Goal: Task Accomplishment & Management: Use online tool/utility

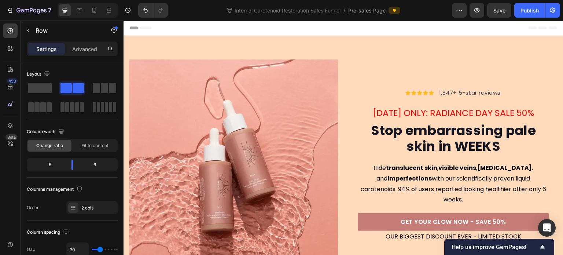
scroll to position [257, 0]
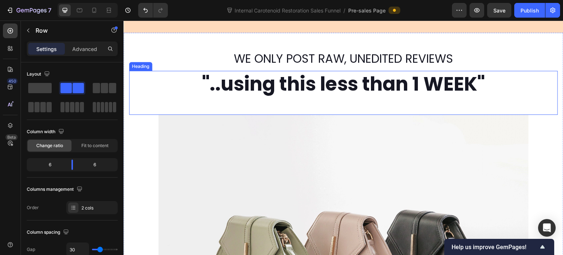
click at [231, 86] on h2 ""..using this less than 1 WEEK"" at bounding box center [343, 84] width 429 height 26
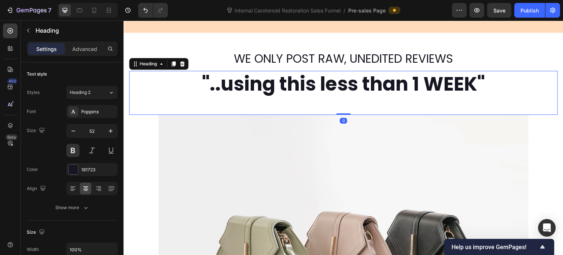
click at [219, 89] on h2 ""..using this less than 1 WEEK"" at bounding box center [343, 84] width 429 height 26
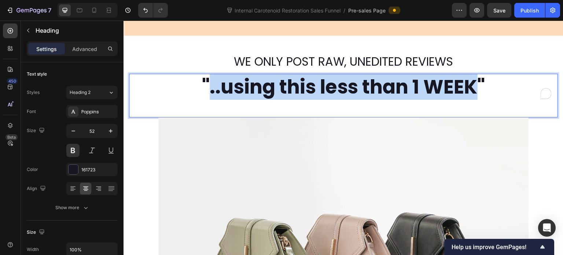
drag, startPoint x: 206, startPoint y: 84, endPoint x: 473, endPoint y: 89, distance: 267.6
click at [473, 89] on p ""..using this less than 1 WEEK"" at bounding box center [343, 86] width 427 height 25
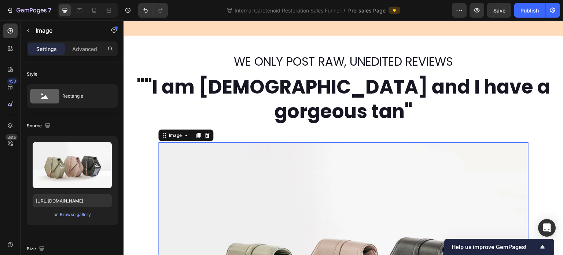
click at [390, 105] on p """I am 64 years old and I have a gorgeous tan"" at bounding box center [343, 98] width 427 height 49
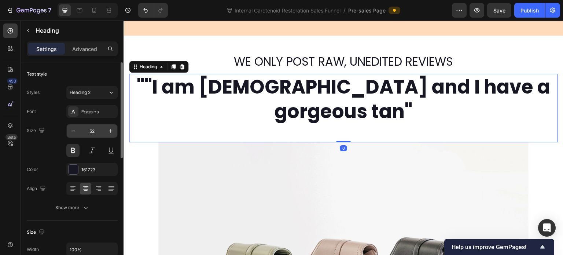
click at [88, 132] on input "52" at bounding box center [92, 130] width 24 height 13
click at [103, 91] on div "Heading 2" at bounding box center [89, 92] width 38 height 7
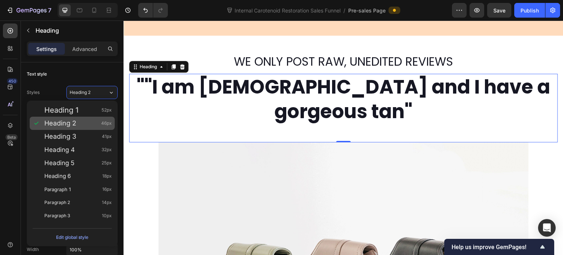
click at [99, 125] on div "Heading 2 46px" at bounding box center [77, 122] width 67 height 7
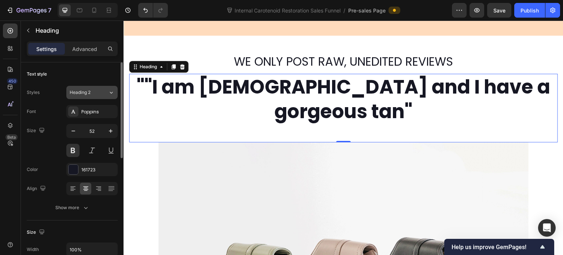
click at [106, 90] on div "Heading 2" at bounding box center [89, 92] width 38 height 7
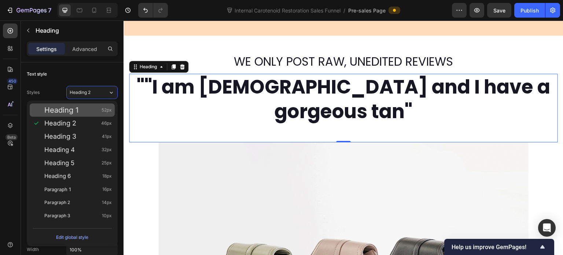
click at [102, 109] on span "52px" at bounding box center [107, 109] width 10 height 7
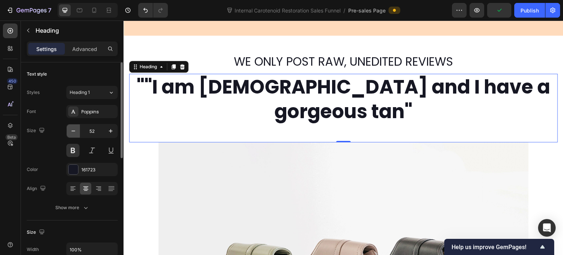
click at [78, 126] on button "button" at bounding box center [73, 130] width 13 height 13
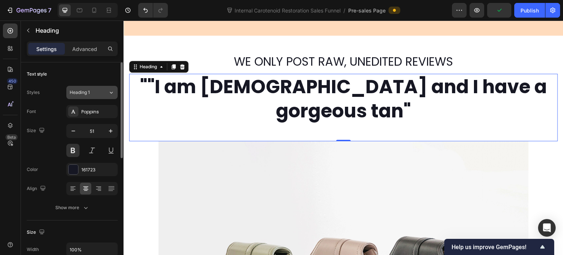
click at [92, 98] on button "Heading 1" at bounding box center [91, 92] width 51 height 13
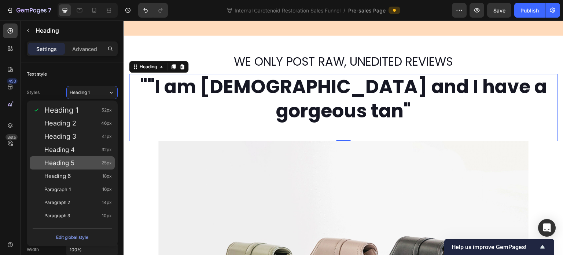
click at [94, 162] on div "Heading 5 25px" at bounding box center [77, 162] width 67 height 7
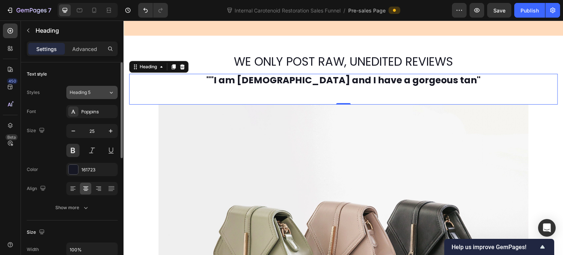
click at [101, 93] on div "Heading 5" at bounding box center [89, 92] width 38 height 7
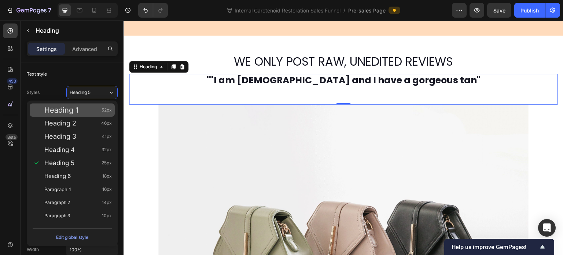
click at [98, 114] on div "Heading 1 52px" at bounding box center [72, 109] width 85 height 13
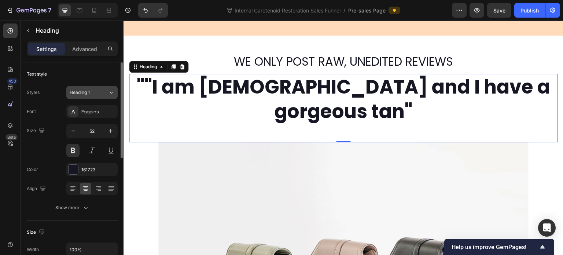
click at [100, 95] on div "Heading 1" at bounding box center [89, 92] width 38 height 7
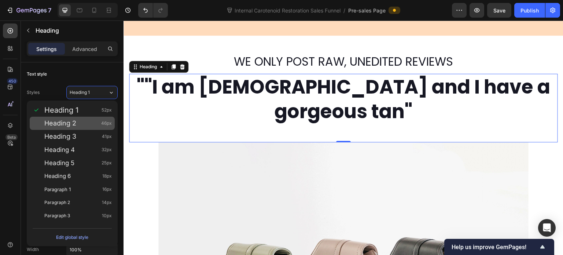
click at [99, 125] on div "Heading 2 46px" at bounding box center [77, 122] width 67 height 7
type input "46"
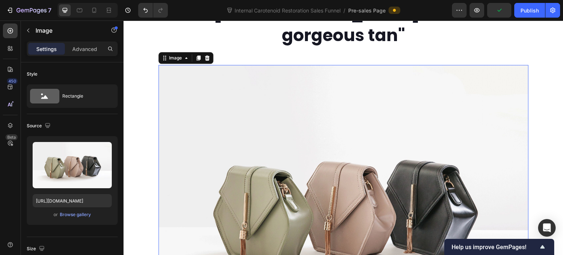
scroll to position [330, 0]
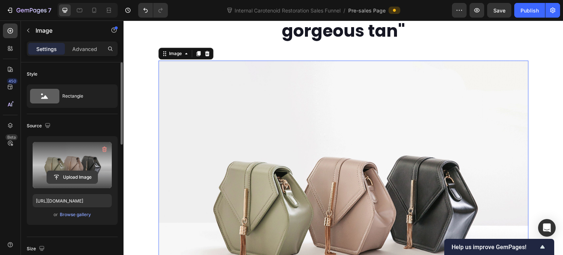
click at [79, 172] on input "file" at bounding box center [72, 177] width 51 height 12
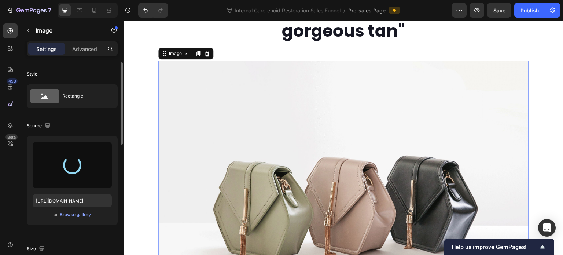
type input "[URL][DOMAIN_NAME]"
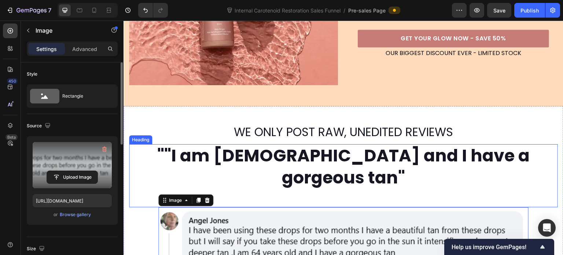
scroll to position [220, 0]
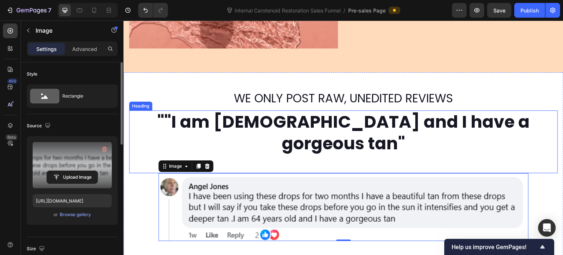
click at [144, 146] on div """I am 64 years old and I have a gorgeous tan" Heading" at bounding box center [343, 141] width 429 height 63
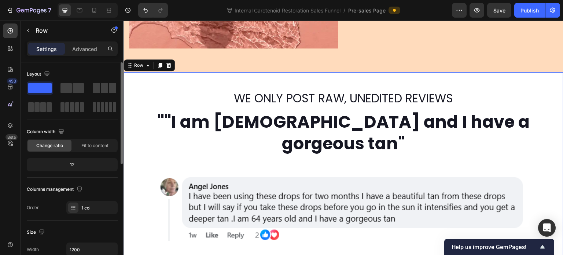
click at [144, 181] on div "WE ONLY POST RAW, UNEDITED REVIEWS Heading ""I am 64 years old and I have a gor…" at bounding box center [343, 165] width 429 height 151
click at [161, 63] on icon at bounding box center [160, 65] width 4 height 5
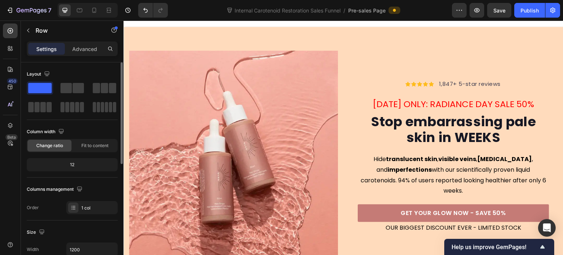
scroll to position [0, 0]
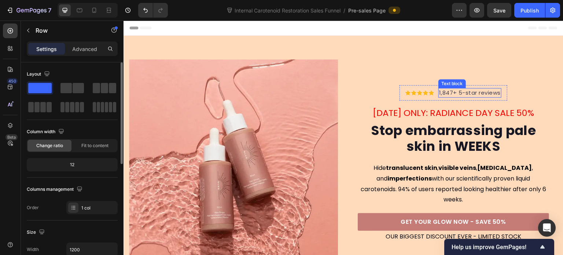
click at [447, 93] on p "1,847+ 5-star reviews" at bounding box center [470, 93] width 62 height 8
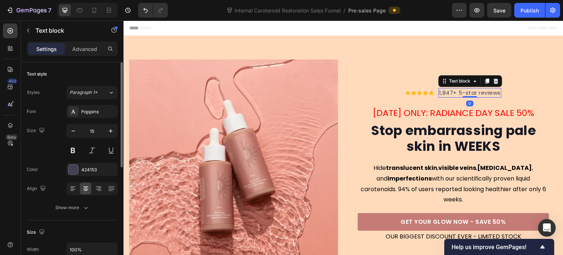
click at [451, 95] on p "1,847+ 5-star reviews" at bounding box center [470, 93] width 62 height 8
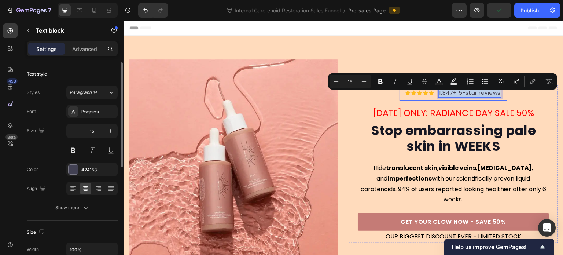
click at [399, 96] on div "Icon Icon Icon Icon Icon Icon List Hoz 1,847+ 5-star reviews Text block 0 Row" at bounding box center [453, 93] width 108 height 16
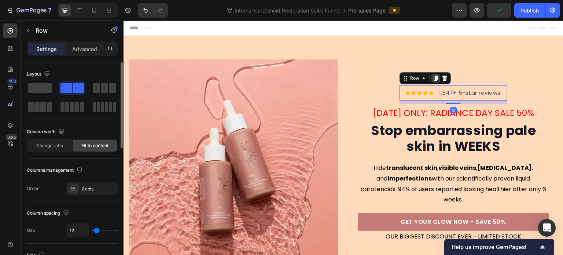
click at [434, 81] on icon at bounding box center [436, 77] width 4 height 5
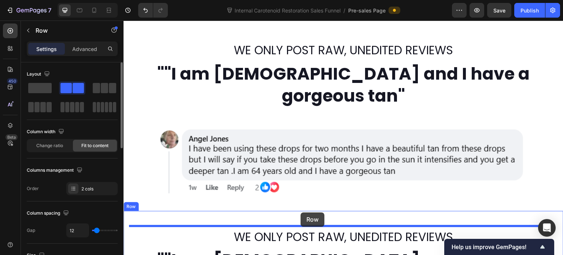
scroll to position [293, 0]
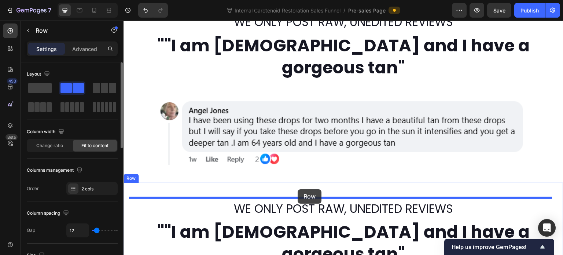
drag, startPoint x: 401, startPoint y: 91, endPoint x: 298, endPoint y: 189, distance: 142.6
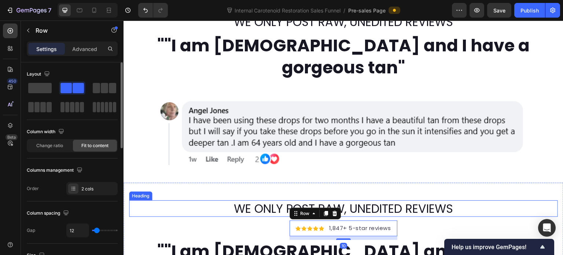
click at [263, 200] on h2 "WE ONLY POST RAW, UNEDITED REVIEWS" at bounding box center [343, 208] width 429 height 17
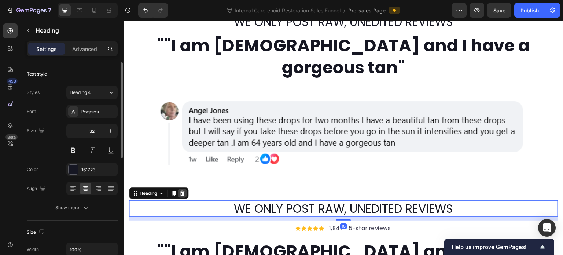
click at [183, 191] on icon at bounding box center [182, 193] width 5 height 5
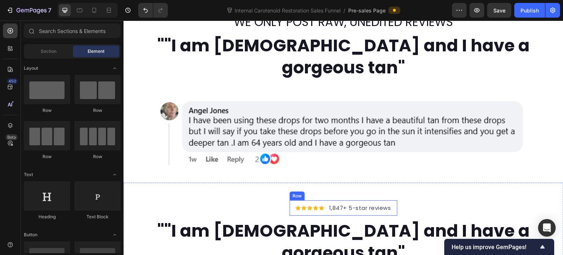
click at [291, 200] on div "Icon Icon Icon Icon Icon Icon List Hoz 1,847+ 5-star reviews Text block Row" at bounding box center [344, 208] width 108 height 16
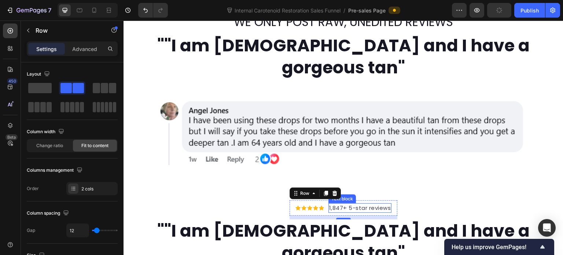
click at [344, 204] on p "1,847+ 5-star reviews" at bounding box center [360, 208] width 62 height 8
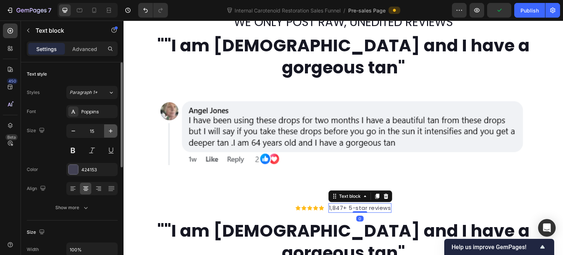
click at [114, 132] on icon "button" at bounding box center [110, 130] width 7 height 7
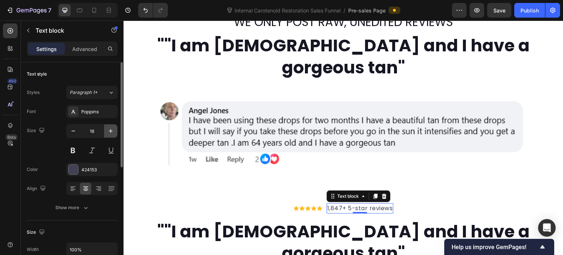
click at [114, 132] on icon "button" at bounding box center [110, 130] width 7 height 7
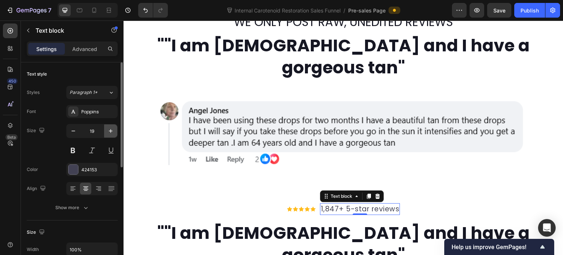
click at [114, 132] on icon "button" at bounding box center [110, 130] width 7 height 7
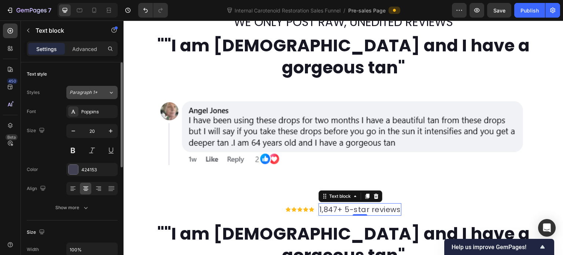
click at [109, 93] on icon at bounding box center [111, 92] width 6 height 7
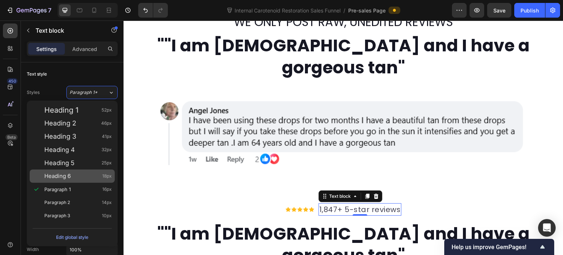
click at [90, 175] on div "Heading 6 18px" at bounding box center [77, 175] width 67 height 7
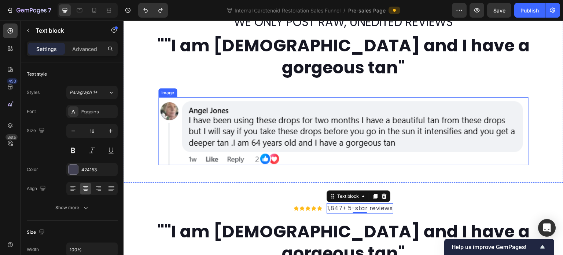
type input "15"
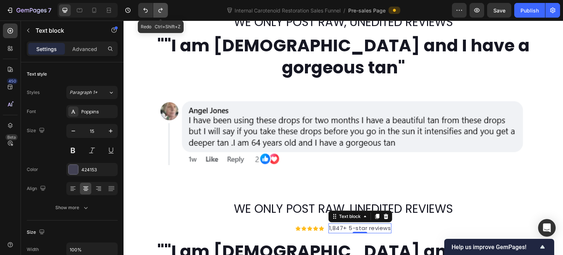
click at [163, 14] on button "Undo/Redo" at bounding box center [160, 10] width 15 height 15
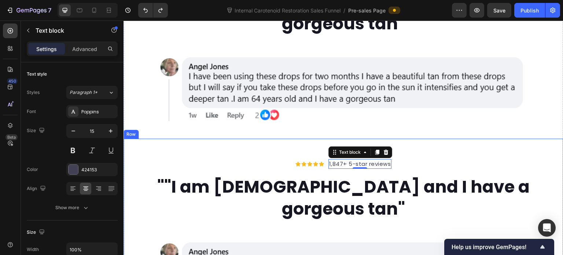
scroll to position [366, 0]
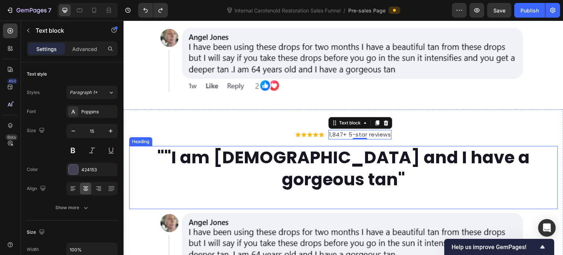
click at [239, 146] on h2 """I am 64 years old and I have a gorgeous tan"" at bounding box center [343, 168] width 429 height 45
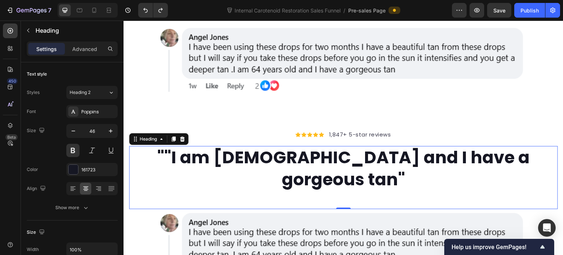
click at [258, 146] on h2 """I am 64 years old and I have a gorgeous tan"" at bounding box center [343, 168] width 429 height 45
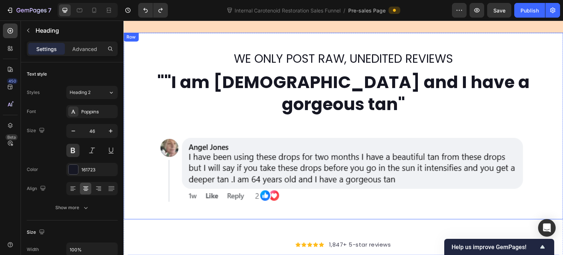
scroll to position [183, 0]
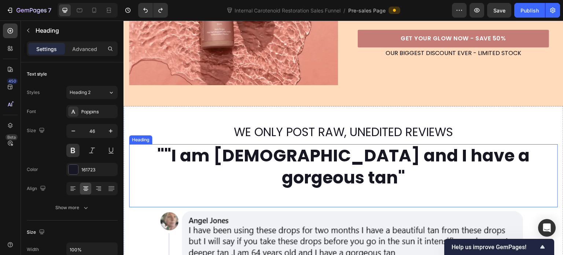
click at [147, 165] on h2 """I am 64 years old and I have a gorgeous tan"" at bounding box center [343, 166] width 429 height 45
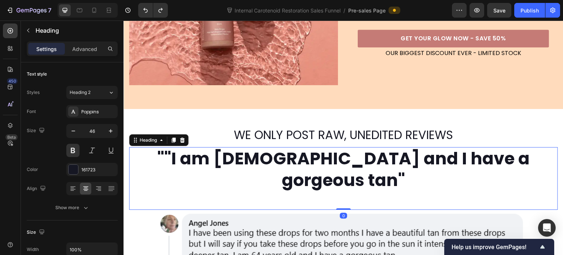
click at [158, 151] on h2 """I am 64 years old and I have a gorgeous tan"" at bounding box center [343, 169] width 429 height 45
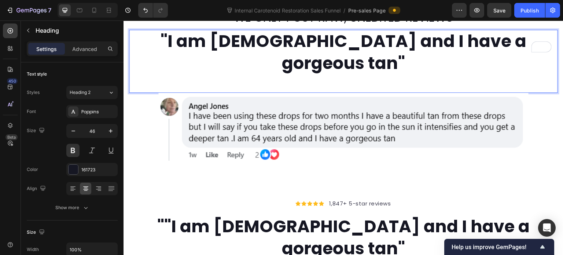
scroll to position [330, 0]
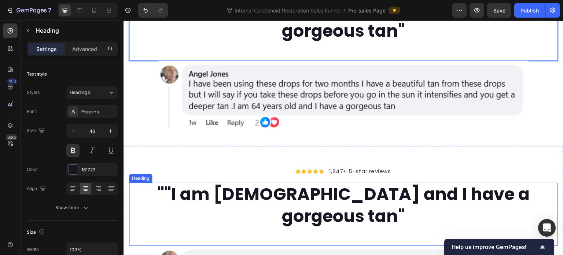
click at [185, 184] on div """I am 64 years old and I have a gorgeous tan" Heading" at bounding box center [343, 214] width 429 height 63
click at [155, 183] on p """I am 64 years old and I have a gorgeous tan"" at bounding box center [343, 205] width 427 height 44
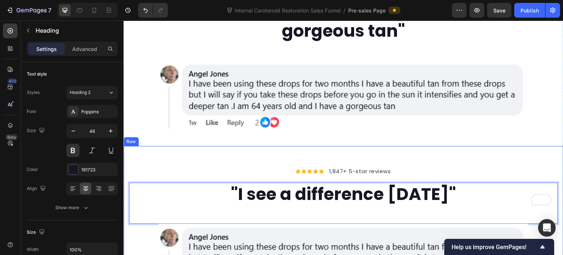
click at [160, 146] on div "Icon Icon Icon Icon Icon Icon List Hoz 1,847+ 5-star reviews Text block Row "I …" at bounding box center [344, 227] width 440 height 163
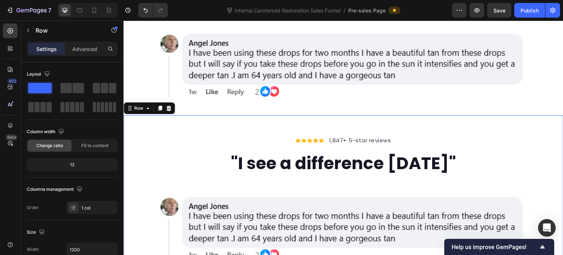
scroll to position [366, 0]
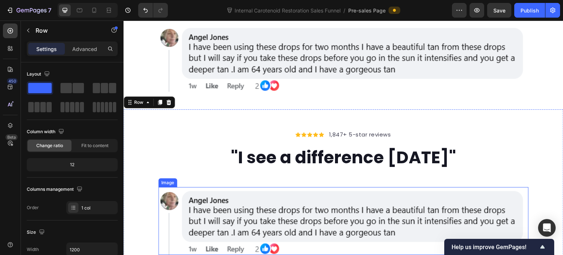
click at [244, 187] on img at bounding box center [343, 221] width 370 height 68
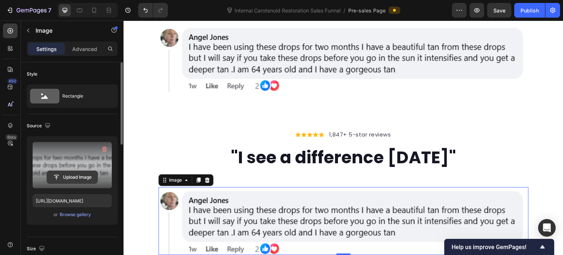
click at [79, 172] on input "file" at bounding box center [72, 177] width 51 height 12
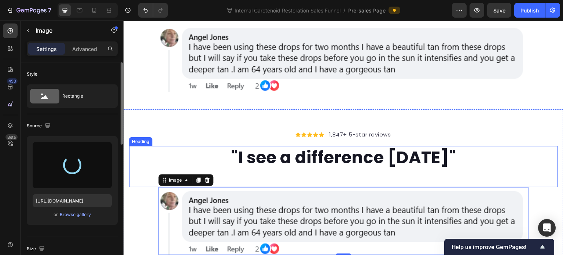
type input "[URL][DOMAIN_NAME]"
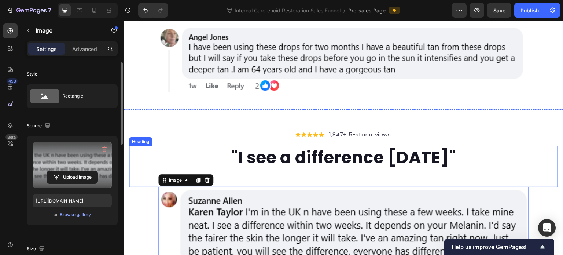
scroll to position [440, 0]
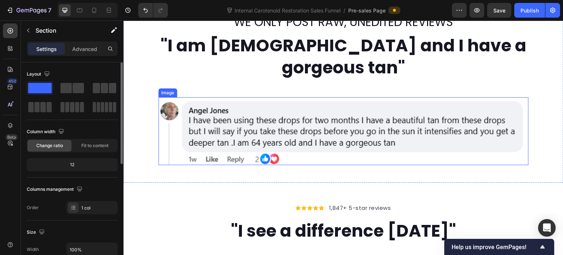
scroll to position [330, 0]
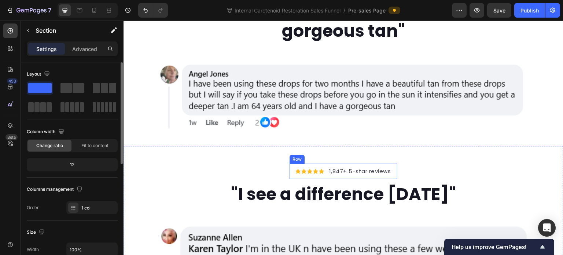
click at [290, 163] on div "Icon Icon Icon Icon Icon Icon List Hoz 1,847+ 5-star reviews Text block Row" at bounding box center [344, 171] width 108 height 16
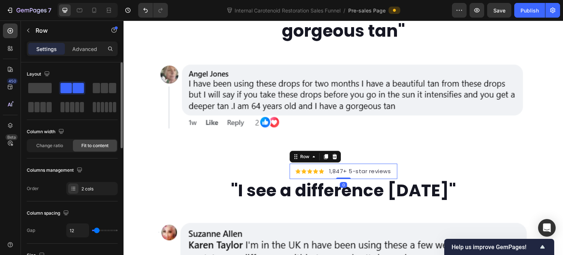
drag, startPoint x: 339, startPoint y: 158, endPoint x: 340, endPoint y: 152, distance: 5.6
click at [340, 163] on div "Icon Icon Icon Icon Icon Icon List Hoz 1,847+ 5-star reviews Text block Row 0" at bounding box center [344, 171] width 108 height 16
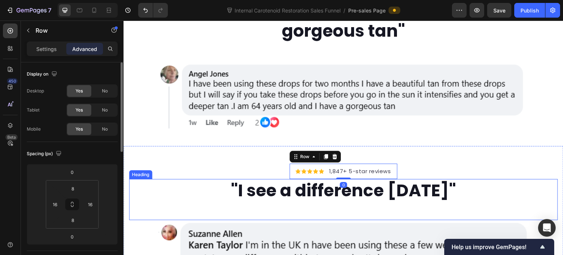
click at [280, 189] on div ""I see a difference within two weeks" Heading" at bounding box center [343, 199] width 429 height 41
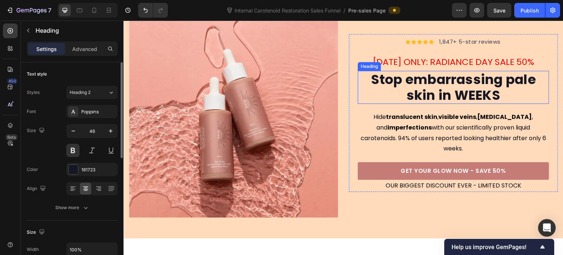
scroll to position [37, 0]
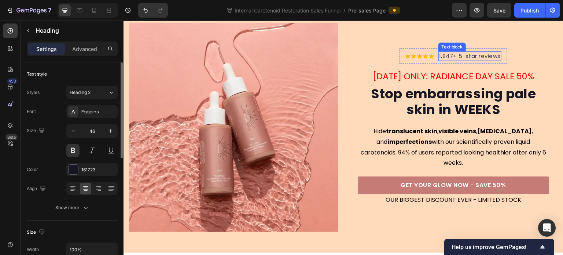
click at [460, 59] on p "1,847+ 5-star reviews" at bounding box center [470, 56] width 62 height 8
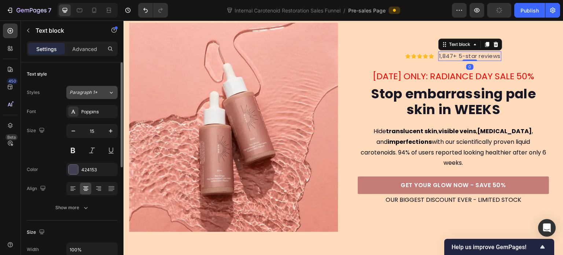
click at [103, 94] on div "Paragraph 1*" at bounding box center [89, 92] width 38 height 7
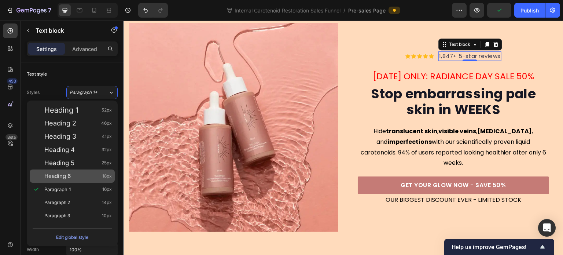
click at [95, 171] on div "Heading 6 18px" at bounding box center [72, 175] width 85 height 13
type input "18"
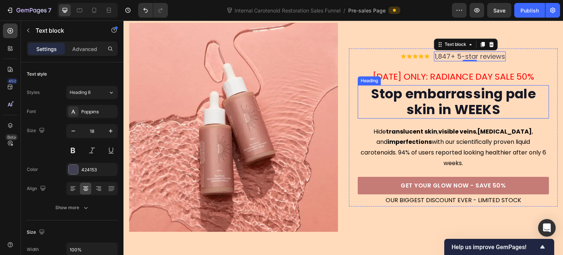
click at [400, 105] on h2 "Stop embarrassing pale skin in WEEKS" at bounding box center [453, 101] width 191 height 33
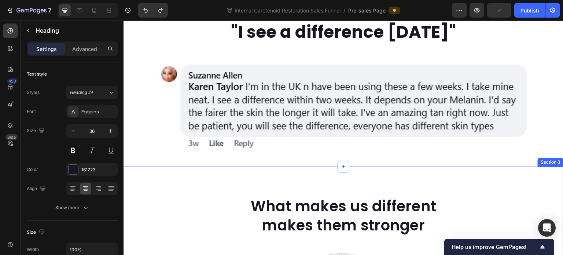
scroll to position [513, 0]
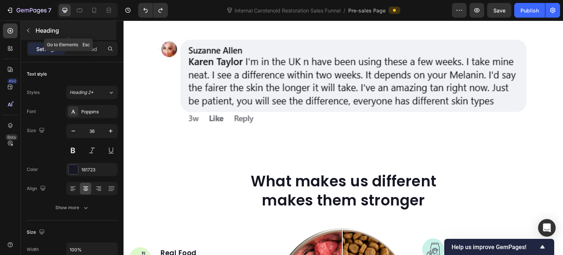
click at [29, 30] on icon "button" at bounding box center [28, 30] width 6 height 6
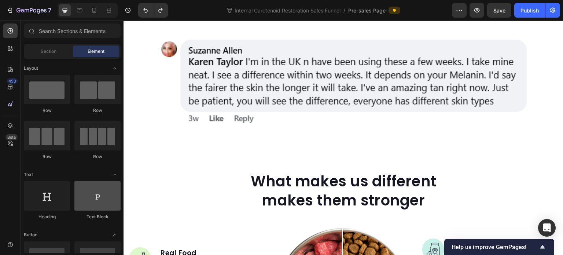
scroll to position [73, 0]
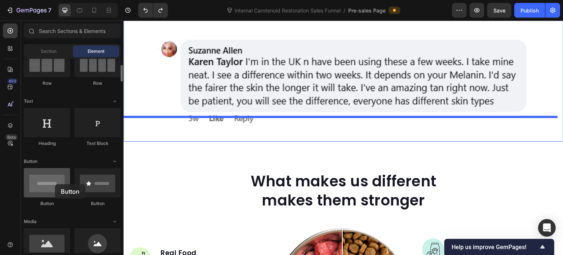
drag, startPoint x: 54, startPoint y: 187, endPoint x: 47, endPoint y: 189, distance: 7.7
click at [47, 189] on div at bounding box center [47, 182] width 46 height 29
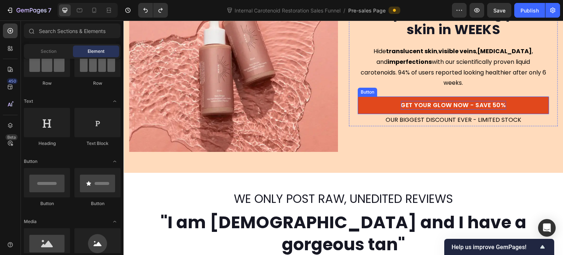
scroll to position [110, 0]
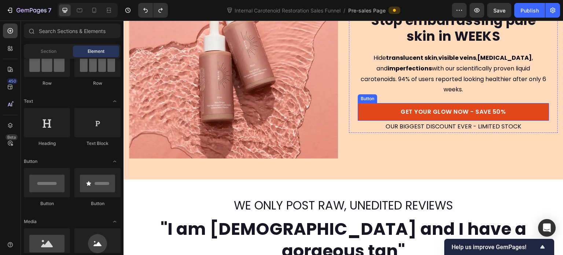
click at [358, 106] on link "GET YOUR GLOW NOW - SAVE 50%" at bounding box center [453, 112] width 191 height 18
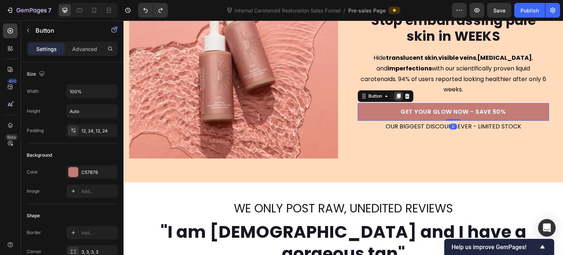
click at [397, 93] on icon at bounding box center [399, 95] width 4 height 5
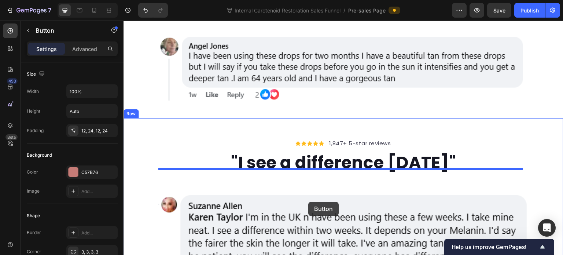
scroll to position [468, 0]
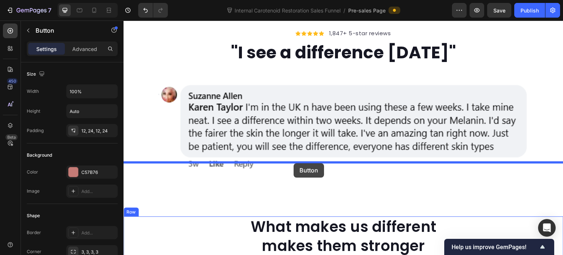
drag, startPoint x: 362, startPoint y: 108, endPoint x: 294, endPoint y: 163, distance: 88.1
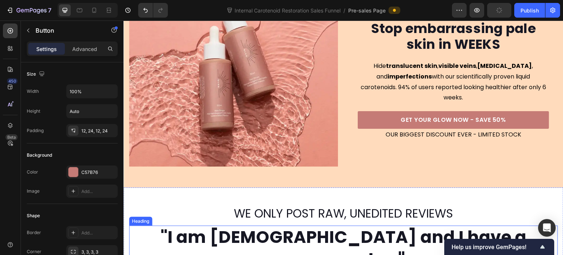
scroll to position [101, 0]
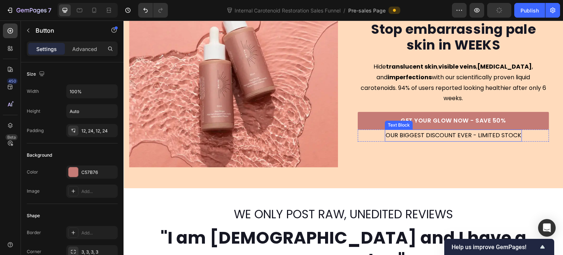
click at [386, 130] on p "OUR BIGGEST DISCOUNT EVER - LIMITED STOCK" at bounding box center [454, 135] width 136 height 11
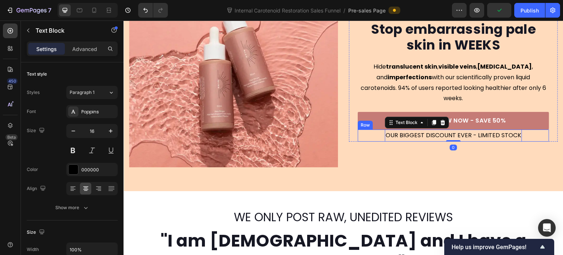
click at [366, 131] on div "OUR BIGGEST DISCOUNT EVER - LIMITED STOCK Text Block 0 Row" at bounding box center [453, 135] width 191 height 12
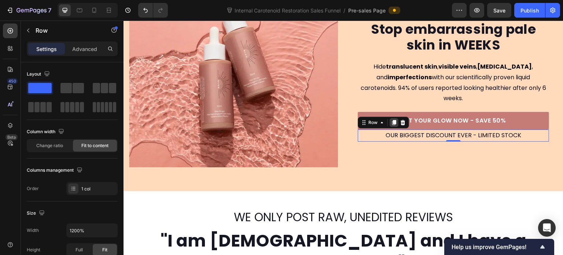
click at [393, 119] on icon at bounding box center [394, 122] width 6 height 6
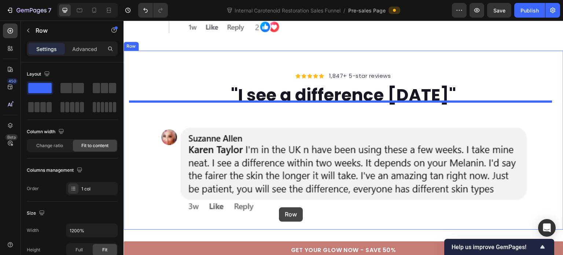
scroll to position [462, 0]
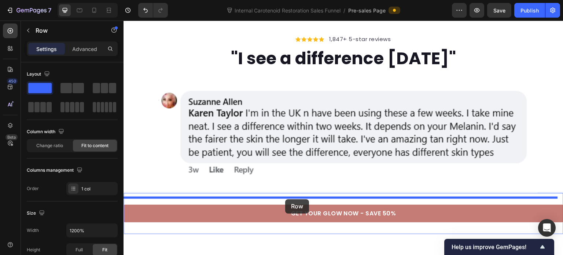
drag, startPoint x: 360, startPoint y: 128, endPoint x: 285, endPoint y: 199, distance: 103.7
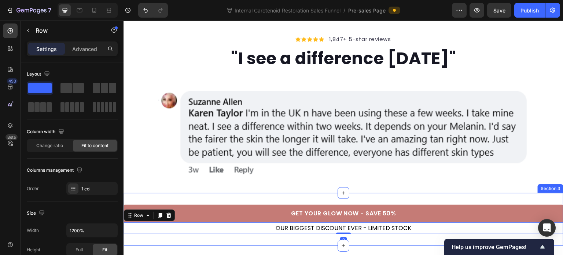
scroll to position [498, 0]
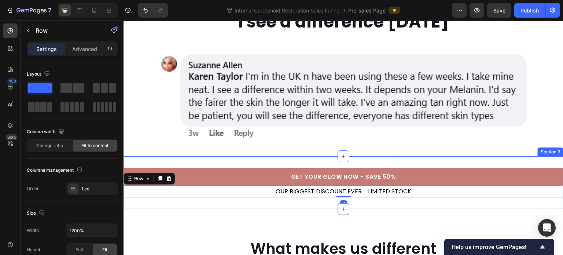
click at [275, 156] on div "GET YOUR GLOW NOW - SAVE 50% Button OUR BIGGEST DISCOUNT EVER - LIMITED STOCK T…" at bounding box center [344, 182] width 440 height 53
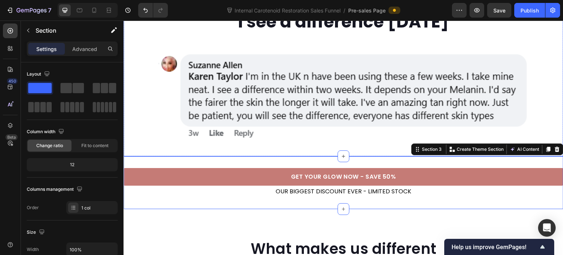
click at [361, 117] on div "Icon Icon Icon Icon Icon Icon List Hoz 1,847+ 5-star reviews Text block Row "I …" at bounding box center [344, 66] width 440 height 179
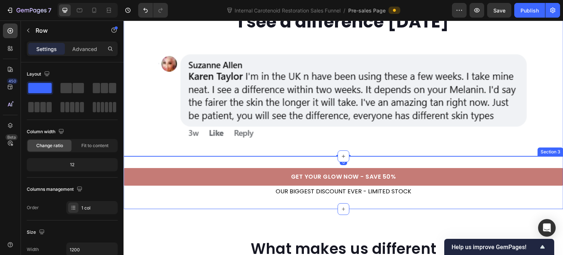
click at [380, 156] on div "GET YOUR GLOW NOW - SAVE 50% Button OUR BIGGEST DISCOUNT EVER - LIMITED STOCK T…" at bounding box center [344, 182] width 440 height 53
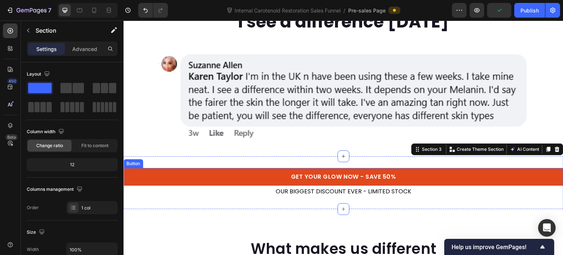
click at [232, 168] on link "GET YOUR GLOW NOW - SAVE 50%" at bounding box center [344, 177] width 440 height 18
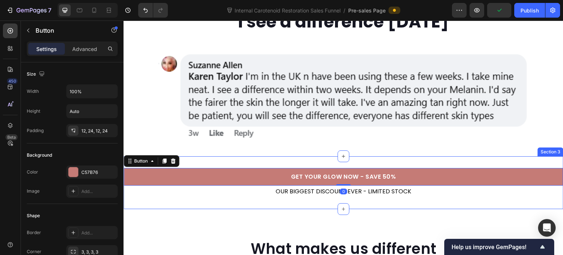
click at [213, 156] on div "GET YOUR GLOW NOW - SAVE 50% Button 0 OUR BIGGEST DISCOUNT EVER - LIMITED STOCK…" at bounding box center [344, 182] width 440 height 53
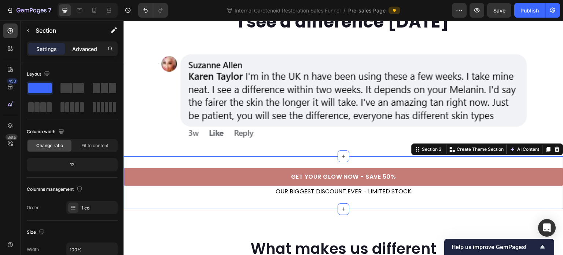
click at [89, 50] on p "Advanced" at bounding box center [84, 49] width 25 height 8
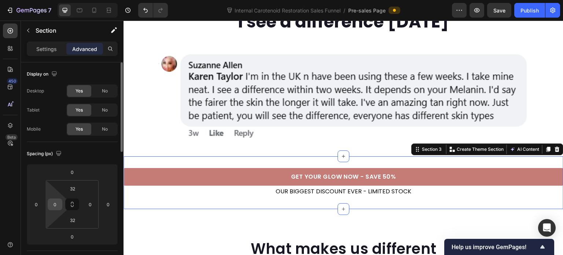
click at [57, 206] on input "0" at bounding box center [54, 204] width 11 height 11
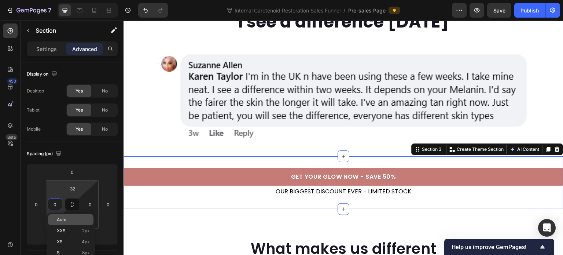
scroll to position [37, 0]
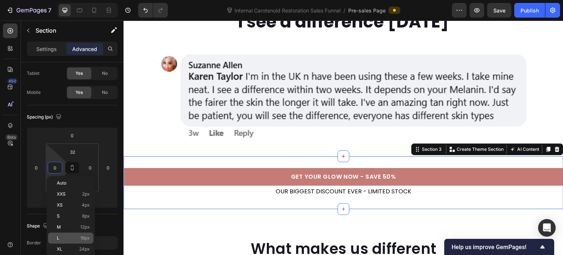
click at [79, 236] on p "L 16px" at bounding box center [73, 237] width 33 height 5
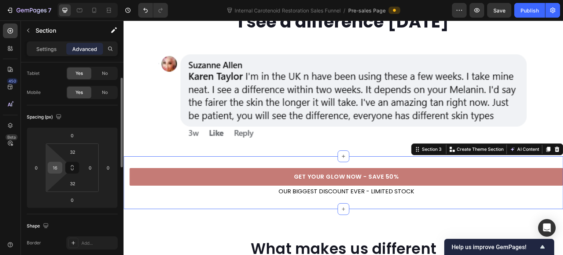
click at [58, 171] on input "16" at bounding box center [54, 167] width 11 height 11
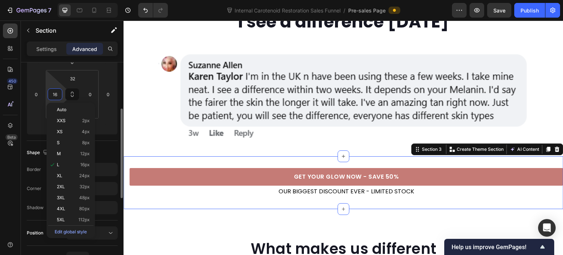
scroll to position [147, 0]
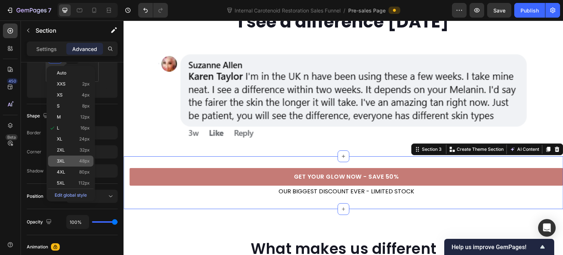
click at [85, 162] on span "48px" at bounding box center [84, 160] width 11 height 5
type input "48"
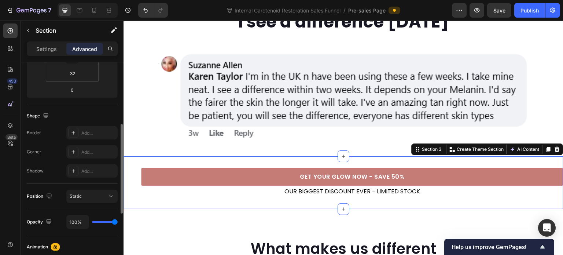
scroll to position [73, 0]
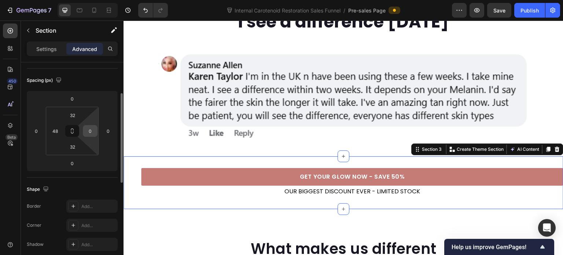
click at [91, 130] on input "0" at bounding box center [90, 130] width 11 height 11
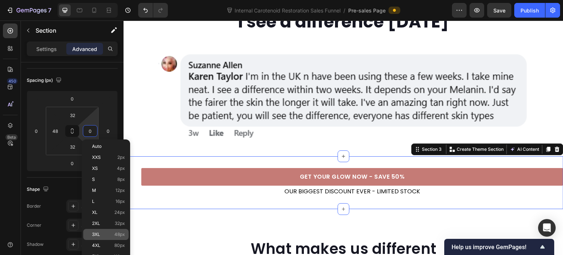
click at [117, 242] on div "4XL 80px" at bounding box center [105, 245] width 45 height 11
type input "80"
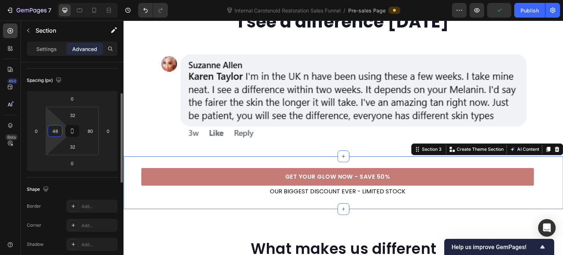
click at [54, 127] on input "48" at bounding box center [54, 130] width 11 height 11
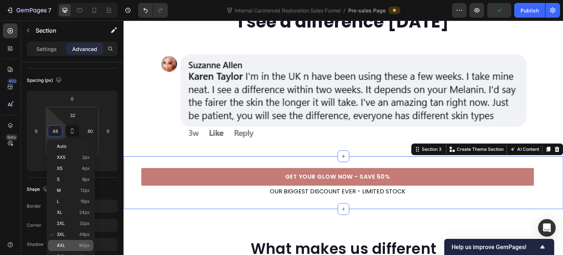
click at [82, 242] on div "4XL 80px" at bounding box center [70, 245] width 45 height 11
type input "80"
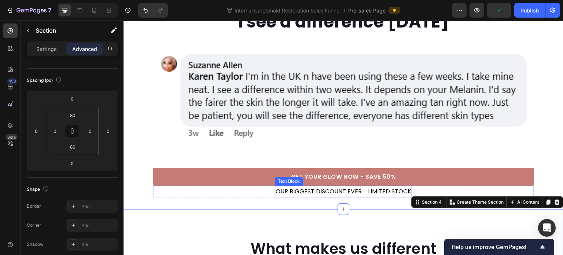
click at [298, 186] on p "OUR BIGGEST DISCOUNT EVER - LIMITED STOCK" at bounding box center [344, 191] width 136 height 11
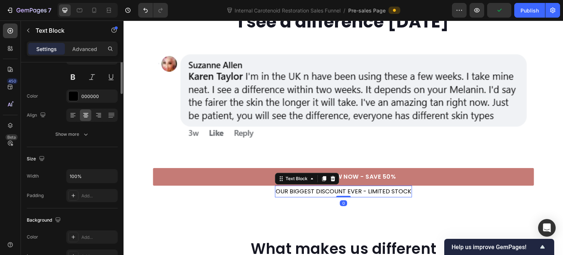
scroll to position [0, 0]
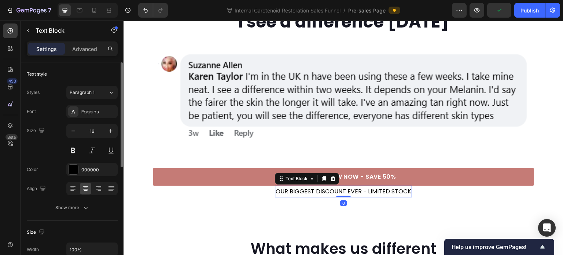
click at [303, 186] on p "OUR BIGGEST DISCOUNT EVER - LIMITED STOCK" at bounding box center [344, 191] width 136 height 11
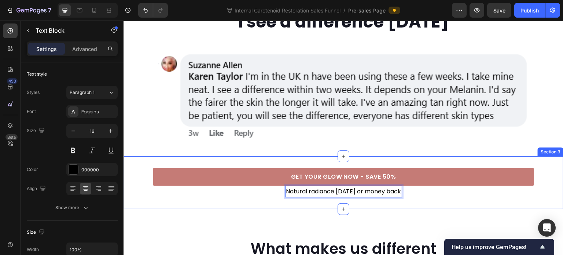
click at [329, 182] on div "GET YOUR GLOW NOW - SAVE 50% Button Natural radiance in 6 weeks or money back T…" at bounding box center [344, 182] width 440 height 53
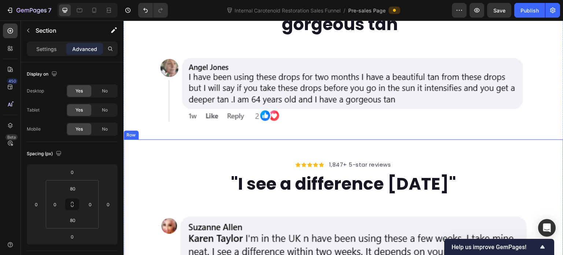
scroll to position [388, 0]
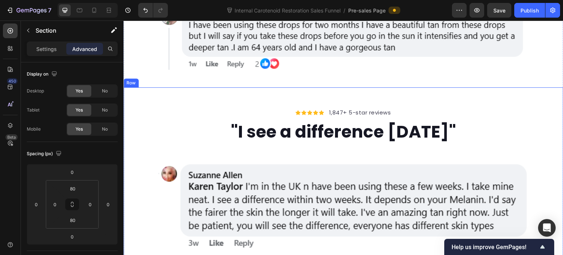
click at [174, 87] on div "Icon Icon Icon Icon Icon Icon List Hoz 1,847+ 5-star reviews Text block Row "I …" at bounding box center [344, 176] width 440 height 179
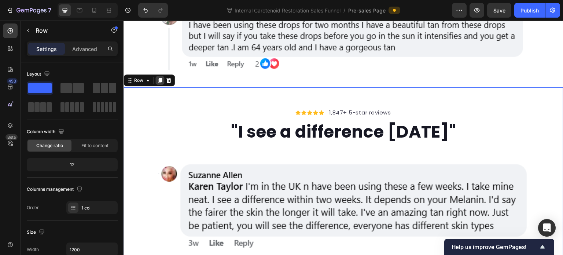
click at [162, 77] on icon at bounding box center [160, 80] width 6 height 6
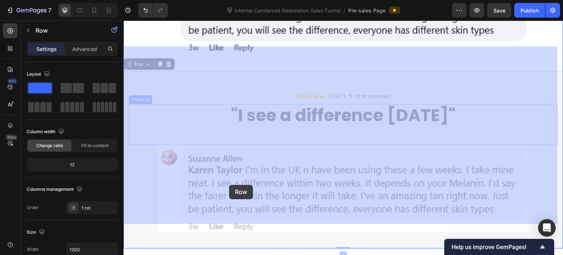
scroll to position [694, 0]
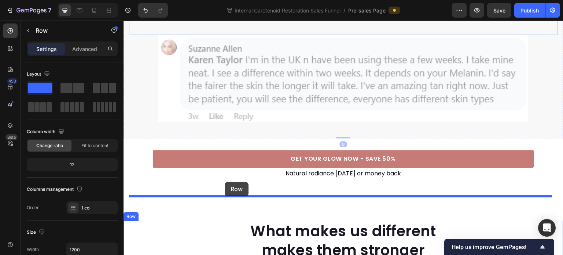
drag, startPoint x: 130, startPoint y: 41, endPoint x: 225, endPoint y: 182, distance: 169.9
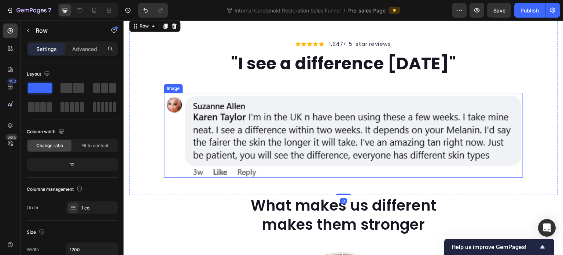
scroll to position [620, 0]
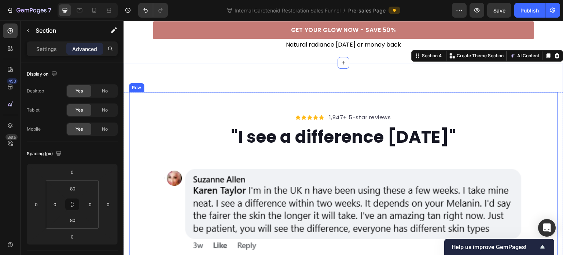
click at [243, 104] on div "Icon Icon Icon Icon Icon Icon List Hoz 1,847+ 5-star reviews Text block Row "I …" at bounding box center [343, 180] width 429 height 176
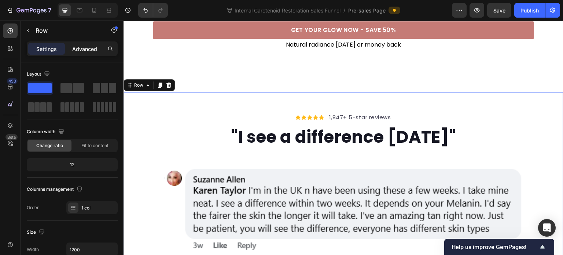
click at [78, 51] on p "Advanced" at bounding box center [84, 49] width 25 height 8
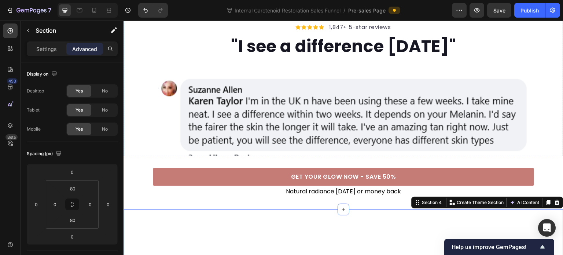
scroll to position [437, 0]
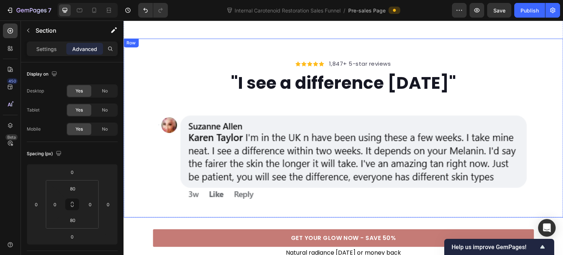
click at [135, 180] on div "Icon Icon Icon Icon Icon Icon List Hoz 1,847+ 5-star reviews Text block Row "I …" at bounding box center [344, 127] width 440 height 179
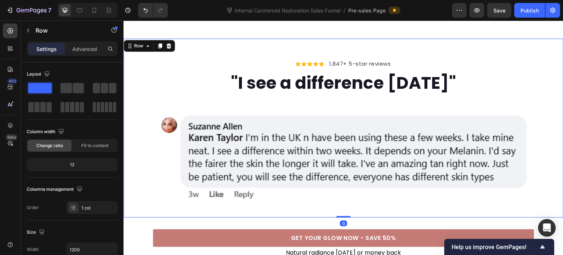
scroll to position [364, 0]
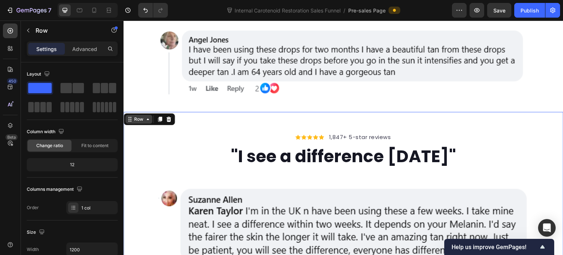
click at [136, 116] on div "Row" at bounding box center [139, 119] width 12 height 7
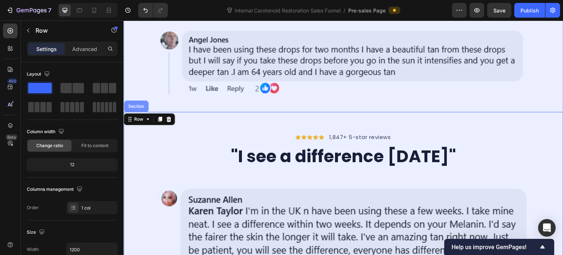
click at [138, 100] on div "Section" at bounding box center [136, 106] width 25 height 12
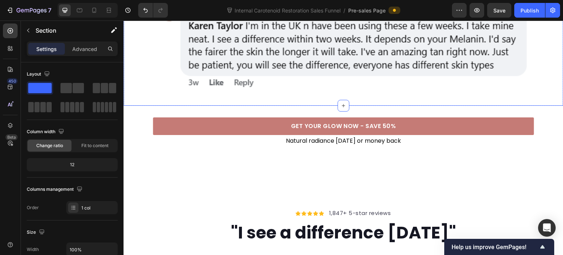
scroll to position [584, 0]
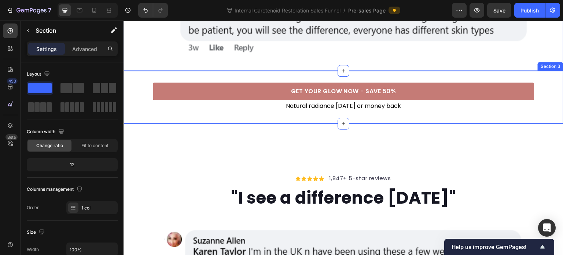
click at [132, 80] on div "GET YOUR GLOW NOW - SAVE 50% Button Natural radiance in 6 weeks or money back T…" at bounding box center [344, 97] width 440 height 53
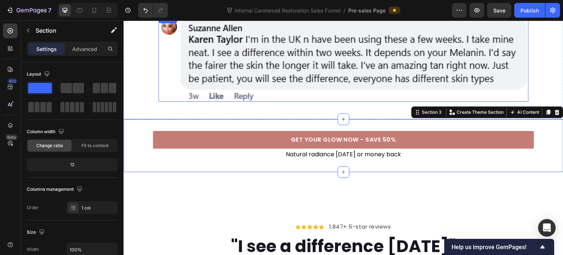
scroll to position [511, 0]
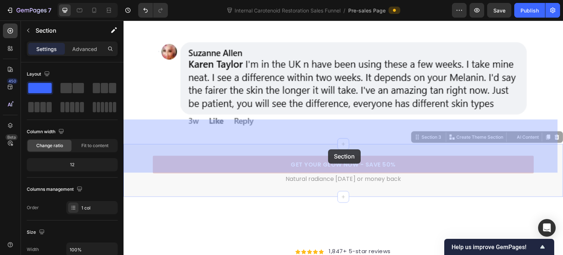
drag, startPoint x: 413, startPoint y: 113, endPoint x: 328, endPoint y: 149, distance: 92.8
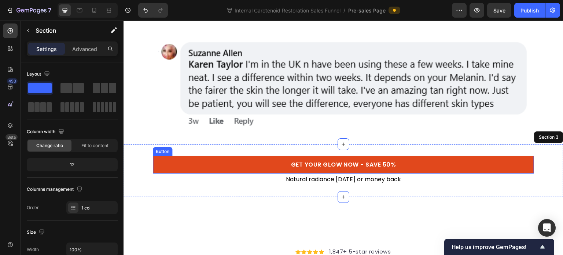
click at [215, 156] on link "GET YOUR GLOW NOW - SAVE 50%" at bounding box center [343, 165] width 381 height 18
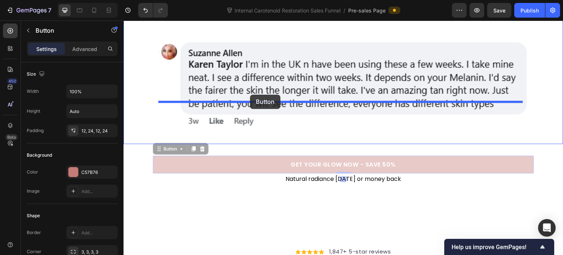
drag, startPoint x: 162, startPoint y: 125, endPoint x: 250, endPoint y: 95, distance: 93.4
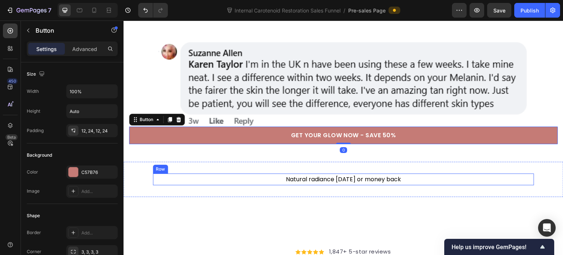
click at [261, 173] on div "Natural radiance in 6 weeks or money back Text Block Row" at bounding box center [343, 179] width 381 height 12
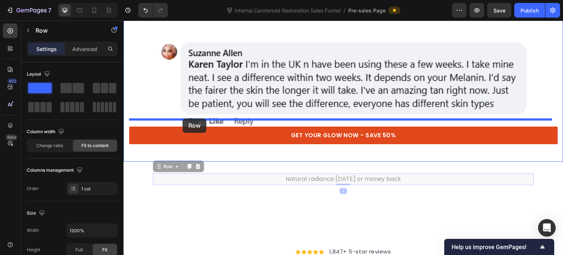
drag, startPoint x: 158, startPoint y: 142, endPoint x: 183, endPoint y: 118, distance: 34.7
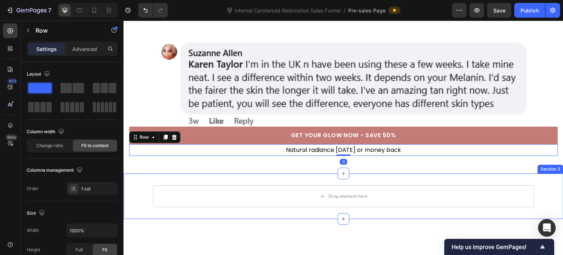
click at [178, 173] on div "Drop element here Section 3" at bounding box center [344, 195] width 440 height 45
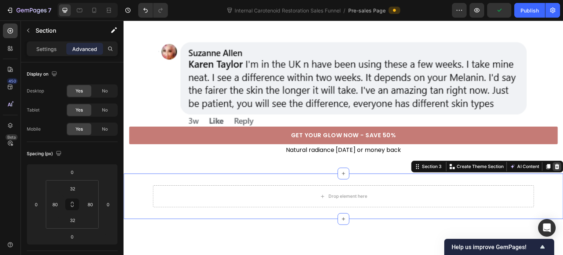
click at [554, 163] on icon at bounding box center [557, 166] width 6 height 6
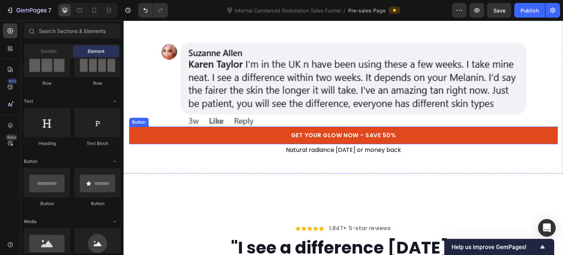
scroll to position [474, 0]
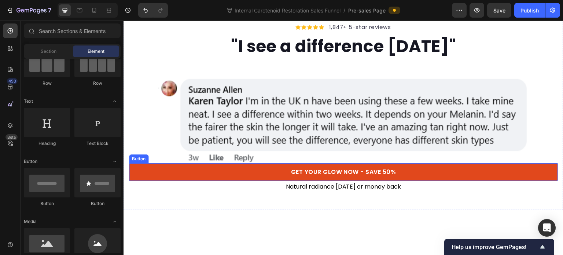
click at [129, 163] on link "GET YOUR GLOW NOW - SAVE 50%" at bounding box center [343, 172] width 429 height 18
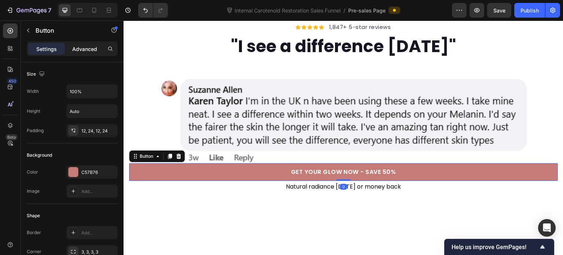
click at [91, 48] on p "Advanced" at bounding box center [84, 49] width 25 height 8
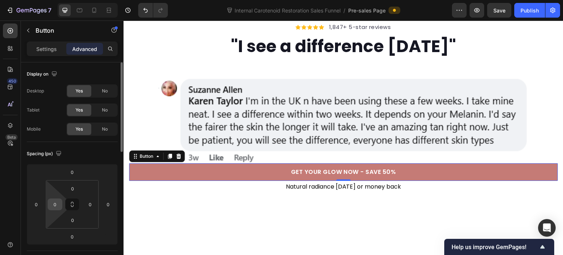
click at [56, 204] on input "0" at bounding box center [54, 204] width 11 height 11
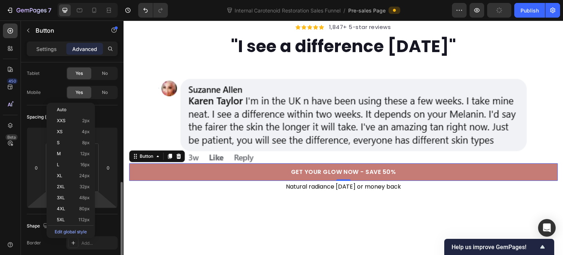
scroll to position [110, 0]
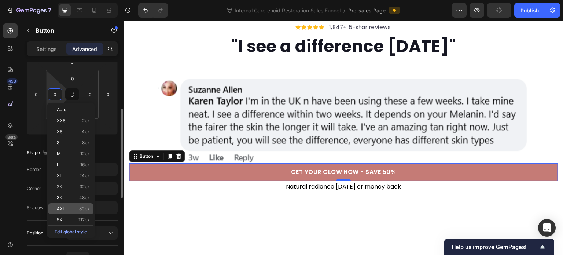
click at [85, 206] on span "80px" at bounding box center [84, 208] width 11 height 5
type input "80"
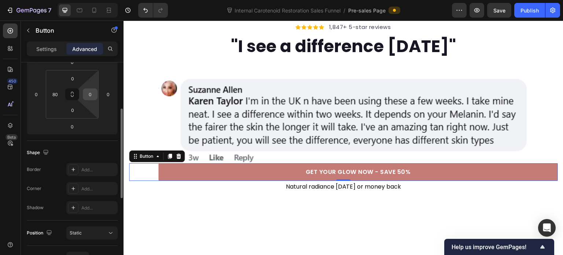
click at [92, 95] on input "0" at bounding box center [90, 94] width 11 height 11
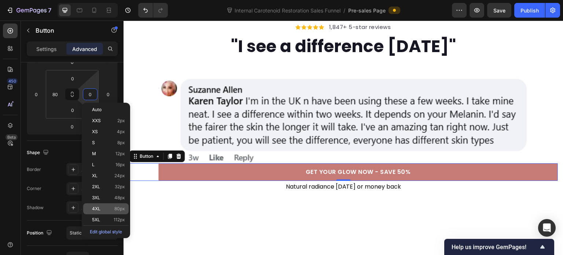
click at [107, 209] on p "4XL 80px" at bounding box center [108, 208] width 33 height 5
type input "80"
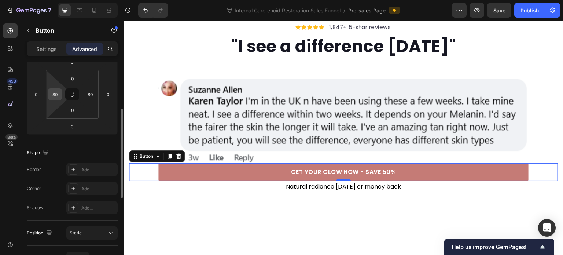
click at [55, 91] on input "80" at bounding box center [54, 94] width 11 height 11
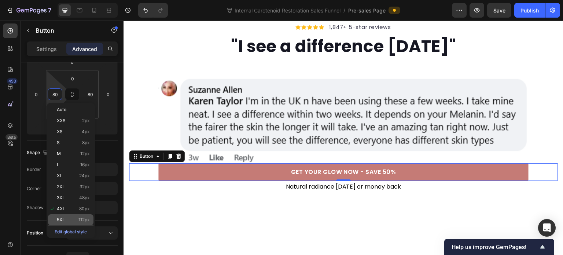
click at [63, 221] on span "5XL" at bounding box center [61, 219] width 8 height 5
type input "112"
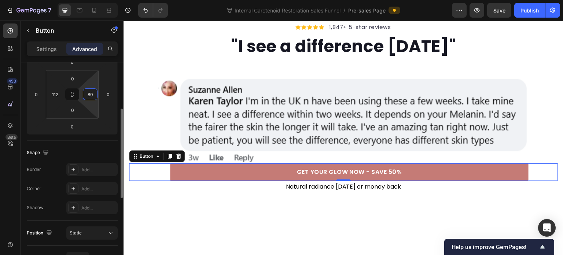
click at [91, 95] on input "80" at bounding box center [90, 94] width 11 height 11
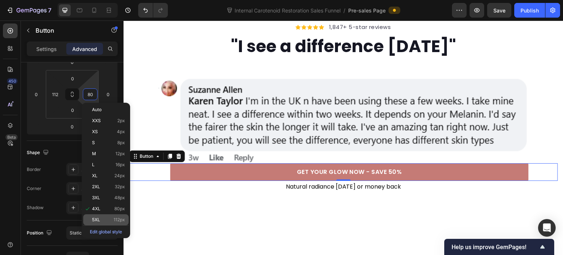
click at [95, 216] on div "5XL 112px" at bounding box center [105, 219] width 45 height 11
type input "112"
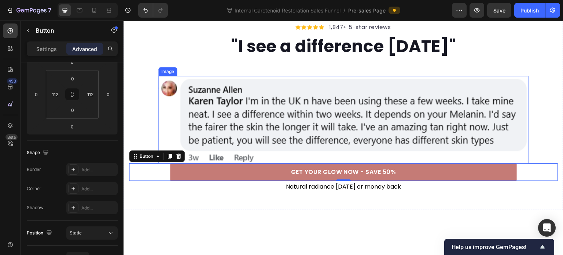
click at [283, 132] on img at bounding box center [343, 119] width 370 height 87
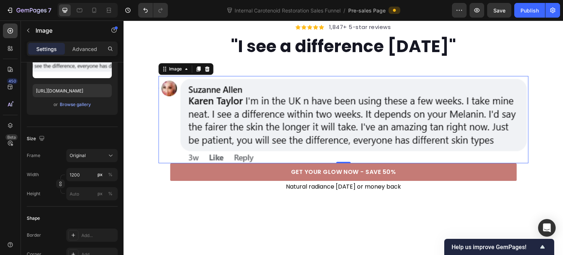
scroll to position [0, 0]
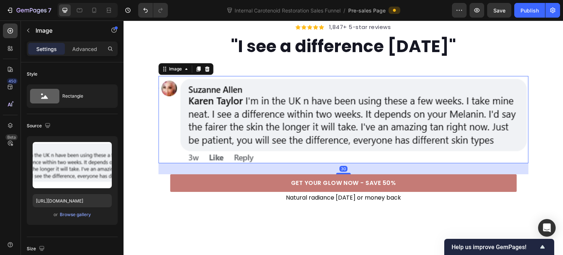
drag, startPoint x: 336, startPoint y: 138, endPoint x: 331, endPoint y: 149, distance: 12.0
click at [331, 163] on div "30" at bounding box center [343, 163] width 370 height 0
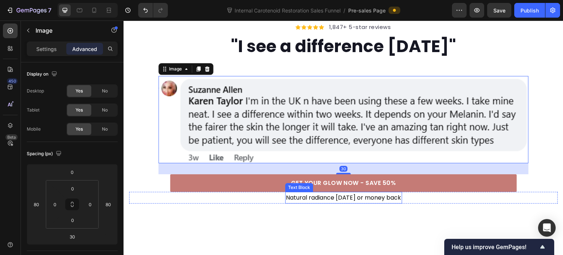
click at [331, 192] on p "Natural radiance [DATE] or money back" at bounding box center [343, 197] width 115 height 11
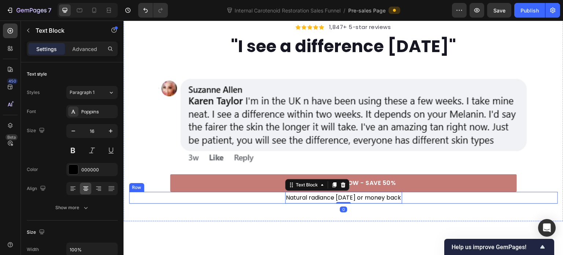
click at [200, 192] on div "Natural radiance in 6 weeks or money back Text Block 0 Row" at bounding box center [343, 198] width 429 height 12
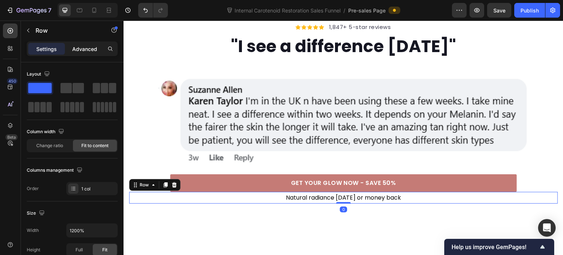
click at [79, 51] on p "Advanced" at bounding box center [84, 49] width 25 height 8
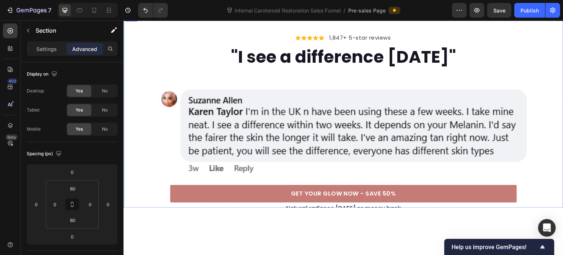
scroll to position [547, 0]
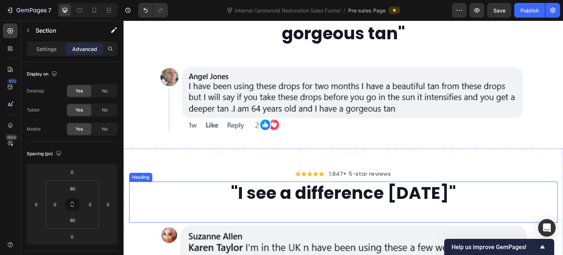
scroll to position [364, 0]
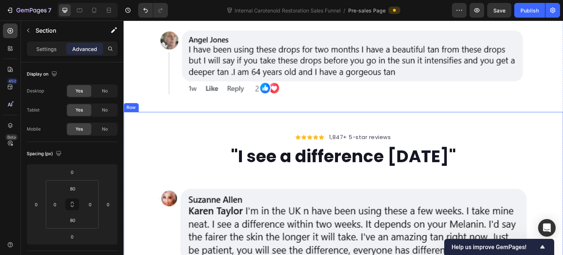
click at [130, 112] on div "Icon Icon Icon Icon Icon Icon List Hoz 1,847+ 5-star reviews Text block Row "I …" at bounding box center [344, 222] width 440 height 220
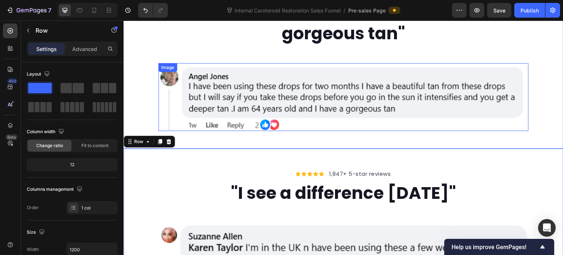
scroll to position [291, 0]
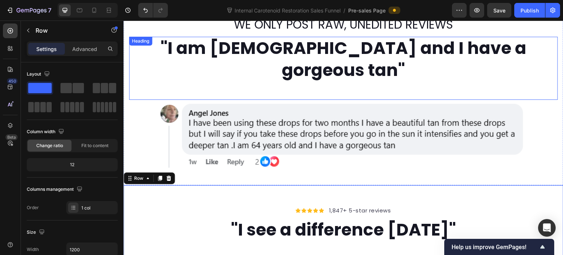
click at [139, 71] on div ""I am 64 years old and I have a gorgeous tan" Heading" at bounding box center [343, 68] width 429 height 63
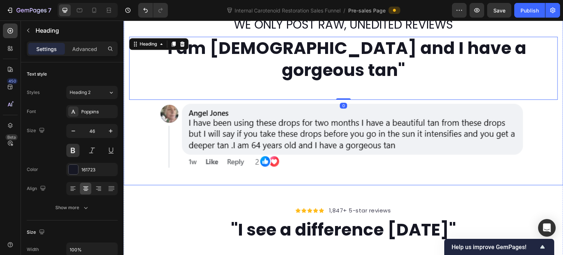
click at [130, 106] on div "WE ONLY POST RAW, UNEDITED REVIEWS Heading "I am 64 years old and I have a gorg…" at bounding box center [343, 91] width 429 height 151
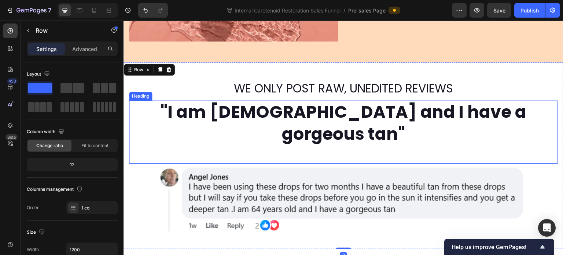
scroll to position [217, 0]
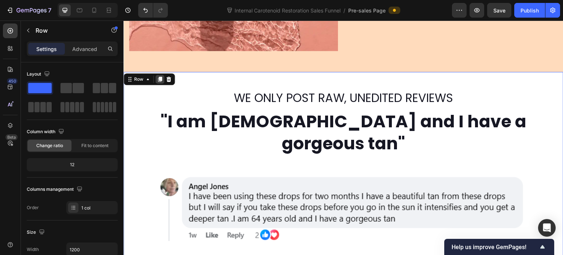
click at [159, 76] on icon at bounding box center [160, 79] width 6 height 6
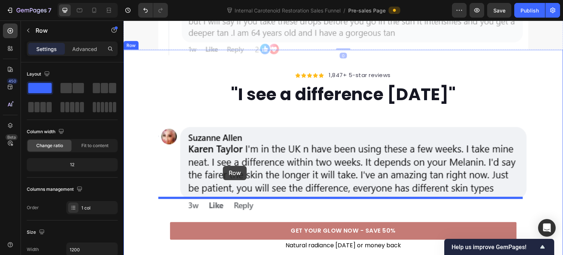
scroll to position [663, 0]
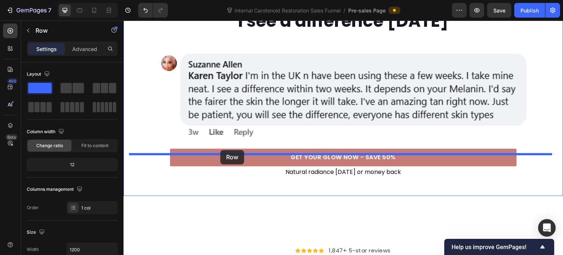
drag, startPoint x: 130, startPoint y: 42, endPoint x: 220, endPoint y: 150, distance: 140.3
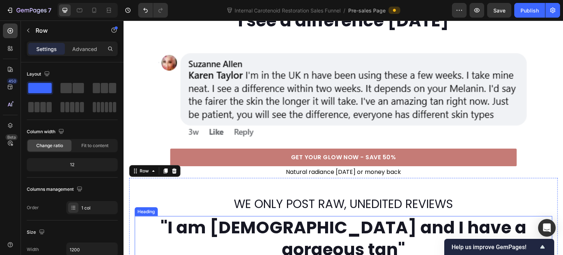
scroll to position [536, 0]
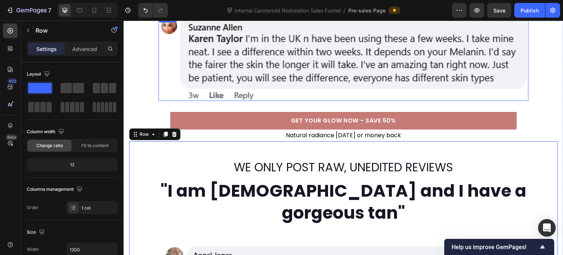
click at [232, 75] on img at bounding box center [343, 57] width 370 height 87
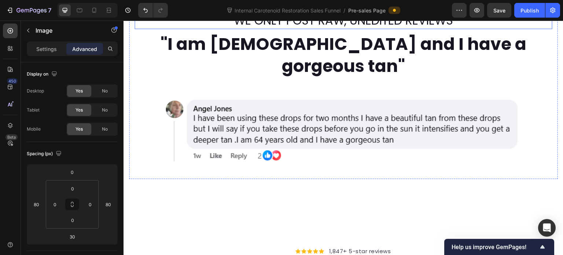
scroll to position [719, 0]
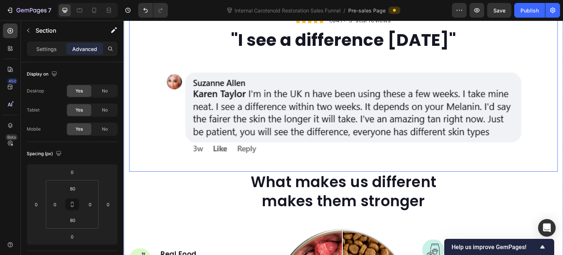
click at [152, 99] on div "Icon Icon Icon Icon Icon Icon List Hoz 1,847+ 5-star reviews Text block Row "I …" at bounding box center [344, 83] width 418 height 141
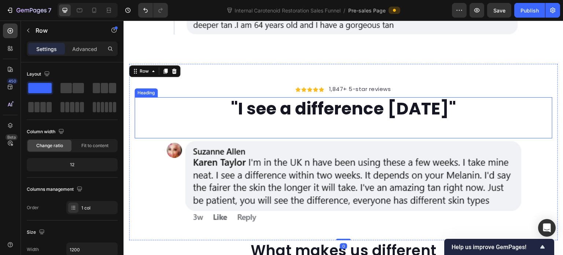
scroll to position [793, 0]
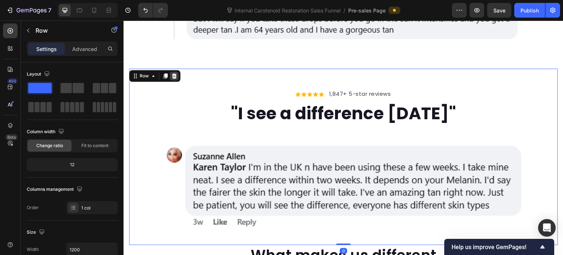
click at [175, 79] on div at bounding box center [174, 75] width 9 height 9
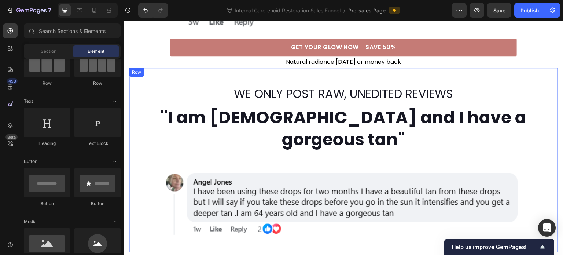
scroll to position [573, 0]
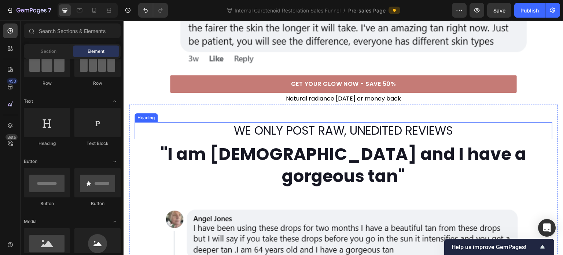
click at [276, 122] on h2 "WE ONLY POST RAW, UNEDITED REVIEWS" at bounding box center [344, 130] width 418 height 17
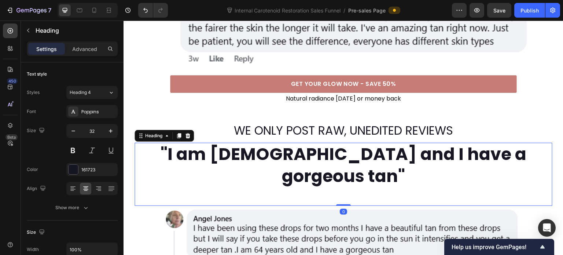
click at [192, 143] on h2 ""I am [DEMOGRAPHIC_DATA] and I have a gorgeous tan"" at bounding box center [344, 165] width 418 height 45
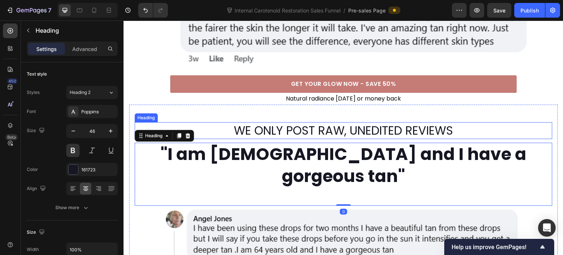
click at [230, 122] on h2 "WE ONLY POST RAW, UNEDITED REVIEWS" at bounding box center [344, 130] width 418 height 17
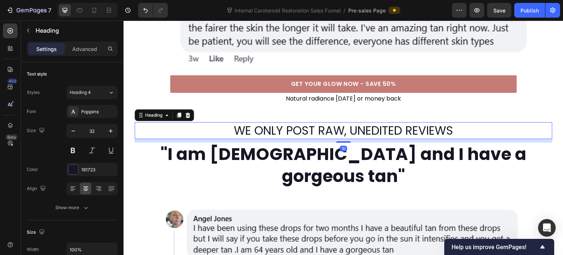
click at [185, 112] on icon at bounding box center [188, 115] width 6 height 6
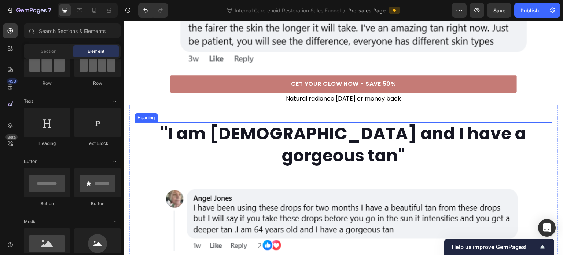
click at [163, 122] on h2 ""I am [DEMOGRAPHIC_DATA] and I have a gorgeous tan"" at bounding box center [344, 144] width 418 height 45
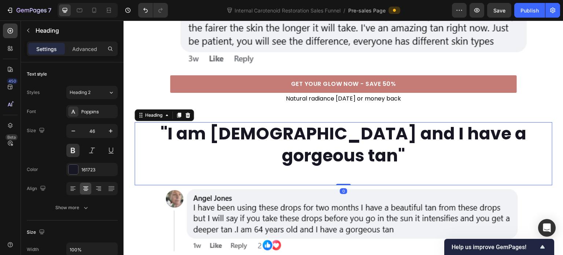
click at [151, 122] on h2 ""I am [DEMOGRAPHIC_DATA] and I have a gorgeous tan"" at bounding box center [344, 144] width 418 height 45
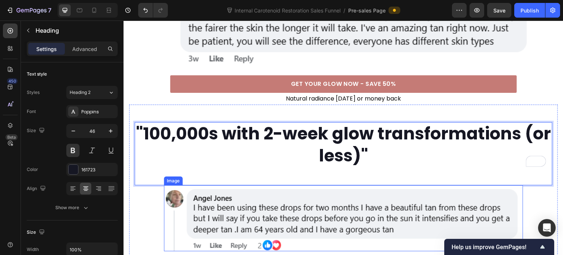
click at [273, 195] on img at bounding box center [343, 218] width 359 height 66
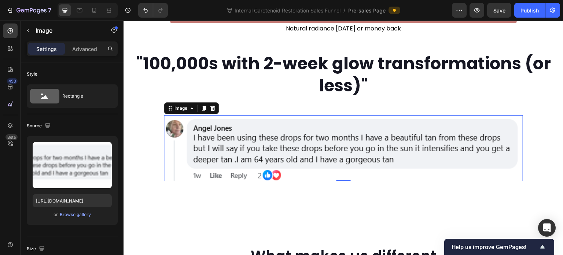
scroll to position [646, 0]
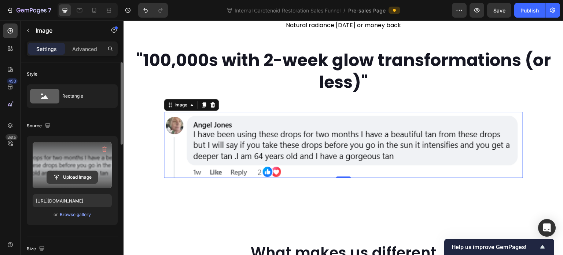
click at [69, 175] on input "file" at bounding box center [72, 177] width 51 height 12
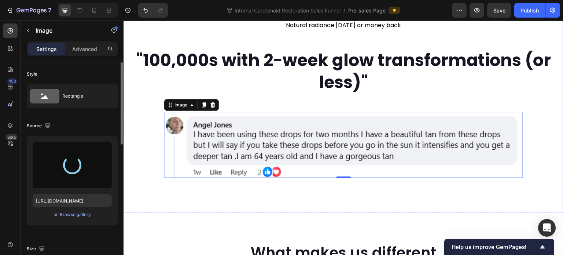
type input "https://cdn.shopify.com/s/files/1/0643/3157/9572/files/gempages_567963846870827…"
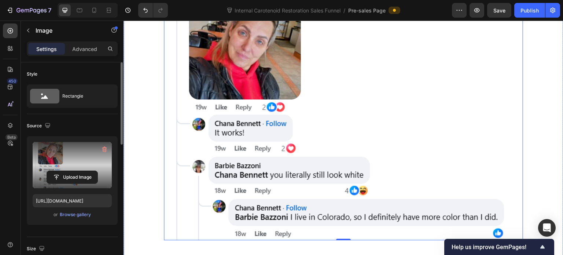
scroll to position [829, 0]
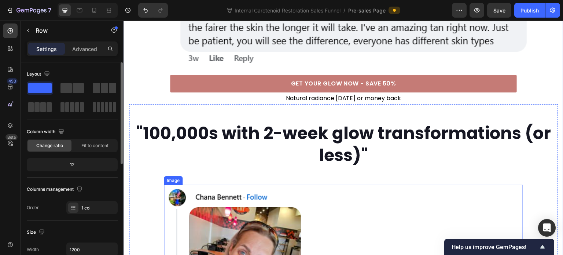
scroll to position [573, 0]
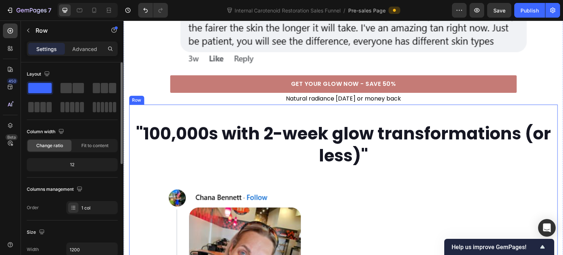
click at [166, 95] on icon at bounding box center [165, 97] width 4 height 5
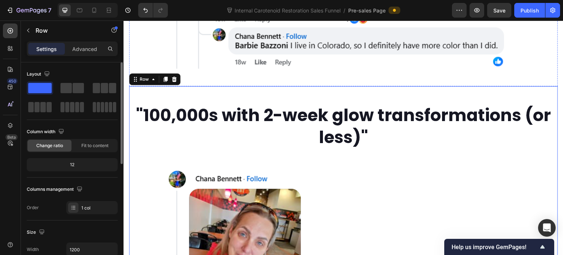
scroll to position [975, 0]
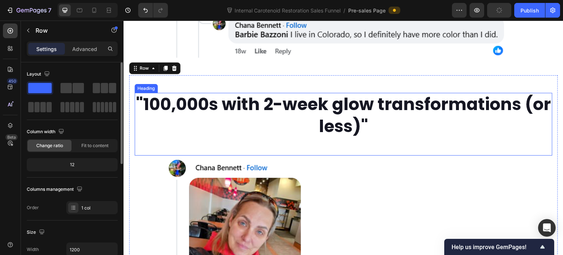
click at [266, 93] on h2 ""100,000s with 2-week glow transformations (or less)"" at bounding box center [344, 115] width 418 height 45
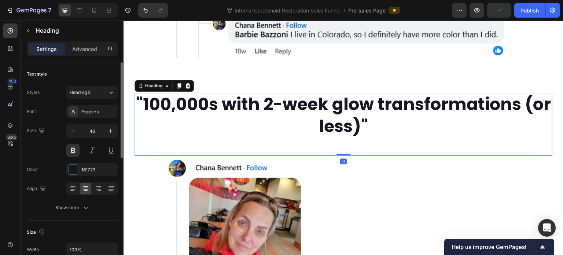
click at [262, 93] on h2 ""100,000s with 2-week glow transformations (or less)"" at bounding box center [344, 115] width 418 height 45
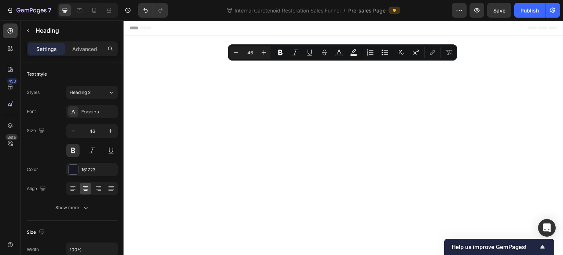
scroll to position [975, 0]
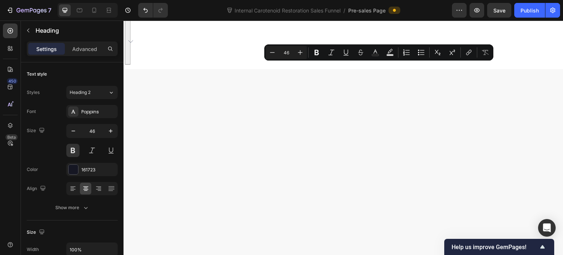
drag, startPoint x: 490, startPoint y: 74, endPoint x: 445, endPoint y: 99, distance: 52.0
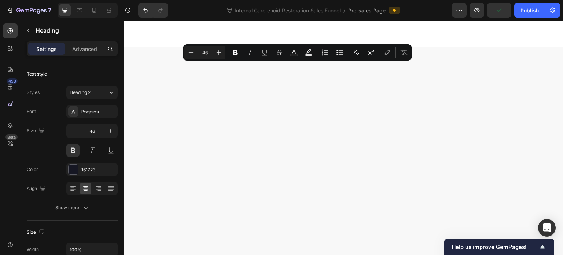
drag, startPoint x: 283, startPoint y: 75, endPoint x: 310, endPoint y: 76, distance: 26.4
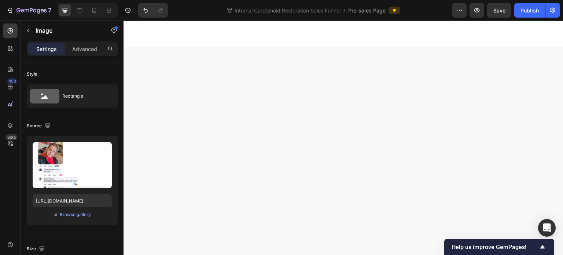
scroll to position [1012, 0]
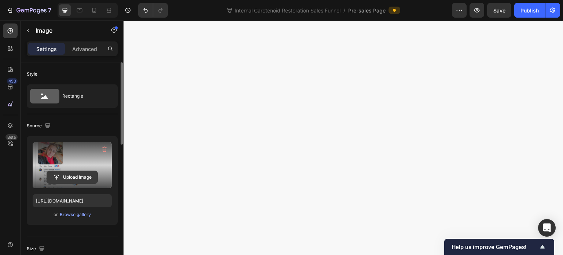
click at [76, 176] on input "file" at bounding box center [72, 177] width 51 height 12
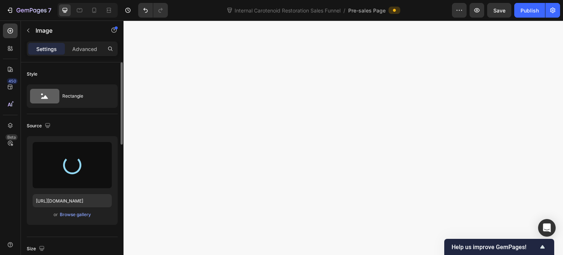
type input "[URL][DOMAIN_NAME]"
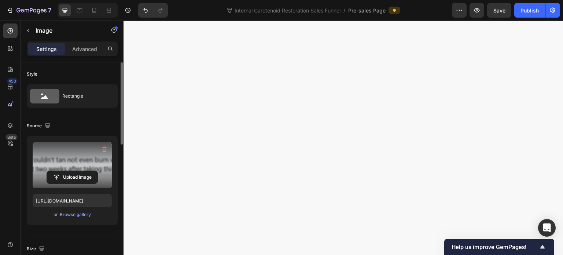
scroll to position [975, 0]
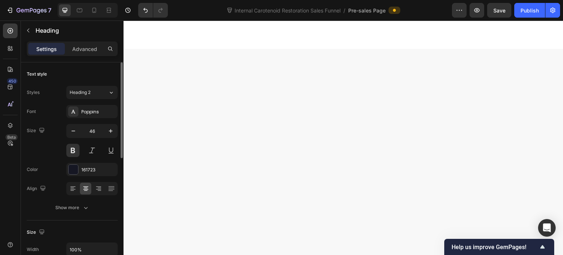
drag, startPoint x: 177, startPoint y: 77, endPoint x: 176, endPoint y: 80, distance: 3.8
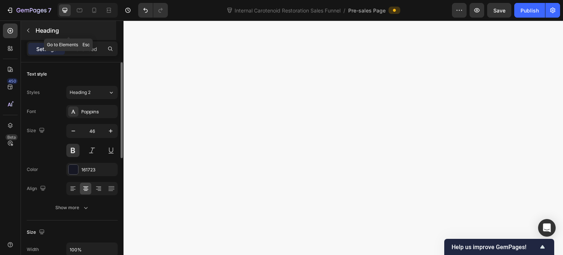
click at [28, 35] on button "button" at bounding box center [28, 31] width 12 height 12
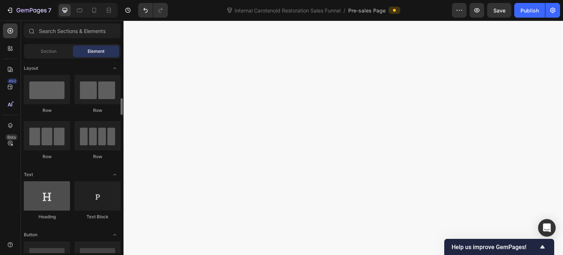
scroll to position [0, 0]
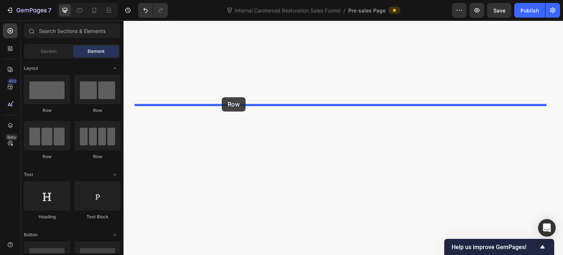
drag, startPoint x: 176, startPoint y: 161, endPoint x: 222, endPoint y: 97, distance: 78.3
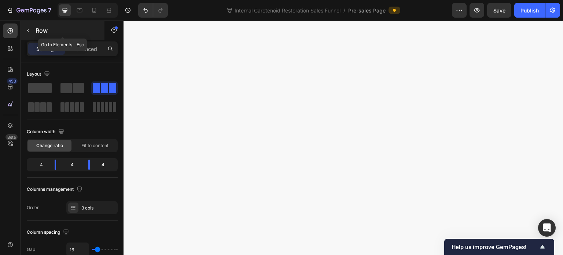
click at [30, 30] on icon "button" at bounding box center [28, 30] width 6 height 6
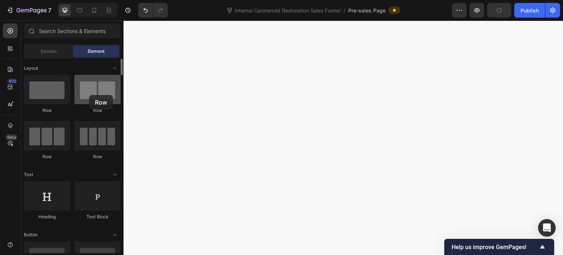
drag, startPoint x: 98, startPoint y: 98, endPoint x: 89, endPoint y: 95, distance: 9.6
click at [89, 95] on div at bounding box center [97, 89] width 46 height 29
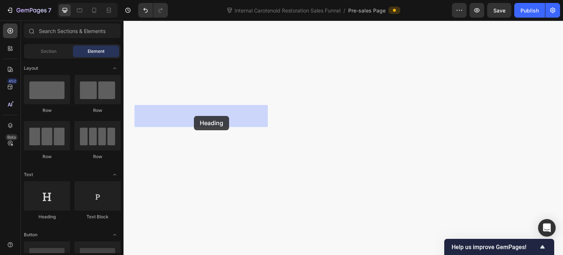
drag, startPoint x: 169, startPoint y: 224, endPoint x: 194, endPoint y: 116, distance: 111.3
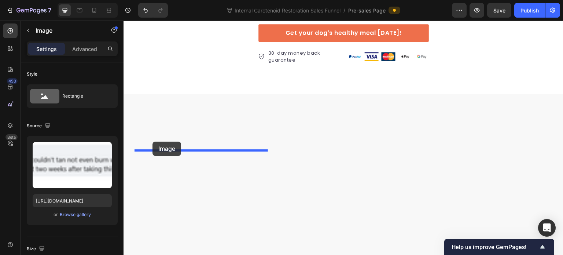
drag, startPoint x: 169, startPoint y: 145, endPoint x: 152, endPoint y: 141, distance: 16.5
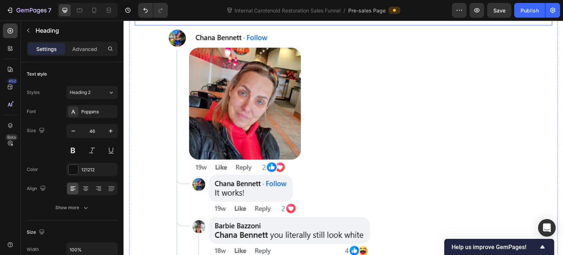
scroll to position [580, 0]
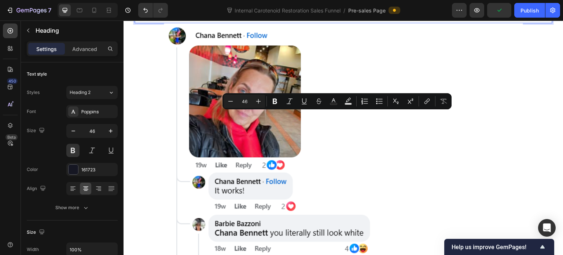
drag, startPoint x: 305, startPoint y: 125, endPoint x: 371, endPoint y: 130, distance: 67.0
click at [81, 165] on div "161723" at bounding box center [91, 169] width 51 height 13
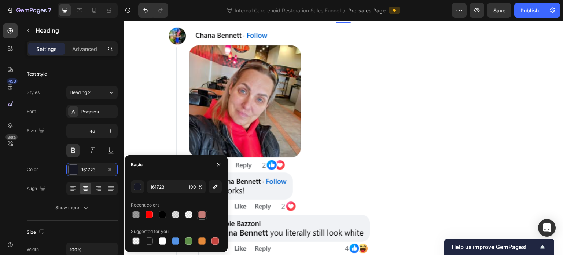
click at [204, 214] on div at bounding box center [201, 214] width 7 height 7
type input "C57B76"
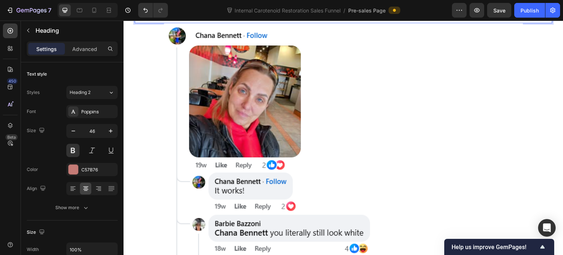
click at [145, 8] on icon "Undo/Redo" at bounding box center [145, 10] width 7 height 7
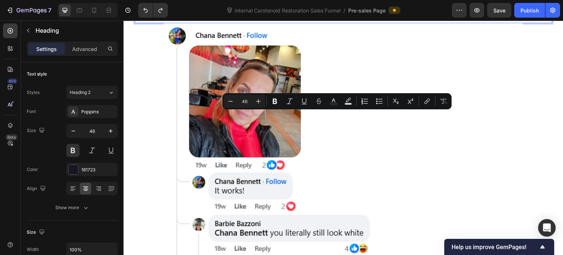
drag, startPoint x: 302, startPoint y: 124, endPoint x: 369, endPoint y: 128, distance: 67.5
click at [336, 102] on icon "Editor contextual toolbar" at bounding box center [333, 100] width 7 height 7
type input "161723"
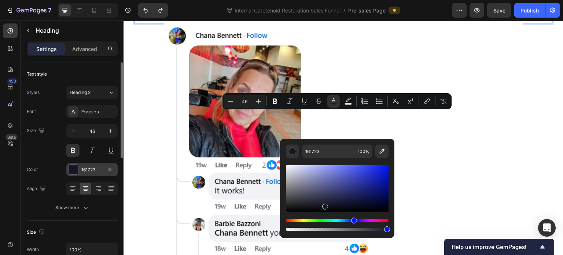
click at [82, 173] on div "161723" at bounding box center [91, 169] width 51 height 13
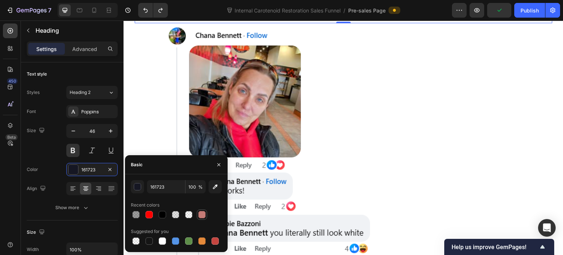
click at [201, 215] on div at bounding box center [201, 214] width 7 height 7
type input "C57B76"
click at [167, 189] on input "C57B76" at bounding box center [166, 186] width 38 height 13
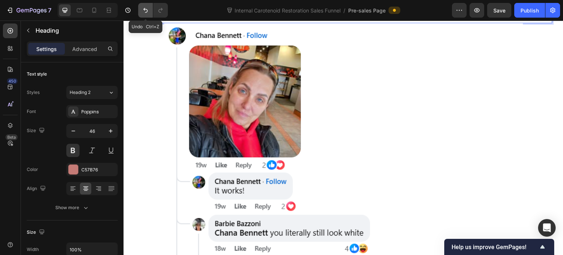
click at [144, 9] on icon "Undo/Redo" at bounding box center [145, 10] width 4 height 5
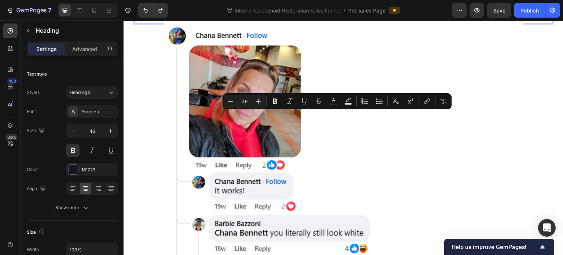
drag, startPoint x: 302, startPoint y: 121, endPoint x: 370, endPoint y: 125, distance: 67.6
click at [337, 104] on rect "Editor contextual toolbar" at bounding box center [333, 104] width 7 height 2
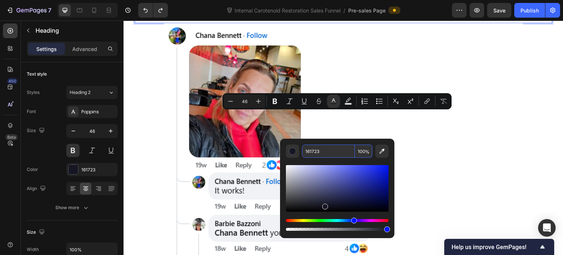
click at [327, 153] on input "161723" at bounding box center [328, 150] width 53 height 13
paste input "C57B76"
type input "C57B76"
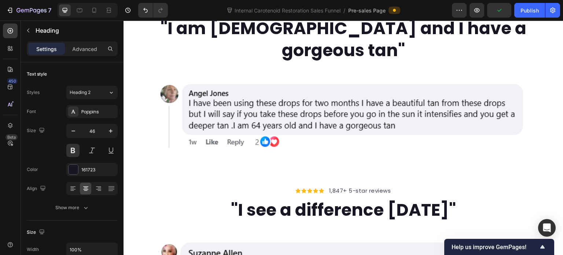
scroll to position [287, 0]
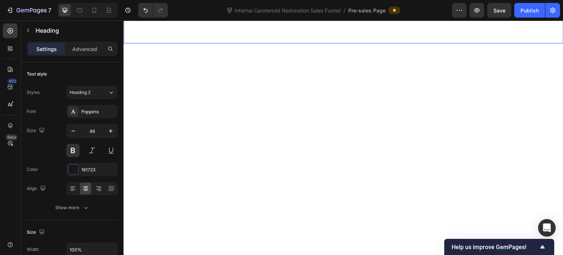
scroll to position [946, 0]
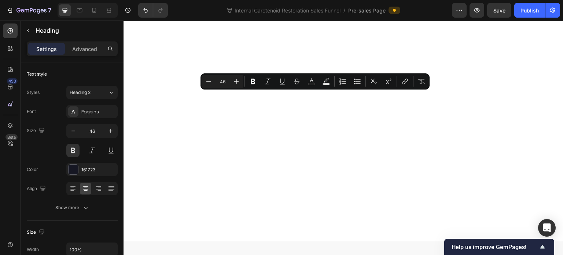
drag, startPoint x: 255, startPoint y: 107, endPoint x: 376, endPoint y: 108, distance: 120.6
click at [312, 82] on icon "Editor contextual toolbar" at bounding box center [311, 81] width 7 height 7
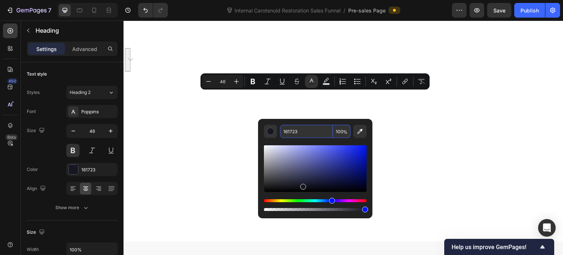
click at [305, 128] on input "161723" at bounding box center [306, 131] width 53 height 13
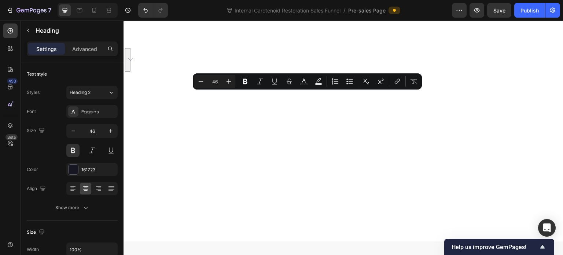
drag, startPoint x: 238, startPoint y: 103, endPoint x: 378, endPoint y: 108, distance: 140.1
click at [301, 86] on button "Text Color" at bounding box center [303, 81] width 13 height 13
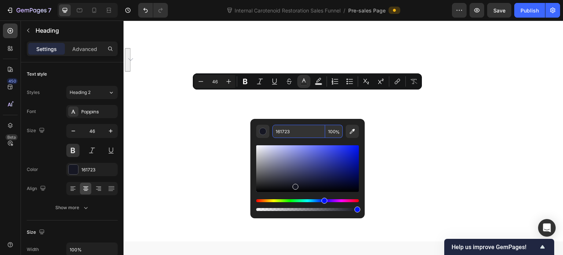
click at [294, 129] on input "161723" at bounding box center [298, 131] width 53 height 13
paste input "C57B76"
type input "C57B76"
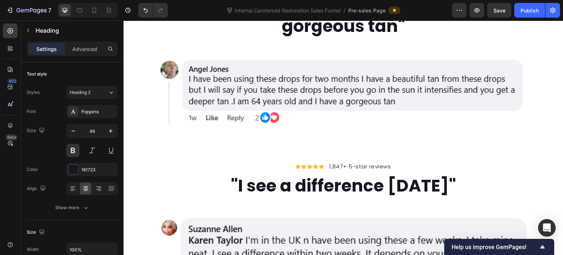
scroll to position [360, 0]
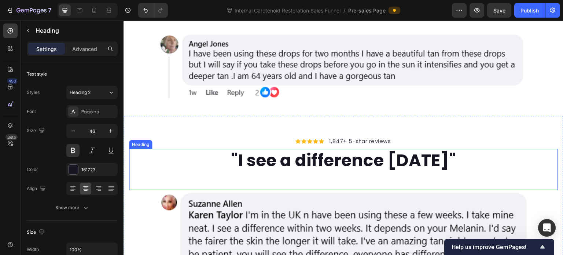
click at [370, 149] on h2 ""I see a difference [DATE]"" at bounding box center [343, 160] width 429 height 23
click at [407, 149] on h2 ""I see a difference [DATE]"" at bounding box center [343, 160] width 429 height 23
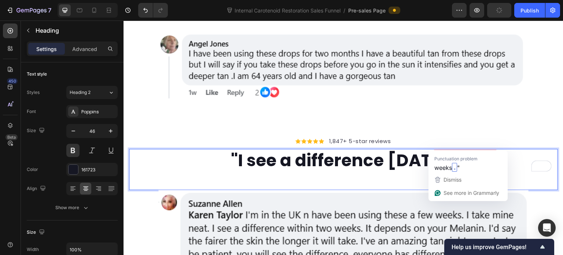
drag, startPoint x: 344, startPoint y: 137, endPoint x: 487, endPoint y: 135, distance: 142.9
click at [487, 150] on p ""I see a difference [DATE]"" at bounding box center [343, 161] width 427 height 22
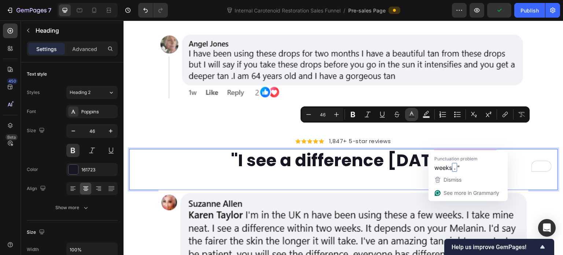
click at [410, 114] on icon "Editor contextual toolbar" at bounding box center [412, 113] width 4 height 4
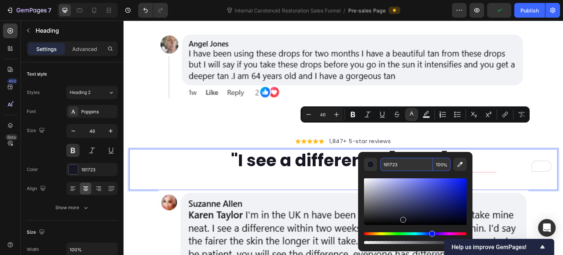
click at [408, 160] on input "161723" at bounding box center [406, 164] width 53 height 13
paste input "C57B76"
type input "C57B76"
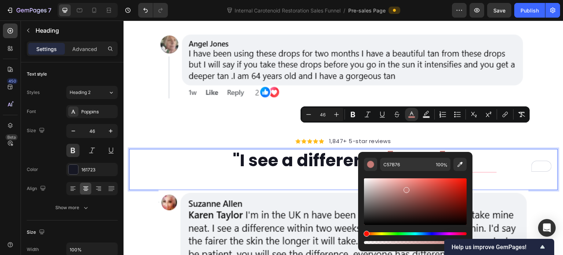
click at [280, 150] on p ""I see a difference within two weeks "" at bounding box center [343, 161] width 427 height 22
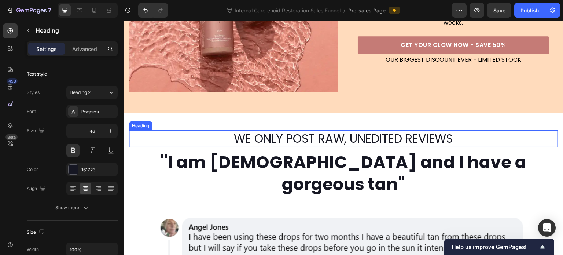
scroll to position [213, 0]
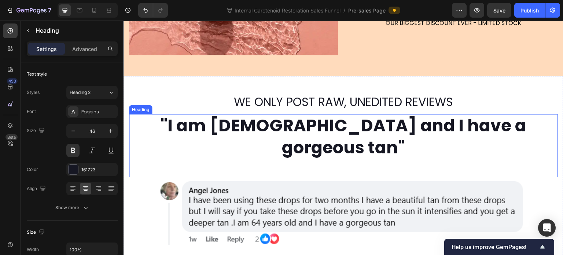
click at [295, 127] on h2 ""I am [DEMOGRAPHIC_DATA] and I have a gorgeous tan"" at bounding box center [343, 136] width 429 height 45
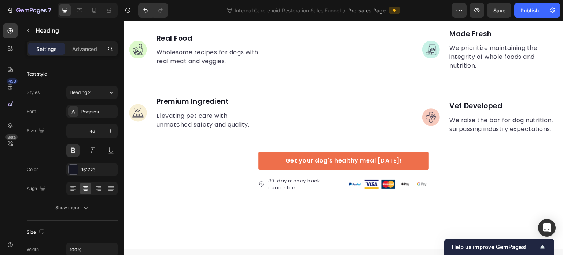
scroll to position [1130, 0]
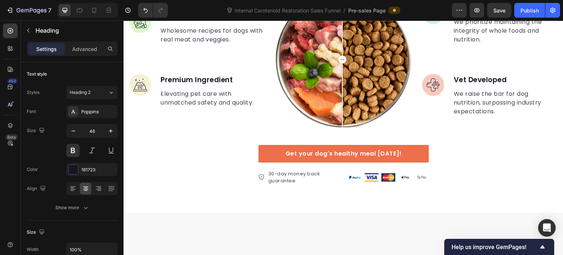
drag, startPoint x: 136, startPoint y: 155, endPoint x: 211, endPoint y: 160, distance: 74.9
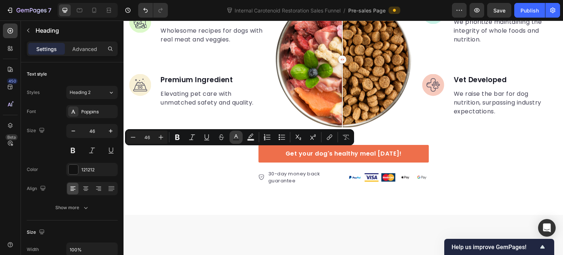
click at [233, 142] on button "Text Color" at bounding box center [235, 136] width 13 height 13
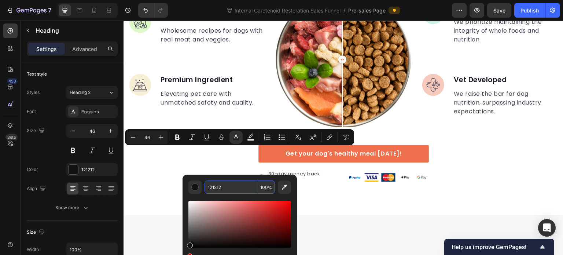
click at [229, 185] on input "121212" at bounding box center [231, 186] width 53 height 13
paste input "C57B76"
type input "C57B76"
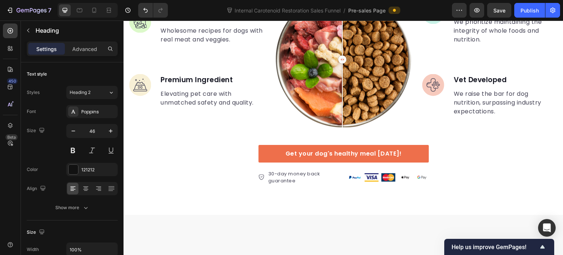
click at [95, 89] on div "Heading 2" at bounding box center [85, 92] width 30 height 7
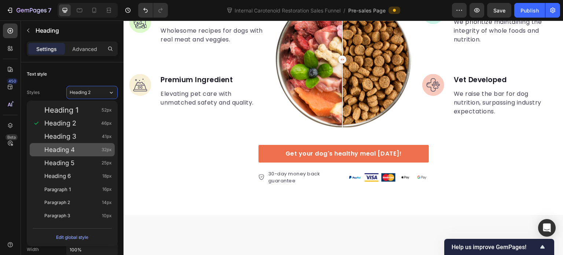
click at [93, 150] on div "Heading 4 32px" at bounding box center [77, 149] width 67 height 7
type input "32"
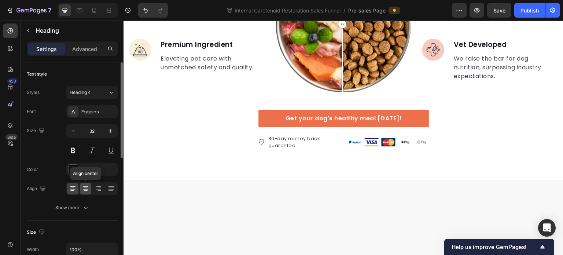
click at [88, 188] on icon at bounding box center [85, 188] width 7 height 7
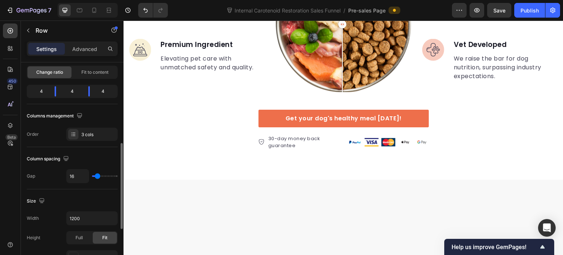
scroll to position [147, 0]
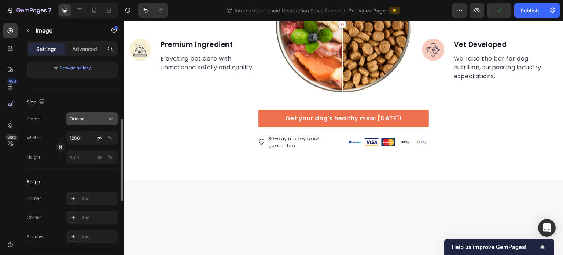
click at [104, 120] on div "Original" at bounding box center [88, 118] width 36 height 7
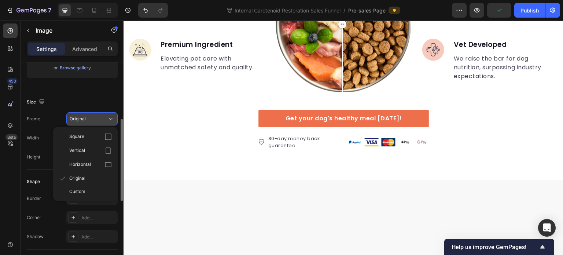
click at [104, 120] on div "Original" at bounding box center [88, 118] width 36 height 7
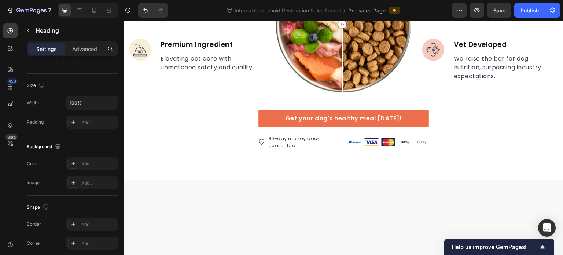
scroll to position [0, 0]
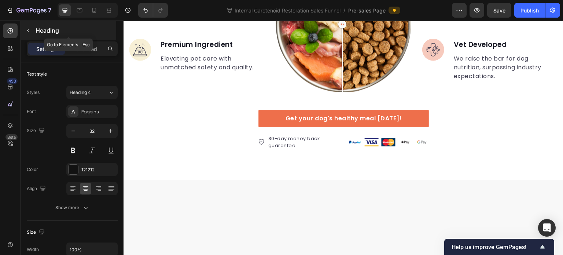
click at [32, 32] on button "button" at bounding box center [28, 31] width 12 height 12
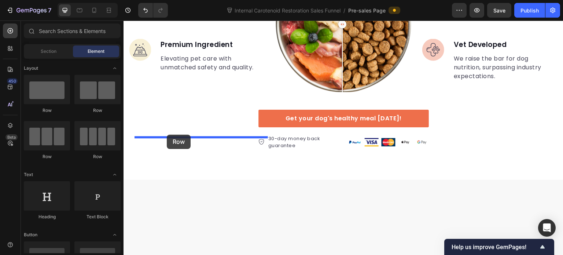
drag, startPoint x: 214, startPoint y: 115, endPoint x: 167, endPoint y: 135, distance: 50.6
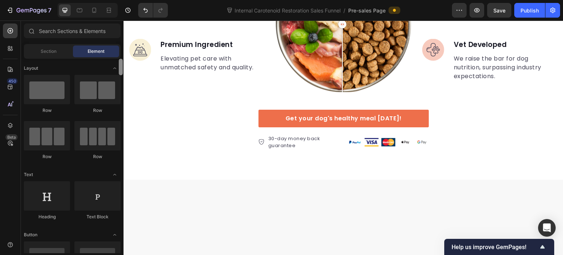
drag, startPoint x: 121, startPoint y: 239, endPoint x: 118, endPoint y: 52, distance: 186.2
click at [118, 52] on div "Sections(18) Elements(86) Section Element Hero Section Product Detail Brands Tr…" at bounding box center [72, 137] width 103 height 229
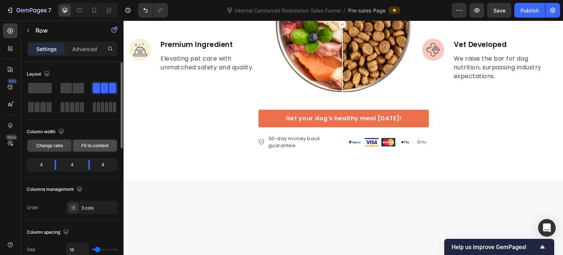
scroll to position [73, 0]
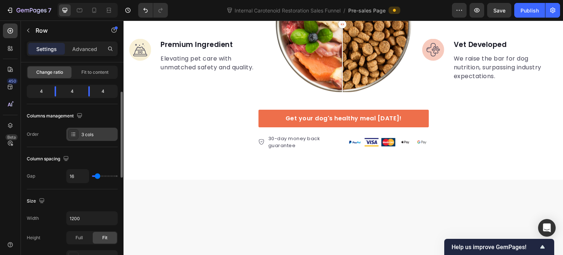
click at [82, 132] on div "3 cols" at bounding box center [98, 134] width 34 height 7
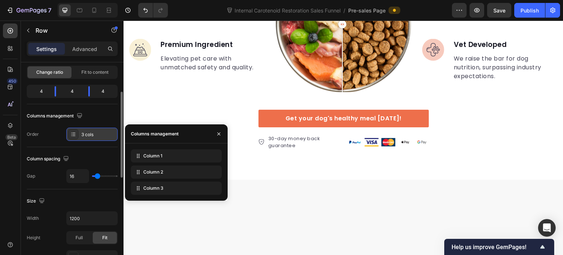
click at [82, 132] on div "3 cols" at bounding box center [98, 134] width 34 height 7
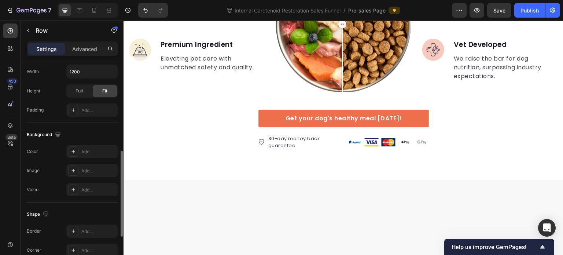
scroll to position [293, 0]
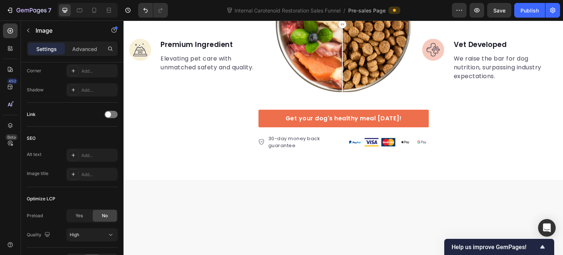
scroll to position [0, 0]
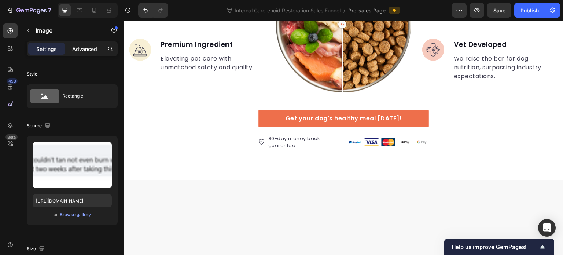
click at [88, 52] on div "Advanced" at bounding box center [84, 49] width 37 height 12
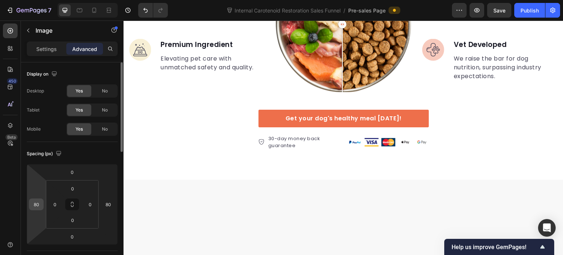
click at [43, 201] on div "80" at bounding box center [36, 204] width 15 height 12
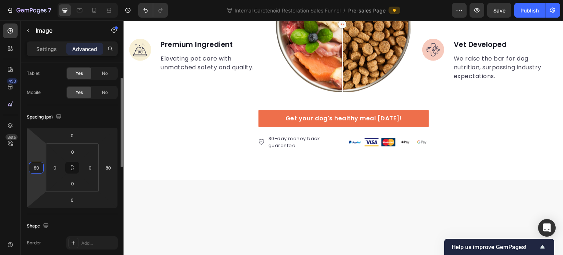
click at [35, 165] on input "80" at bounding box center [36, 167] width 11 height 11
type input "0"
click at [107, 167] on input "80" at bounding box center [108, 167] width 11 height 11
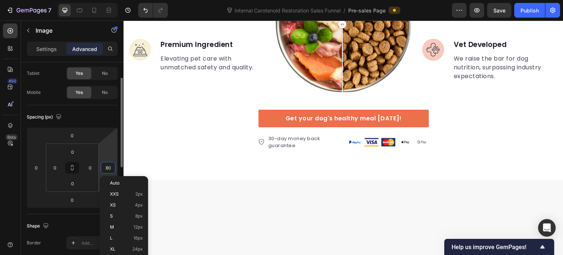
type input "0"
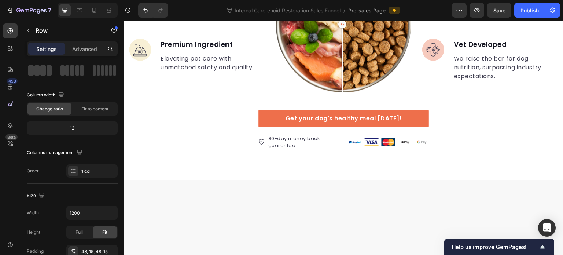
scroll to position [0, 0]
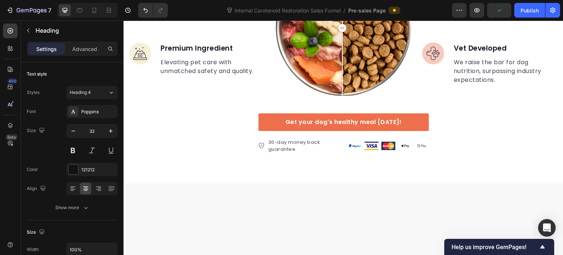
drag, startPoint x: 201, startPoint y: 136, endPoint x: 209, endPoint y: 140, distance: 8.9
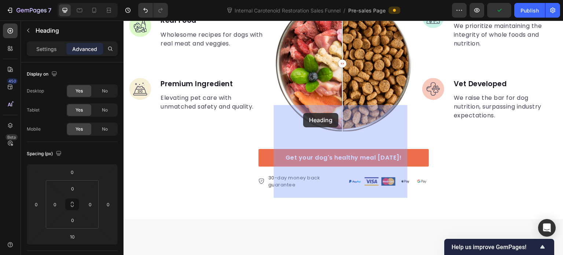
drag, startPoint x: 141, startPoint y: 133, endPoint x: 303, endPoint y: 113, distance: 163.2
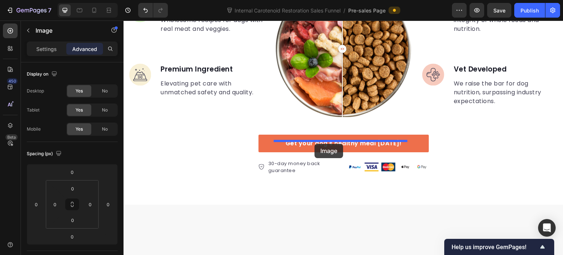
drag, startPoint x: 143, startPoint y: 157, endPoint x: 314, endPoint y: 144, distance: 172.4
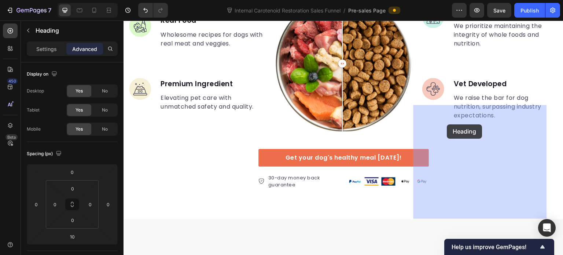
drag, startPoint x: 282, startPoint y: 135, endPoint x: 447, endPoint y: 124, distance: 165.6
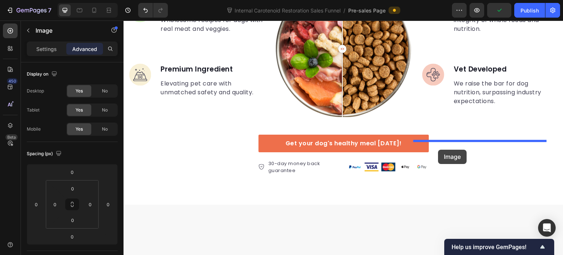
drag, startPoint x: 279, startPoint y: 154, endPoint x: 438, endPoint y: 150, distance: 159.5
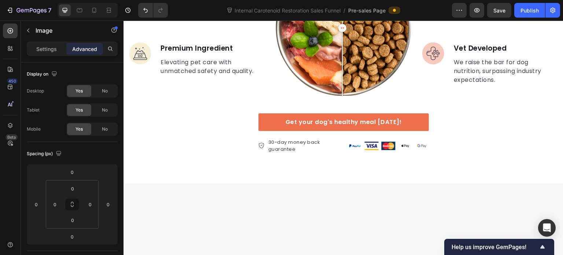
click at [41, 49] on p "Settings" at bounding box center [46, 49] width 21 height 8
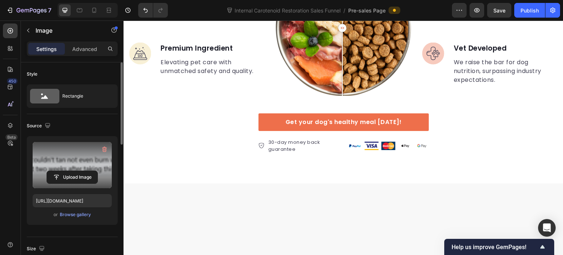
click at [73, 169] on label at bounding box center [72, 165] width 79 height 46
click at [73, 171] on input "file" at bounding box center [72, 177] width 51 height 12
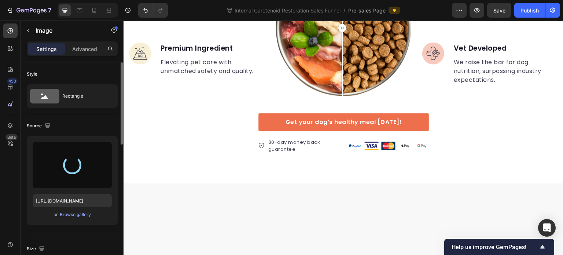
type input "https://cdn.shopify.com/s/files/1/0643/3157/9572/files/gempages_567963846870827…"
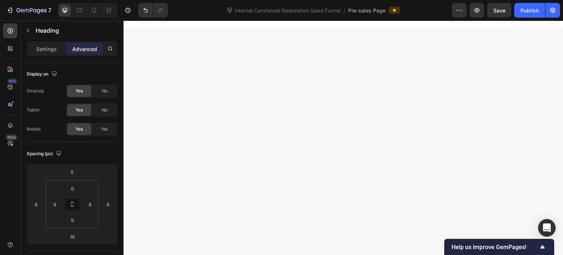
scroll to position [1130, 0]
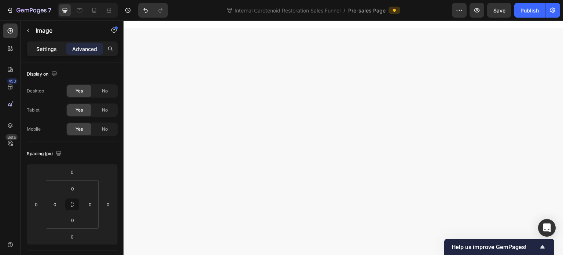
click at [47, 47] on p "Settings" at bounding box center [46, 49] width 21 height 8
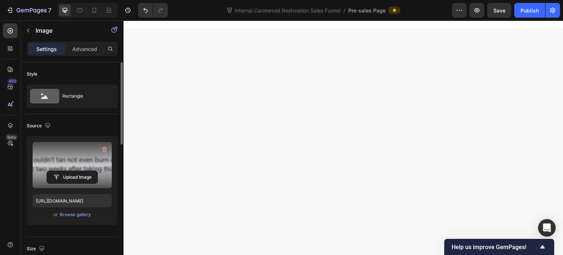
click at [71, 165] on label at bounding box center [72, 165] width 79 height 46
click at [71, 171] on input "file" at bounding box center [72, 177] width 51 height 12
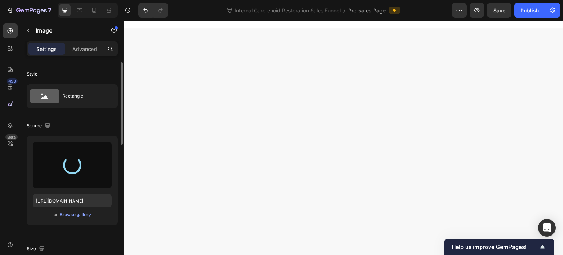
type input "https://cdn.shopify.com/s/files/1/0643/3157/9572/files/gempages_567963846870827…"
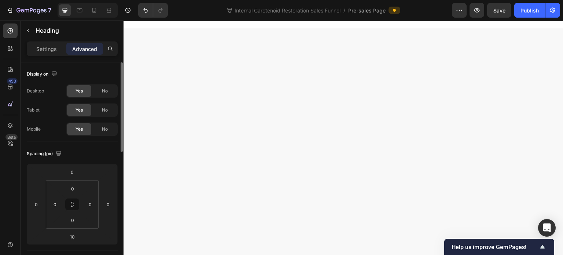
drag, startPoint x: 280, startPoint y: 116, endPoint x: 284, endPoint y: 116, distance: 4.0
drag, startPoint x: 279, startPoint y: 115, endPoint x: 336, endPoint y: 114, distance: 57.2
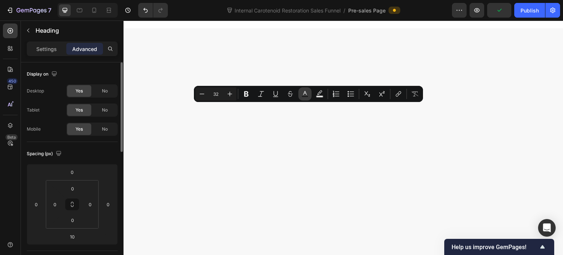
click at [301, 96] on button "Text Color" at bounding box center [304, 93] width 13 height 13
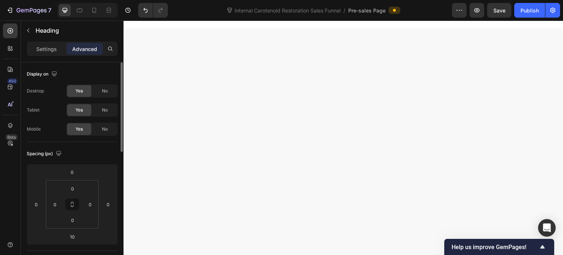
drag, startPoint x: 192, startPoint y: 126, endPoint x: 247, endPoint y: 132, distance: 55.3
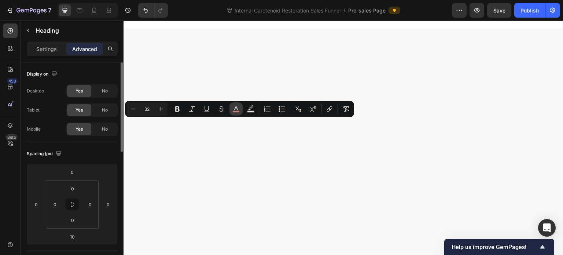
click at [236, 108] on icon "Editor contextual toolbar" at bounding box center [235, 108] width 7 height 7
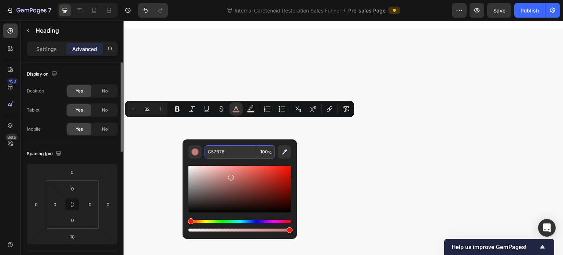
click at [230, 151] on input "C57B76" at bounding box center [231, 151] width 53 height 13
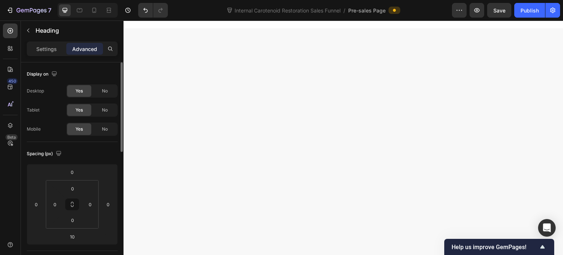
drag, startPoint x: 280, startPoint y: 115, endPoint x: 336, endPoint y: 117, distance: 56.8
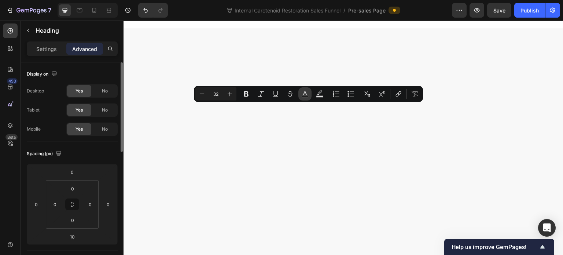
click at [305, 93] on icon "Editor contextual toolbar" at bounding box center [305, 93] width 4 height 4
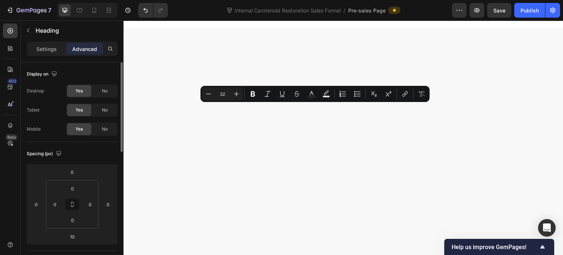
drag, startPoint x: 294, startPoint y: 113, endPoint x: 337, endPoint y: 119, distance: 44.1
click at [311, 96] on rect "Editor contextual toolbar" at bounding box center [311, 97] width 7 height 2
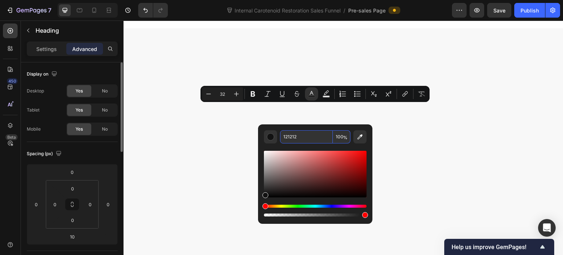
click at [300, 135] on input "121212" at bounding box center [306, 136] width 53 height 13
paste input "C57B76"
type input "C57B76"
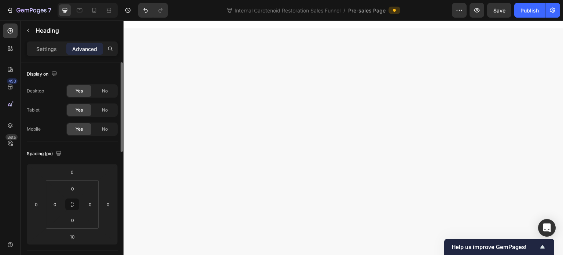
click at [44, 47] on p "Settings" at bounding box center [46, 49] width 21 height 8
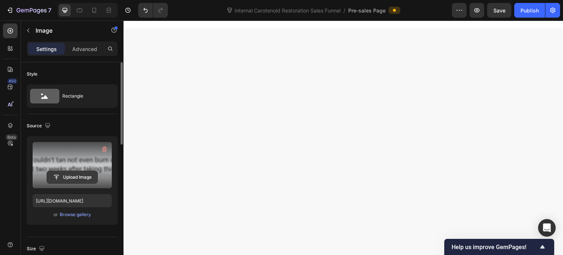
click at [63, 171] on input "file" at bounding box center [72, 177] width 51 height 12
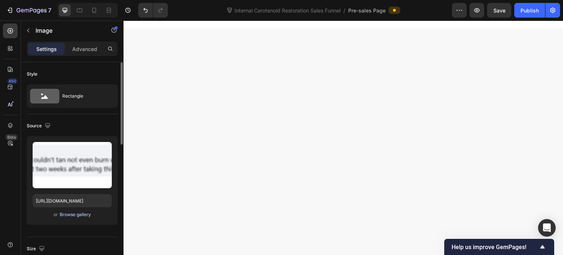
click at [78, 216] on div "Browse gallery" at bounding box center [75, 214] width 31 height 7
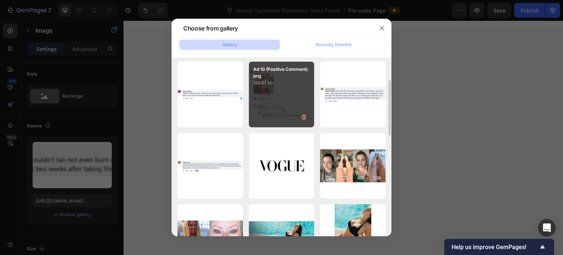
scroll to position [110, 0]
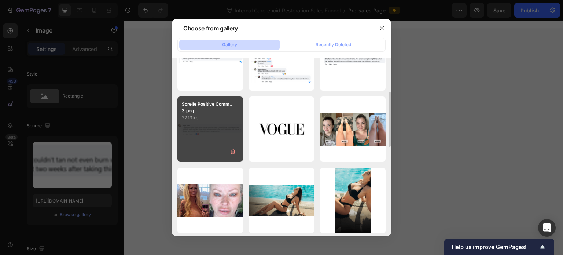
click at [202, 124] on div "Sorelle Positive Comm... 3.png 22.13 kb" at bounding box center [210, 129] width 66 height 66
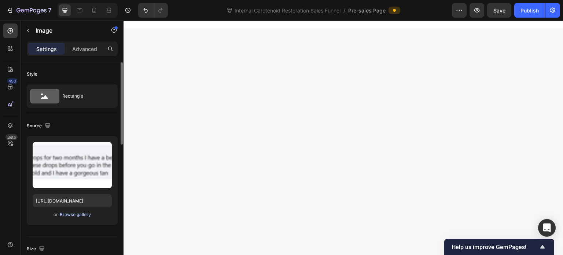
click at [86, 212] on div "Browse gallery" at bounding box center [75, 214] width 31 height 7
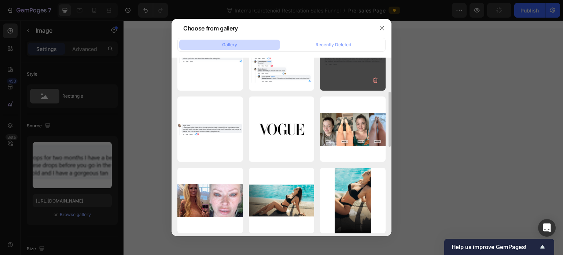
click at [333, 77] on div "DolceLove Positive Co... 2.png 23.15 kb" at bounding box center [353, 58] width 66 height 66
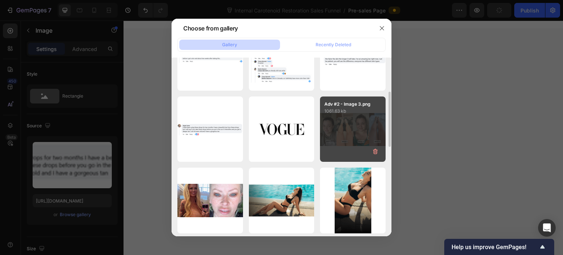
type input "https://cdn.shopify.com/s/files/1/0643/3157/9572/files/gempages_567963846870827…"
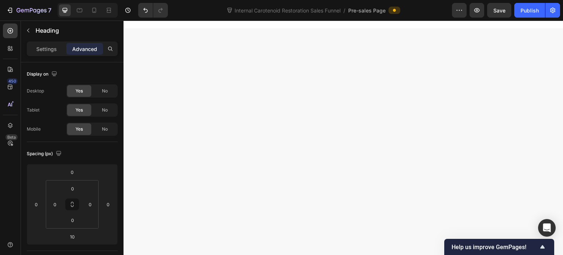
drag, startPoint x: 433, startPoint y: 111, endPoint x: 514, endPoint y: 132, distance: 83.6
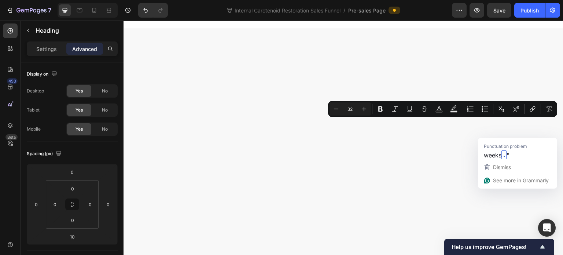
drag, startPoint x: 430, startPoint y: 125, endPoint x: 526, endPoint y: 128, distance: 96.1
click at [439, 111] on rect "Editor contextual toolbar" at bounding box center [439, 112] width 7 height 2
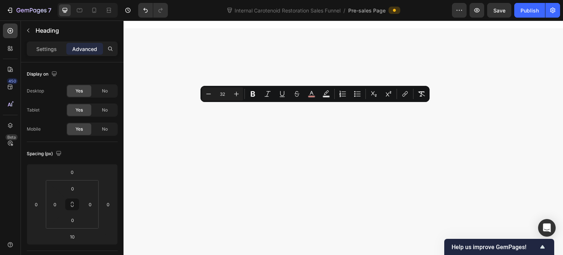
drag, startPoint x: 295, startPoint y: 111, endPoint x: 336, endPoint y: 114, distance: 40.8
click at [312, 93] on icon "Editor contextual toolbar" at bounding box center [312, 93] width 4 height 4
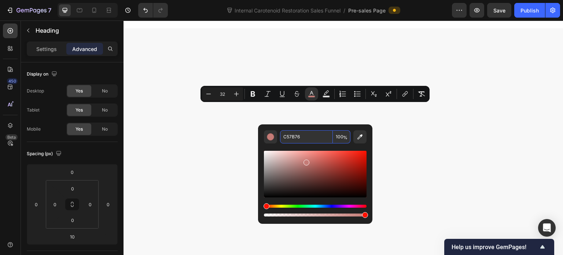
click at [313, 133] on input "C57B76" at bounding box center [306, 136] width 53 height 13
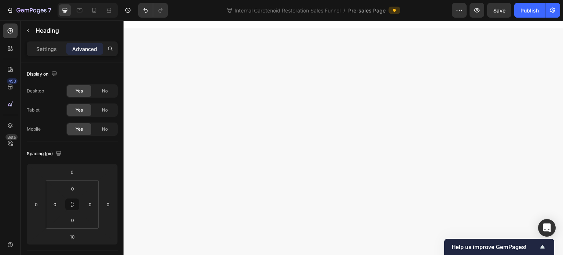
drag, startPoint x: 468, startPoint y: 129, endPoint x: 525, endPoint y: 133, distance: 56.9
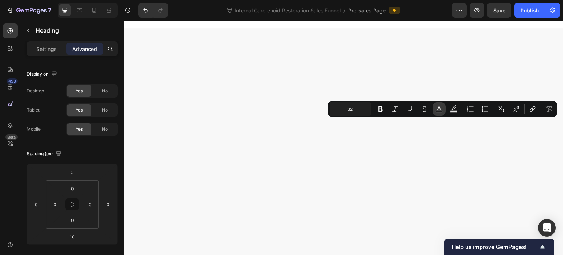
click at [435, 108] on icon "Editor contextual toolbar" at bounding box center [438, 108] width 7 height 7
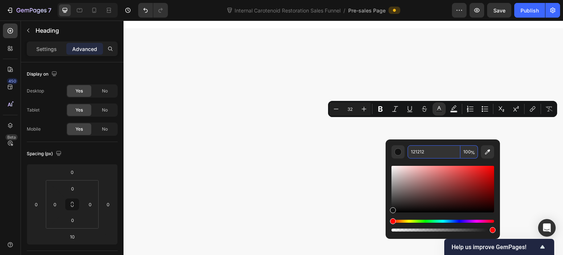
click at [430, 152] on input "121212" at bounding box center [434, 151] width 53 height 13
paste input "C57B76"
type input "C57B76"
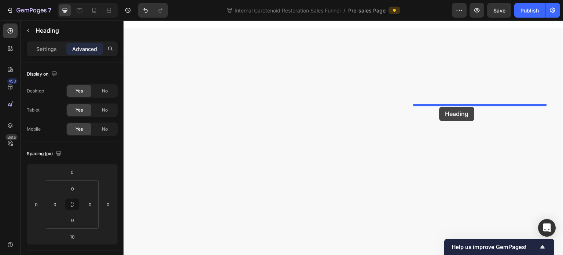
drag, startPoint x: 280, startPoint y: 98, endPoint x: 439, endPoint y: 107, distance: 159.3
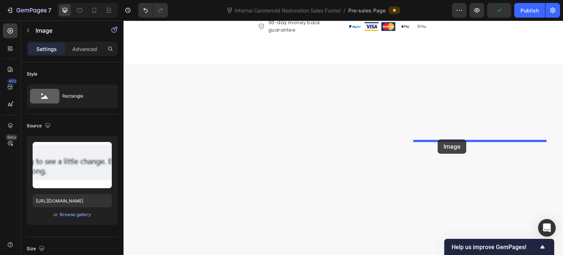
drag, startPoint x: 280, startPoint y: 97, endPoint x: 436, endPoint y: 141, distance: 162.2
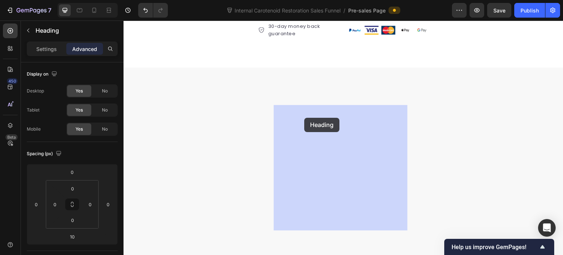
drag, startPoint x: 419, startPoint y: 158, endPoint x: 304, endPoint y: 118, distance: 121.6
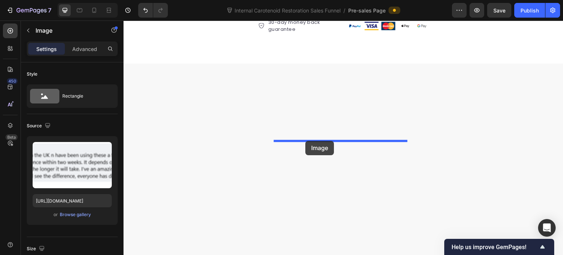
drag, startPoint x: 420, startPoint y: 156, endPoint x: 305, endPoint y: 141, distance: 116.2
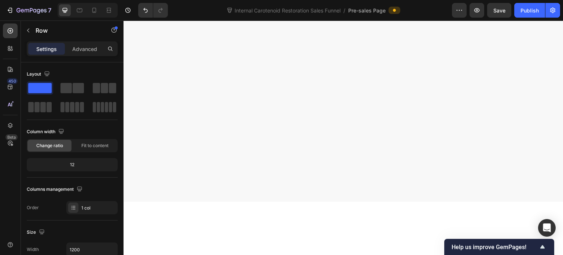
scroll to position [1166, 0]
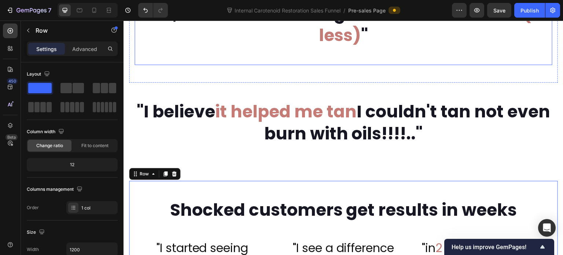
scroll to position [506, 0]
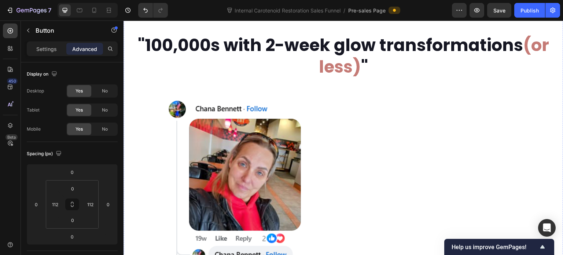
click at [160, 16] on div "Natural radiance [DATE] or money back Text Block Row" at bounding box center [343, 10] width 429 height 12
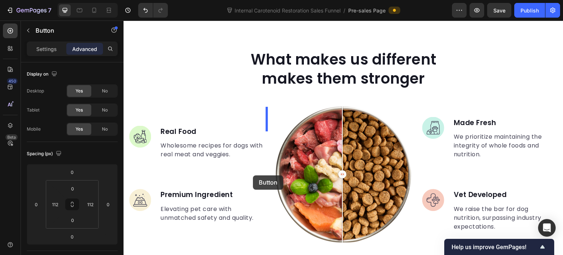
scroll to position [1203, 0]
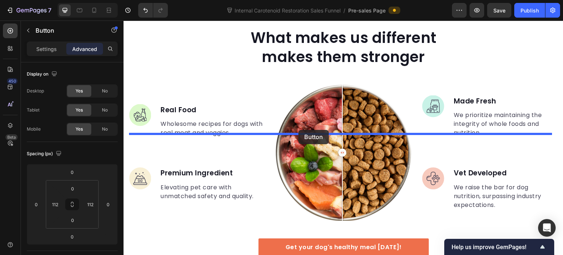
drag, startPoint x: 135, startPoint y: 130, endPoint x: 298, endPoint y: 130, distance: 163.8
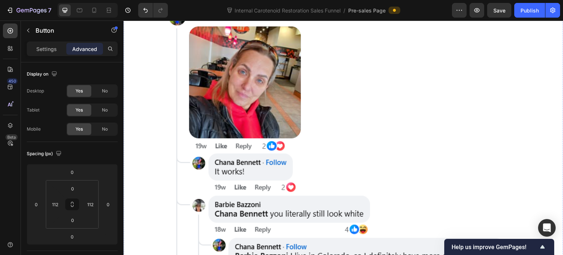
scroll to position [489, 0]
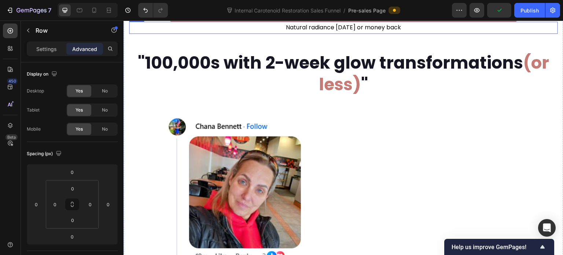
click at [256, 34] on div "Natural radiance in 6 weeks or money back Text Block Row" at bounding box center [343, 28] width 429 height 12
click at [166, 17] on icon at bounding box center [165, 14] width 4 height 5
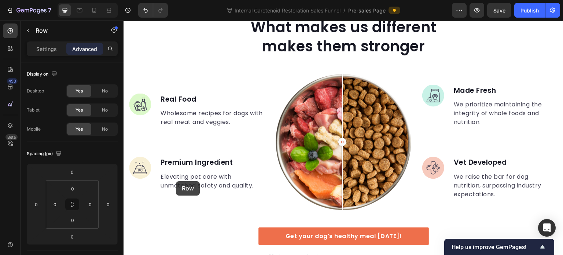
scroll to position [1259, 0]
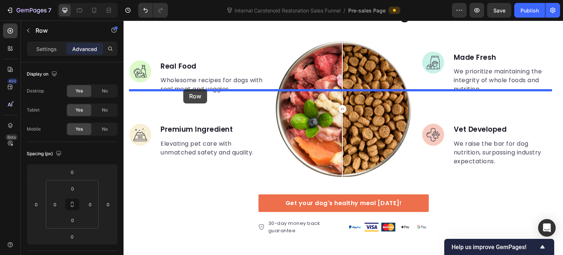
drag, startPoint x: 136, startPoint y: 158, endPoint x: 188, endPoint y: 88, distance: 87.8
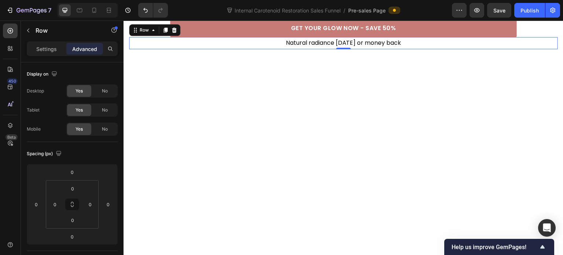
scroll to position [1100, 0]
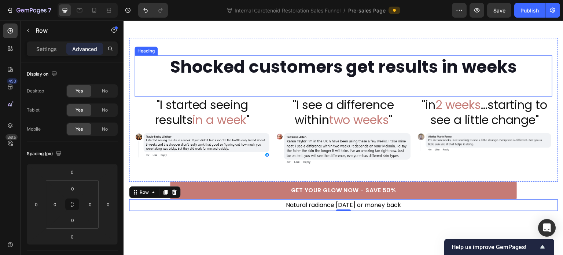
click at [194, 78] on p "Shocked customers get results in weeks" at bounding box center [343, 67] width 416 height 22
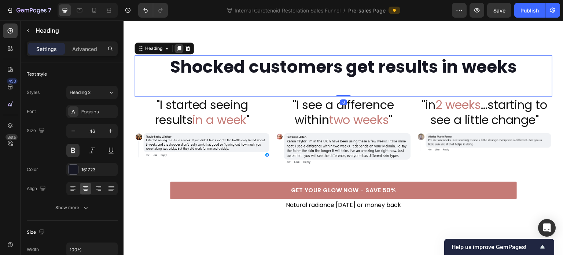
click at [179, 51] on icon at bounding box center [179, 48] width 4 height 5
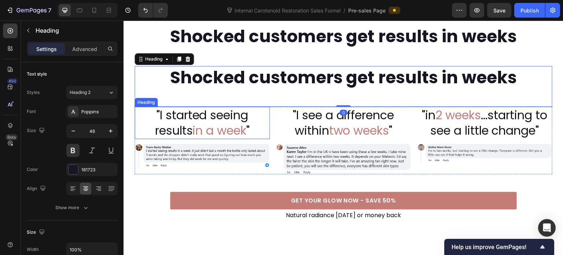
scroll to position [1173, 0]
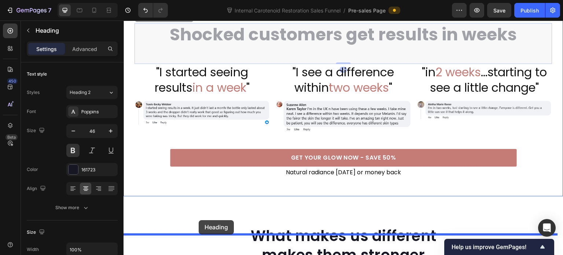
drag, startPoint x: 140, startPoint y: 55, endPoint x: 199, endPoint y: 220, distance: 174.8
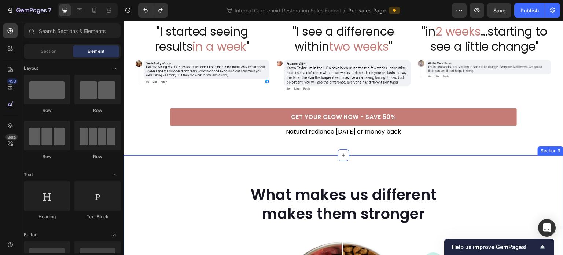
scroll to position [1100, 0]
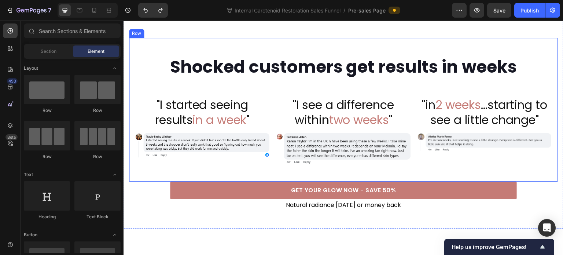
click at [133, 100] on div "Shocked customers get results in weeks Heading "I started seeing results in a w…" at bounding box center [343, 110] width 429 height 144
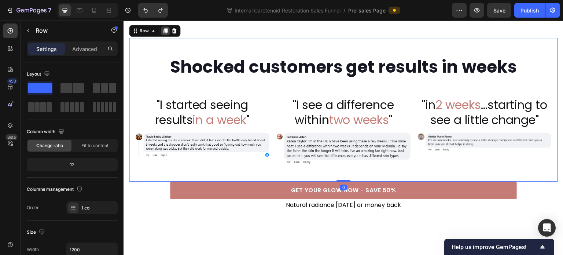
click at [163, 34] on icon at bounding box center [165, 31] width 6 height 6
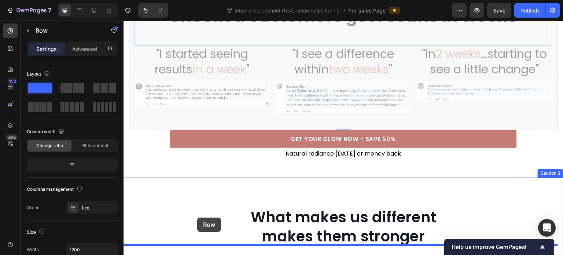
scroll to position [1302, 0]
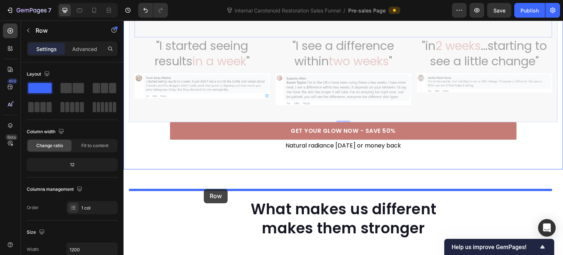
drag, startPoint x: 134, startPoint y: 41, endPoint x: 204, endPoint y: 189, distance: 163.8
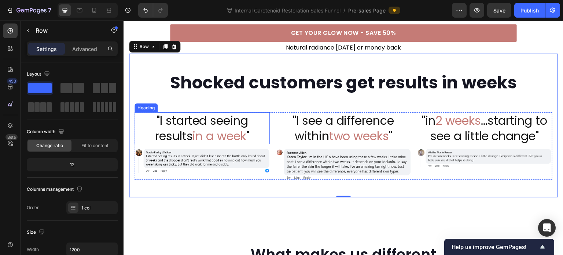
scroll to position [1269, 0]
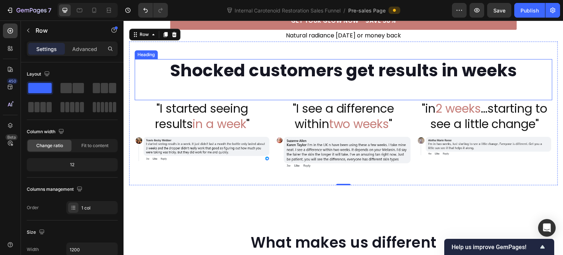
click at [283, 82] on h2 "Shocked customers get results in weeks" at bounding box center [344, 70] width 418 height 23
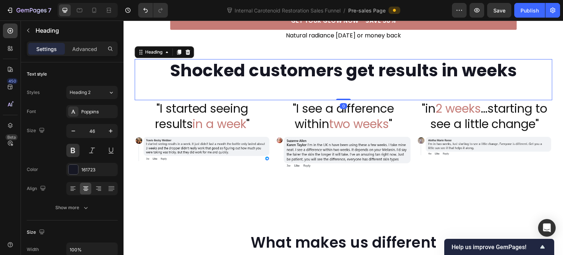
click at [292, 82] on h2 "Shocked customers get results in weeks" at bounding box center [344, 70] width 418 height 23
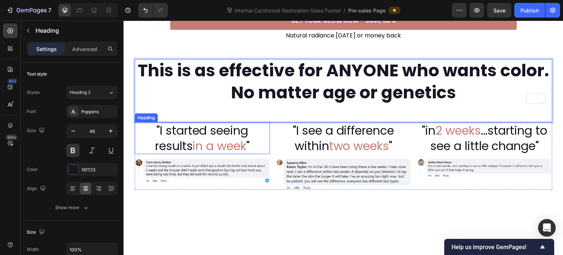
click at [221, 154] on span "in a week" at bounding box center [219, 145] width 54 height 16
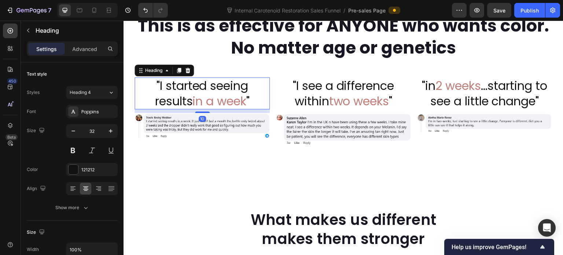
scroll to position [1342, 0]
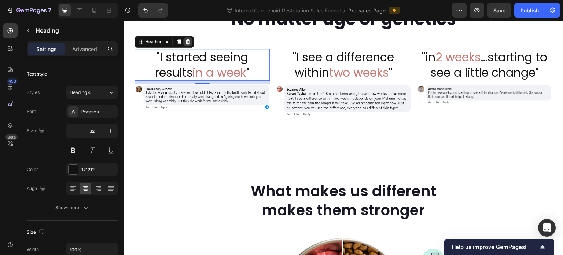
click at [189, 44] on icon at bounding box center [187, 41] width 5 height 5
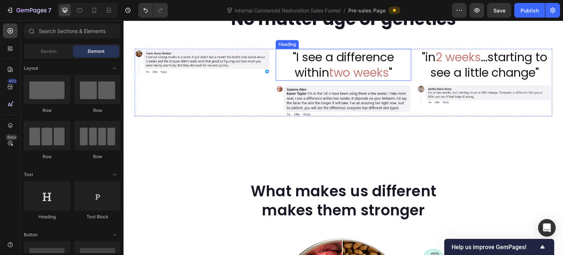
click at [313, 81] on h2 ""I see a difference within two weeks "" at bounding box center [343, 65] width 135 height 32
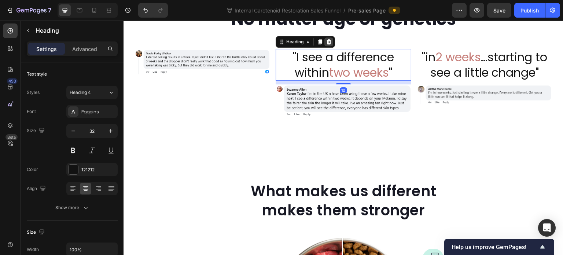
click at [327, 44] on icon at bounding box center [329, 41] width 5 height 5
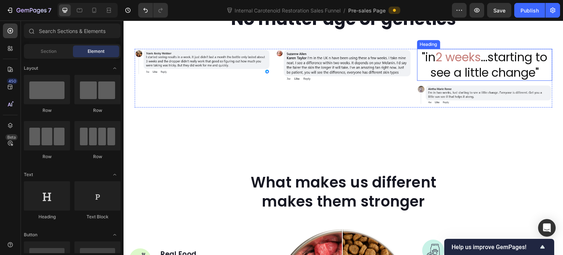
click at [448, 81] on h2 ""in 2 weeks ...starting to see a little change"" at bounding box center [484, 65] width 135 height 32
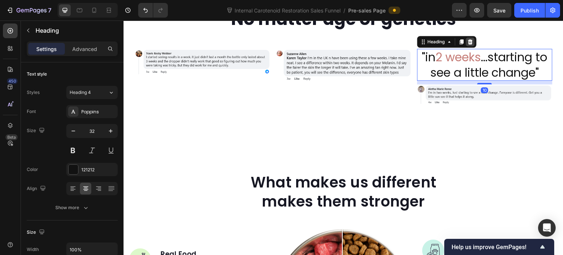
click at [468, 44] on icon at bounding box center [470, 41] width 5 height 5
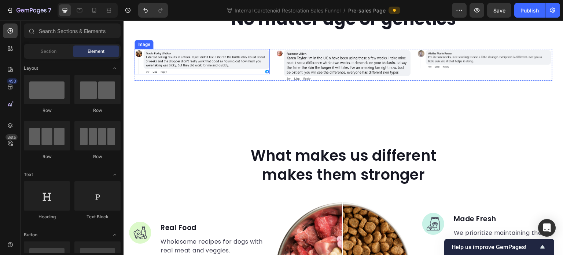
click at [228, 74] on img at bounding box center [202, 61] width 135 height 25
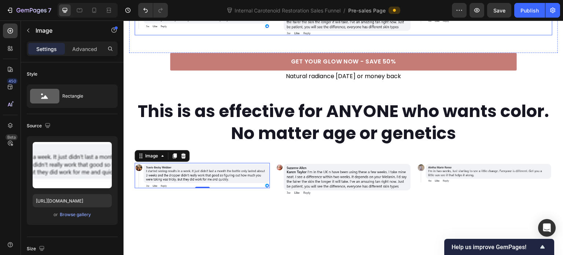
scroll to position [1233, 0]
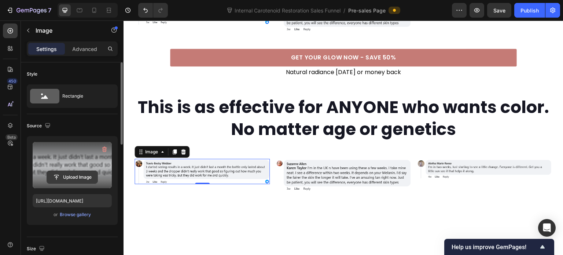
click at [77, 177] on input "file" at bounding box center [72, 177] width 51 height 12
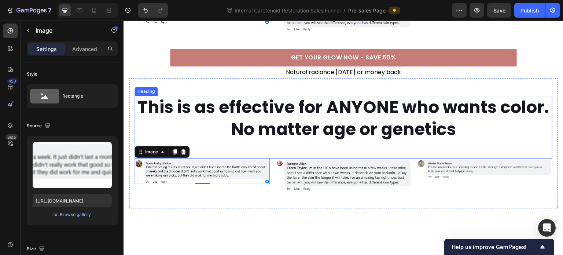
scroll to position [1306, 0]
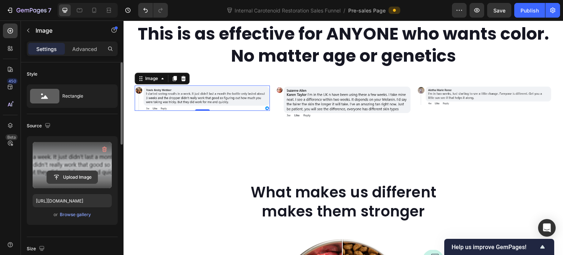
click at [79, 174] on input "file" at bounding box center [72, 177] width 51 height 12
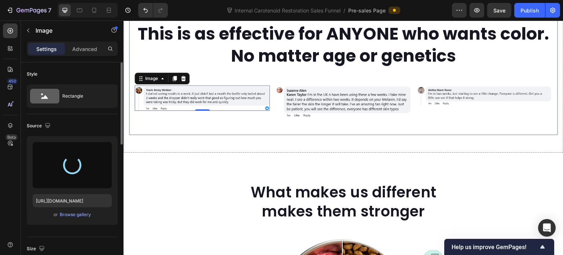
type input "https://cdn.shopify.com/s/files/1/0643/3157/9572/files/gempages_567963846870827…"
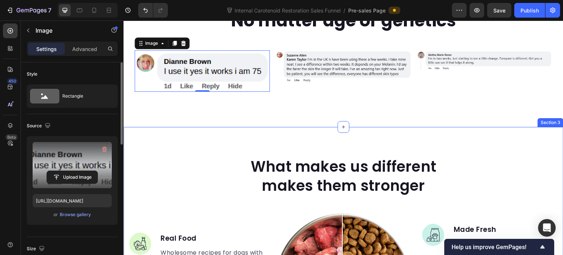
scroll to position [1342, 0]
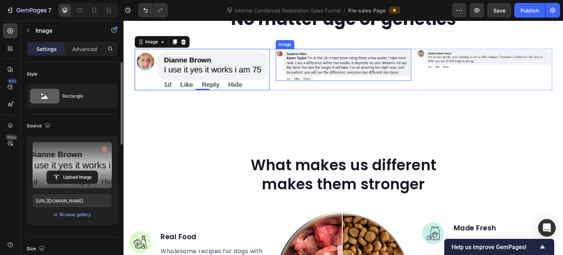
click at [331, 81] on img at bounding box center [343, 65] width 135 height 32
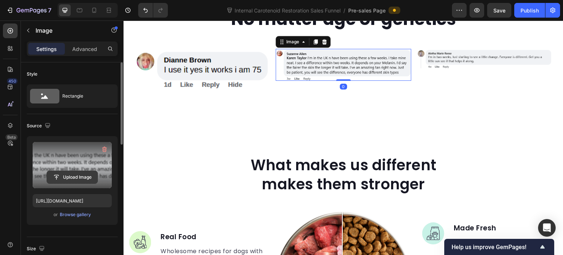
click at [75, 181] on input "file" at bounding box center [72, 177] width 51 height 12
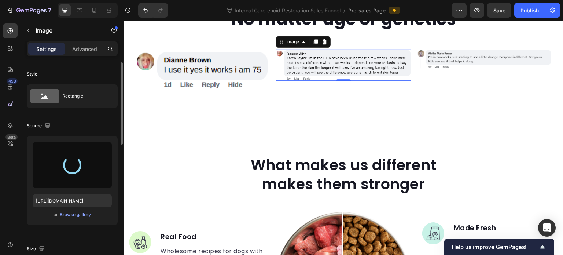
type input "https://cdn.shopify.com/s/files/1/0643/3157/9572/files/gempages_567963846870827…"
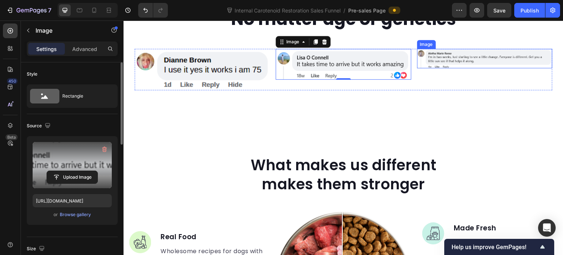
click at [447, 68] on img at bounding box center [484, 58] width 135 height 19
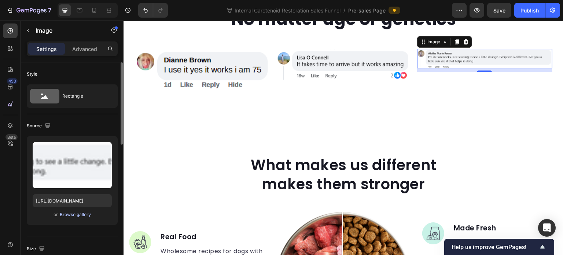
click at [79, 213] on div "Browse gallery" at bounding box center [75, 214] width 31 height 7
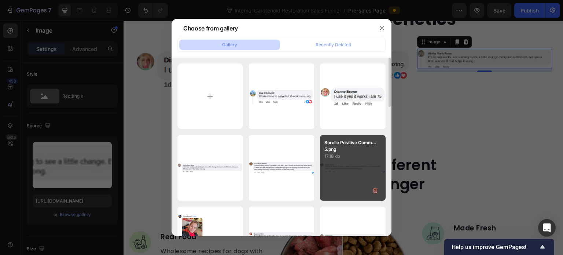
click at [335, 164] on div "Sorelle Positive Comm... 5.png 17.18 kb" at bounding box center [353, 168] width 66 height 66
type input "[URL][DOMAIN_NAME]"
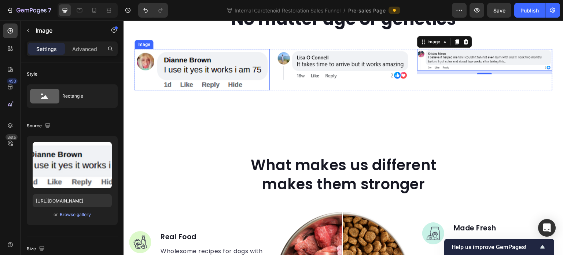
click at [256, 90] on img at bounding box center [202, 69] width 135 height 41
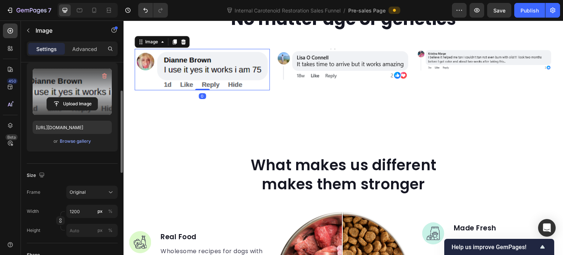
scroll to position [147, 0]
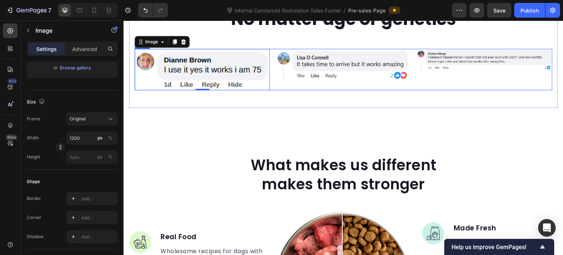
click at [287, 90] on div "Image" at bounding box center [343, 69] width 135 height 41
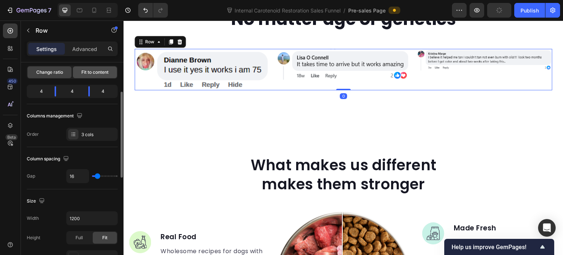
scroll to position [110, 0]
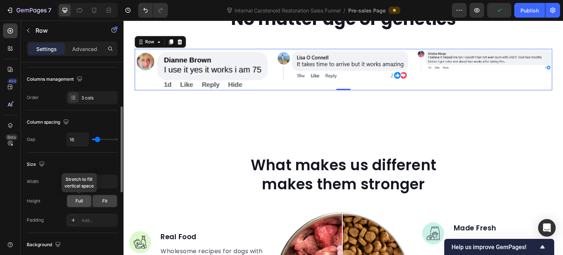
click at [75, 202] on div "Full" at bounding box center [79, 201] width 24 height 12
click at [107, 202] on span "Fit" at bounding box center [104, 201] width 5 height 7
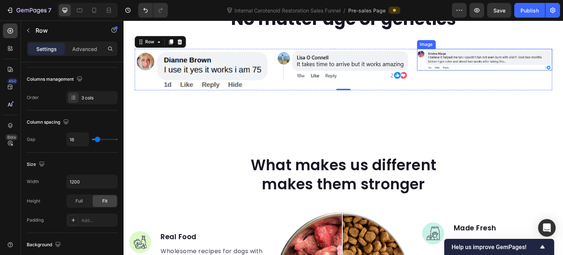
click at [434, 70] on img at bounding box center [484, 60] width 135 height 22
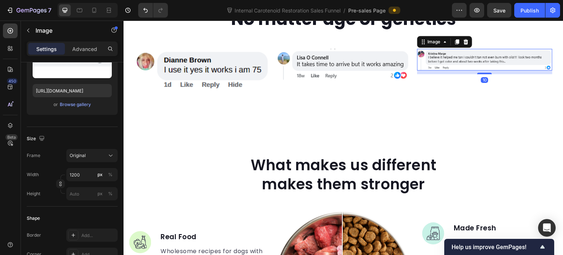
scroll to position [0, 0]
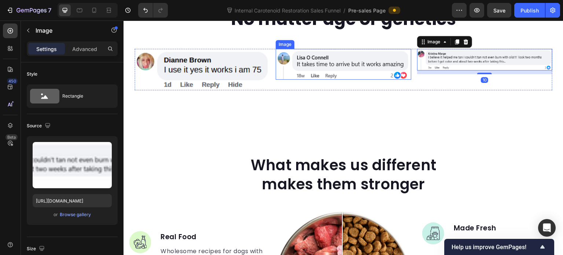
click at [361, 80] on img at bounding box center [343, 64] width 135 height 31
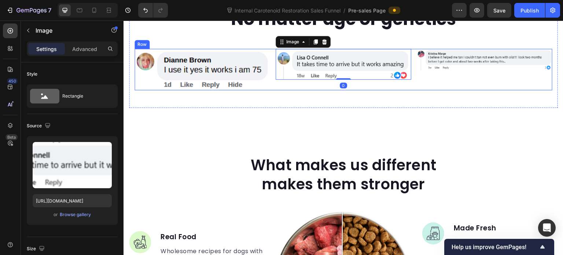
click at [272, 90] on div "Image Image 0 Image Row" at bounding box center [344, 69] width 418 height 41
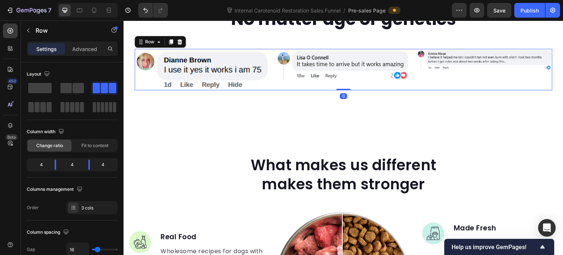
click at [249, 90] on img at bounding box center [202, 69] width 135 height 41
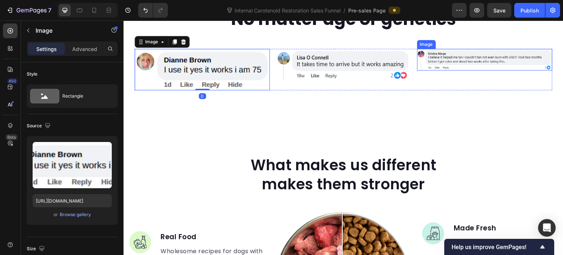
click at [484, 70] on img at bounding box center [484, 60] width 135 height 22
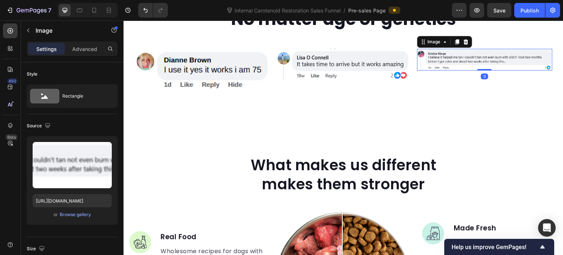
drag, startPoint x: 483, startPoint y: 110, endPoint x: 481, endPoint y: 101, distance: 9.2
click at [481, 70] on div "Image 0" at bounding box center [484, 60] width 135 height 22
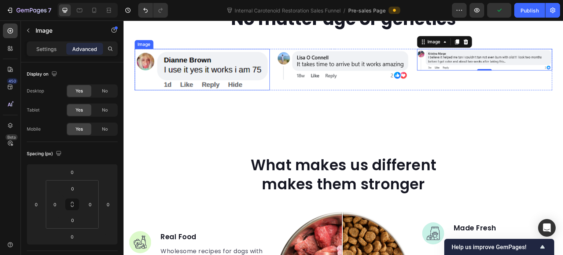
click at [265, 90] on img at bounding box center [202, 69] width 135 height 41
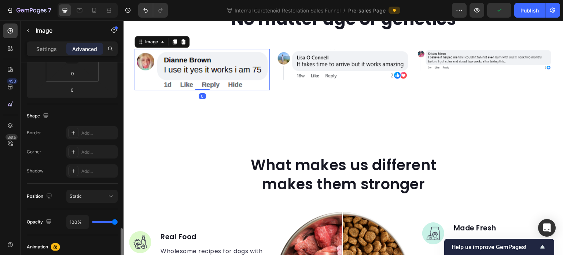
scroll to position [220, 0]
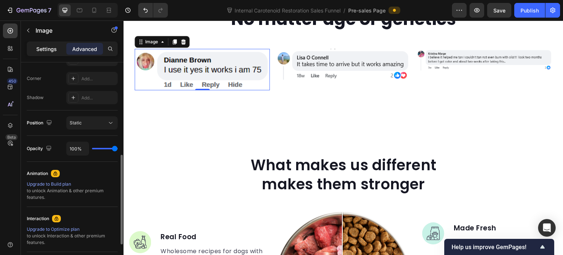
click at [44, 44] on div "Settings" at bounding box center [46, 49] width 37 height 12
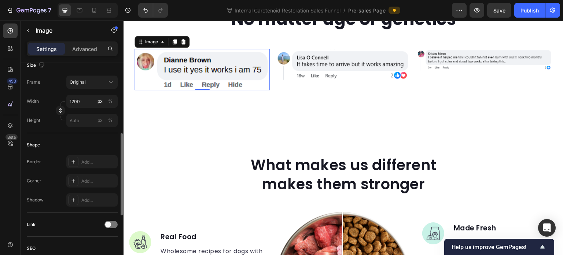
scroll to position [147, 0]
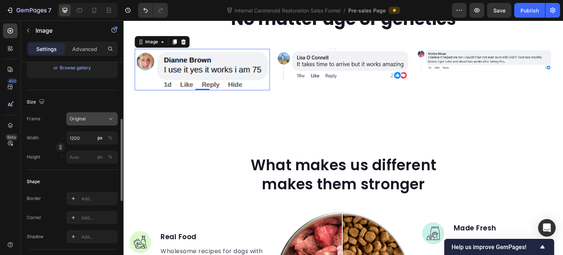
click at [106, 117] on div "Original" at bounding box center [92, 118] width 45 height 7
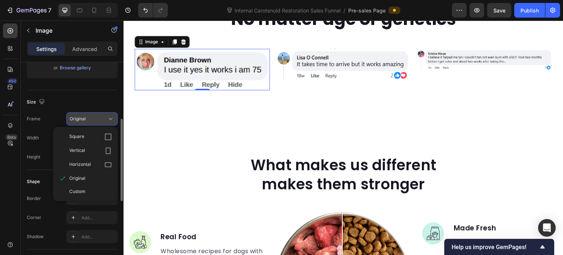
click at [106, 117] on div "Original" at bounding box center [92, 118] width 45 height 7
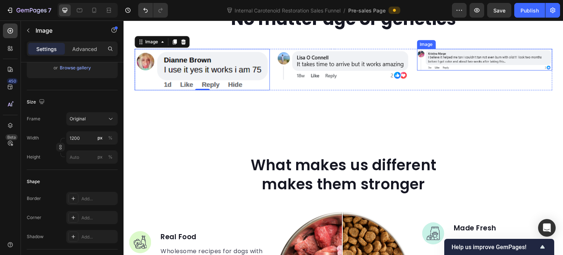
click at [454, 70] on img at bounding box center [484, 60] width 135 height 22
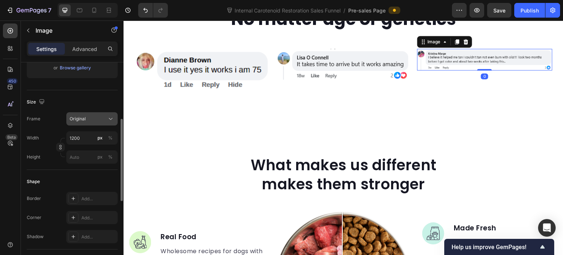
click at [81, 123] on button "Original" at bounding box center [91, 118] width 51 height 13
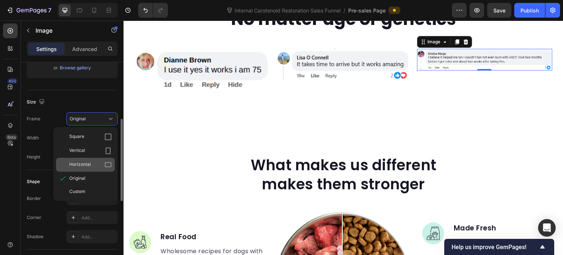
click at [82, 167] on span "Horizontal" at bounding box center [80, 164] width 22 height 7
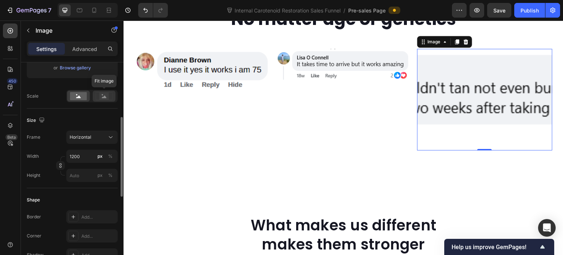
click at [100, 96] on rect at bounding box center [104, 95] width 10 height 7
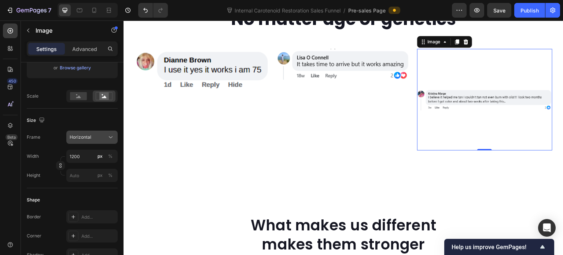
click at [91, 140] on div "Horizontal" at bounding box center [92, 136] width 45 height 7
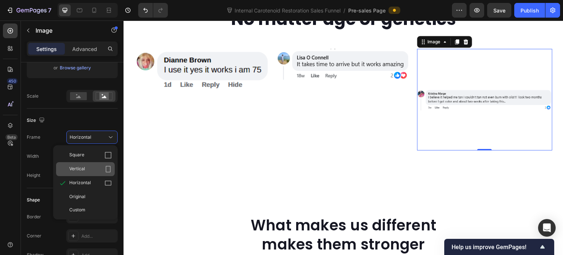
click at [81, 168] on span "Vertical" at bounding box center [77, 168] width 16 height 7
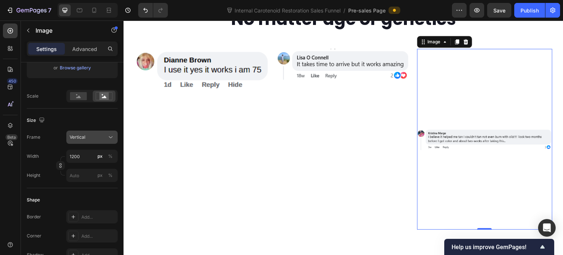
click at [94, 139] on div "Vertical" at bounding box center [88, 137] width 36 height 7
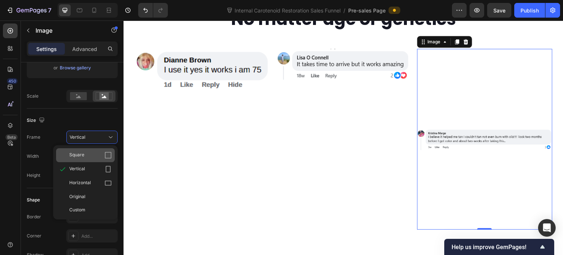
click at [91, 152] on div "Square" at bounding box center [90, 154] width 43 height 7
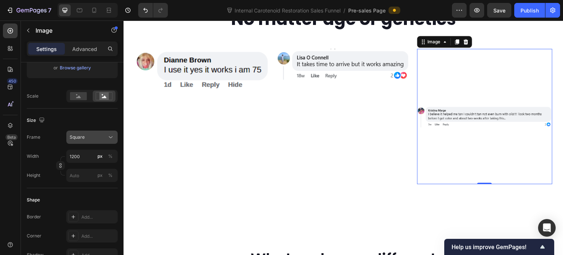
click at [94, 132] on button "Square" at bounding box center [91, 136] width 51 height 13
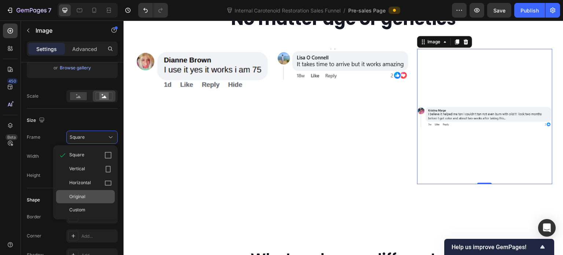
click at [89, 195] on div "Original" at bounding box center [90, 196] width 43 height 7
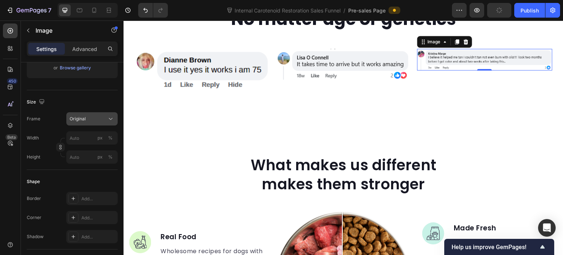
scroll to position [110, 0]
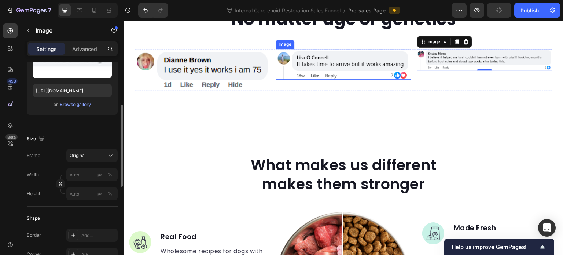
click at [321, 80] on img at bounding box center [343, 64] width 135 height 31
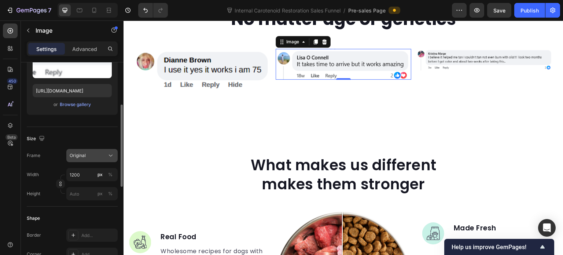
click at [82, 152] on span "Original" at bounding box center [78, 155] width 16 height 7
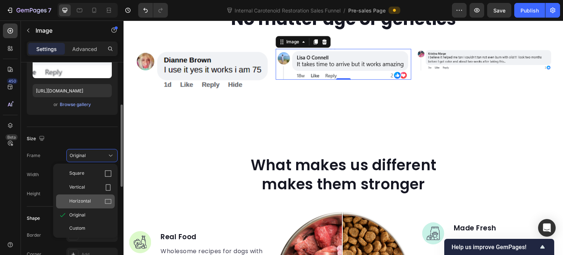
click at [79, 199] on span "Horizontal" at bounding box center [80, 201] width 22 height 7
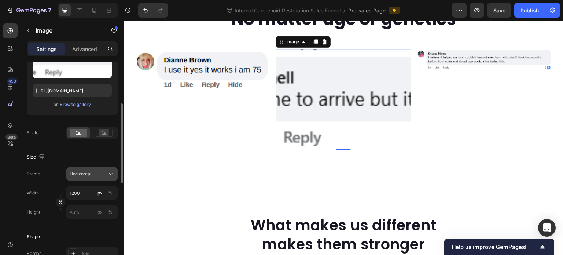
click at [94, 175] on div "Horizontal" at bounding box center [88, 173] width 36 height 7
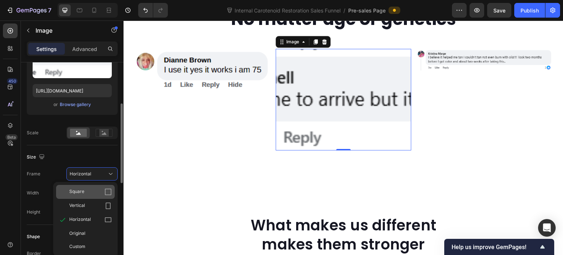
click at [85, 190] on div "Square" at bounding box center [90, 191] width 43 height 7
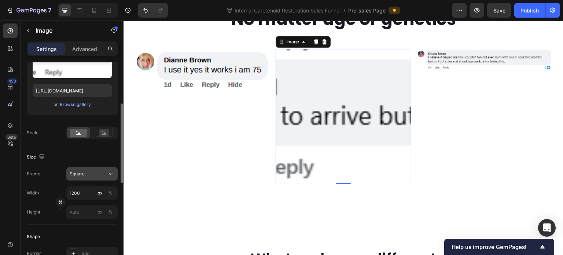
click at [92, 178] on button "Square" at bounding box center [91, 173] width 51 height 13
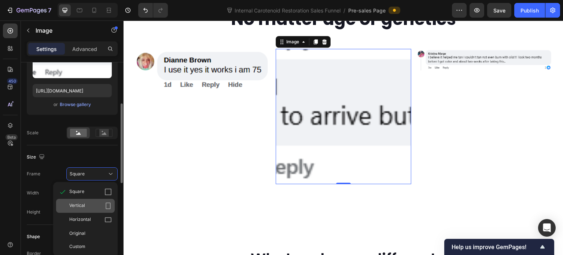
click at [91, 202] on div "Vertical" at bounding box center [90, 205] width 43 height 7
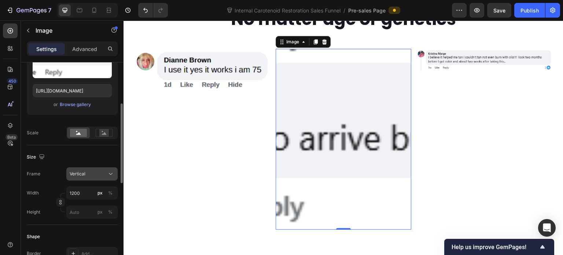
click at [92, 173] on div "Vertical" at bounding box center [88, 173] width 36 height 7
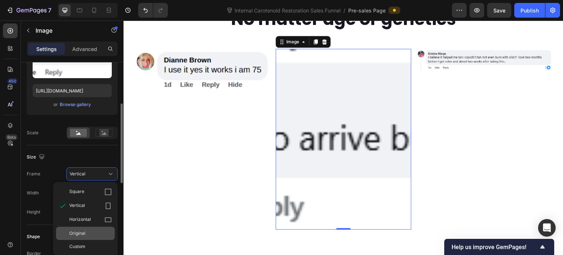
click at [92, 231] on div "Original" at bounding box center [90, 233] width 43 height 7
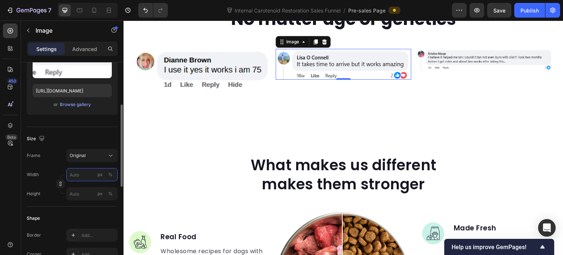
click at [78, 170] on input "px %" at bounding box center [91, 174] width 51 height 13
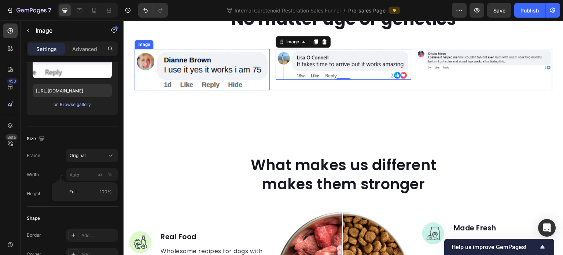
click at [189, 90] on img at bounding box center [202, 69] width 135 height 41
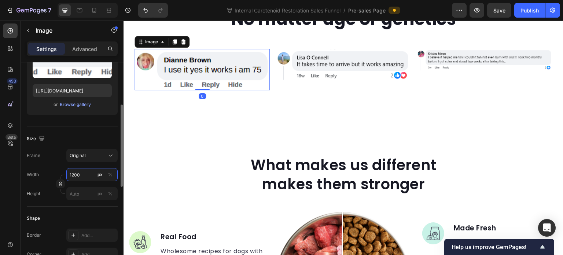
click at [81, 174] on input "1200" at bounding box center [91, 174] width 51 height 13
click at [46, 162] on div "Frame Original Width px % Height px %" at bounding box center [72, 174] width 91 height 51
click at [78, 152] on div "Original" at bounding box center [92, 155] width 45 height 7
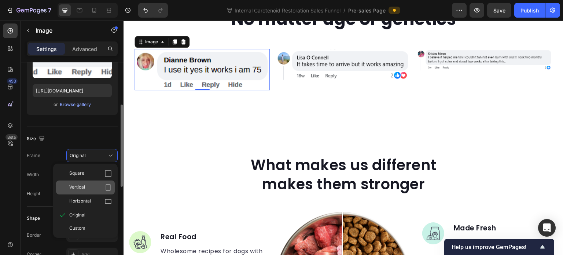
click at [79, 184] on span "Vertical" at bounding box center [77, 187] width 16 height 7
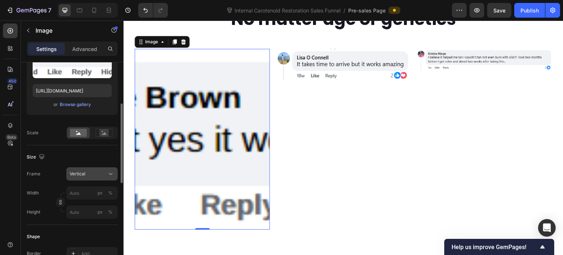
click at [86, 177] on button "Vertical" at bounding box center [91, 173] width 51 height 13
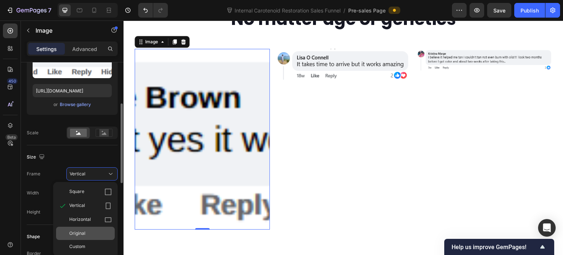
click at [82, 230] on span "Original" at bounding box center [77, 233] width 16 height 7
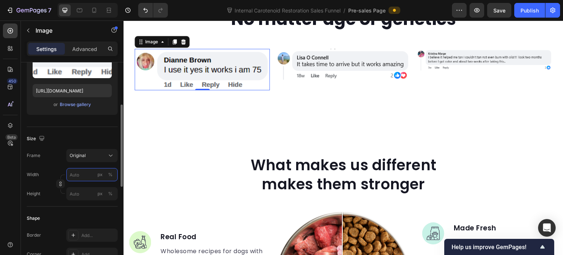
click at [76, 177] on input "px %" at bounding box center [91, 174] width 51 height 13
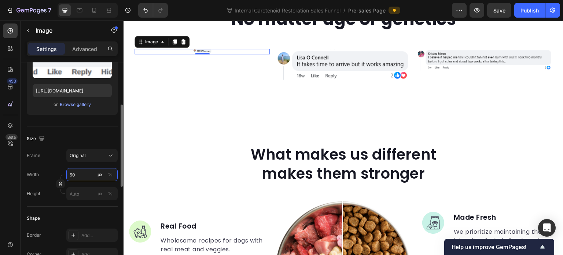
type input "500"
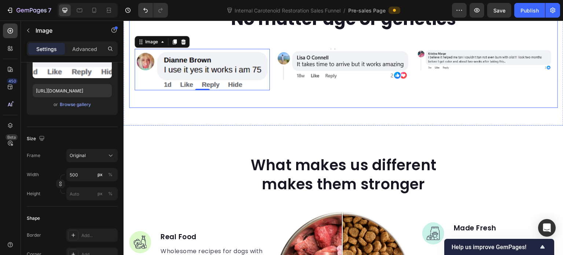
click at [316, 80] on img at bounding box center [343, 64] width 135 height 31
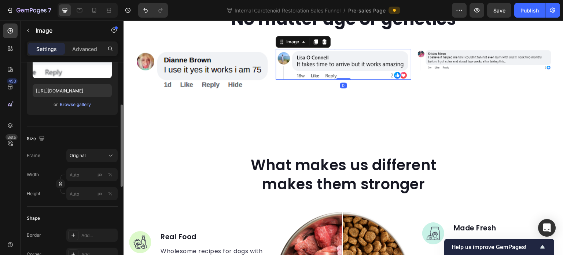
click at [76, 183] on div "Width px % Height px %" at bounding box center [72, 184] width 91 height 32
click at [77, 176] on input "px %" at bounding box center [91, 174] width 51 height 13
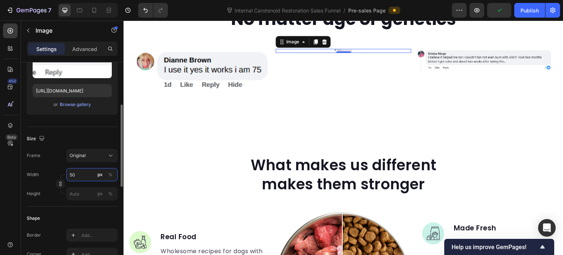
type input "500"
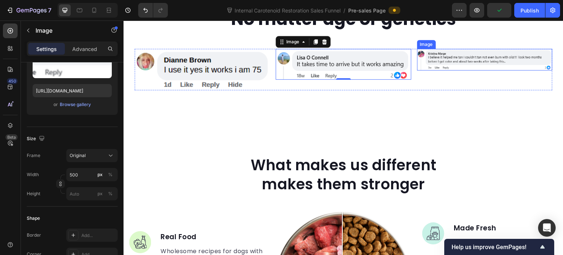
click at [438, 70] on img at bounding box center [484, 60] width 135 height 22
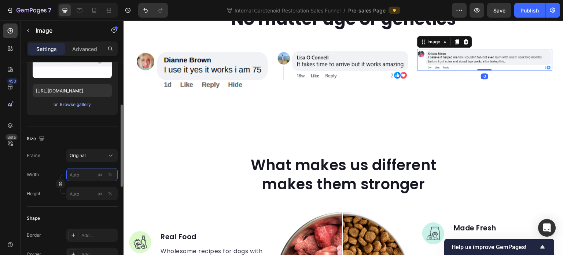
click at [75, 176] on input "px %" at bounding box center [91, 174] width 51 height 13
type input "1200"
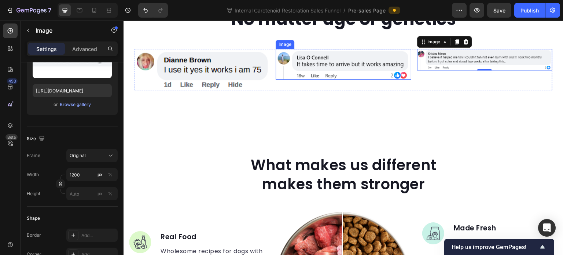
click at [338, 80] on img at bounding box center [343, 64] width 135 height 31
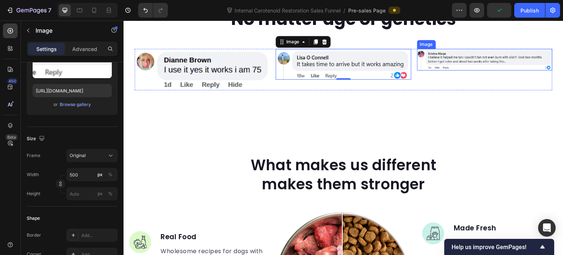
click at [419, 70] on img at bounding box center [484, 60] width 135 height 22
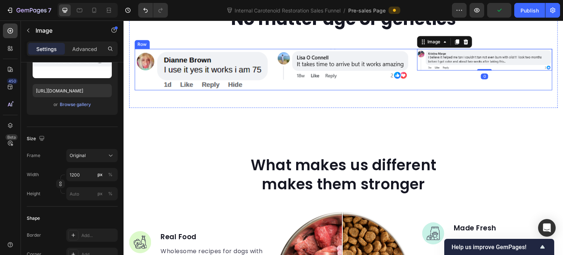
click at [410, 90] on div "Image Image Image 0 Row" at bounding box center [344, 69] width 418 height 41
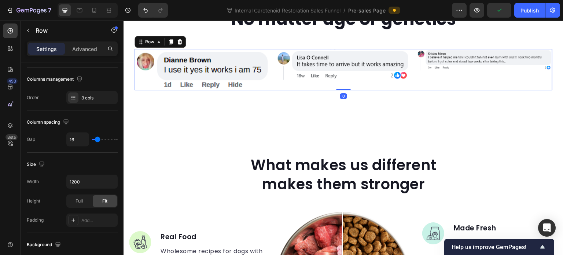
scroll to position [0, 0]
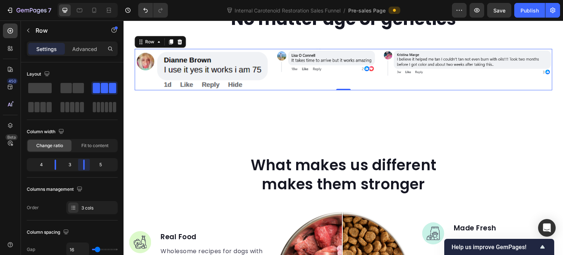
drag, startPoint x: 87, startPoint y: 167, endPoint x: 81, endPoint y: 167, distance: 6.3
click at [81, 0] on body "7 Internal Carotenoid Restoration Sales Funnel / Pre-sales Page Preview Save Pu…" at bounding box center [281, 0] width 563 height 0
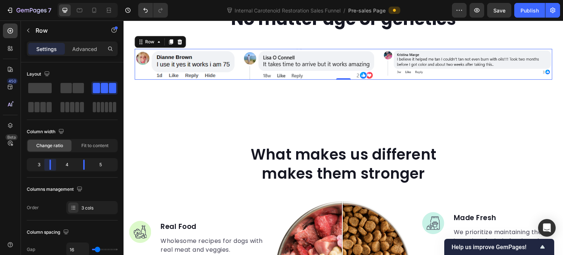
drag, startPoint x: 55, startPoint y: 167, endPoint x: 190, endPoint y: 108, distance: 146.6
click at [52, 0] on body "7 Internal Carotenoid Restoration Sales Funnel / Pre-sales Page Preview Save Pu…" at bounding box center [281, 0] width 563 height 0
drag, startPoint x: 84, startPoint y: 160, endPoint x: 80, endPoint y: 160, distance: 4.0
click at [80, 0] on body "7 Internal Carotenoid Restoration Sales Funnel / Pre-sales Page Preview Save Pu…" at bounding box center [281, 0] width 563 height 0
click at [91, 145] on span "Fit to content" at bounding box center [94, 145] width 27 height 7
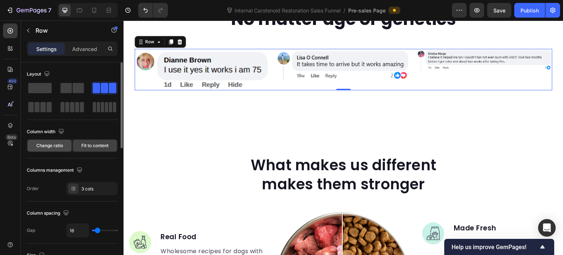
click at [50, 150] on div "Change ratio" at bounding box center [49, 146] width 44 height 12
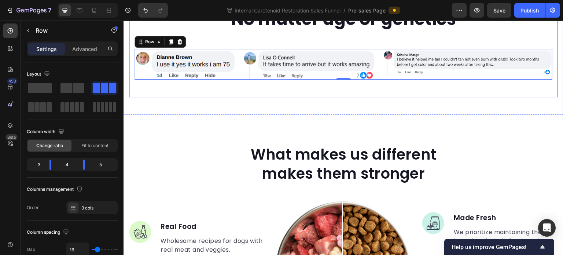
click at [177, 80] on img at bounding box center [186, 64] width 102 height 31
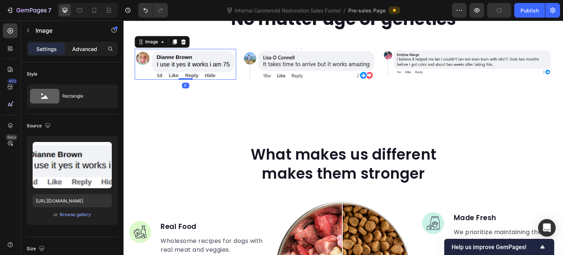
click at [68, 43] on div "Advanced" at bounding box center [84, 49] width 37 height 12
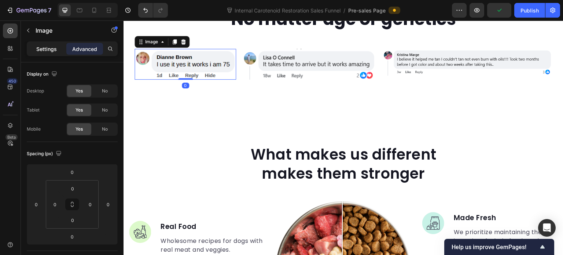
click at [41, 48] on p "Settings" at bounding box center [46, 49] width 21 height 8
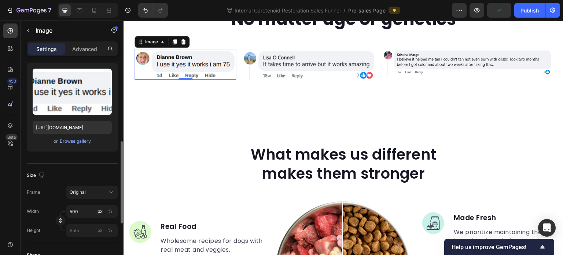
scroll to position [110, 0]
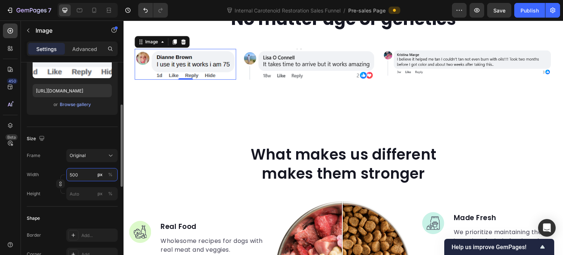
click at [82, 176] on input "500" at bounding box center [91, 174] width 51 height 13
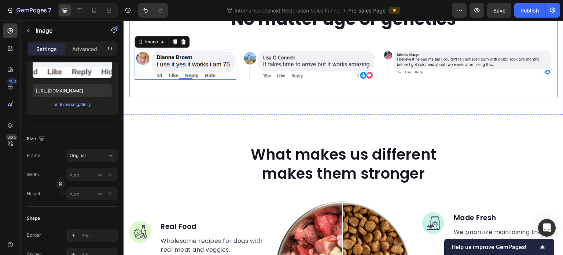
click at [312, 80] on img at bounding box center [309, 64] width 135 height 31
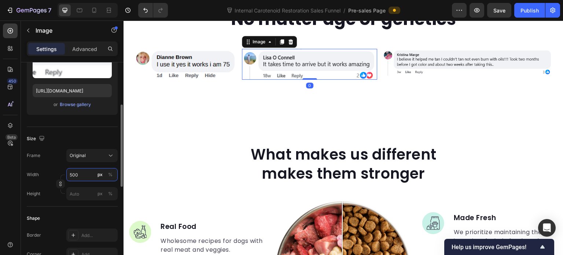
click at [79, 174] on input "500" at bounding box center [91, 174] width 51 height 13
click at [47, 168] on div "Width px %" at bounding box center [72, 174] width 91 height 13
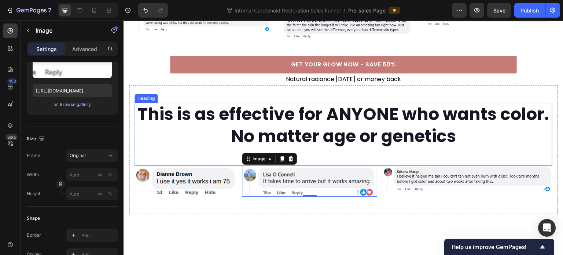
scroll to position [1159, 0]
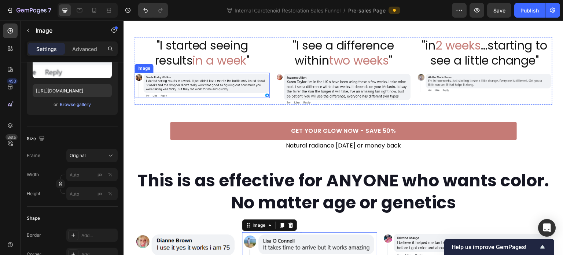
click at [214, 98] on img at bounding box center [202, 85] width 135 height 25
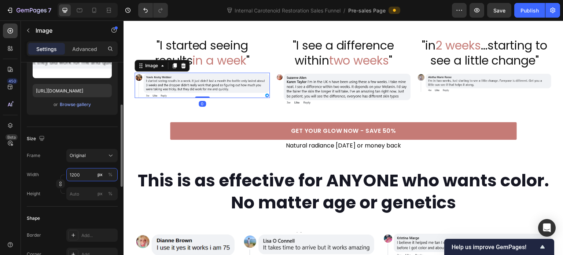
click at [84, 172] on input "1200" at bounding box center [91, 174] width 51 height 13
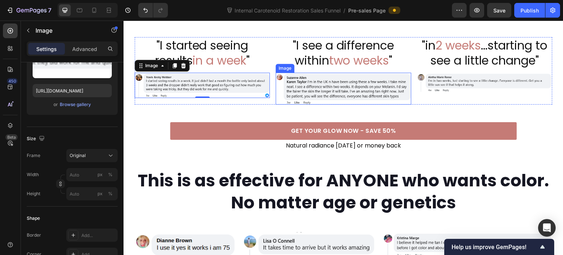
click at [306, 104] on img at bounding box center [343, 89] width 135 height 32
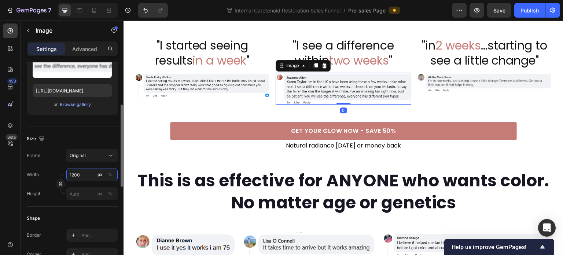
click at [88, 176] on input "1200" at bounding box center [91, 174] width 51 height 13
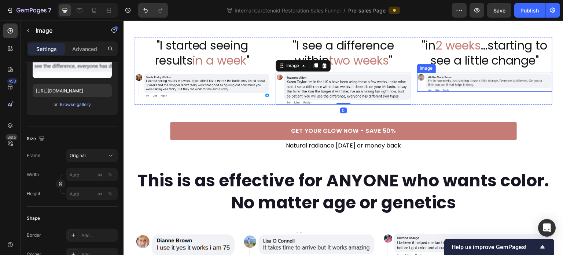
click at [429, 92] on img at bounding box center [484, 82] width 135 height 19
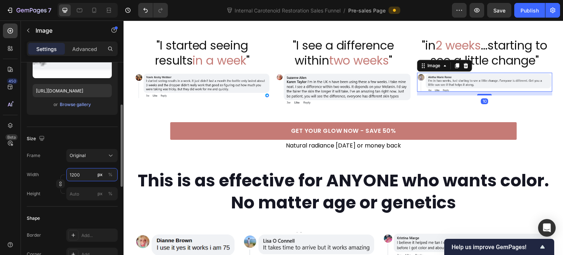
click at [86, 174] on input "1200" at bounding box center [91, 174] width 51 height 13
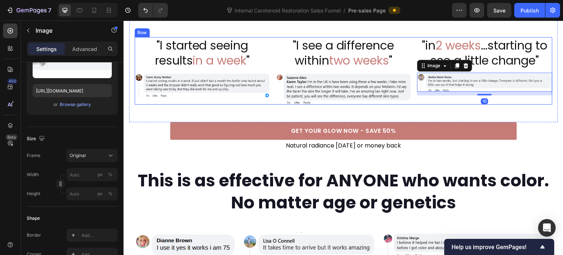
click at [183, 104] on div ""I started seeing results in a week " Heading Image" at bounding box center [202, 70] width 135 height 67
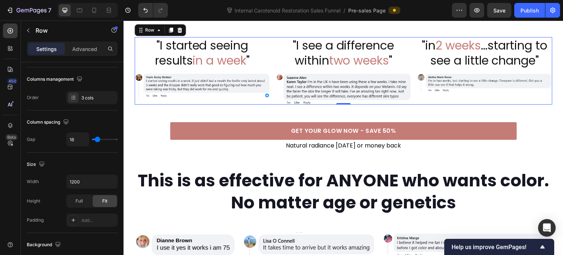
scroll to position [0, 0]
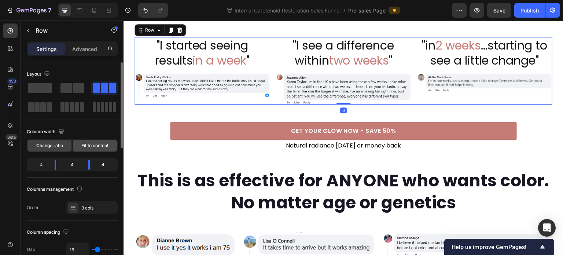
click at [89, 149] on div "Fit to content" at bounding box center [95, 146] width 44 height 12
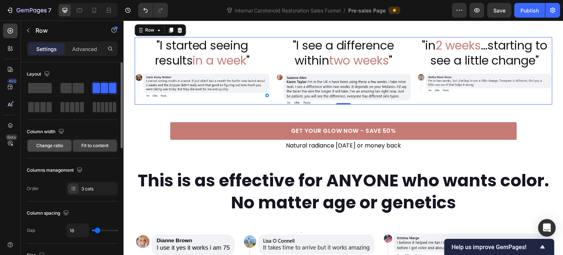
click at [51, 150] on div "Change ratio" at bounding box center [49, 146] width 44 height 12
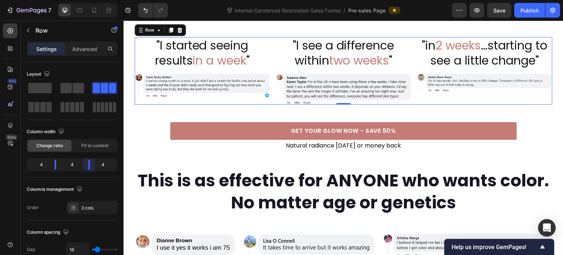
drag, startPoint x: 86, startPoint y: 167, endPoint x: 128, endPoint y: 128, distance: 57.6
click at [86, 0] on body "7 Internal Carotenoid Restoration Sales Funnel / Pre-sales Page Preview Save Pu…" at bounding box center [281, 0] width 563 height 0
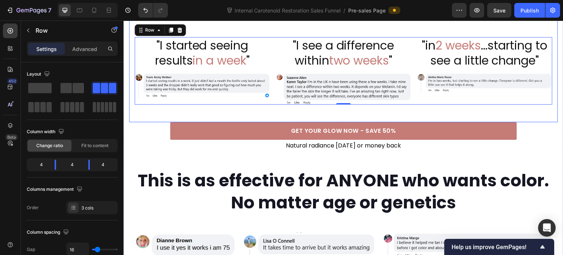
click at [251, 122] on div "Shocked customers get results in weeks Heading "I started seeing results in a w…" at bounding box center [343, 50] width 429 height 144
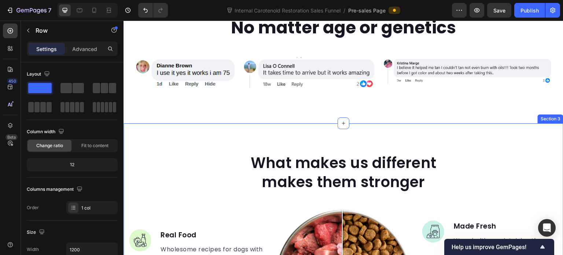
scroll to position [1306, 0]
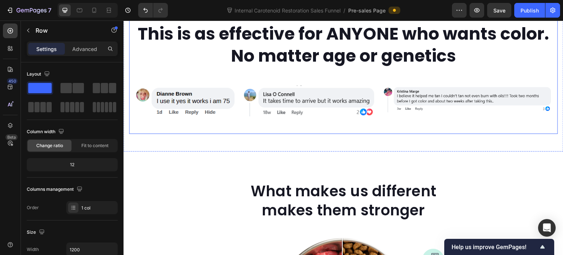
click at [141, 53] on div "This is as effective for ANYONE who wants color. No matter age or genetics Head…" at bounding box center [343, 69] width 429 height 129
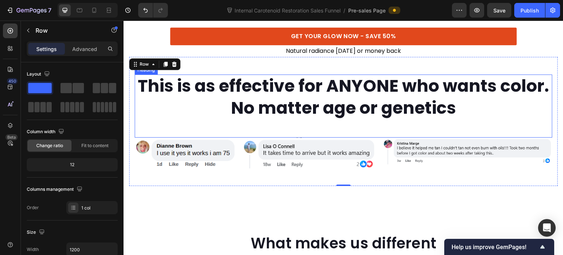
scroll to position [1233, 0]
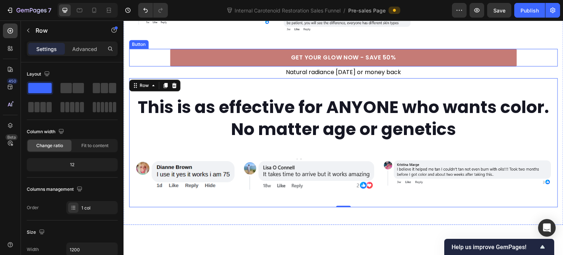
click at [152, 66] on div "GET YOUR GLOW NOW - SAVE 50% Button" at bounding box center [343, 58] width 429 height 18
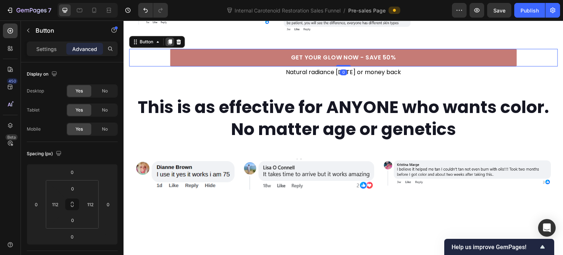
click at [169, 44] on icon at bounding box center [170, 41] width 4 height 5
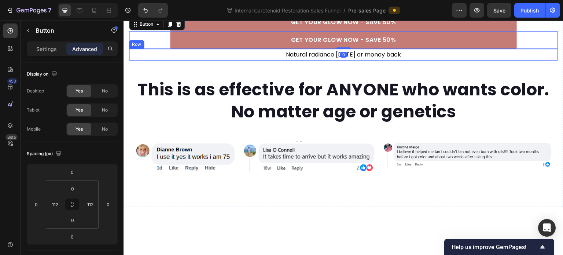
scroll to position [1269, 0]
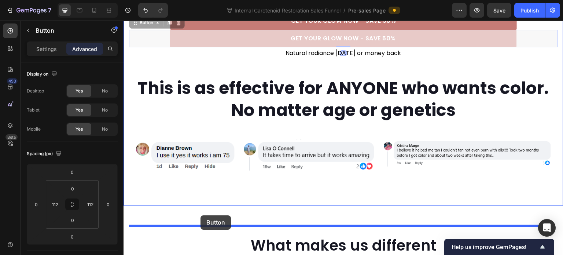
drag, startPoint x: 135, startPoint y: 63, endPoint x: 200, endPoint y: 215, distance: 166.0
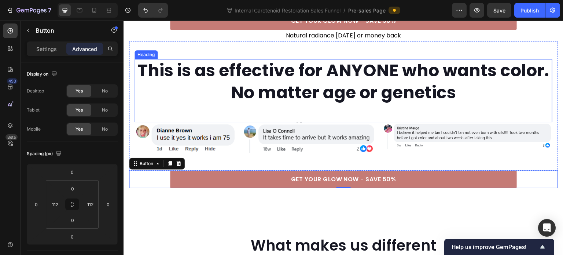
scroll to position [1233, 0]
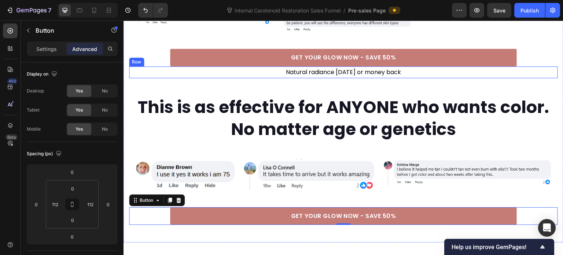
click at [235, 78] on div "Natural radiance in 6 weeks or money back Text Block Row" at bounding box center [343, 72] width 429 height 12
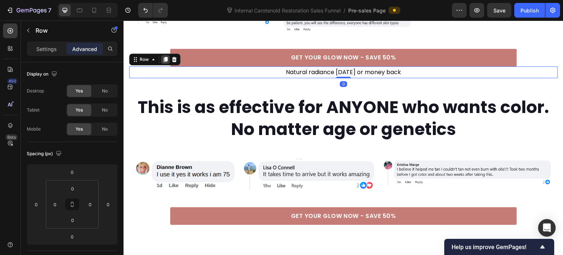
click at [164, 62] on icon at bounding box center [165, 59] width 4 height 5
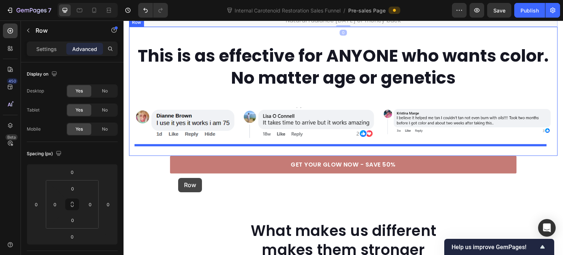
scroll to position [1306, 0]
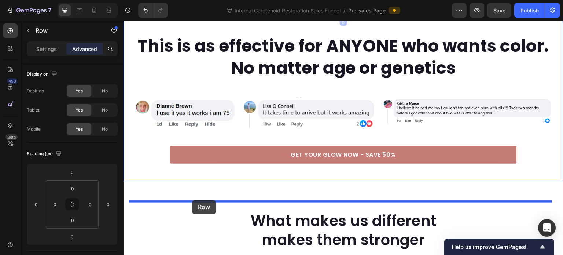
drag, startPoint x: 137, startPoint y: 111, endPoint x: 192, endPoint y: 200, distance: 104.0
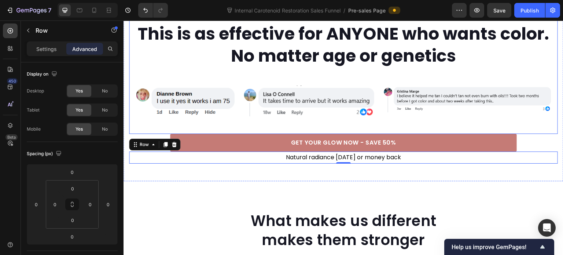
click at [130, 80] on div "This is as effective for ANYONE who wants color. No matter age or genetics Head…" at bounding box center [343, 69] width 429 height 129
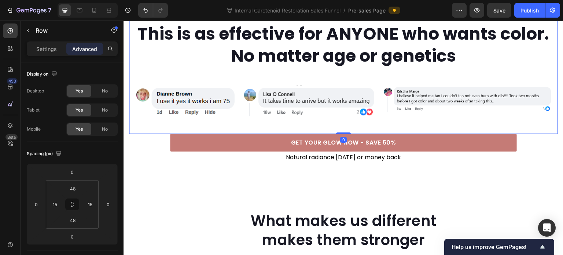
click at [166, 15] on icon at bounding box center [165, 12] width 4 height 5
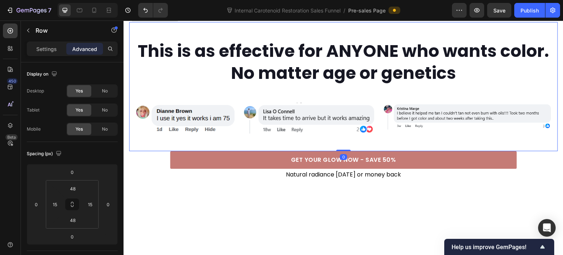
scroll to position [1431, 0]
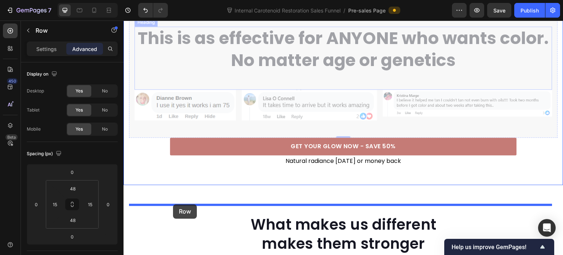
drag, startPoint x: 133, startPoint y: 40, endPoint x: 173, endPoint y: 204, distance: 168.6
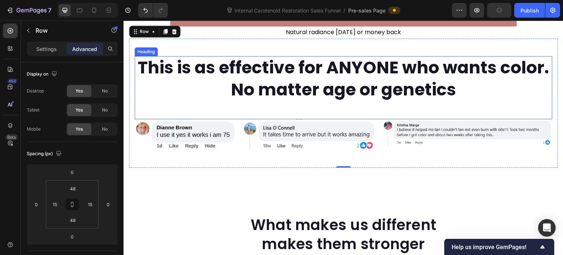
click at [329, 102] on h2 "This is as effective for ANYONE who wants color. No matter age or genetics" at bounding box center [344, 78] width 418 height 45
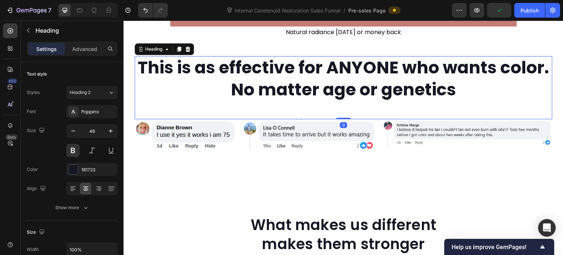
click at [329, 102] on h2 "This is as effective for ANYONE who wants color. No matter age or genetics" at bounding box center [344, 78] width 418 height 45
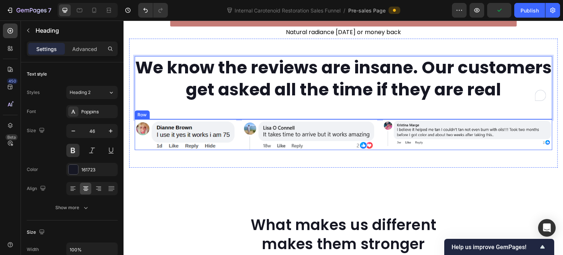
click at [237, 150] on div "Image Image Image Row" at bounding box center [344, 134] width 418 height 31
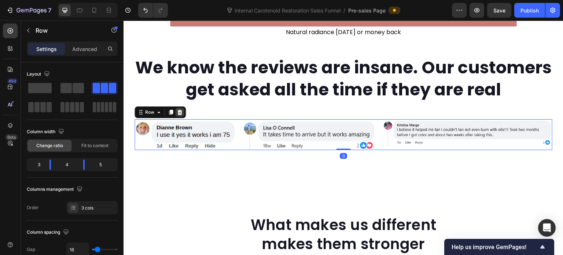
click at [181, 115] on icon at bounding box center [180, 112] width 6 height 6
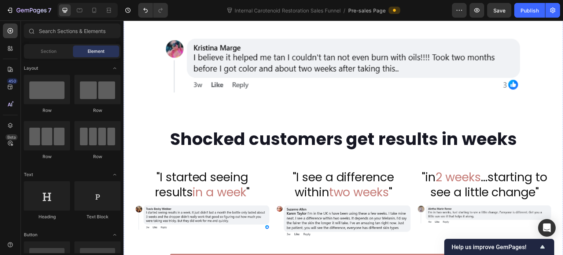
scroll to position [954, 0]
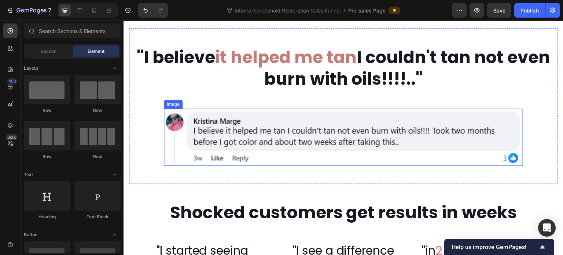
click at [217, 166] on img at bounding box center [343, 136] width 359 height 57
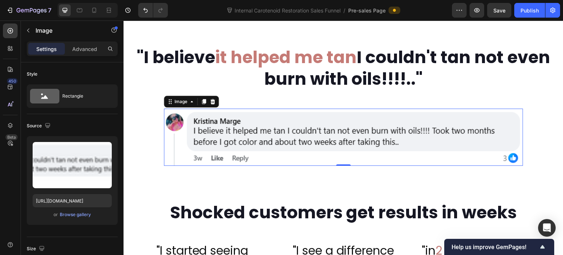
click at [203, 104] on icon at bounding box center [204, 101] width 4 height 5
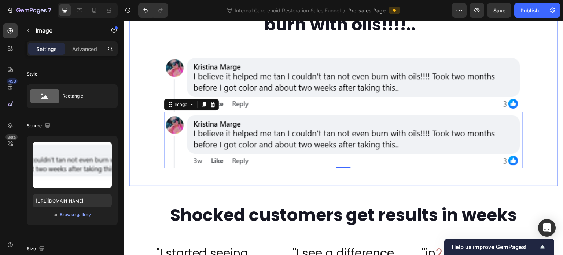
scroll to position [1028, 0]
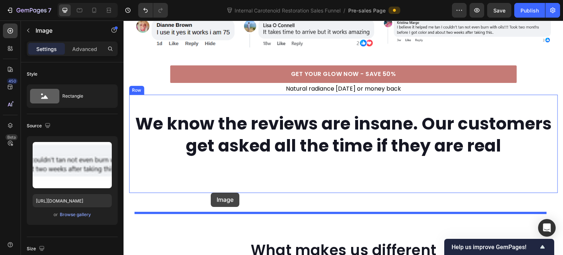
drag, startPoint x: 170, startPoint y: 124, endPoint x: 211, endPoint y: 192, distance: 79.7
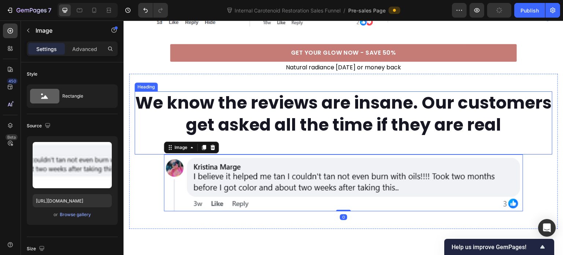
scroll to position [1485, 0]
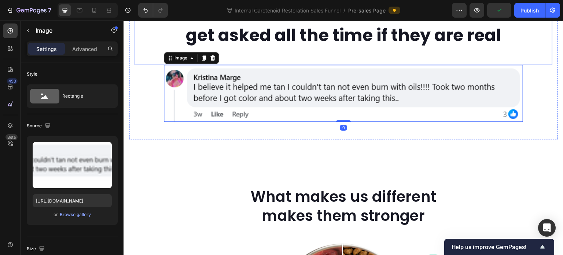
click at [264, 47] on p "We know the reviews are insane. Our customers get asked all the time if they ar…" at bounding box center [343, 25] width 416 height 44
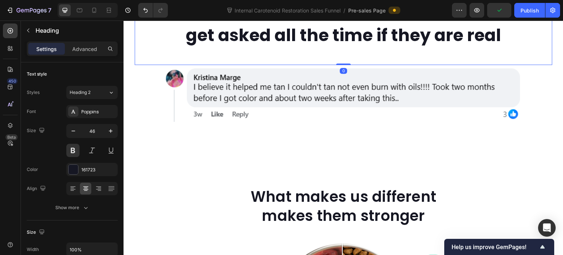
click at [262, 122] on img at bounding box center [343, 93] width 359 height 57
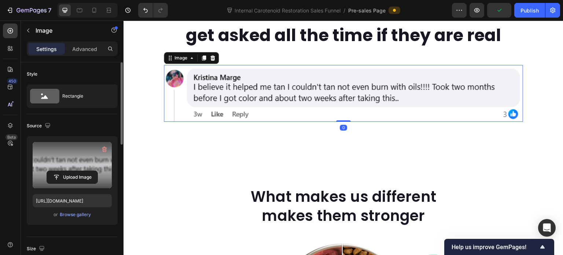
click at [74, 169] on label at bounding box center [72, 165] width 79 height 46
click at [74, 171] on input "file" at bounding box center [72, 177] width 51 height 12
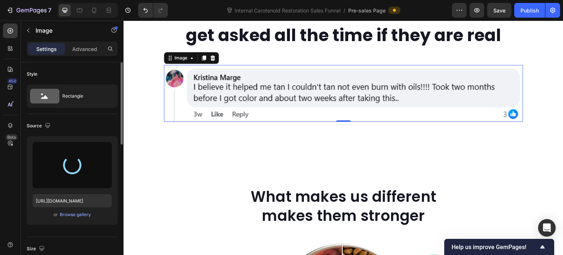
type input "[URL][DOMAIN_NAME]"
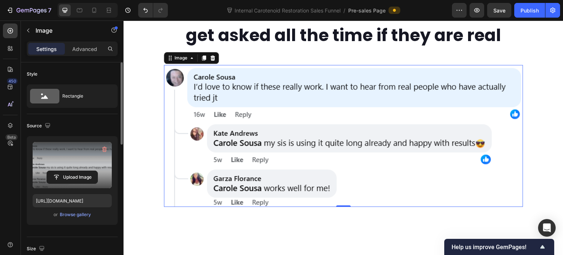
scroll to position [1448, 0]
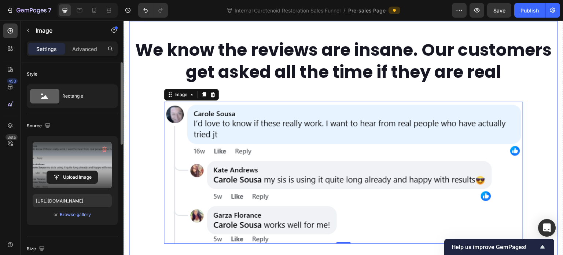
click at [291, 61] on div "We know the reviews are insane. Our customers get asked all the time if they ar…" at bounding box center [343, 141] width 429 height 240
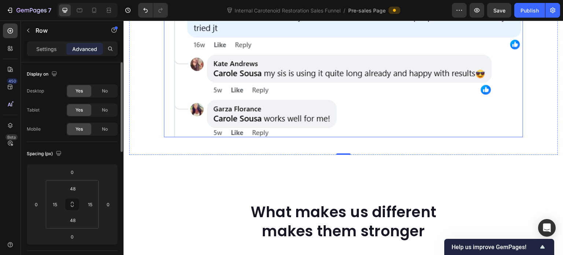
scroll to position [1558, 0]
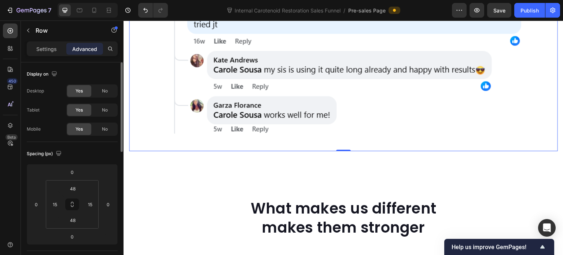
click at [149, 133] on div "We know the reviews are insane. Our customers get asked all the time if they ar…" at bounding box center [344, 31] width 418 height 205
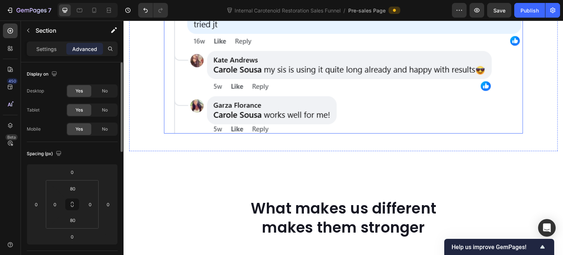
click at [220, 107] on img at bounding box center [343, 63] width 359 height 142
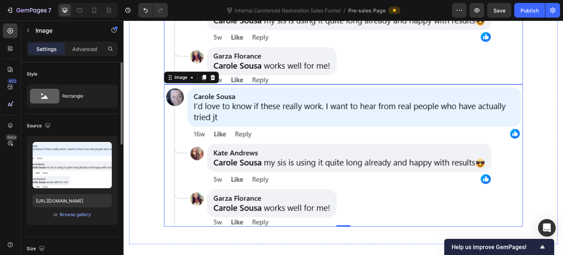
scroll to position [1644, 0]
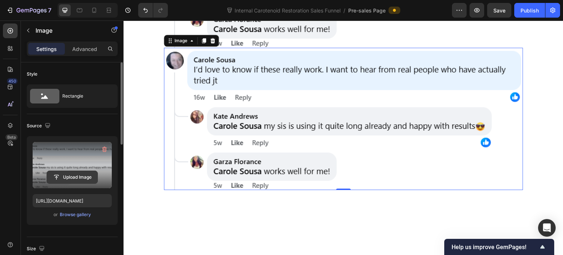
click at [77, 175] on input "file" at bounding box center [72, 177] width 51 height 12
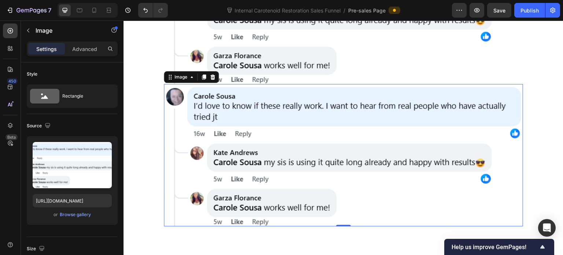
scroll to position [1607, 0]
click at [214, 80] on icon at bounding box center [213, 77] width 6 height 6
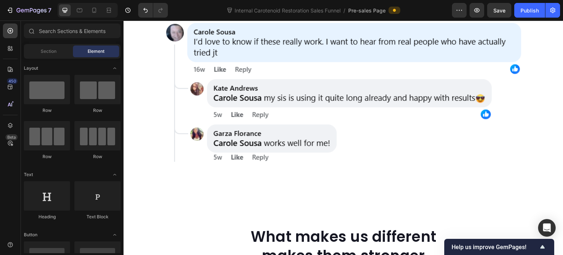
scroll to position [1461, 0]
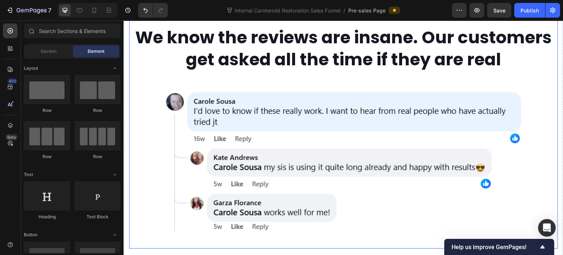
click at [141, 55] on div "We know the reviews are insane. Our customers get asked all the time if they ar…" at bounding box center [343, 128] width 429 height 240
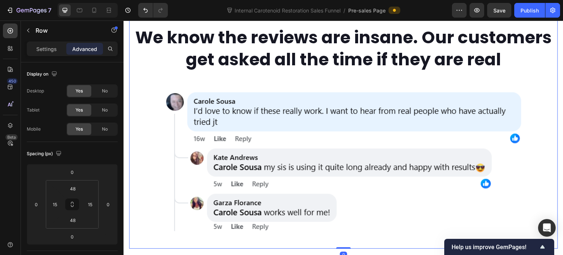
click at [164, 4] on icon at bounding box center [165, 2] width 6 height 6
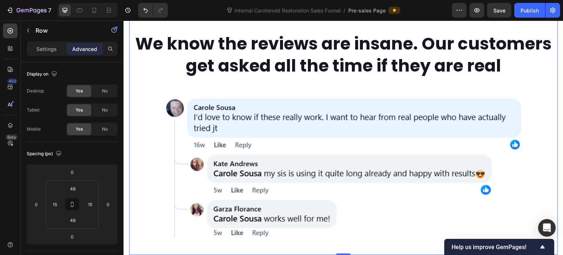
scroll to position [1698, 0]
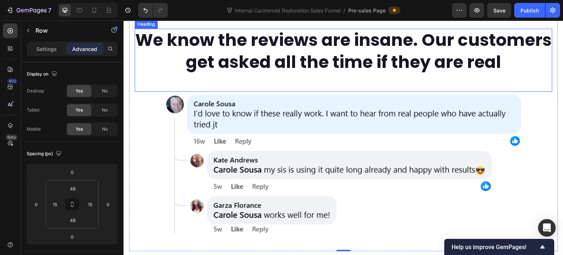
click at [262, 74] on h2 "We know the reviews are insane. Our customers get asked all the time if they ar…" at bounding box center [344, 51] width 418 height 45
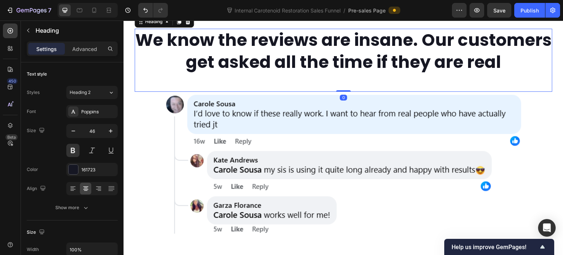
click at [262, 74] on h2 "We know the reviews are insane. Our customers get asked all the time if they ar…" at bounding box center [344, 51] width 418 height 45
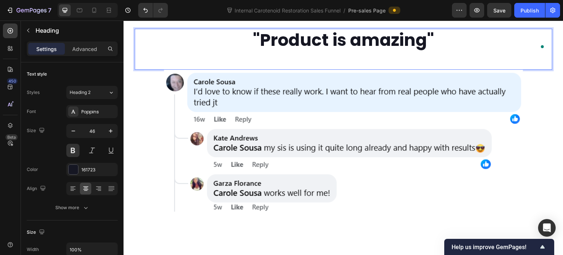
click at [279, 130] on img at bounding box center [343, 141] width 359 height 142
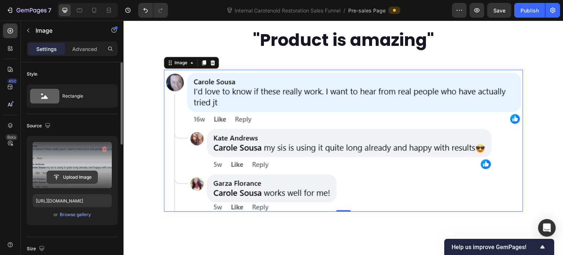
click at [73, 173] on input "file" at bounding box center [72, 177] width 51 height 12
click at [74, 178] on input "file" at bounding box center [72, 177] width 51 height 12
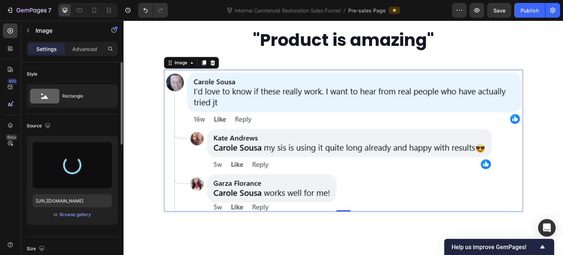
type input "https://cdn.shopify.com/s/files/1/0643/3157/9572/files/gempages_567963846870827…"
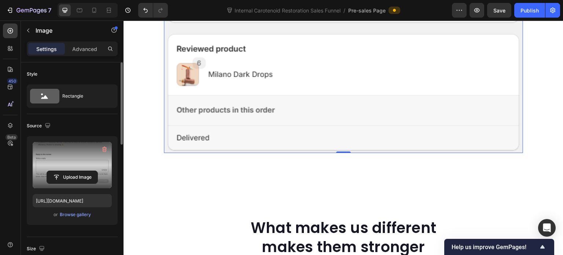
scroll to position [2065, 0]
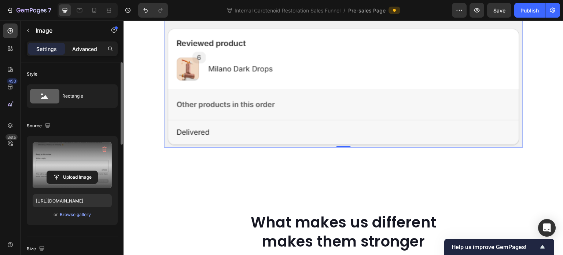
click at [78, 49] on p "Advanced" at bounding box center [84, 49] width 25 height 8
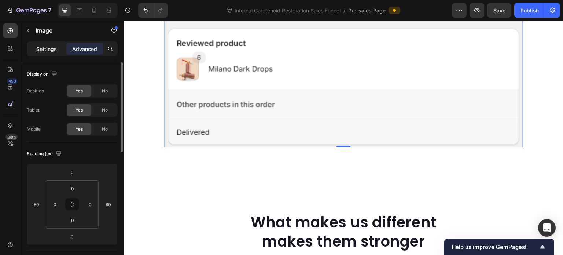
click at [49, 48] on p "Settings" at bounding box center [46, 49] width 21 height 8
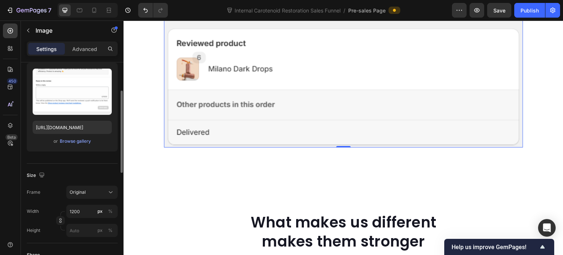
scroll to position [110, 0]
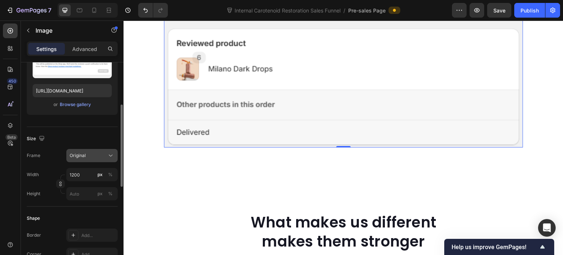
click at [89, 156] on div "Original" at bounding box center [88, 155] width 36 height 7
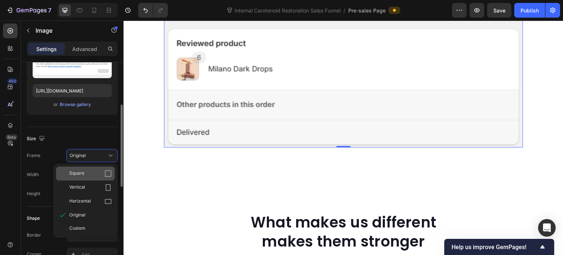
click at [81, 172] on span "Square" at bounding box center [76, 173] width 15 height 7
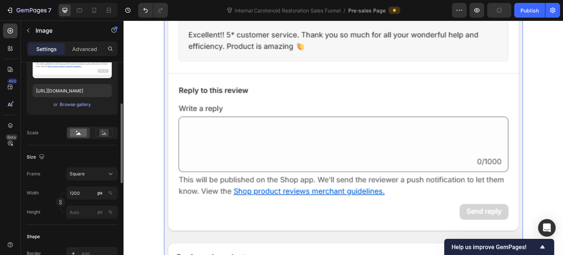
scroll to position [1735, 0]
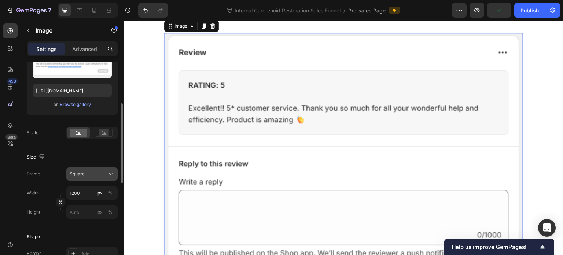
click at [89, 170] on div "Square" at bounding box center [88, 173] width 36 height 7
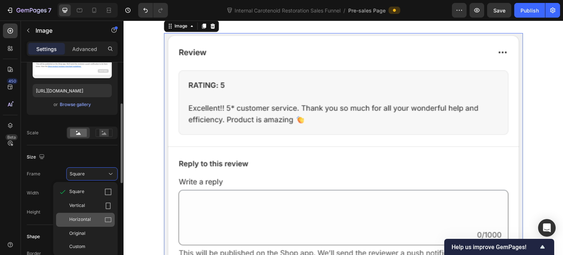
click at [92, 215] on div "Horizontal" at bounding box center [85, 220] width 59 height 14
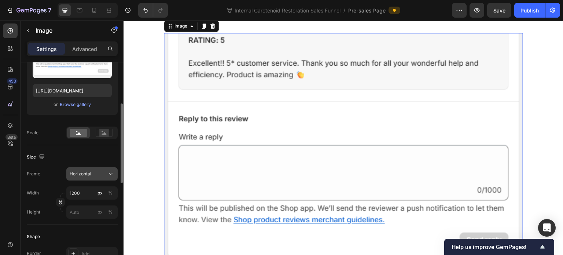
click at [87, 175] on span "Horizontal" at bounding box center [81, 173] width 22 height 7
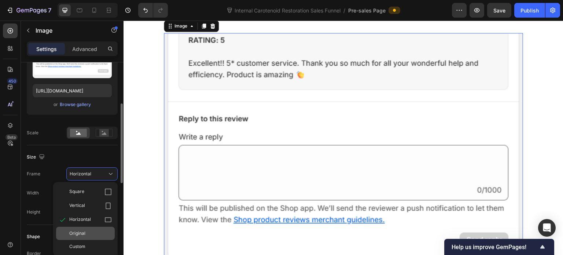
click at [81, 233] on span "Original" at bounding box center [77, 233] width 16 height 7
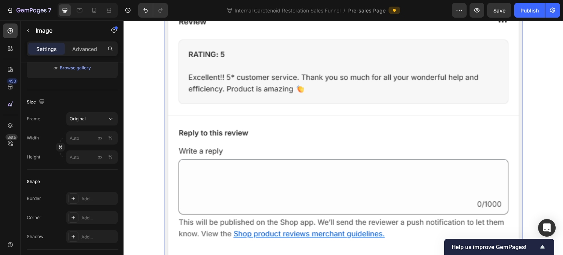
scroll to position [110, 0]
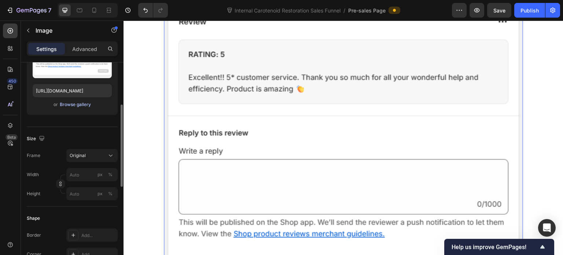
click at [80, 103] on div "Browse gallery" at bounding box center [75, 104] width 31 height 7
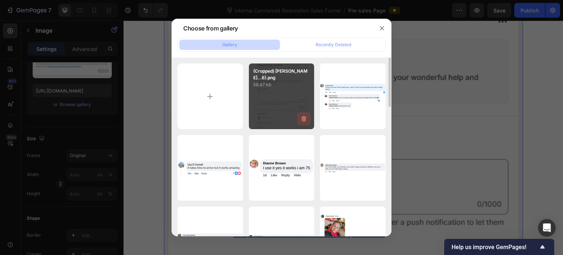
click at [302, 121] on icon "button" at bounding box center [304, 118] width 5 height 5
click at [306, 120] on div "Delete" at bounding box center [300, 120] width 14 height 7
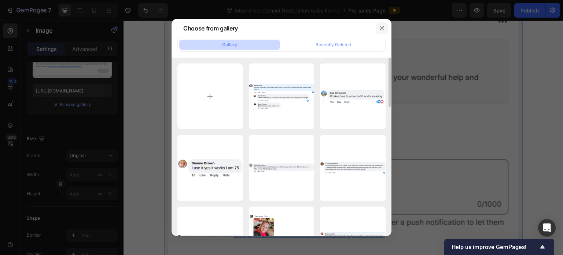
click at [381, 29] on icon "button" at bounding box center [382, 28] width 4 height 4
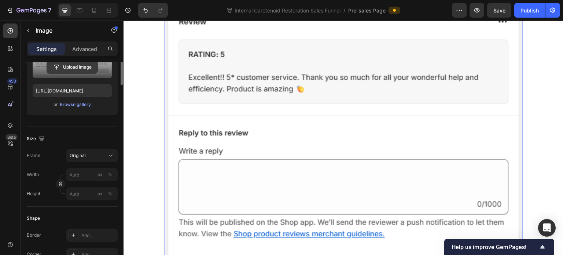
scroll to position [37, 0]
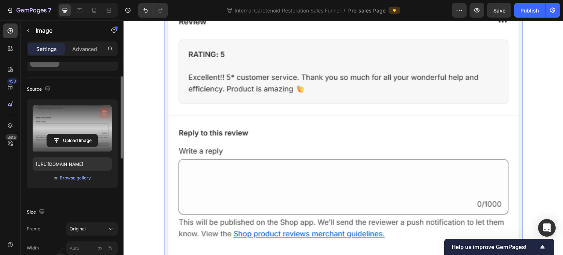
click at [106, 110] on icon "button" at bounding box center [104, 112] width 7 height 7
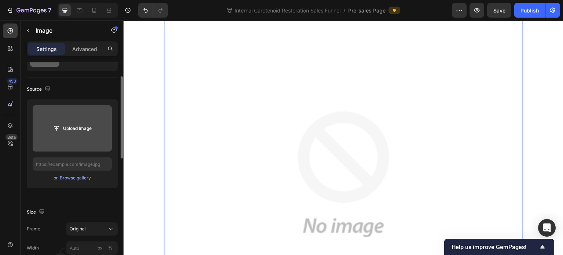
scroll to position [1772, 0]
click at [76, 129] on input "file" at bounding box center [72, 128] width 51 height 12
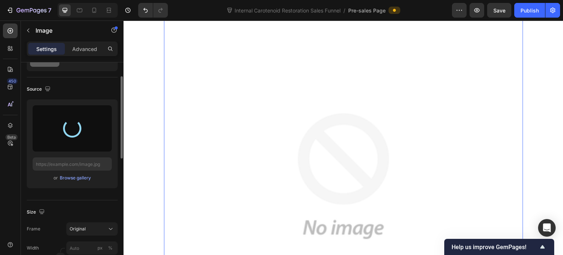
type input "https://cdn.shopify.com/s/files/1/0643/3157/9572/files/gempages_567963846870827…"
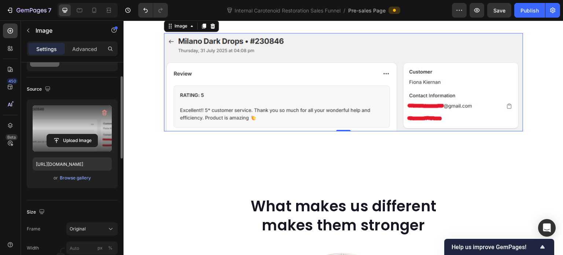
scroll to position [1698, 0]
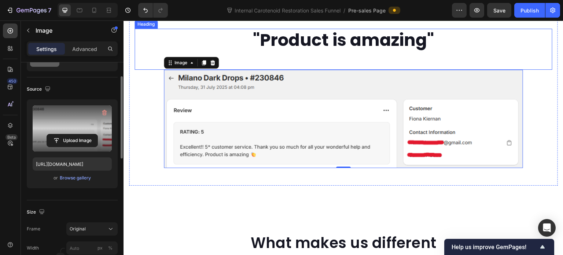
click at [364, 51] on p ""Product is amazing"" at bounding box center [343, 40] width 416 height 22
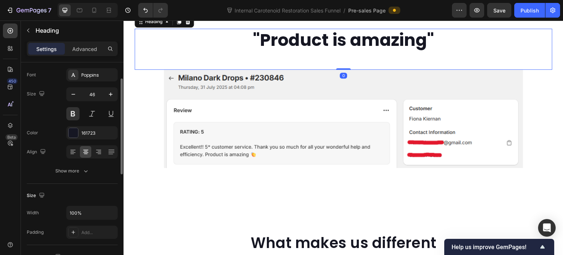
scroll to position [0, 0]
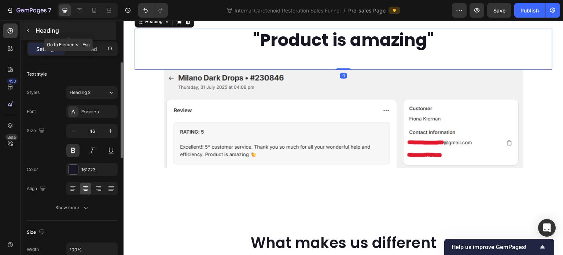
click at [30, 30] on icon "button" at bounding box center [28, 30] width 6 height 6
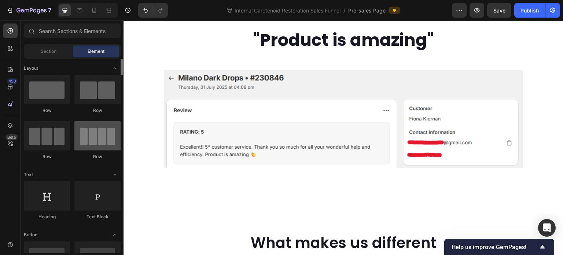
scroll to position [37, 0]
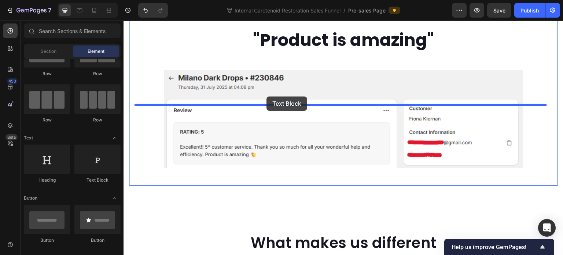
drag, startPoint x: 210, startPoint y: 181, endPoint x: 266, endPoint y: 96, distance: 102.3
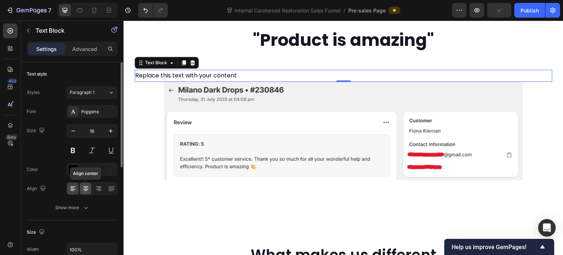
click at [88, 187] on icon at bounding box center [85, 188] width 7 height 7
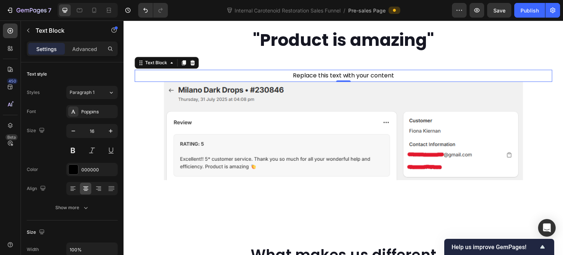
click at [285, 82] on div "Replace this text with your content" at bounding box center [344, 76] width 418 height 12
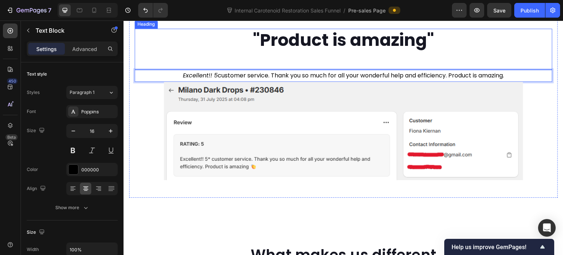
click at [447, 70] on div ""Product is amazing" Heading" at bounding box center [344, 49] width 418 height 41
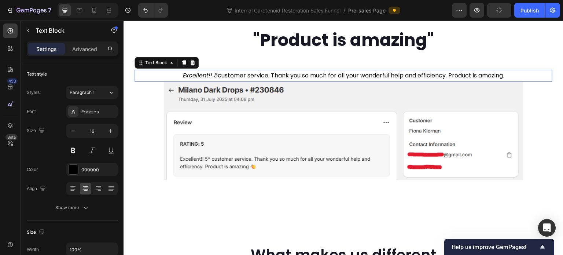
click at [487, 81] on p "Excellent!! 5 customer service. Thank you so much for all your wonderful help a…" at bounding box center [343, 75] width 416 height 11
click at [191, 65] on icon at bounding box center [192, 62] width 5 height 5
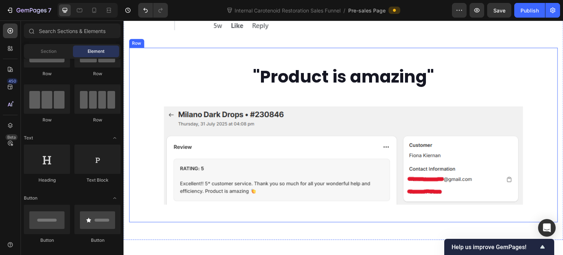
scroll to position [1735, 0]
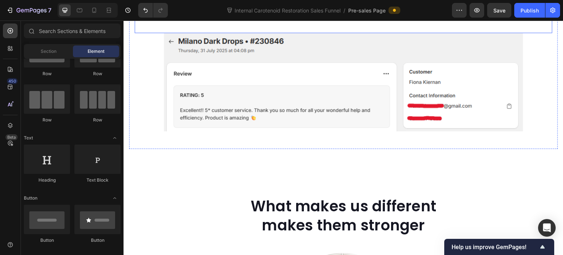
click at [421, 15] on p ""Product is amazing"" at bounding box center [343, 4] width 416 height 22
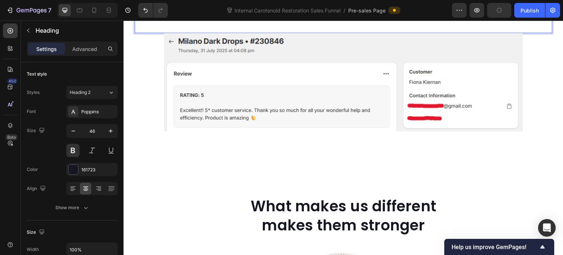
click at [424, 15] on p ""Product is amazing"" at bounding box center [343, 4] width 416 height 22
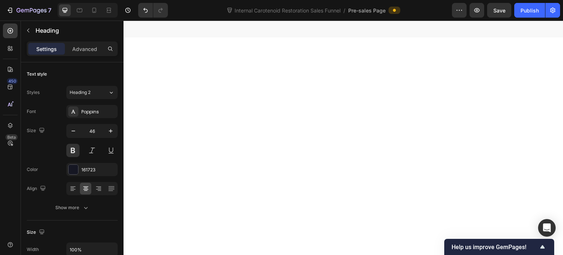
scroll to position [1734, 0]
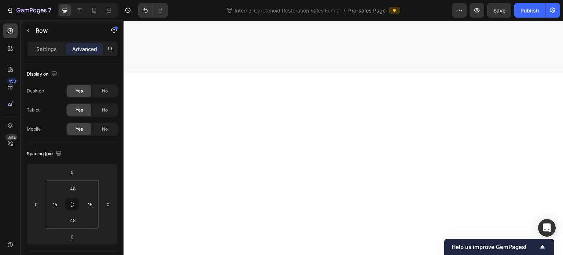
scroll to position [1808, 0]
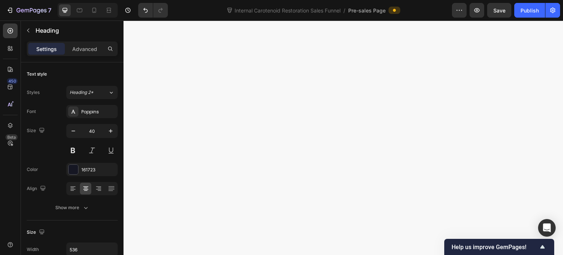
scroll to position [1514, 0]
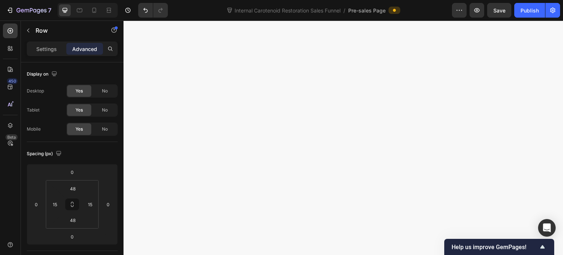
scroll to position [1551, 0]
click at [26, 33] on icon "button" at bounding box center [28, 30] width 6 height 6
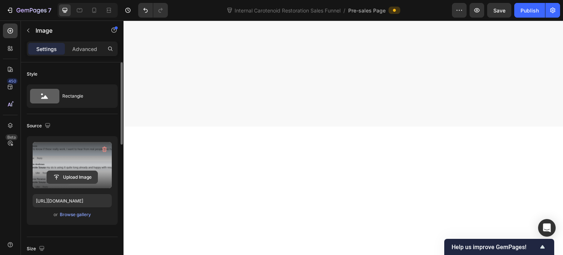
click at [79, 177] on input "file" at bounding box center [72, 177] width 51 height 12
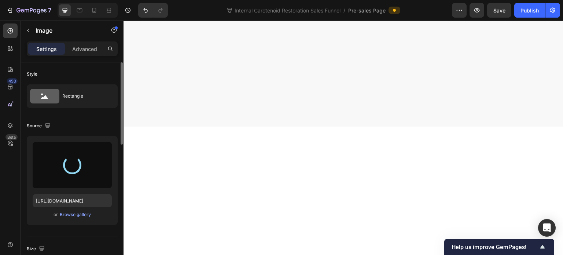
type input "[URL][DOMAIN_NAME]"
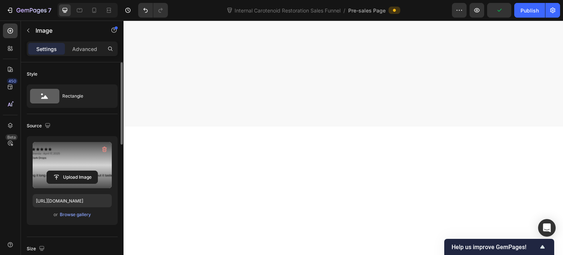
scroll to position [1607, 0]
click at [25, 32] on button "button" at bounding box center [28, 31] width 12 height 12
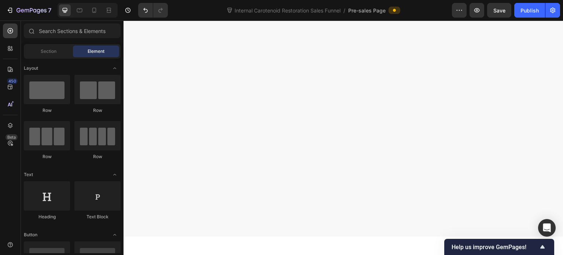
scroll to position [0, 0]
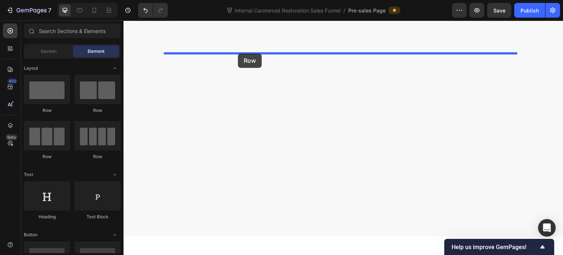
drag, startPoint x: 243, startPoint y: 103, endPoint x: 237, endPoint y: 54, distance: 50.2
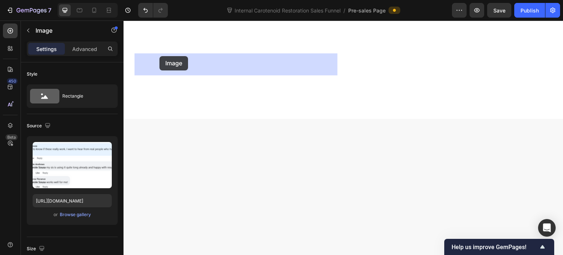
drag, startPoint x: 172, startPoint y: 68, endPoint x: 162, endPoint y: 57, distance: 14.5
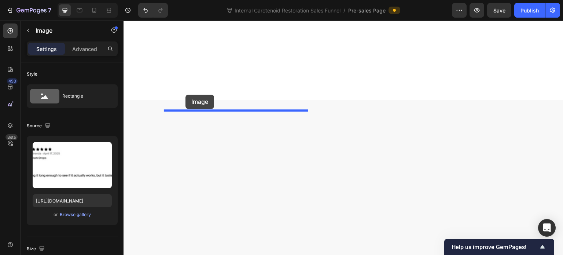
drag, startPoint x: 169, startPoint y: 103, endPoint x: 185, endPoint y: 95, distance: 18.8
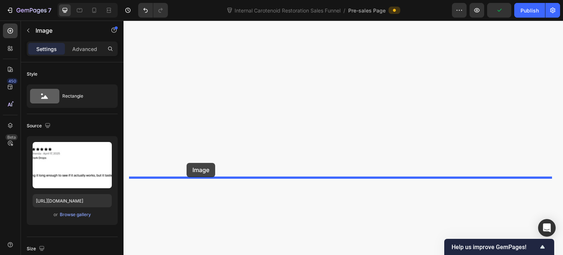
drag, startPoint x: 170, startPoint y: 102, endPoint x: 187, endPoint y: 163, distance: 62.7
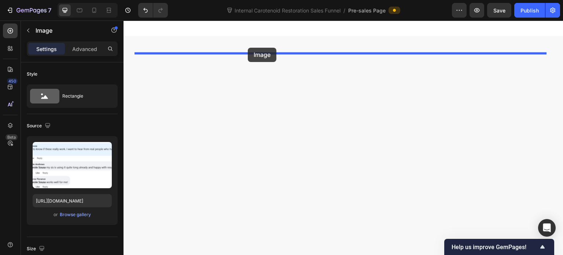
drag, startPoint x: 170, startPoint y: 47, endPoint x: 248, endPoint y: 48, distance: 77.7
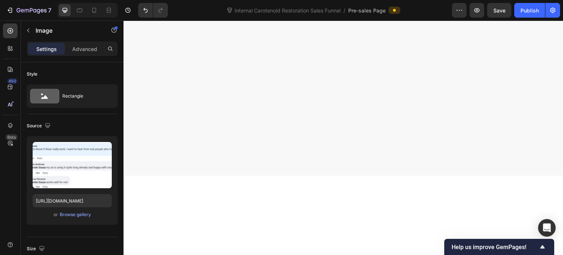
scroll to position [1642, 0]
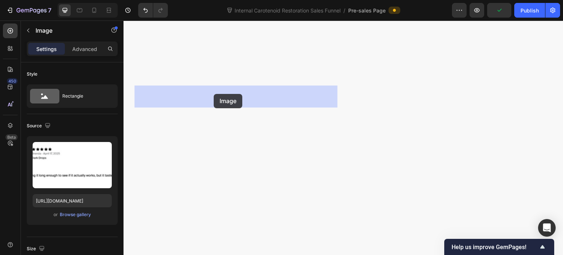
drag, startPoint x: 165, startPoint y: 176, endPoint x: 214, endPoint y: 94, distance: 96.0
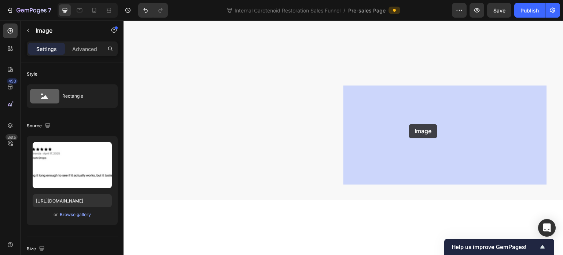
drag, startPoint x: 179, startPoint y: 131, endPoint x: 409, endPoint y: 124, distance: 230.3
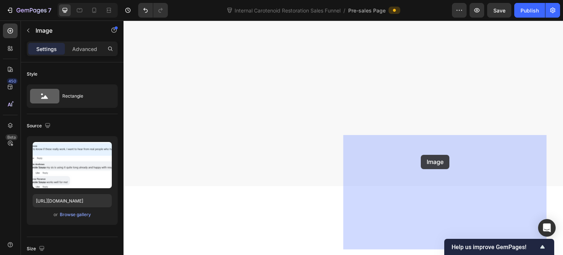
drag, startPoint x: 169, startPoint y: 184, endPoint x: 421, endPoint y: 155, distance: 253.5
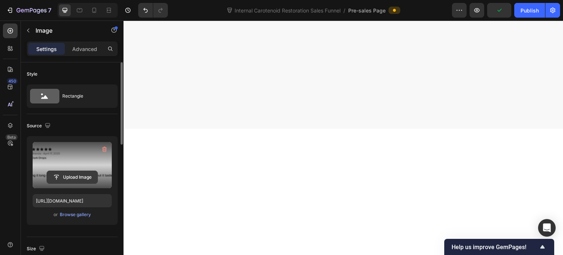
click at [77, 175] on input "file" at bounding box center [72, 177] width 51 height 12
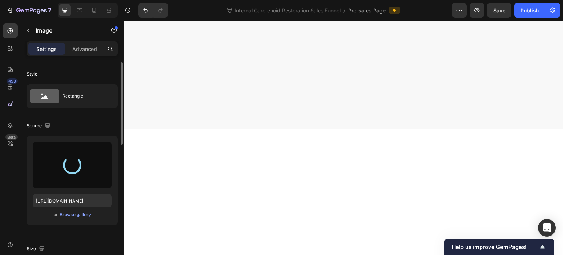
type input "[URL][DOMAIN_NAME]"
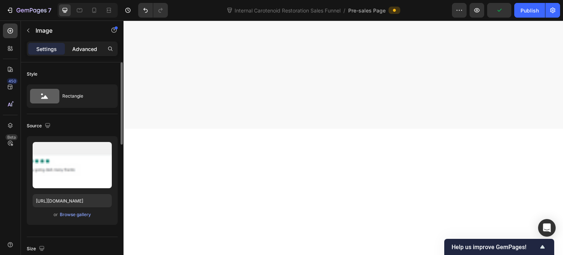
click at [78, 50] on p "Advanced" at bounding box center [84, 49] width 25 height 8
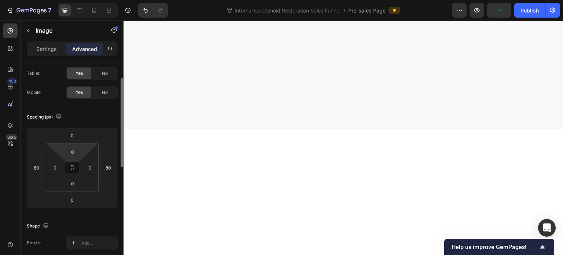
scroll to position [73, 0]
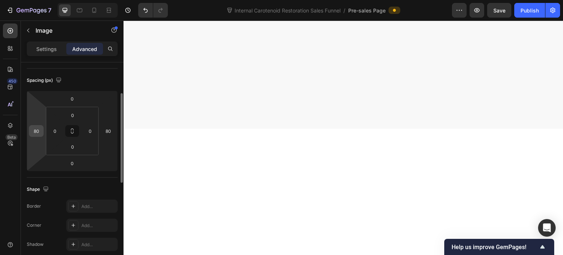
click at [38, 131] on input "80" at bounding box center [36, 130] width 11 height 11
type input "0"
click at [106, 127] on input "80" at bounding box center [108, 130] width 11 height 11
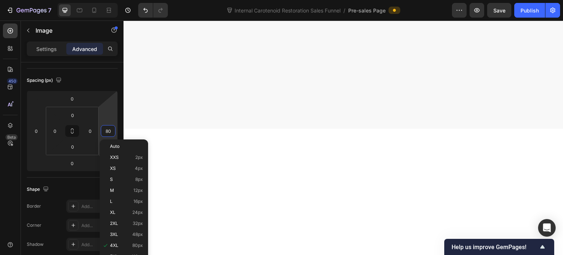
type input "0"
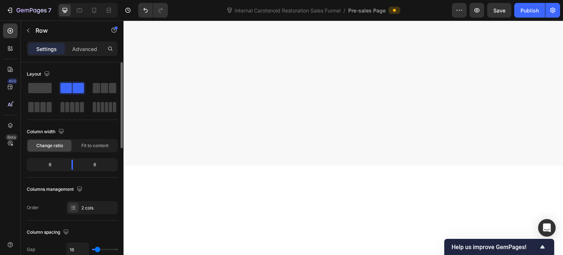
scroll to position [1605, 0]
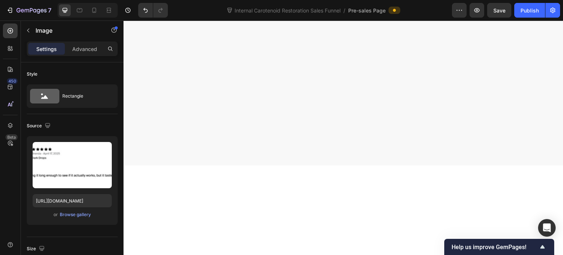
click at [85, 51] on p "Advanced" at bounding box center [84, 49] width 25 height 8
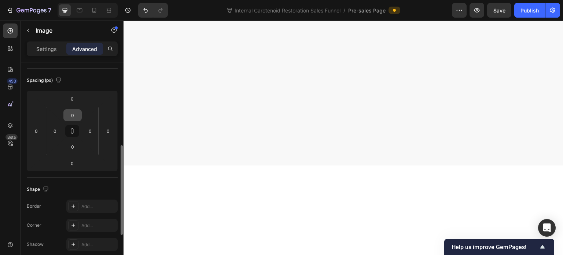
scroll to position [147, 0]
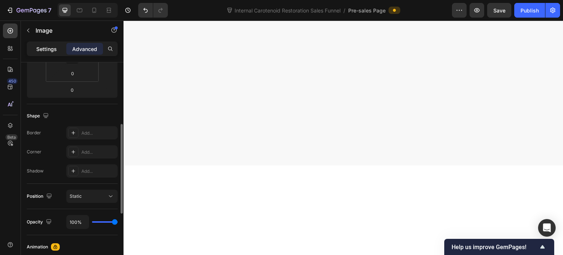
click at [41, 54] on div "Settings" at bounding box center [46, 49] width 37 height 12
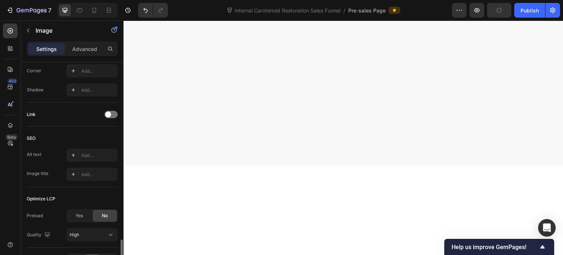
scroll to position [339, 0]
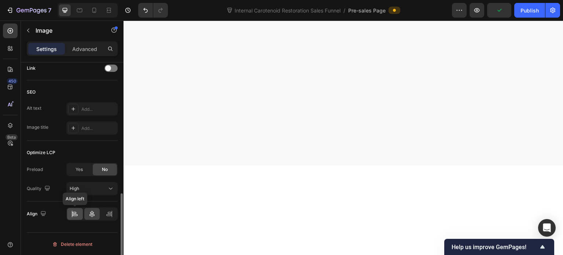
click at [74, 214] on icon at bounding box center [74, 213] width 7 height 7
click at [91, 213] on icon at bounding box center [91, 213] width 7 height 7
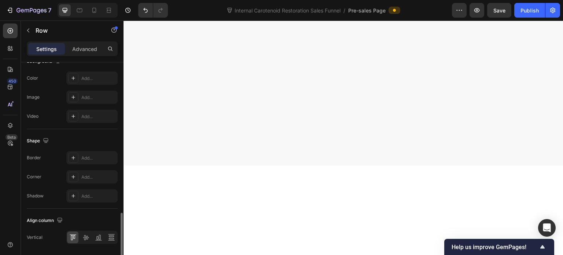
scroll to position [316, 0]
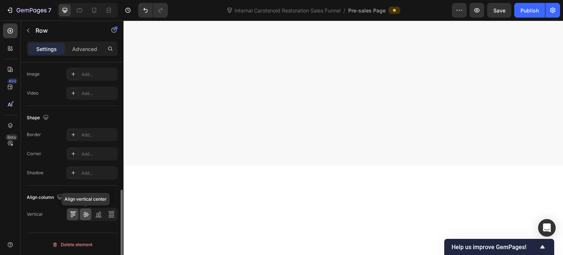
click at [86, 216] on icon at bounding box center [85, 213] width 7 height 7
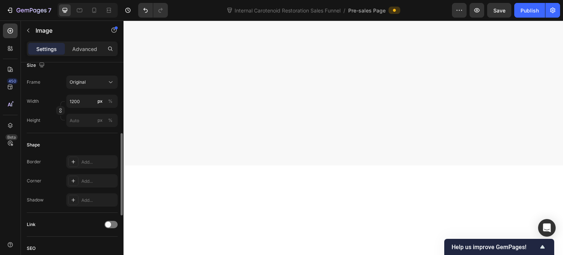
scroll to position [220, 0]
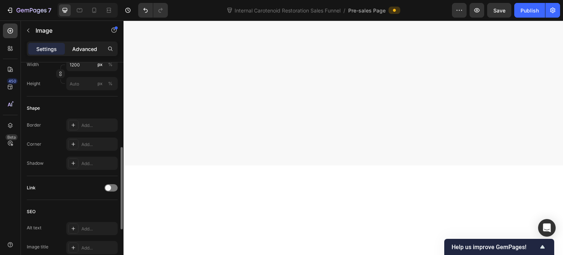
click at [77, 48] on p "Advanced" at bounding box center [84, 49] width 25 height 8
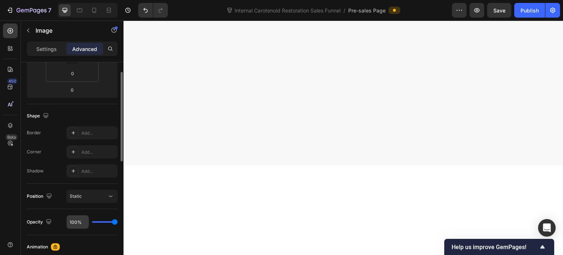
scroll to position [73, 0]
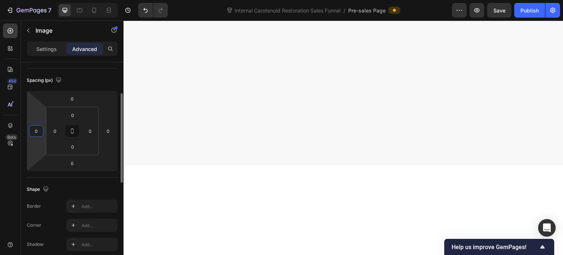
click at [36, 126] on input "0" at bounding box center [36, 130] width 11 height 11
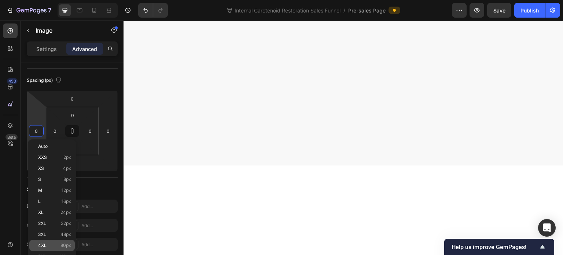
click at [52, 243] on p "4XL 80px" at bounding box center [54, 245] width 33 height 5
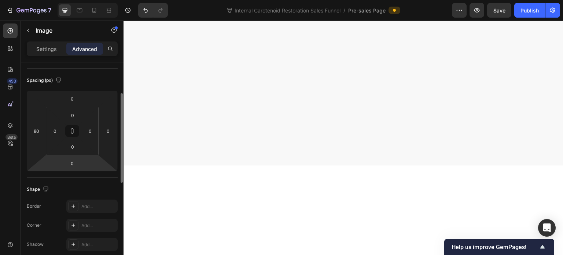
type input "0"
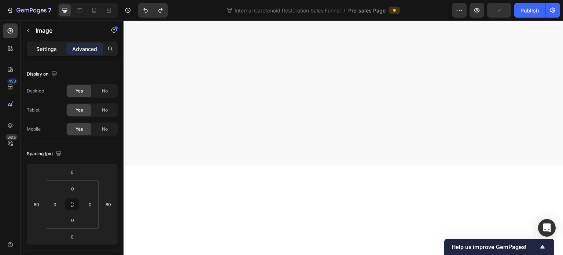
click at [40, 49] on p "Settings" at bounding box center [46, 49] width 21 height 8
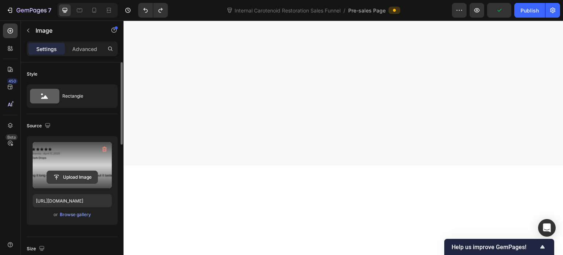
click at [82, 174] on input "file" at bounding box center [72, 177] width 51 height 12
click at [67, 177] on input "file" at bounding box center [72, 177] width 51 height 12
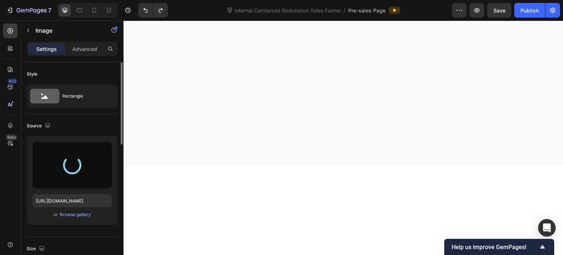
type input "[URL][DOMAIN_NAME]"
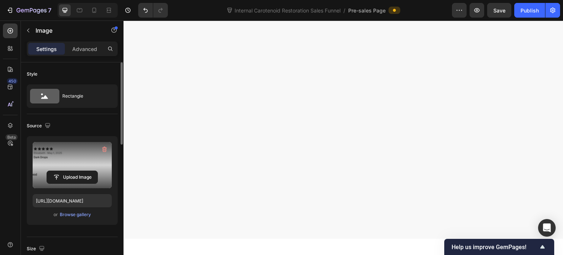
scroll to position [1495, 0]
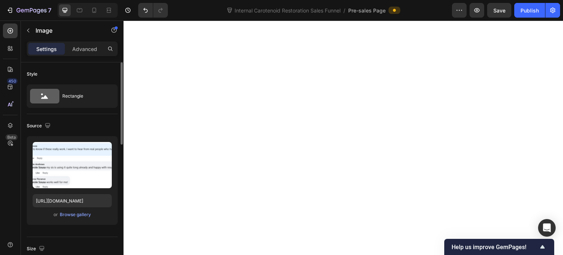
scroll to position [1129, 0]
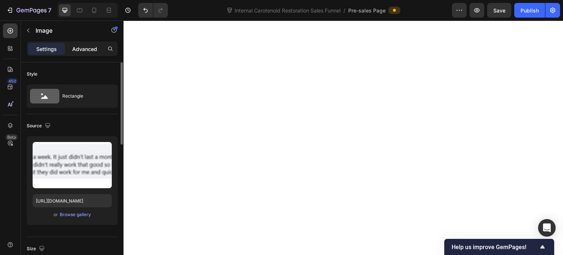
click at [82, 49] on p "Advanced" at bounding box center [84, 49] width 25 height 8
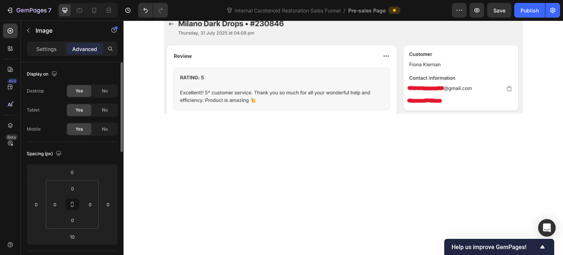
drag, startPoint x: 484, startPoint y: 163, endPoint x: 485, endPoint y: 154, distance: 9.2
type input "0"
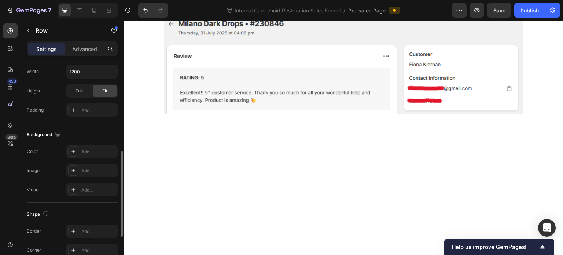
scroll to position [293, 0]
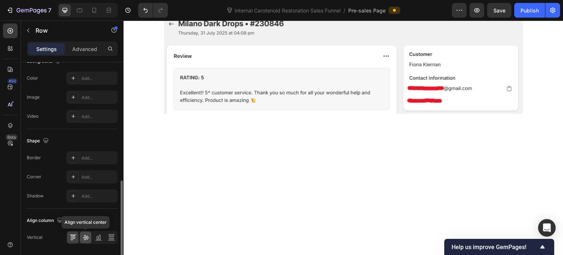
click at [87, 236] on icon at bounding box center [85, 236] width 7 height 7
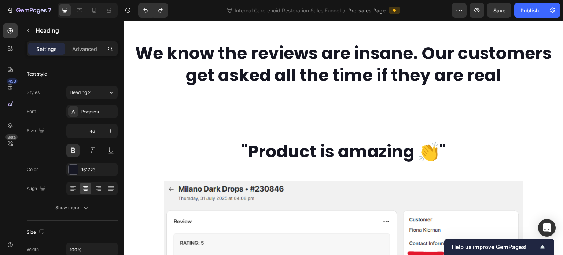
scroll to position [946, 0]
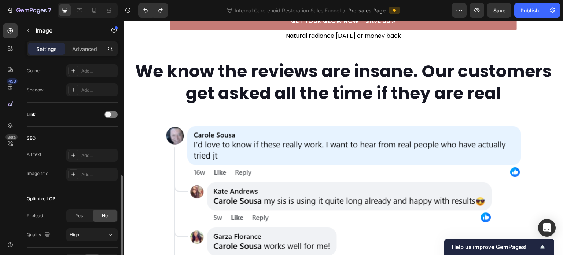
scroll to position [339, 0]
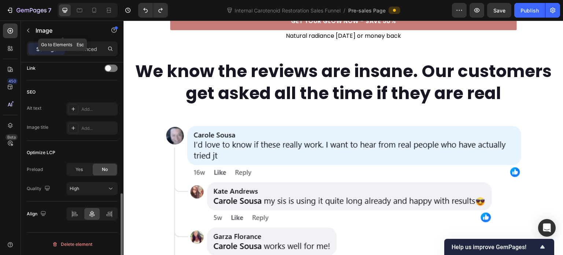
click at [70, 41] on div "Image" at bounding box center [63, 31] width 84 height 21
click at [86, 47] on p "Advanced" at bounding box center [84, 49] width 25 height 8
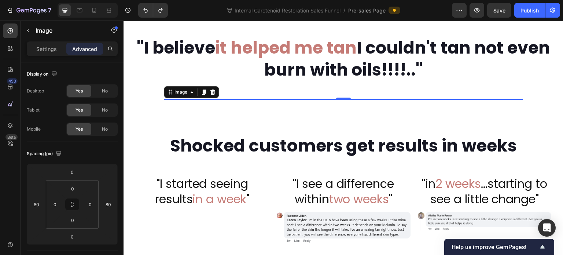
scroll to position [726, 0]
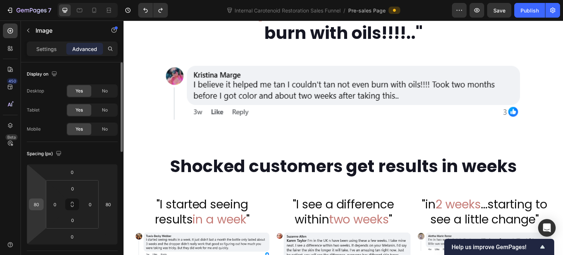
click at [36, 201] on input "80" at bounding box center [36, 204] width 11 height 11
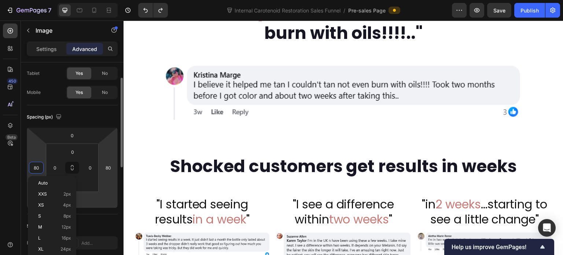
scroll to position [762, 0]
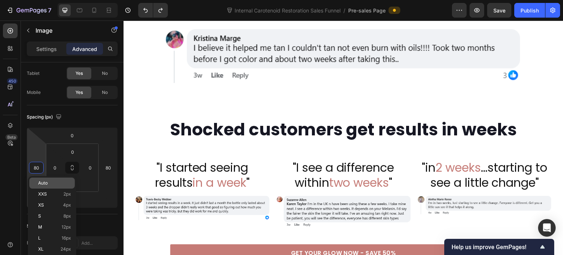
click at [62, 184] on p "Auto" at bounding box center [54, 182] width 33 height 5
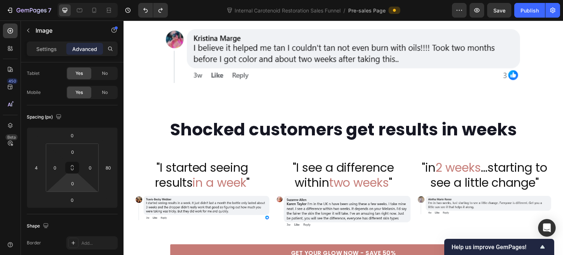
type input "80"
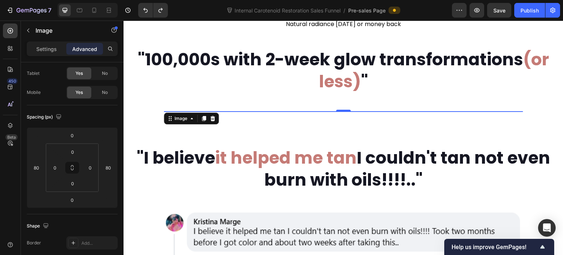
scroll to position [652, 0]
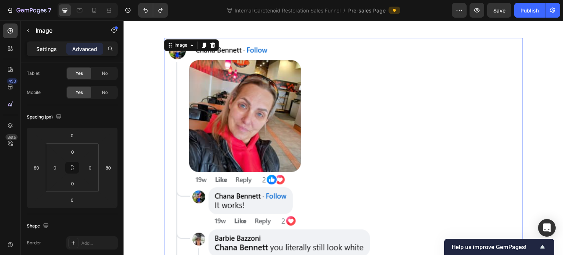
click at [56, 48] on p "Settings" at bounding box center [46, 49] width 21 height 8
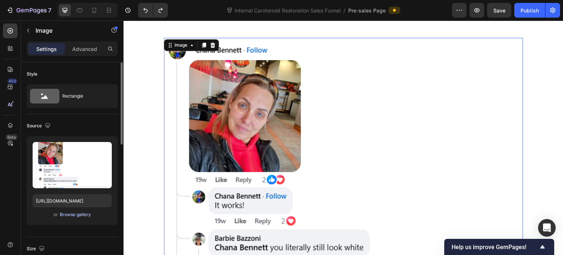
scroll to position [110, 0]
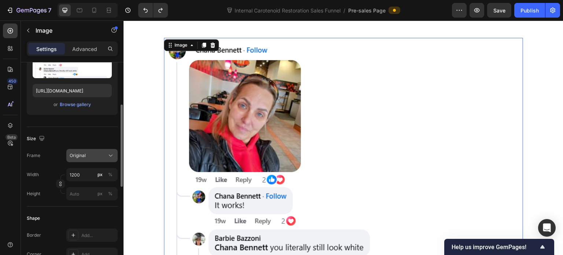
click at [91, 156] on div "Original" at bounding box center [88, 155] width 36 height 7
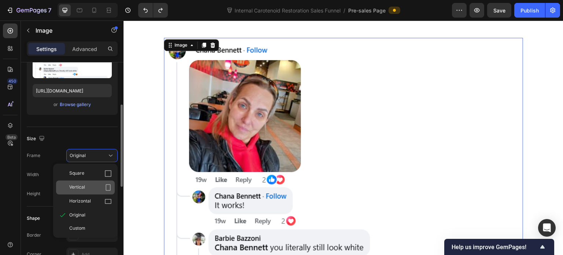
click at [89, 184] on div "Vertical" at bounding box center [90, 187] width 43 height 7
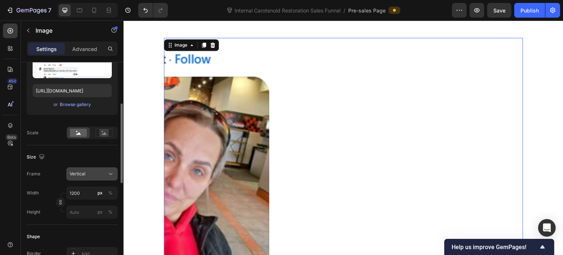
click at [88, 177] on button "Vertical" at bounding box center [91, 173] width 51 height 13
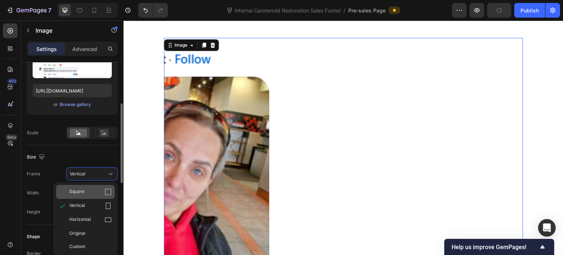
click at [88, 188] on div "Square" at bounding box center [90, 191] width 43 height 7
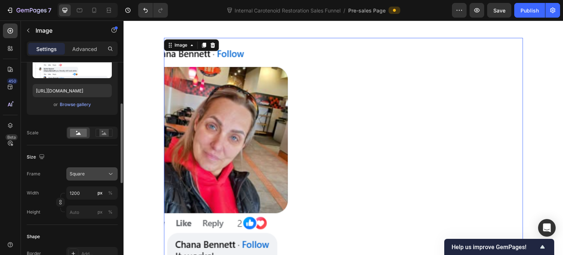
click at [92, 173] on div "Square" at bounding box center [88, 173] width 36 height 7
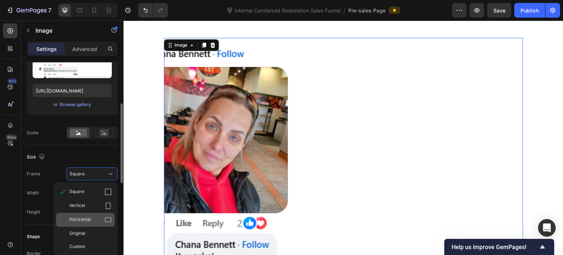
click at [88, 217] on span "Horizontal" at bounding box center [80, 219] width 22 height 7
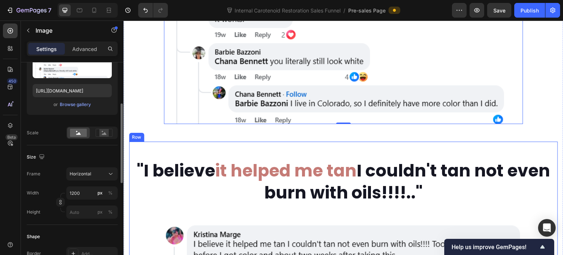
scroll to position [762, 0]
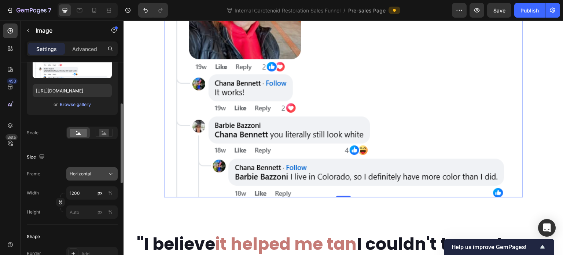
click at [93, 169] on button "Horizontal" at bounding box center [91, 173] width 51 height 13
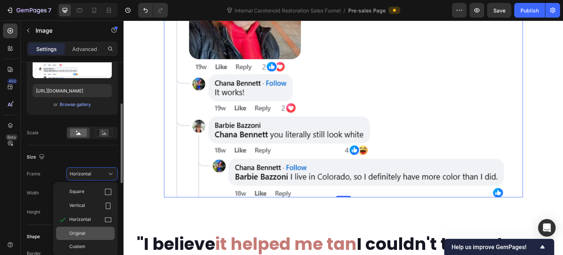
click at [93, 233] on div "Original" at bounding box center [90, 233] width 43 height 7
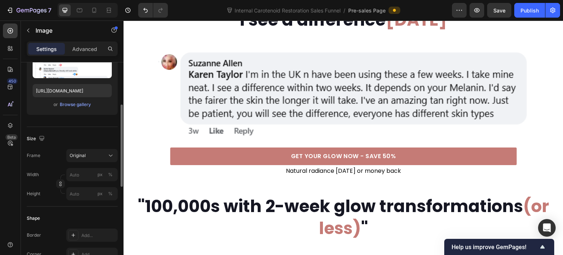
scroll to position [542, 0]
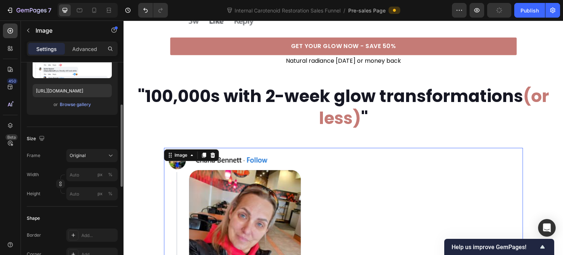
type input "1200"
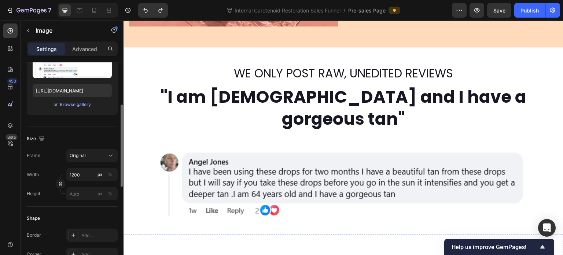
scroll to position [213, 0]
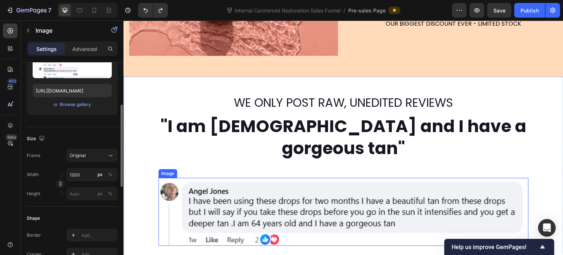
click at [257, 184] on img at bounding box center [343, 212] width 370 height 68
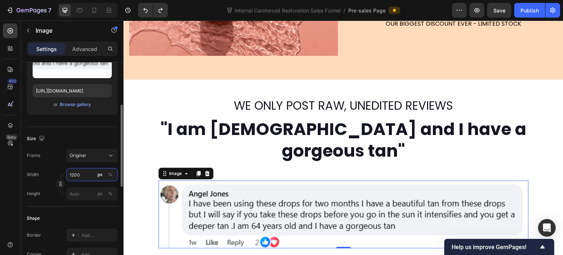
click at [79, 173] on input "1200" at bounding box center [91, 174] width 51 height 13
click at [89, 132] on div "Size Frame Original Width 1200 px % Height px %" at bounding box center [72, 167] width 91 height 80
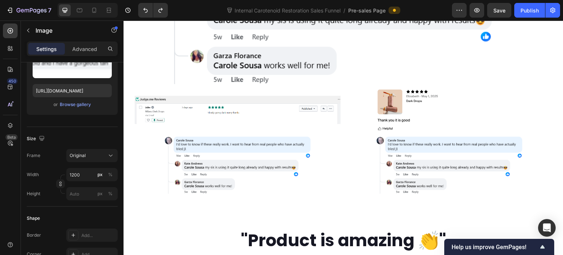
scroll to position [1679, 0]
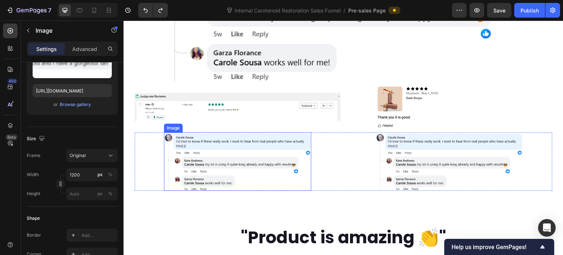
click at [260, 138] on img at bounding box center [237, 161] width 147 height 58
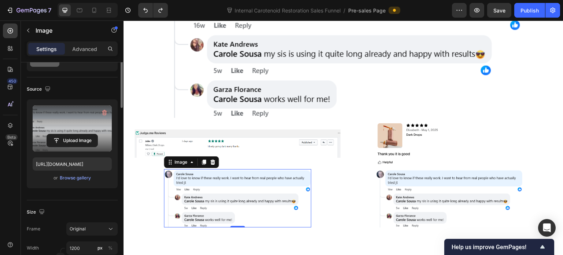
scroll to position [0, 0]
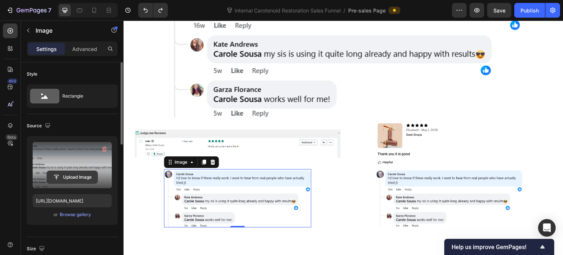
click at [70, 174] on input "file" at bounding box center [72, 177] width 51 height 12
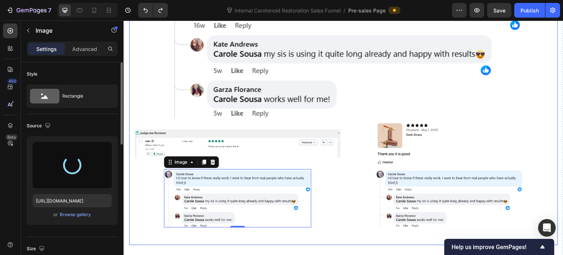
type input "[URL][DOMAIN_NAME]"
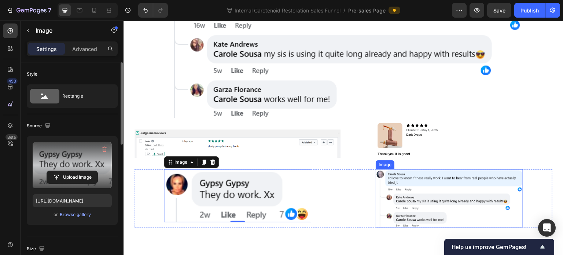
click at [399, 169] on img at bounding box center [449, 198] width 147 height 58
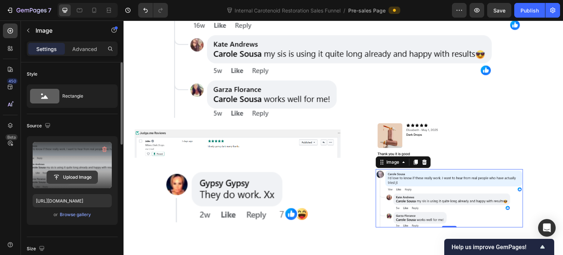
click at [77, 177] on input "file" at bounding box center [72, 177] width 51 height 12
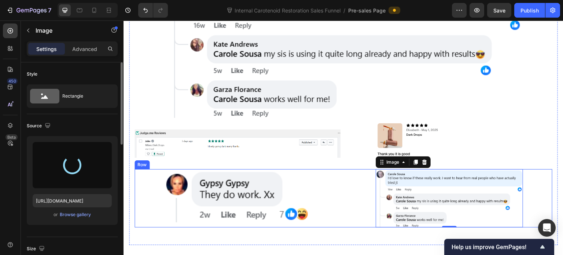
type input "[URL][DOMAIN_NAME]"
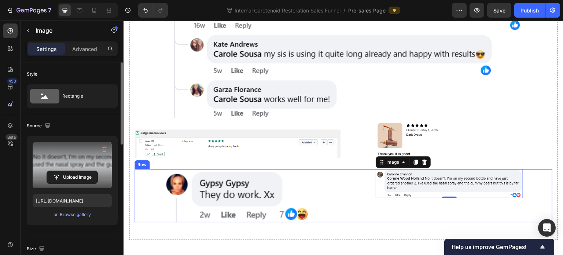
click at [341, 169] on div "Image Image 0 Row" at bounding box center [344, 195] width 418 height 53
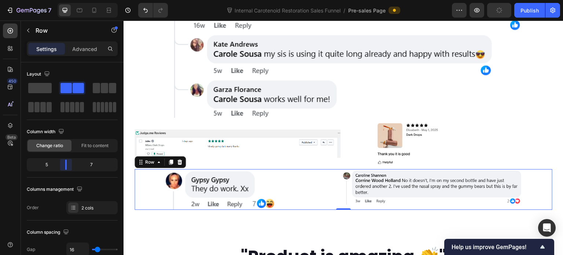
drag, startPoint x: 71, startPoint y: 164, endPoint x: 40, endPoint y: 142, distance: 37.6
click at [63, 0] on body "7 Internal Carotenoid Restoration Sales Funnel / Pre-sales Page Preview Publish…" at bounding box center [281, 0] width 563 height 0
click at [219, 169] on img at bounding box center [220, 189] width 113 height 41
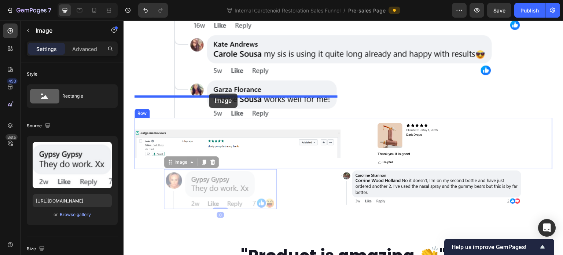
drag, startPoint x: 170, startPoint y: 130, endPoint x: 209, endPoint y: 93, distance: 53.7
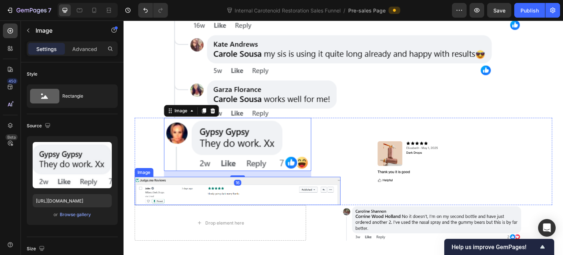
click at [206, 177] on img at bounding box center [238, 191] width 206 height 28
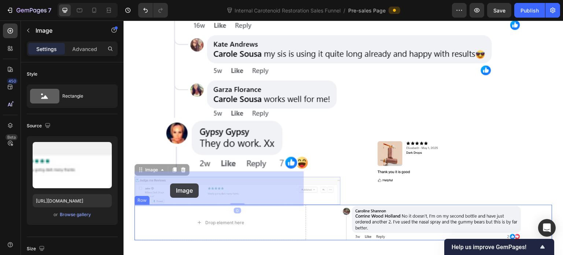
drag, startPoint x: 139, startPoint y: 136, endPoint x: 177, endPoint y: 183, distance: 60.1
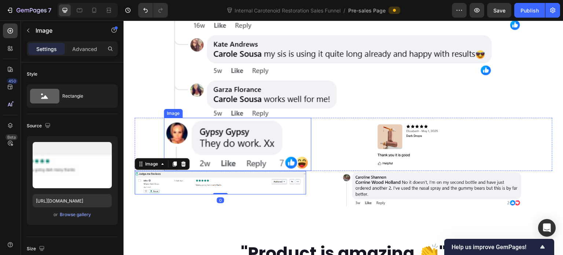
click at [262, 119] on img at bounding box center [237, 144] width 147 height 53
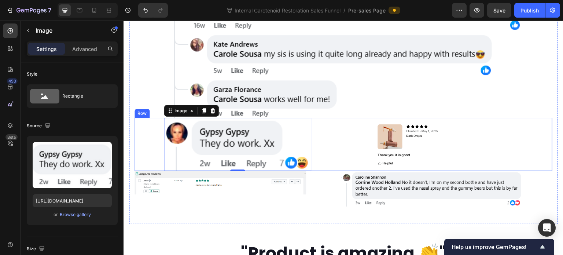
click at [322, 118] on div "Image 0" at bounding box center [238, 144] width 206 height 53
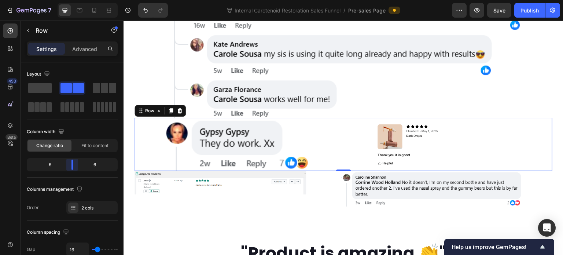
click at [71, 0] on body "7 Internal Carotenoid Restoration Sales Funnel / Pre-sales Page Preview Save Pu…" at bounding box center [281, 0] width 563 height 0
click at [303, 71] on img at bounding box center [343, 47] width 359 height 142
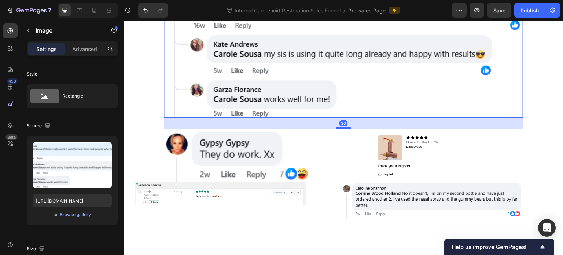
drag, startPoint x: 338, startPoint y: 85, endPoint x: 335, endPoint y: 96, distance: 11.5
click at [336, 126] on div at bounding box center [343, 127] width 15 height 2
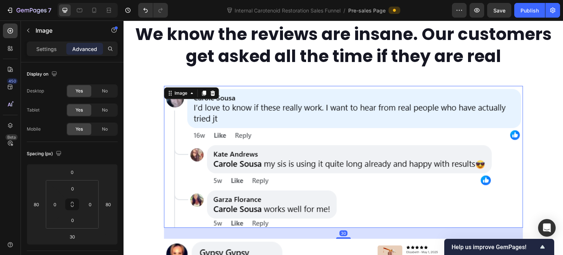
scroll to position [1495, 0]
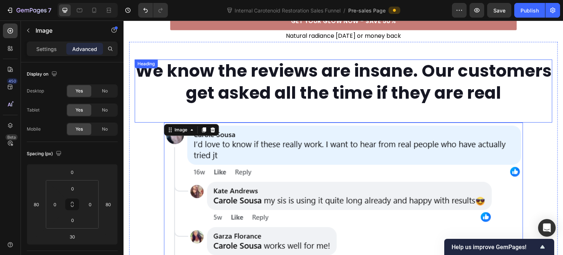
click at [292, 65] on p "We know the reviews are insane. Our customers get asked all the time if they ar…" at bounding box center [343, 82] width 416 height 44
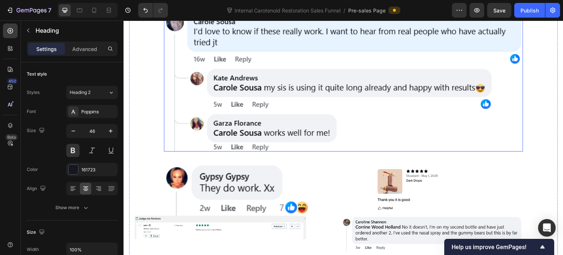
scroll to position [1642, 0]
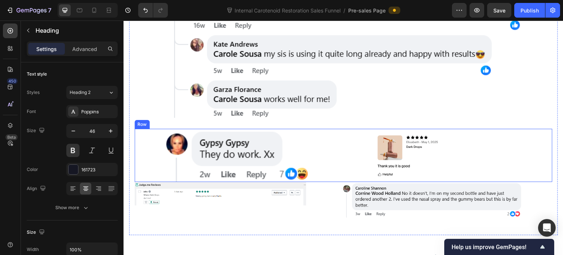
click at [323, 133] on div "Image" at bounding box center [238, 155] width 206 height 53
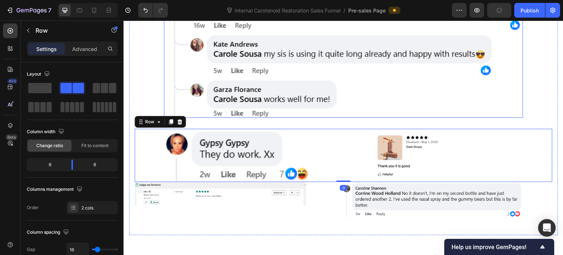
click at [349, 70] on img at bounding box center [343, 47] width 359 height 142
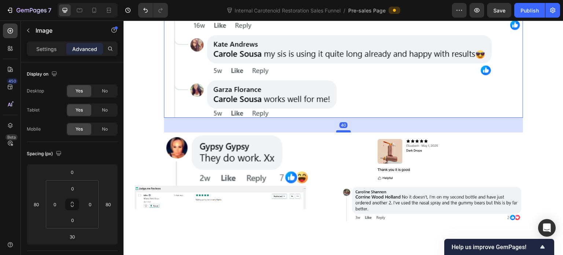
drag, startPoint x: 341, startPoint y: 95, endPoint x: 342, endPoint y: 99, distance: 3.7
click at [342, 130] on div at bounding box center [343, 131] width 15 height 2
type input "40"
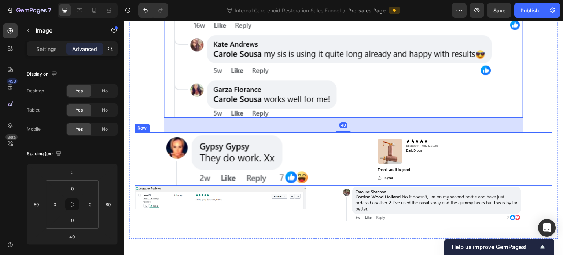
click at [322, 132] on div "Image" at bounding box center [238, 158] width 206 height 53
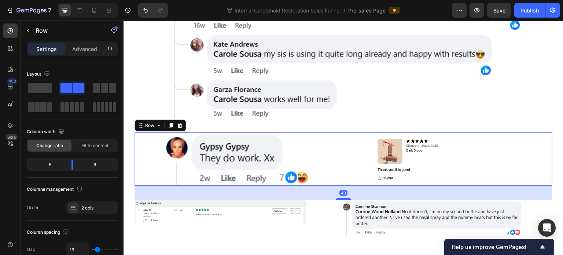
drag, startPoint x: 338, startPoint y: 150, endPoint x: 342, endPoint y: 165, distance: 15.1
click at [342, 198] on div at bounding box center [343, 199] width 15 height 2
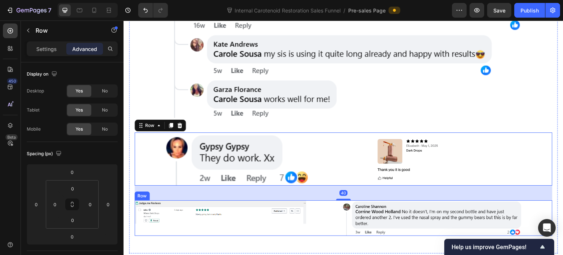
click at [333, 200] on div "Image" at bounding box center [432, 218] width 240 height 36
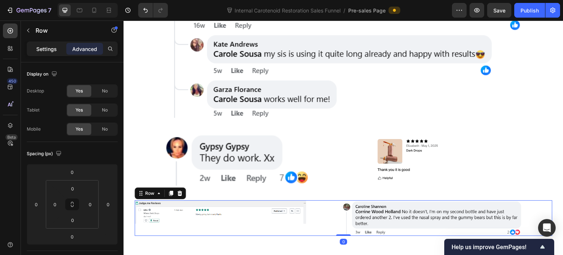
click at [44, 52] on p "Settings" at bounding box center [46, 49] width 21 height 8
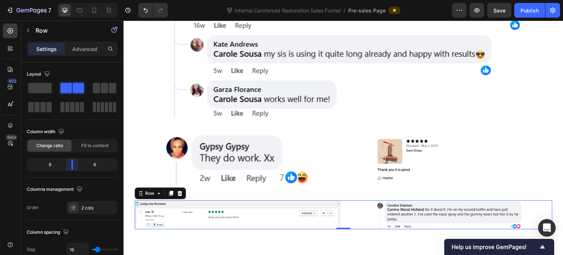
drag, startPoint x: 68, startPoint y: 167, endPoint x: 126, endPoint y: 186, distance: 61.0
click at [76, 0] on body "7 Internal Carotenoid Restoration Sales Funnel / Pre-sales Page Preview Save Pu…" at bounding box center [281, 0] width 563 height 0
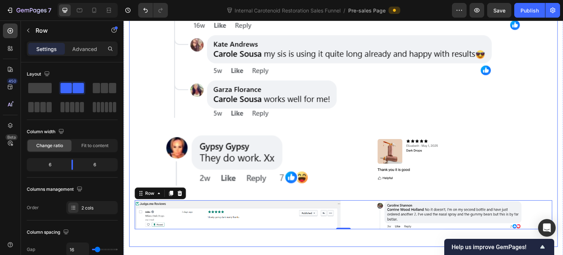
scroll to position [1679, 0]
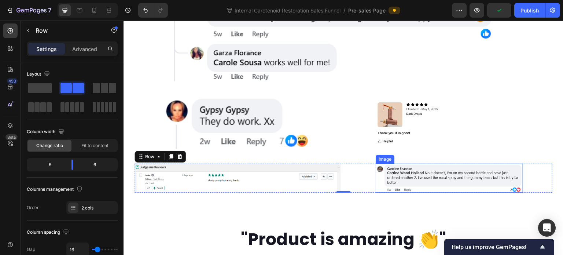
click at [389, 163] on img at bounding box center [449, 177] width 147 height 29
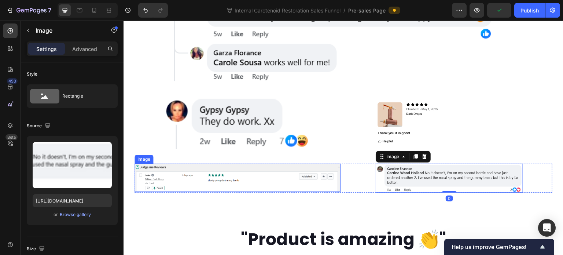
click at [257, 163] on img at bounding box center [238, 177] width 206 height 28
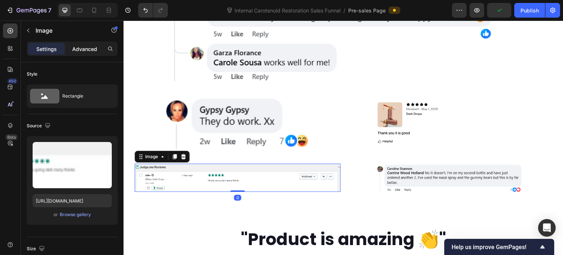
click at [92, 50] on p "Advanced" at bounding box center [84, 49] width 25 height 8
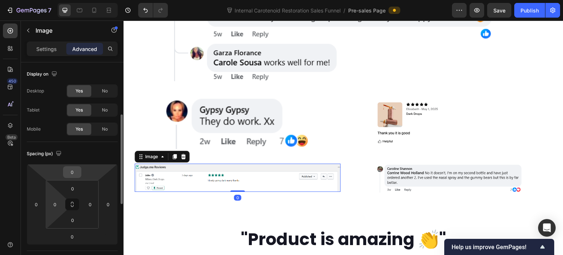
scroll to position [37, 0]
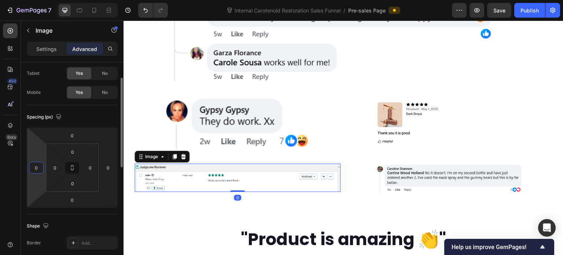
click at [32, 167] on input "0" at bounding box center [36, 167] width 11 height 11
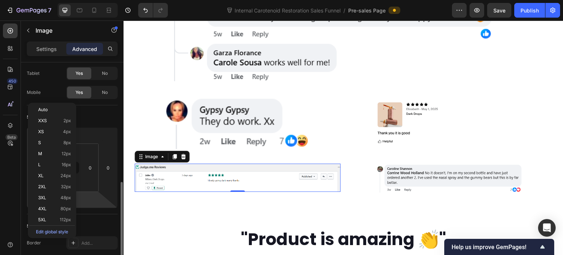
scroll to position [110, 0]
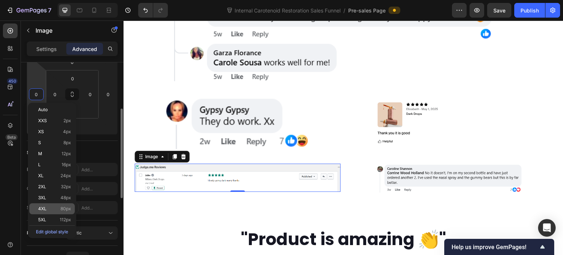
click at [66, 205] on div "4XL 80px" at bounding box center [51, 208] width 45 height 11
type input "80"
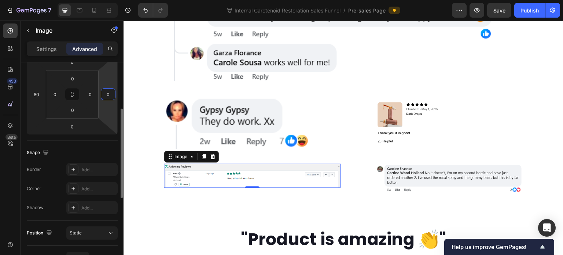
click at [110, 96] on input "0" at bounding box center [108, 94] width 11 height 11
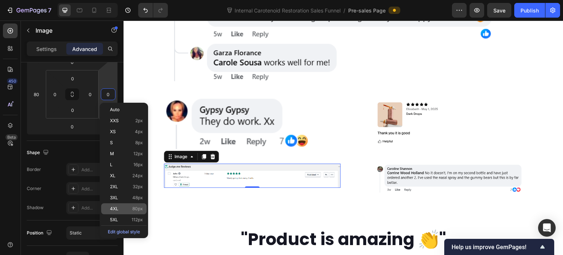
click at [122, 203] on div "4XL 80px" at bounding box center [123, 208] width 45 height 11
type input "80"
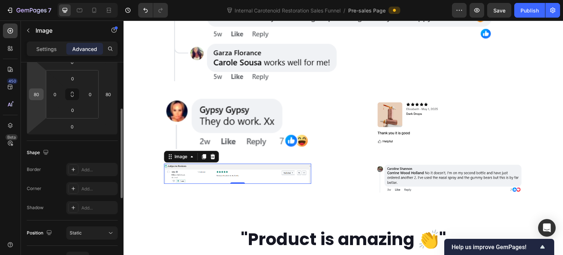
click at [38, 95] on input "80" at bounding box center [36, 94] width 11 height 11
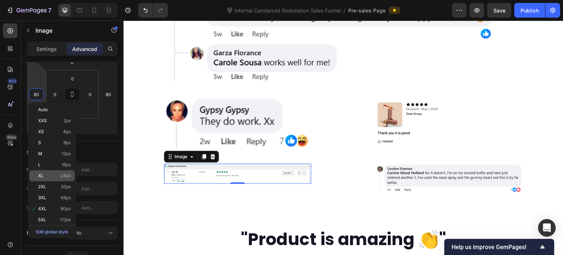
click at [49, 171] on div "XL 24px" at bounding box center [51, 175] width 45 height 11
type input "24"
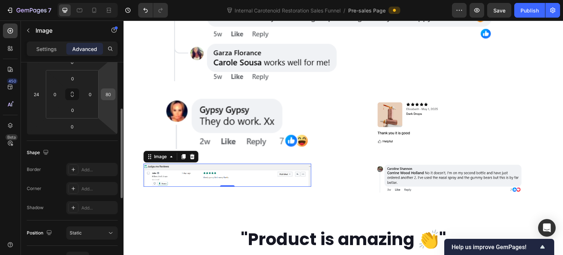
click at [107, 94] on input "80" at bounding box center [108, 94] width 11 height 11
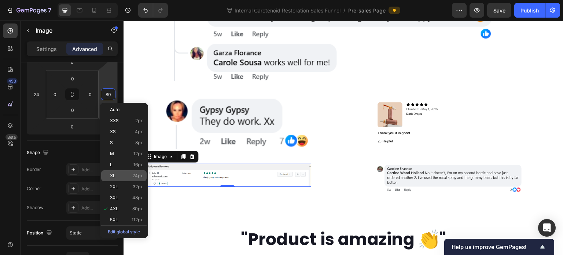
click at [129, 177] on p "XL 24px" at bounding box center [126, 175] width 33 height 5
type input "24"
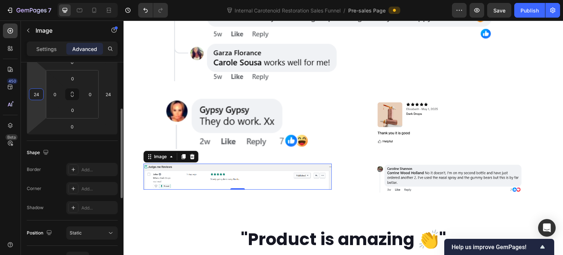
click at [37, 96] on input "24" at bounding box center [36, 94] width 11 height 11
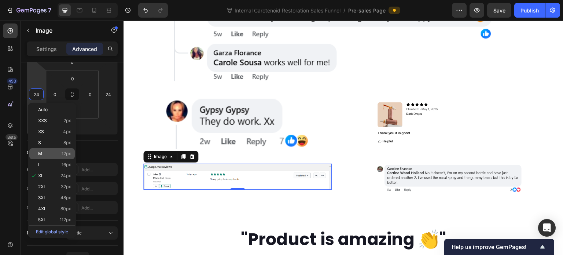
click at [54, 150] on div "M 12px" at bounding box center [51, 153] width 45 height 11
type input "12"
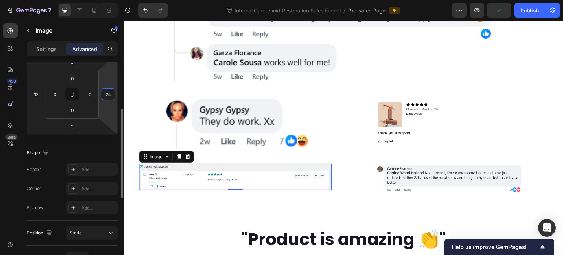
click at [108, 96] on input "24" at bounding box center [108, 94] width 11 height 11
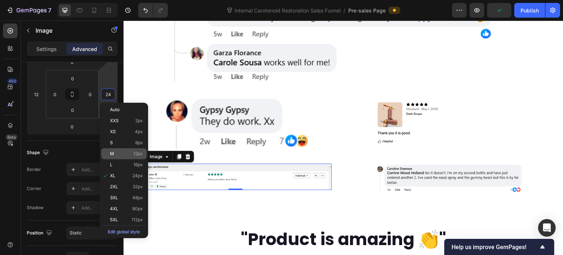
click at [125, 152] on p "M 12px" at bounding box center [126, 153] width 33 height 5
type input "12"
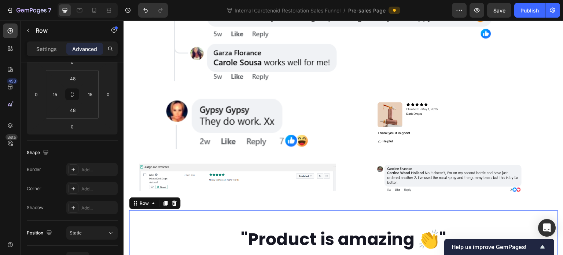
scroll to position [0, 0]
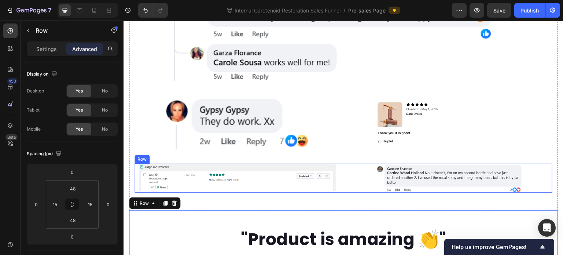
click at [346, 163] on div "Image" at bounding box center [449, 177] width 206 height 29
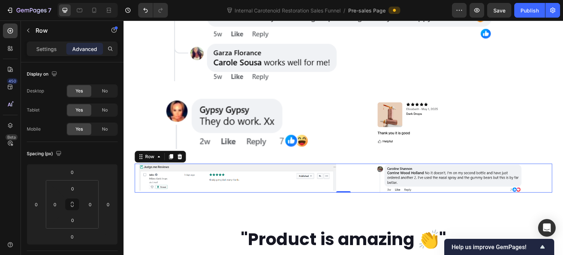
click at [53, 41] on div "Settings Advanced" at bounding box center [72, 48] width 91 height 15
click at [55, 48] on p "Settings" at bounding box center [46, 49] width 21 height 8
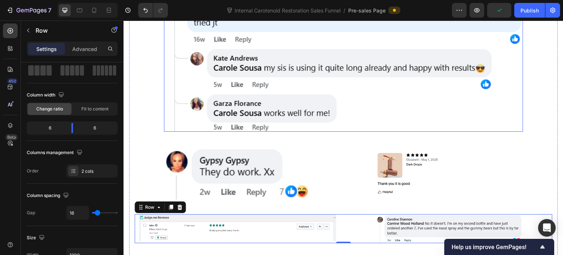
scroll to position [1642, 0]
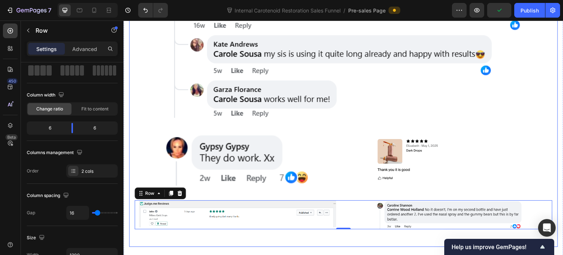
click at [220, 205] on div "We know the reviews are insane. Our customers get asked all the time if they ar…" at bounding box center [343, 70] width 429 height 351
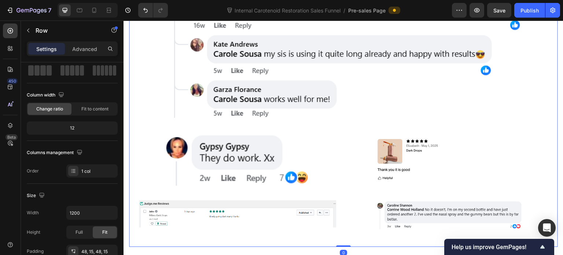
scroll to position [1715, 0]
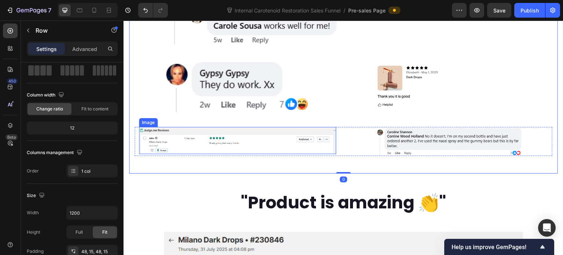
click at [204, 127] on img at bounding box center [237, 140] width 197 height 27
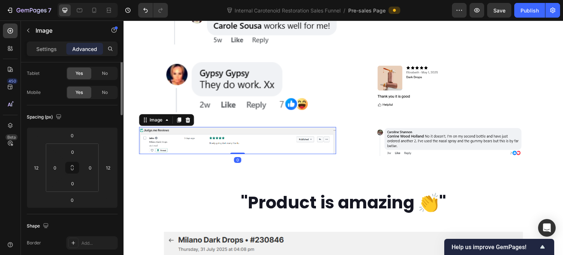
scroll to position [0, 0]
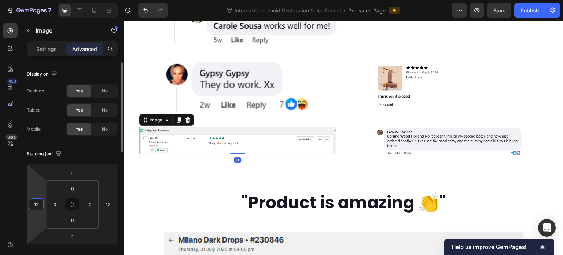
click at [41, 199] on input "12" at bounding box center [36, 204] width 11 height 11
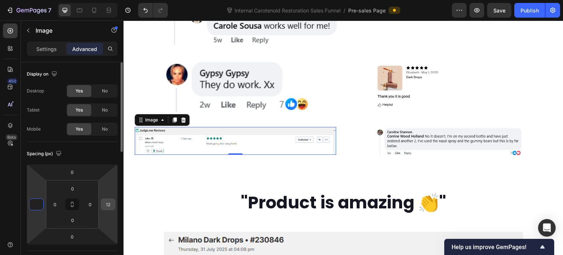
type input "0"
click at [106, 201] on input "12" at bounding box center [108, 204] width 11 height 11
type input "0"
click at [103, 150] on div "Spacing (px)" at bounding box center [72, 154] width 91 height 12
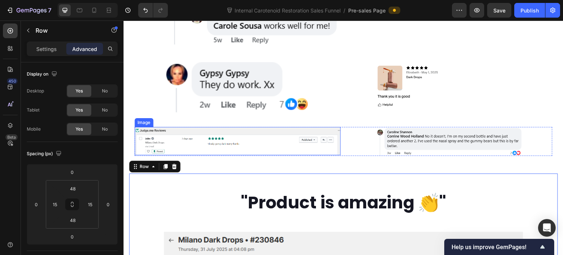
click at [245, 127] on img at bounding box center [238, 141] width 206 height 28
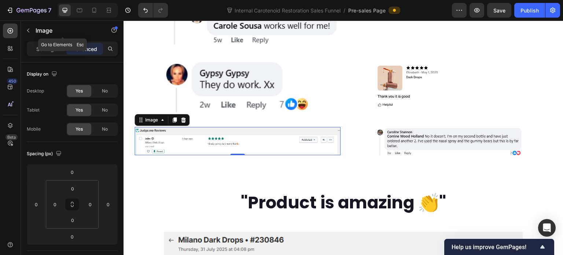
click at [30, 34] on button "button" at bounding box center [28, 31] width 12 height 12
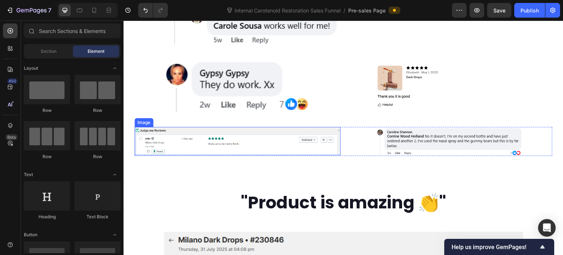
click at [175, 127] on img at bounding box center [238, 141] width 206 height 28
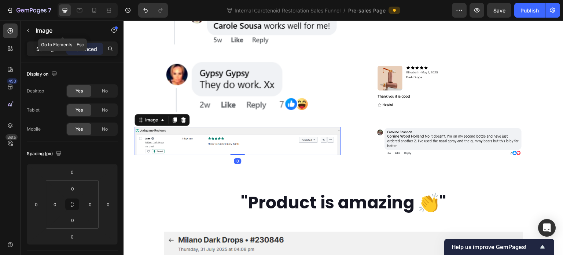
click at [51, 47] on p "Settings" at bounding box center [46, 49] width 21 height 8
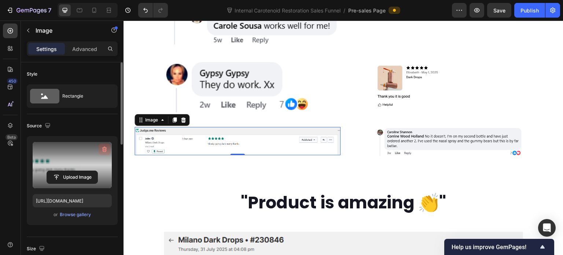
click at [103, 148] on icon "button" at bounding box center [104, 148] width 7 height 7
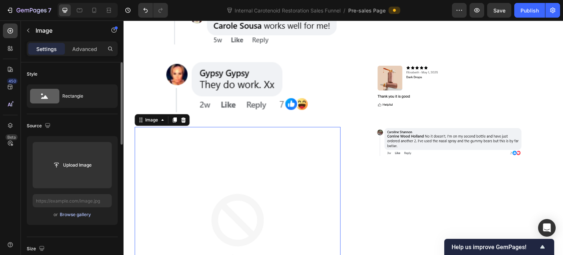
click at [80, 213] on div "Browse gallery" at bounding box center [75, 214] width 31 height 7
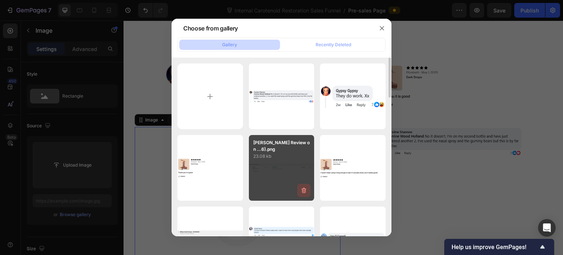
click at [304, 187] on icon "button" at bounding box center [304, 189] width 5 height 5
click at [300, 189] on div "Delete" at bounding box center [300, 191] width 14 height 7
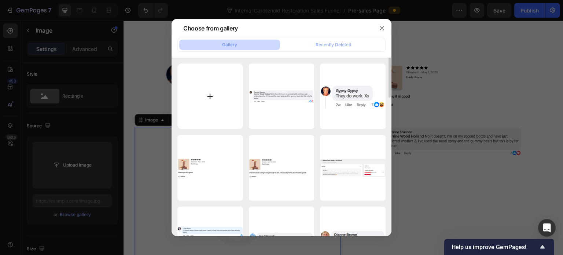
click at [218, 91] on input "file" at bounding box center [210, 96] width 66 height 66
type input "C:\fakepath\(Cropped) [PERSON_NAME] Review on [DOMAIN_NAME] (Order #230886).png"
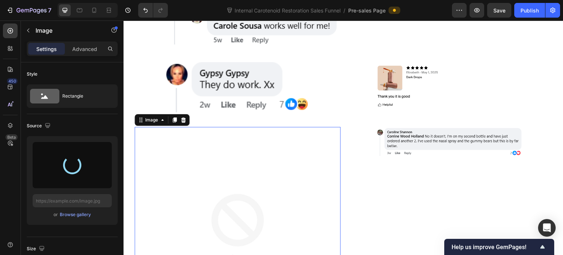
type input "[URL][DOMAIN_NAME]"
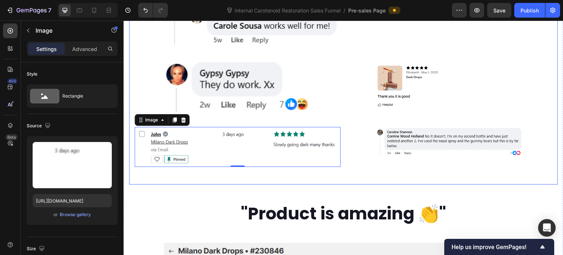
click at [348, 149] on div "We know the reviews are insane. Our customers get asked all the time if they ar…" at bounding box center [343, 3] width 429 height 362
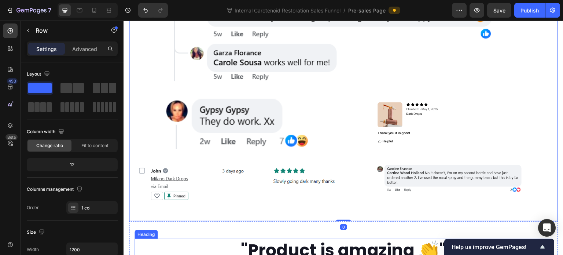
scroll to position [1642, 0]
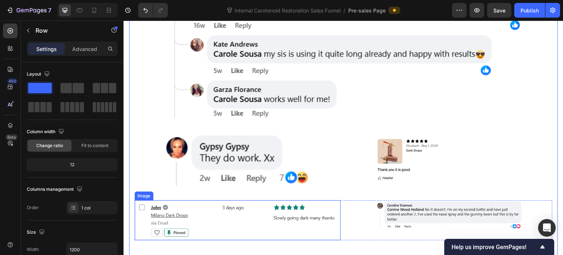
click at [277, 200] on img at bounding box center [238, 220] width 206 height 40
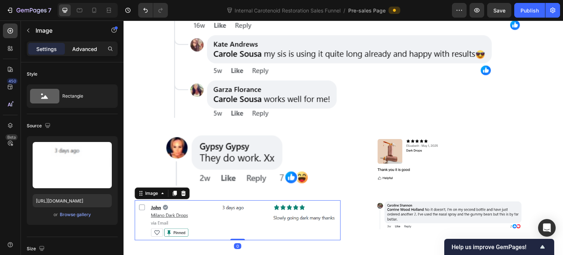
click at [82, 44] on div "Advanced" at bounding box center [84, 49] width 37 height 12
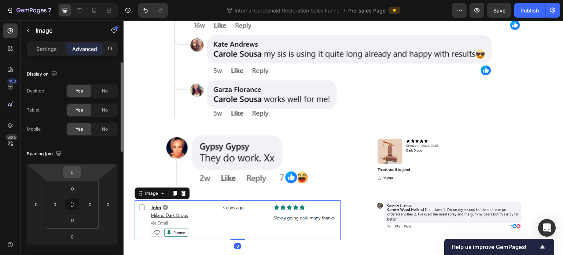
scroll to position [73, 0]
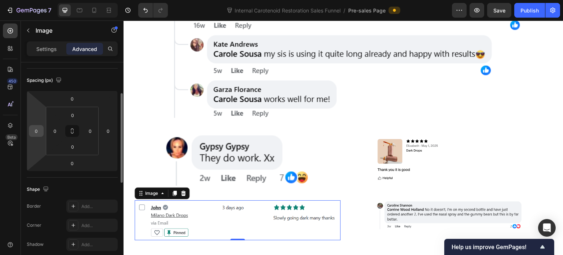
click at [40, 135] on input "0" at bounding box center [36, 130] width 11 height 11
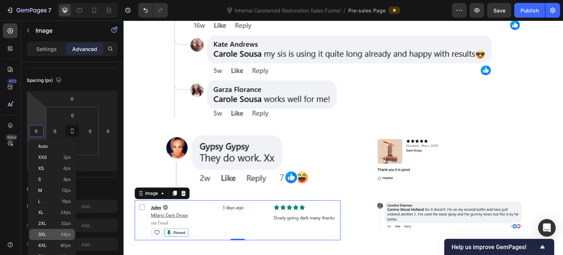
click at [53, 239] on div "3XL 48px" at bounding box center [51, 234] width 45 height 11
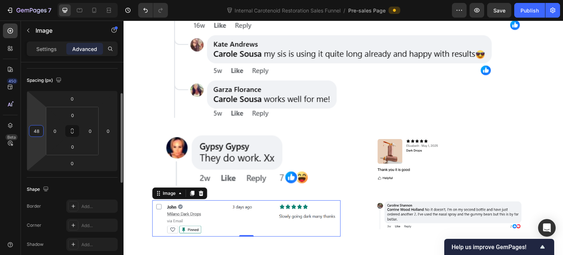
click at [37, 132] on input "48" at bounding box center [36, 130] width 11 height 11
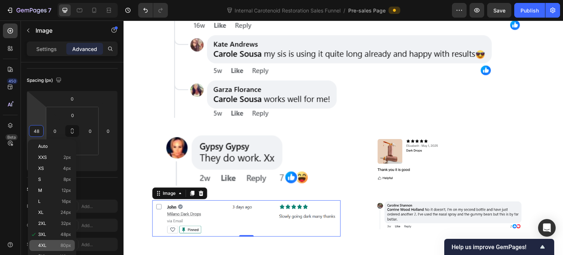
click at [58, 242] on div "4XL 80px" at bounding box center [51, 245] width 45 height 11
type input "80"
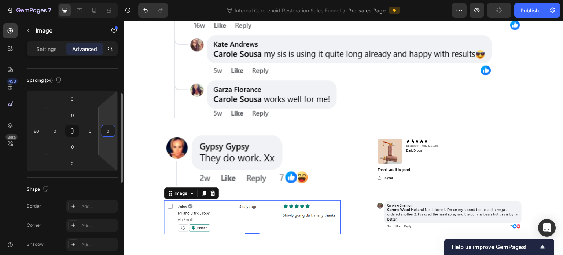
click at [109, 130] on input "0" at bounding box center [108, 130] width 11 height 11
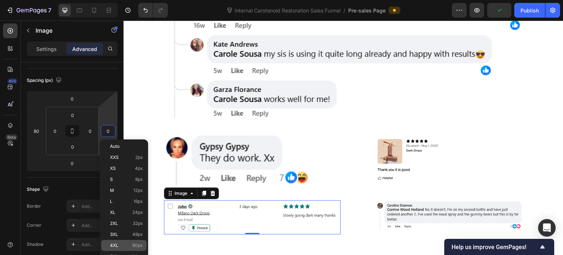
click at [127, 242] on div "4XL 80px" at bounding box center [123, 245] width 45 height 11
type input "80"
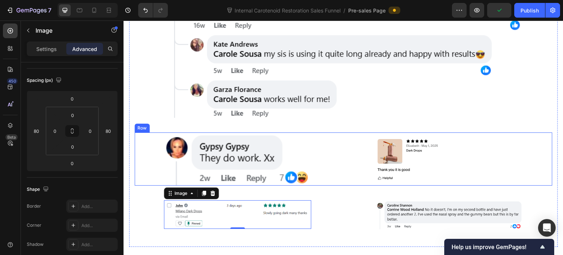
click at [289, 132] on img at bounding box center [237, 158] width 147 height 53
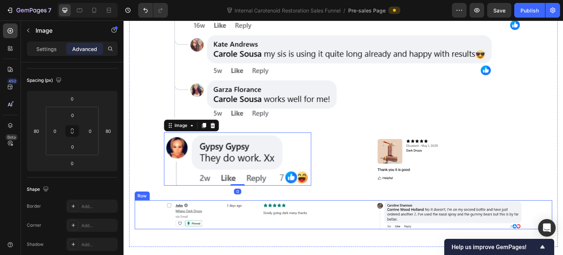
click at [341, 200] on div "Image Image Row" at bounding box center [344, 214] width 418 height 29
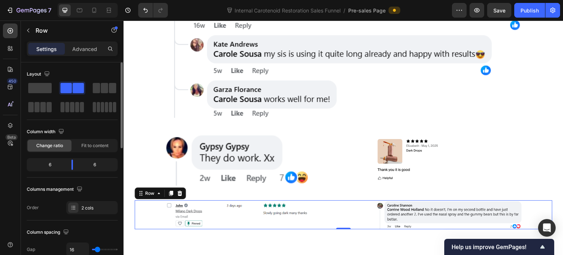
scroll to position [1679, 0]
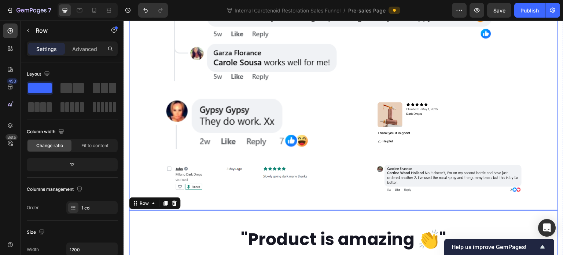
click at [332, 105] on div "Image" at bounding box center [238, 122] width 206 height 53
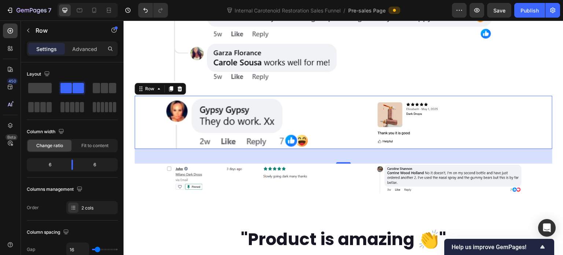
click at [343, 163] on div "Image Image Row" at bounding box center [344, 177] width 418 height 29
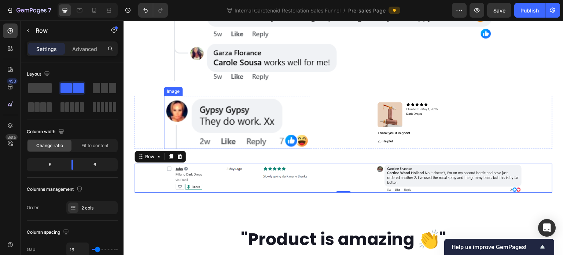
click at [270, 96] on img at bounding box center [237, 122] width 147 height 53
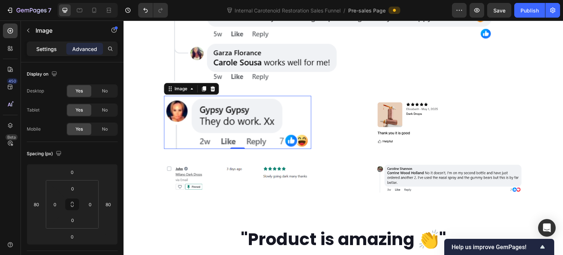
click at [49, 49] on p "Settings" at bounding box center [46, 49] width 21 height 8
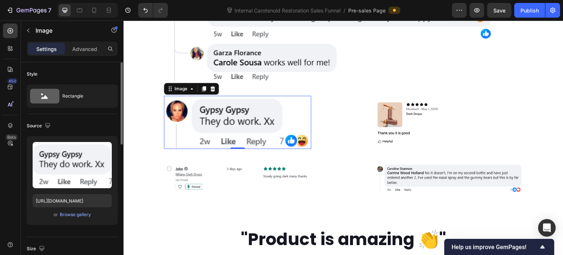
scroll to position [110, 0]
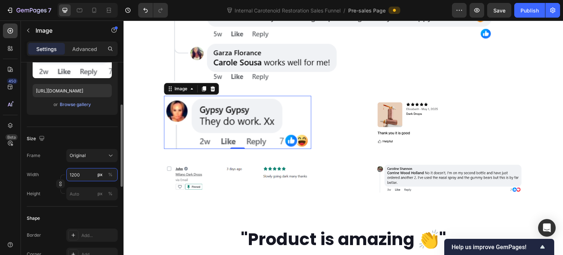
click at [82, 172] on input "1200" at bounding box center [91, 174] width 51 height 13
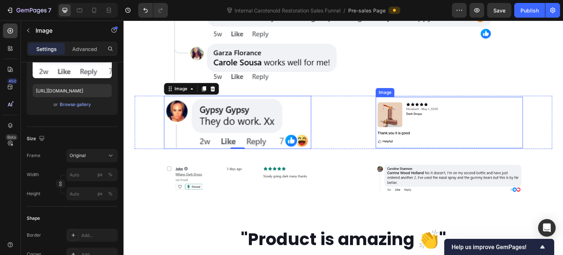
click at [392, 97] on img at bounding box center [449, 122] width 147 height 51
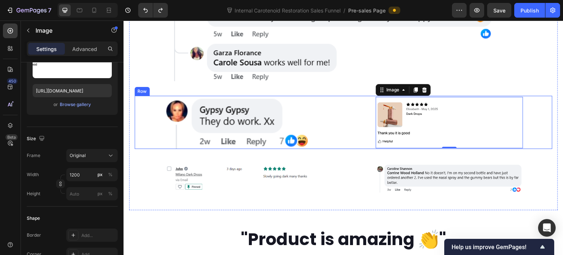
click at [340, 98] on div "Image Image 0 Row" at bounding box center [344, 122] width 418 height 53
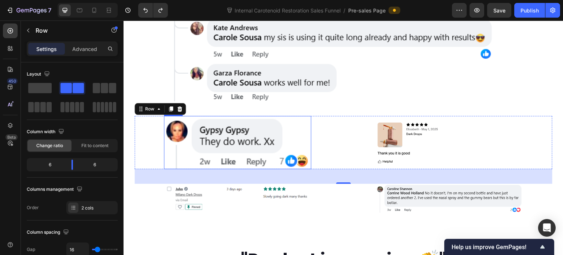
scroll to position [1679, 0]
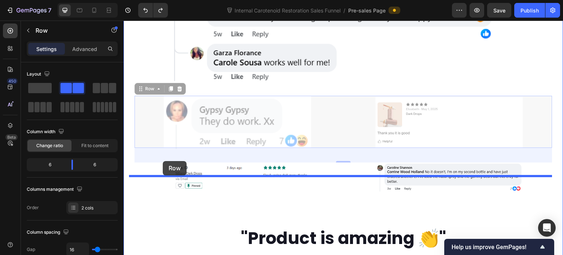
drag, startPoint x: 140, startPoint y: 59, endPoint x: 163, endPoint y: 161, distance: 104.7
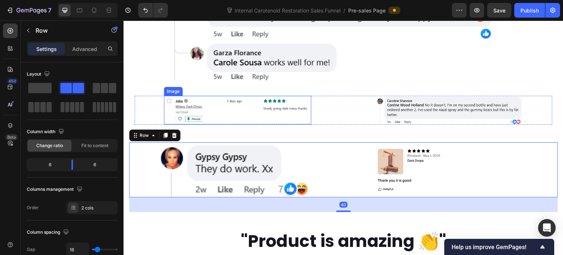
click at [259, 96] on img at bounding box center [237, 110] width 147 height 29
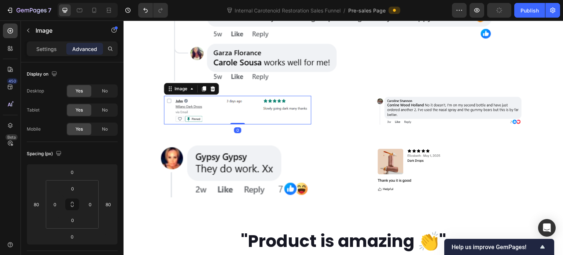
scroll to position [1605, 0]
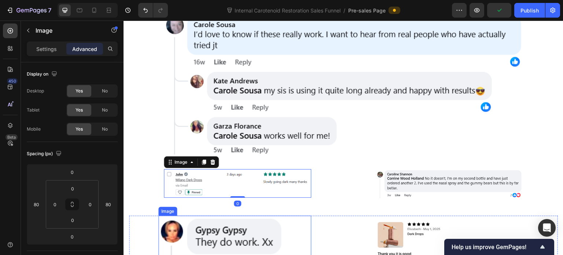
click at [213, 220] on img at bounding box center [234, 242] width 153 height 55
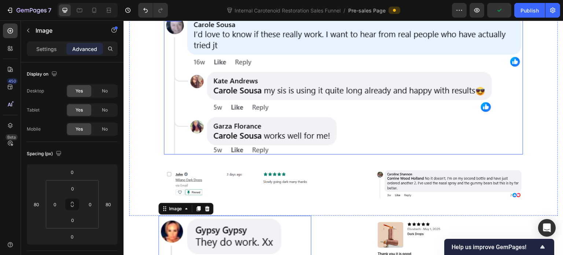
click at [350, 95] on img at bounding box center [343, 83] width 359 height 142
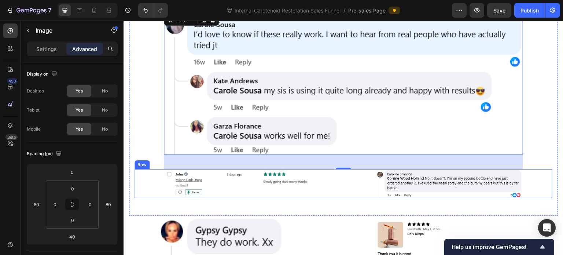
click at [336, 169] on div "Image" at bounding box center [238, 183] width 206 height 29
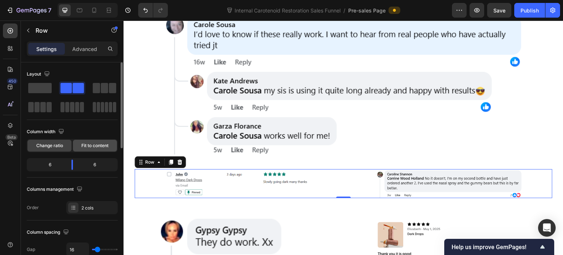
click at [85, 146] on span "Fit to content" at bounding box center [94, 145] width 27 height 7
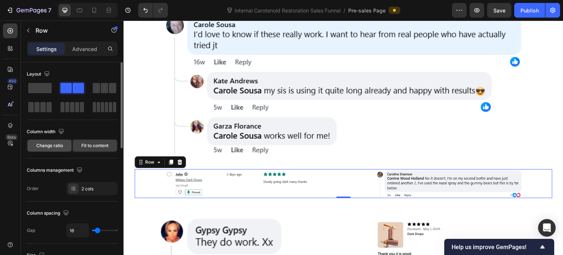
click at [59, 145] on span "Change ratio" at bounding box center [49, 145] width 27 height 7
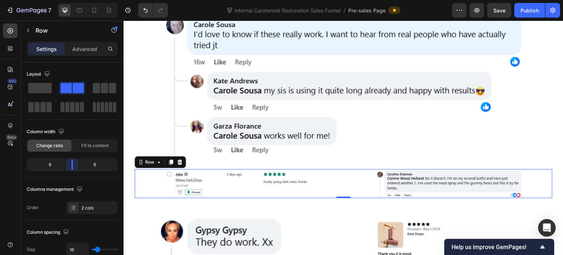
drag, startPoint x: 76, startPoint y: 166, endPoint x: 71, endPoint y: 170, distance: 6.0
click at [71, 0] on body "7 Internal Carotenoid Restoration Sales Funnel / Pre-sales Page Preview Save Pu…" at bounding box center [281, 0] width 563 height 0
click at [226, 169] on img at bounding box center [237, 183] width 147 height 29
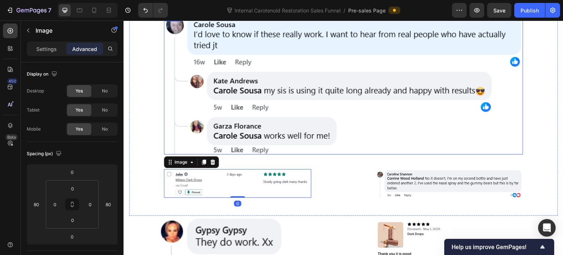
click at [310, 113] on img at bounding box center [343, 83] width 359 height 142
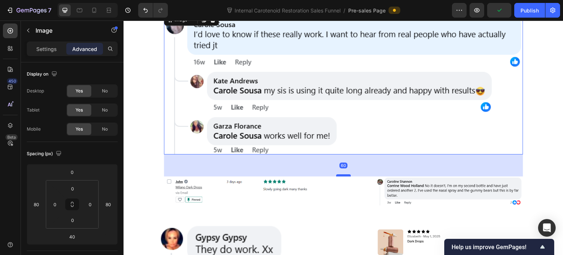
drag, startPoint x: 339, startPoint y: 136, endPoint x: 337, endPoint y: 144, distance: 7.8
click at [337, 174] on div at bounding box center [343, 175] width 15 height 2
type input "60"
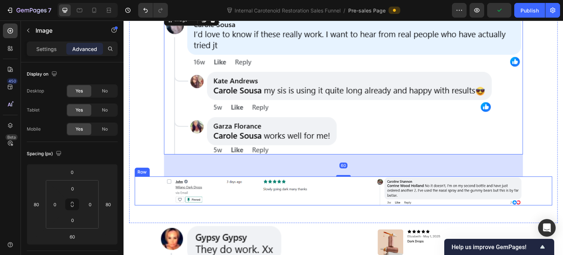
click at [338, 176] on div "Image" at bounding box center [238, 190] width 206 height 29
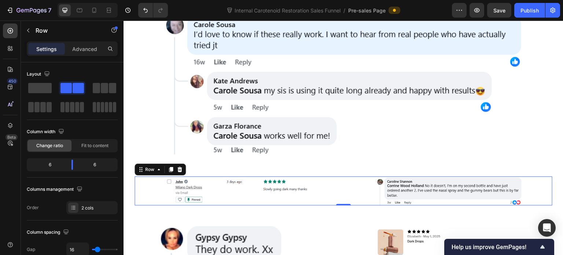
scroll to position [1642, 0]
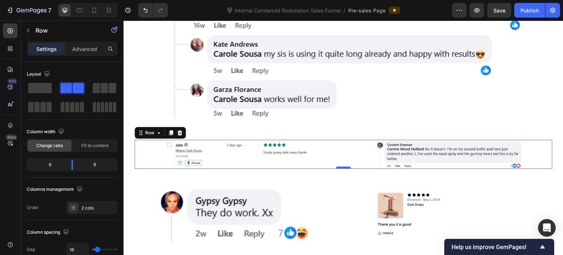
click at [339, 166] on div at bounding box center [343, 167] width 15 height 2
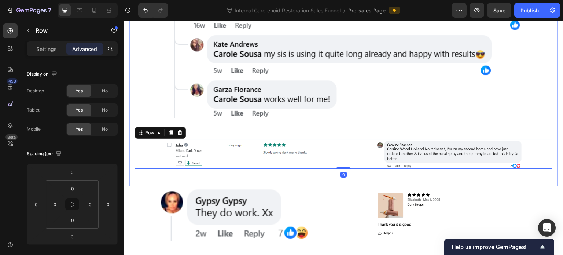
click at [334, 151] on div "We know the reviews are insane. Our customers get asked all the time if they ar…" at bounding box center [343, 40] width 429 height 291
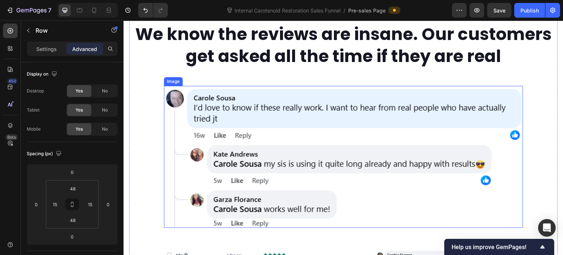
click at [293, 129] on img at bounding box center [343, 157] width 359 height 142
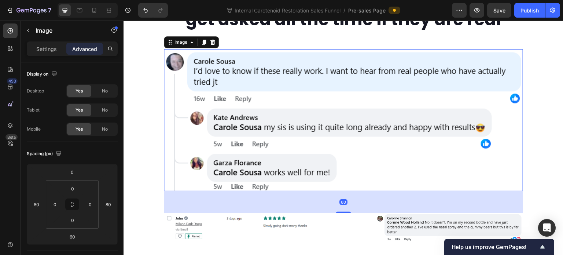
scroll to position [1605, 0]
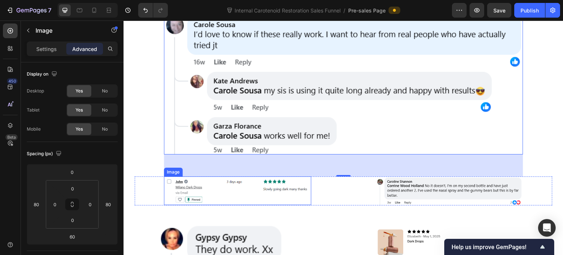
click at [203, 176] on img at bounding box center [237, 190] width 147 height 29
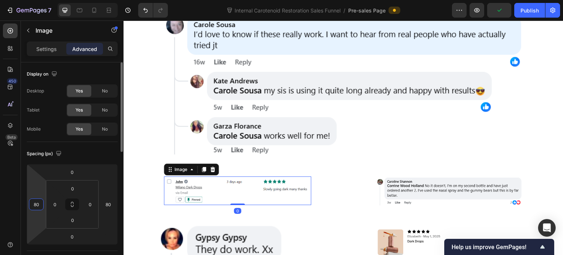
click at [41, 202] on input "80" at bounding box center [36, 204] width 11 height 11
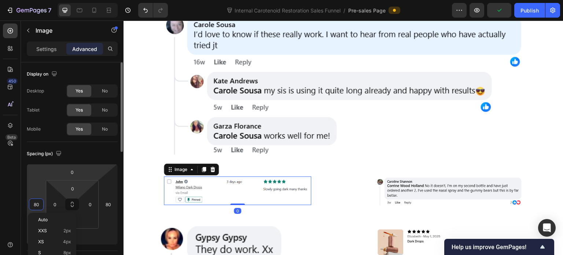
scroll to position [73, 0]
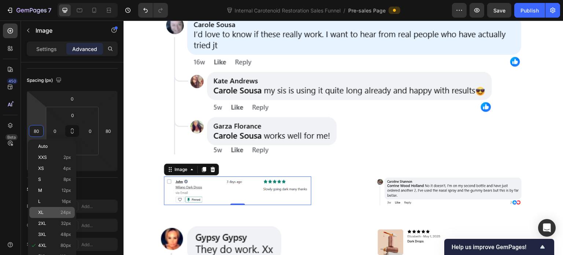
click at [60, 213] on p "XL 24px" at bounding box center [54, 212] width 33 height 5
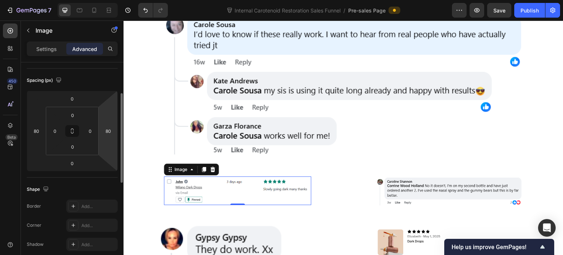
type input "24"
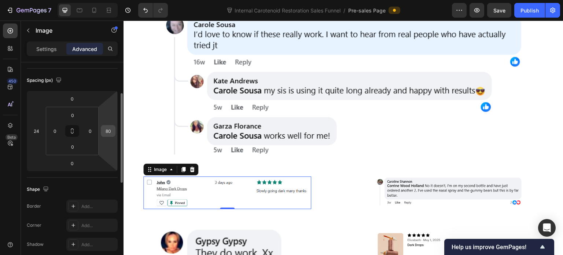
click at [110, 133] on input "80" at bounding box center [108, 130] width 11 height 11
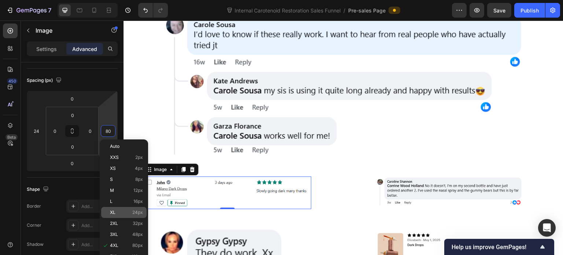
click at [123, 208] on div "XL 24px" at bounding box center [123, 212] width 45 height 11
type input "24"
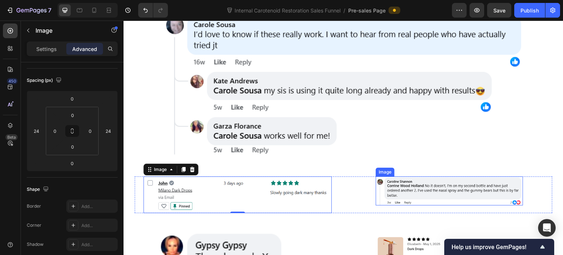
click at [412, 176] on img at bounding box center [449, 190] width 147 height 29
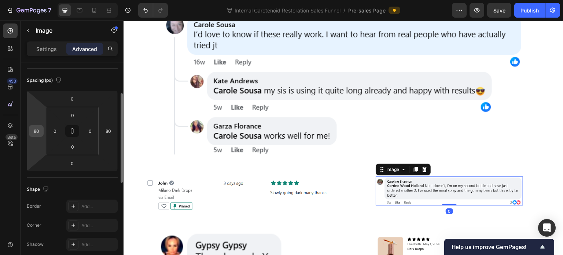
click at [38, 133] on input "80" at bounding box center [36, 130] width 11 height 11
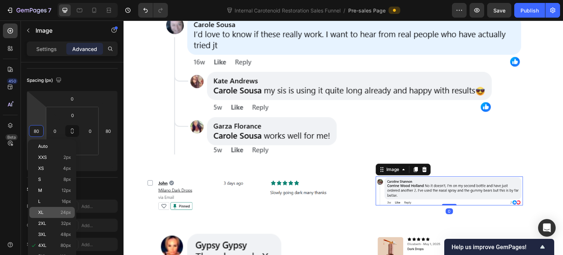
click at [60, 212] on p "XL 24px" at bounding box center [54, 212] width 33 height 5
type input "24"
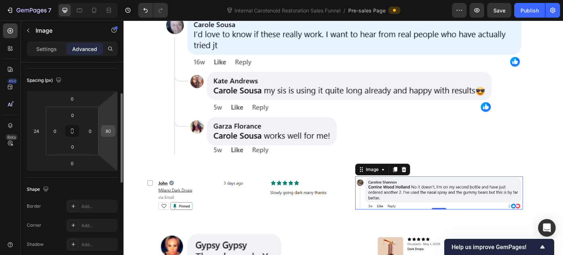
click at [107, 133] on input "80" at bounding box center [108, 130] width 11 height 11
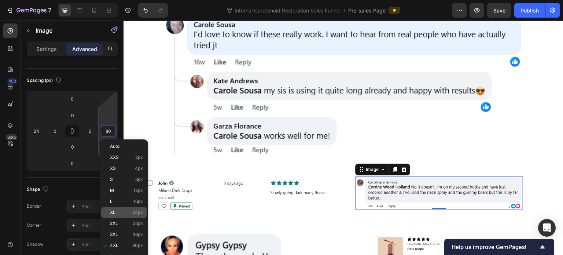
click at [125, 211] on p "XL 24px" at bounding box center [126, 212] width 33 height 5
type input "24"
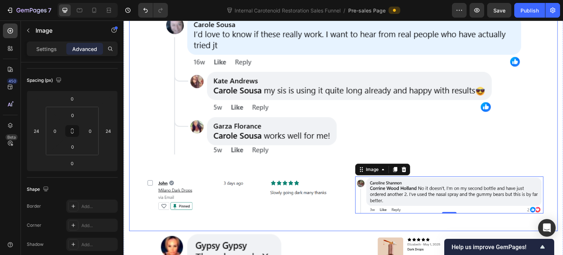
click at [286, 185] on div "We know the reviews are insane. Our customers get asked all the time if they ar…" at bounding box center [343, 81] width 429 height 299
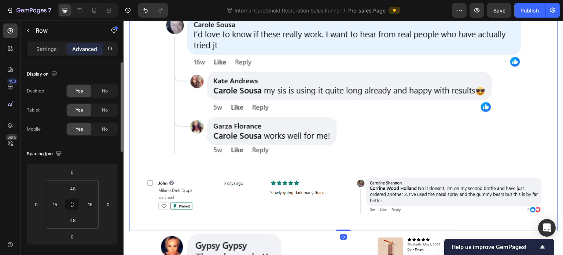
scroll to position [1679, 0]
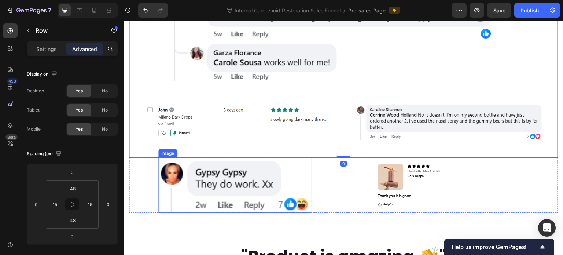
click at [243, 163] on img at bounding box center [234, 185] width 153 height 55
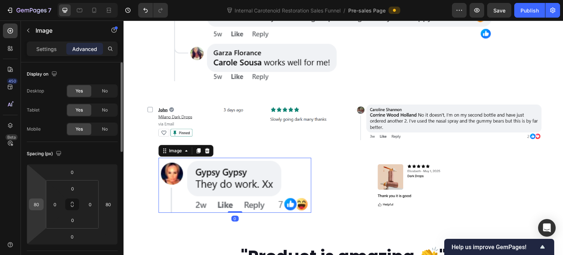
click at [37, 207] on input "80" at bounding box center [36, 204] width 11 height 11
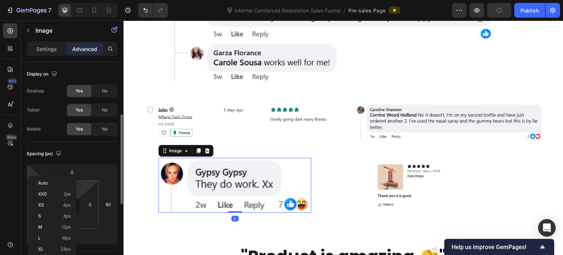
scroll to position [37, 0]
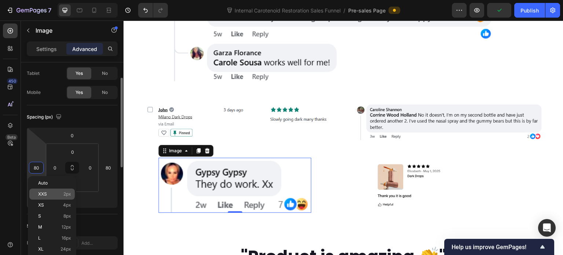
click at [61, 193] on p "XXS 2px" at bounding box center [54, 193] width 33 height 5
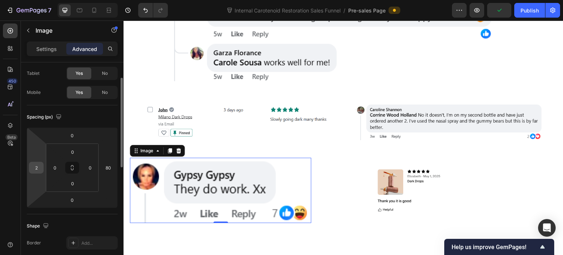
click at [37, 170] on input "2" at bounding box center [36, 167] width 11 height 11
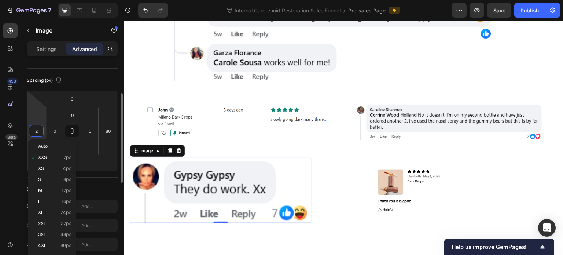
scroll to position [110, 0]
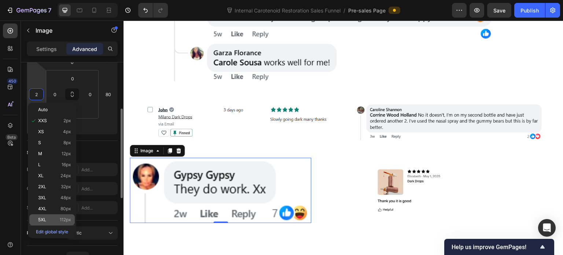
click at [66, 217] on span "112px" at bounding box center [65, 219] width 11 height 5
type input "112"
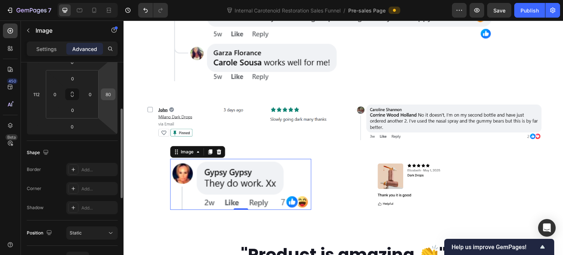
click at [106, 95] on input "80" at bounding box center [108, 94] width 11 height 11
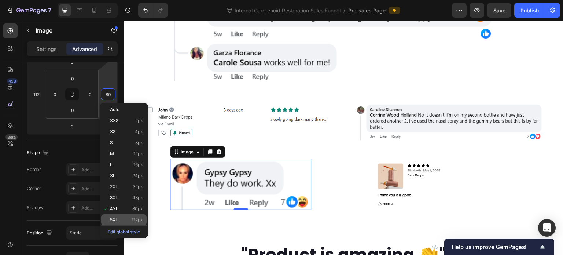
click at [116, 224] on div "5XL 112px" at bounding box center [123, 219] width 45 height 11
type input "112"
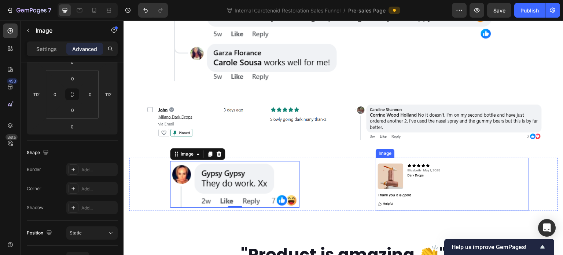
click at [424, 158] on img at bounding box center [452, 184] width 153 height 53
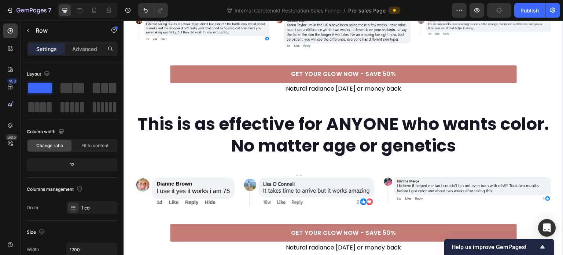
scroll to position [1275, 0]
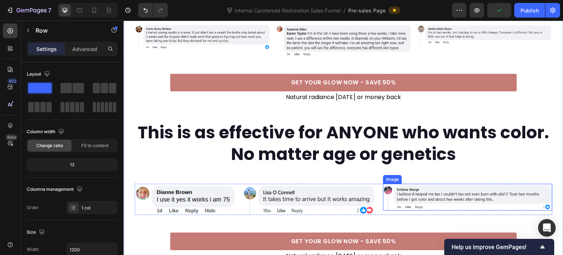
click at [416, 184] on img at bounding box center [467, 197] width 169 height 27
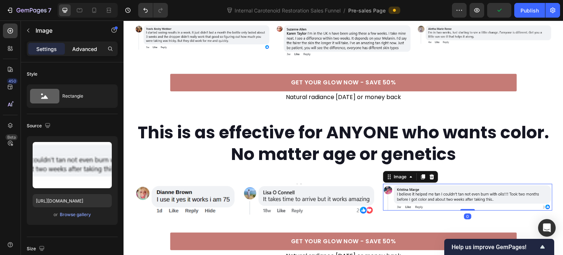
click at [75, 47] on p "Advanced" at bounding box center [84, 49] width 25 height 8
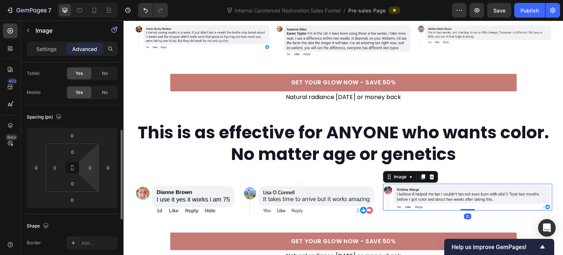
scroll to position [73, 0]
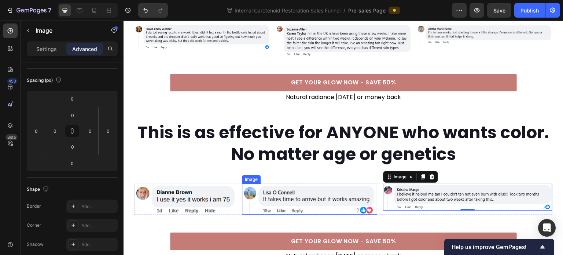
click at [343, 184] on img at bounding box center [309, 199] width 135 height 31
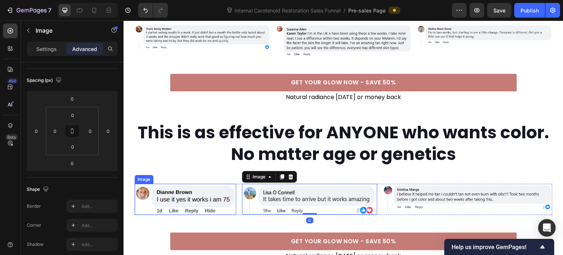
click at [201, 184] on img at bounding box center [186, 199] width 102 height 31
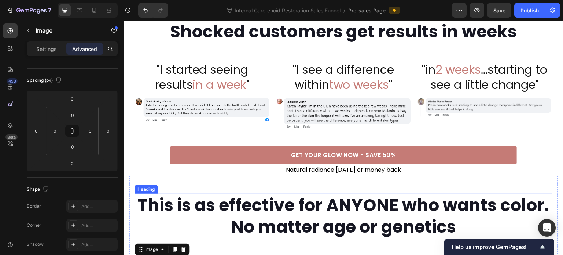
scroll to position [1129, 0]
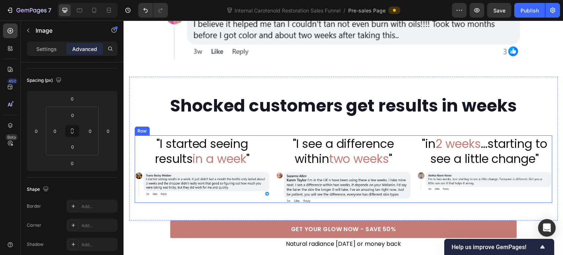
click at [209, 167] on div ""I started seeing results in a week " Heading Image" at bounding box center [202, 168] width 135 height 67
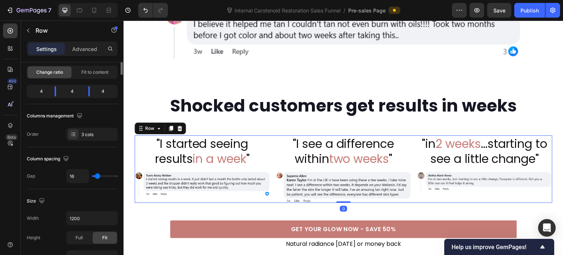
scroll to position [0, 0]
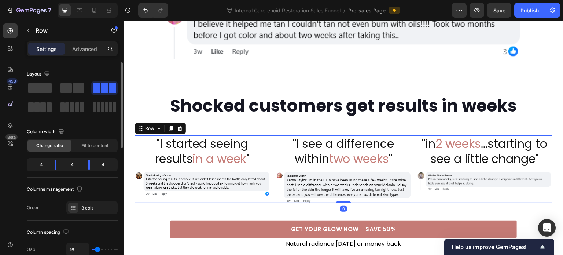
click at [196, 171] on img at bounding box center [202, 183] width 135 height 25
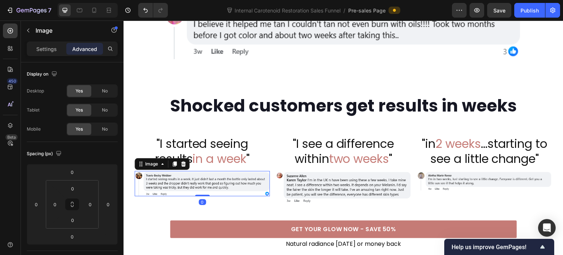
click at [316, 171] on img at bounding box center [343, 187] width 135 height 32
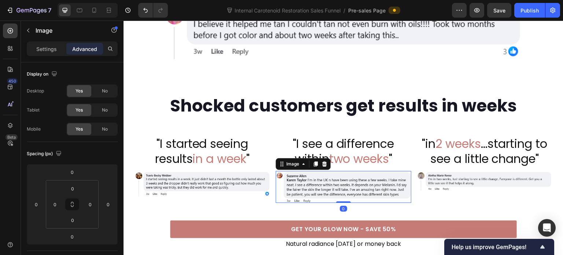
click at [439, 171] on img at bounding box center [484, 180] width 135 height 19
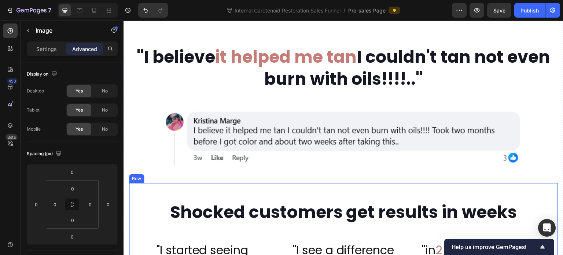
scroll to position [1019, 0]
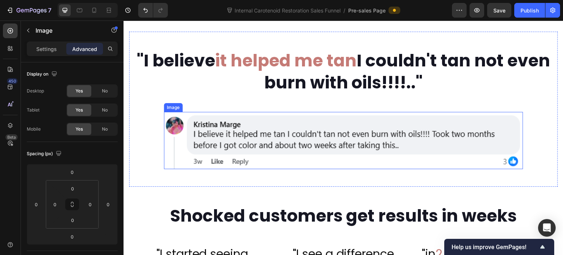
click at [250, 117] on img at bounding box center [343, 140] width 359 height 57
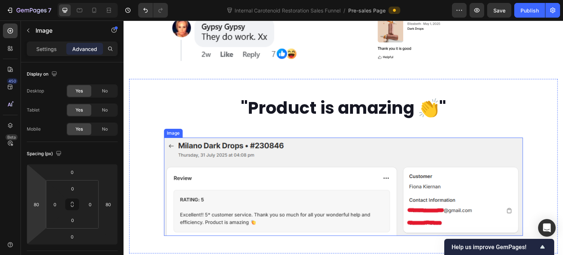
scroll to position [1862, 0]
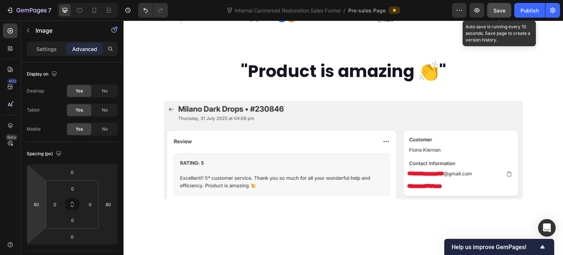
click at [497, 14] on button "Save" at bounding box center [499, 10] width 24 height 15
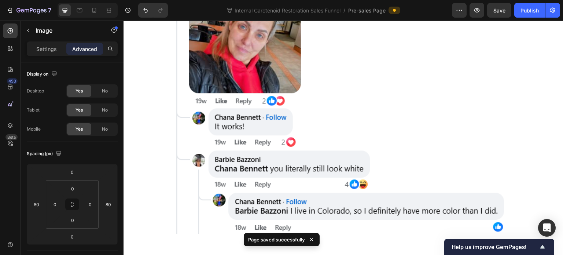
scroll to position [946, 0]
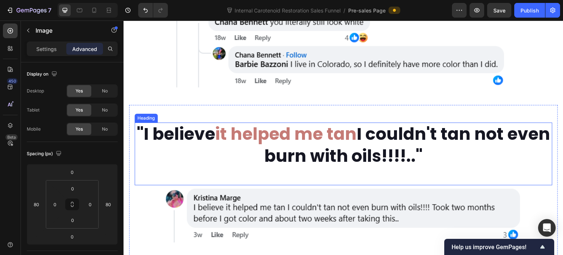
click at [274, 125] on h2 ""I believe it helped me tan I couldn't tan not even burn with oils!!!!.."" at bounding box center [344, 144] width 418 height 45
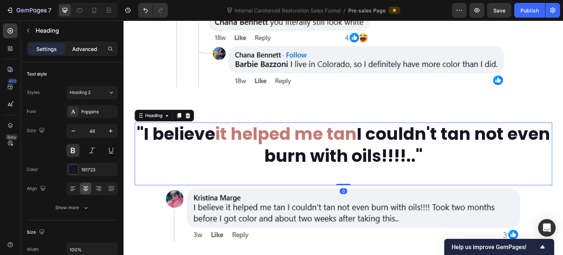
click at [77, 48] on p "Advanced" at bounding box center [84, 49] width 25 height 8
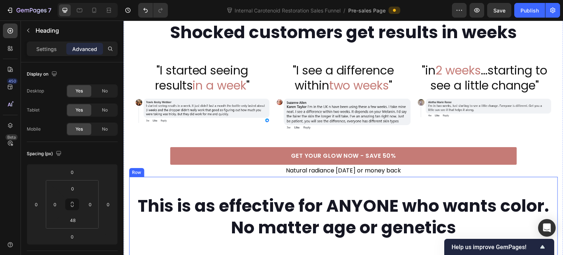
scroll to position [1239, 0]
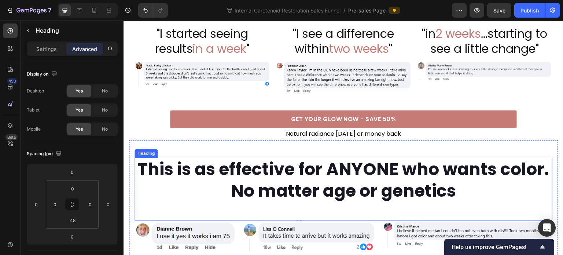
click at [220, 158] on h2 "This is as effective for ANYONE who wants color. No matter age or genetics" at bounding box center [344, 180] width 418 height 45
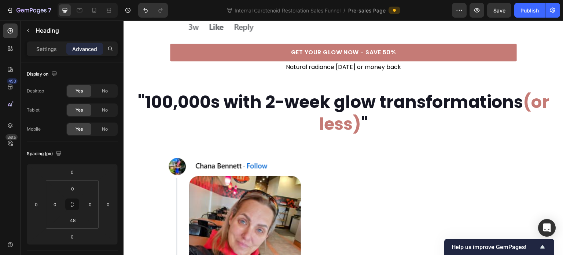
scroll to position [623, 0]
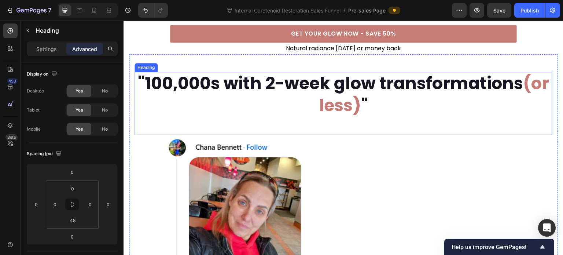
click at [287, 72] on h2 ""100,000s with 2-week glow transformations (or less) "" at bounding box center [344, 94] width 418 height 45
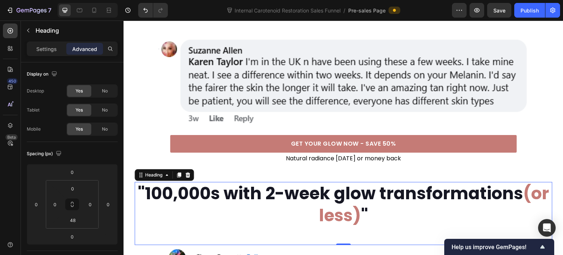
scroll to position [550, 0]
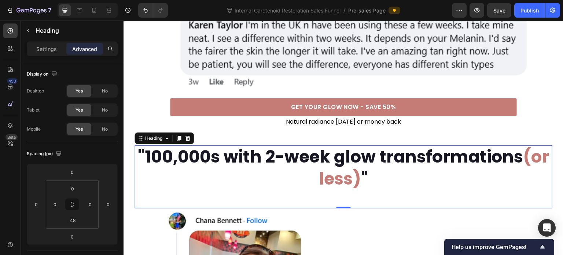
click at [283, 145] on h2 ""100,000s with 2-week glow transformations (or less) "" at bounding box center [344, 167] width 418 height 45
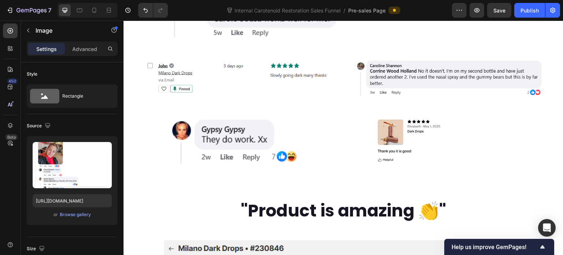
scroll to position [1613, 0]
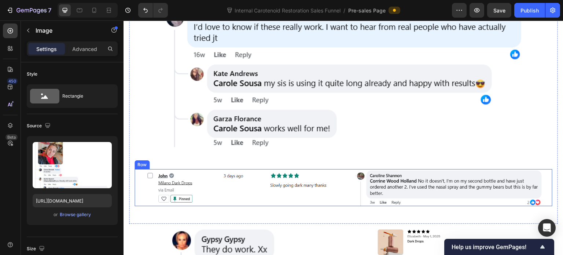
click at [139, 169] on div "Image" at bounding box center [238, 187] width 206 height 37
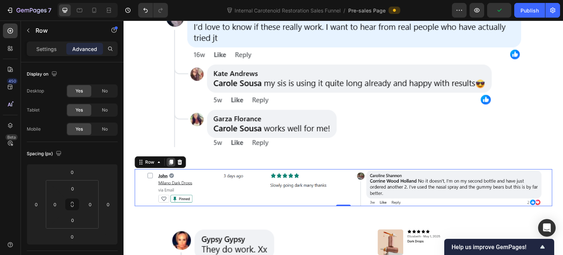
click at [170, 158] on div at bounding box center [170, 162] width 9 height 9
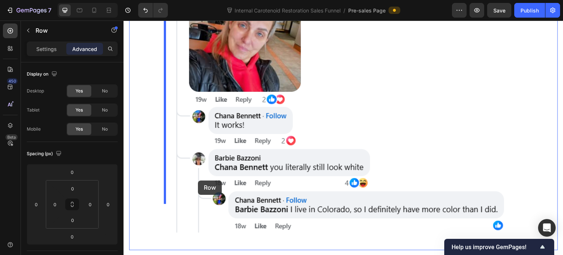
scroll to position [806, 0]
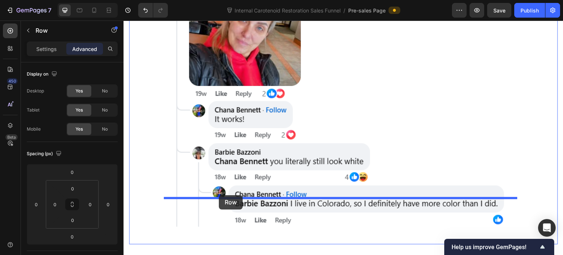
drag, startPoint x: 141, startPoint y: 167, endPoint x: 219, endPoint y: 195, distance: 82.9
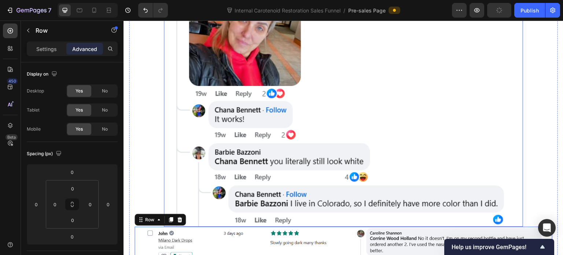
scroll to position [843, 0]
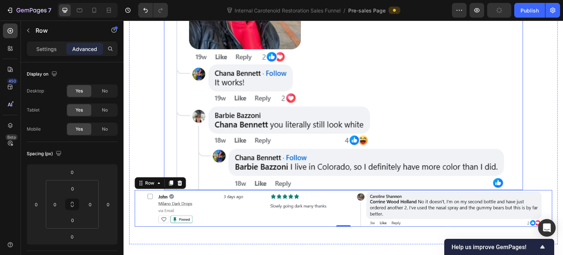
click at [269, 109] on img at bounding box center [343, 52] width 359 height 275
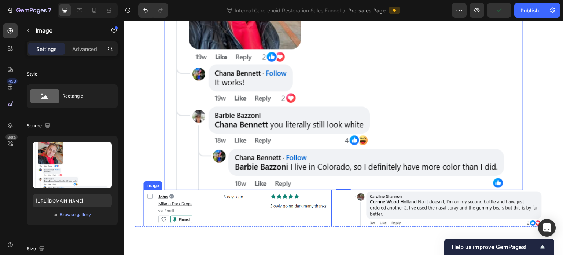
click at [228, 190] on img at bounding box center [237, 208] width 188 height 36
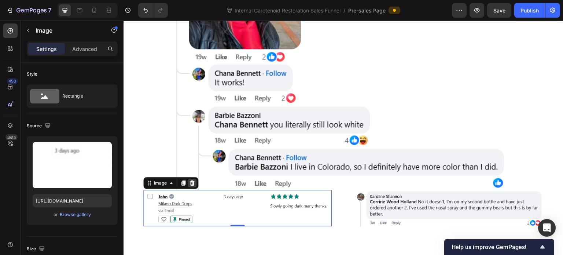
click at [194, 180] on icon at bounding box center [192, 182] width 5 height 5
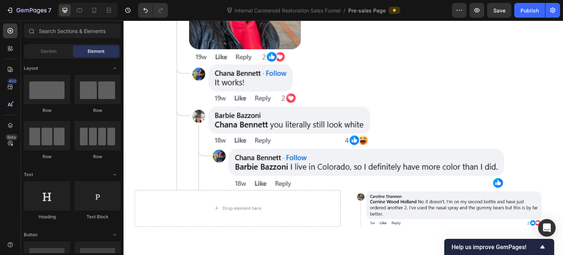
click at [241, 110] on img at bounding box center [343, 52] width 359 height 275
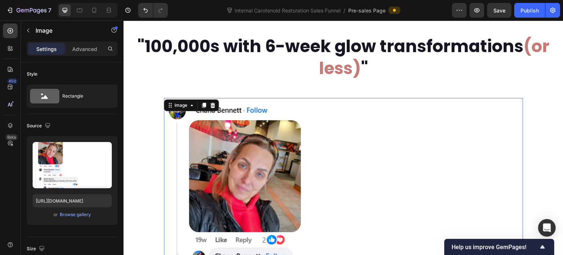
scroll to position [660, 0]
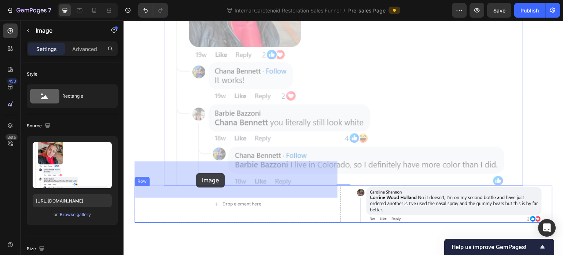
drag, startPoint x: 170, startPoint y: 82, endPoint x: 196, endPoint y: 173, distance: 94.2
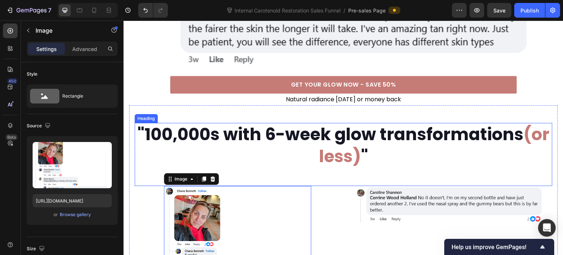
scroll to position [645, 0]
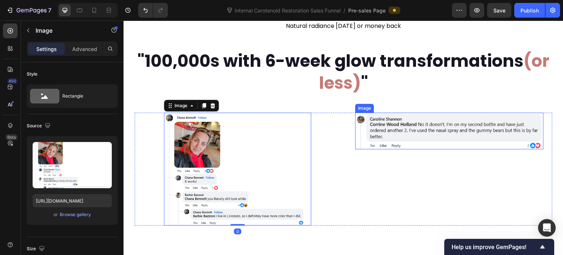
click at [386, 113] on img at bounding box center [449, 131] width 188 height 37
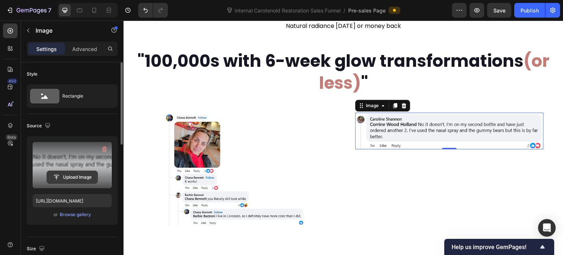
click at [73, 179] on input "file" at bounding box center [72, 177] width 51 height 12
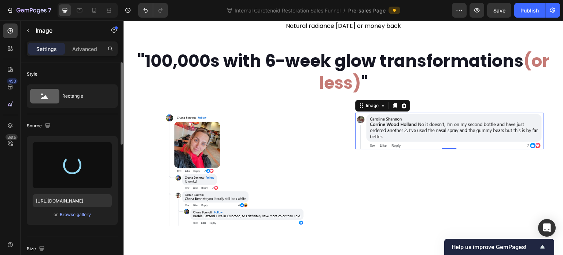
type input "https://cdn.shopify.com/s/files/1/0643/3157/9572/files/gempages_567963846870827…"
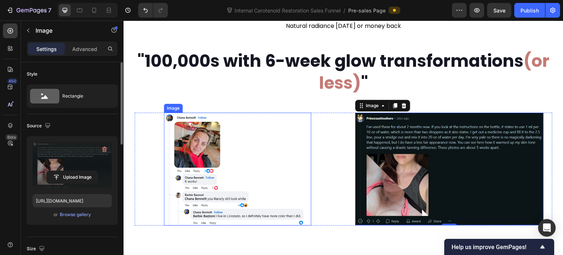
click at [205, 126] on img at bounding box center [237, 169] width 147 height 113
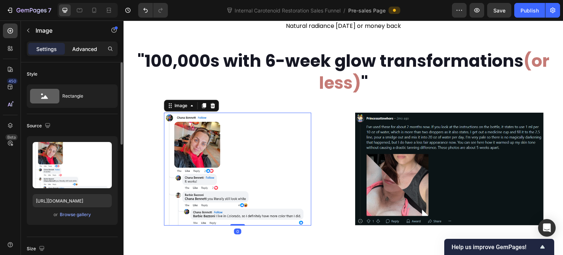
click at [82, 51] on p "Advanced" at bounding box center [84, 49] width 25 height 8
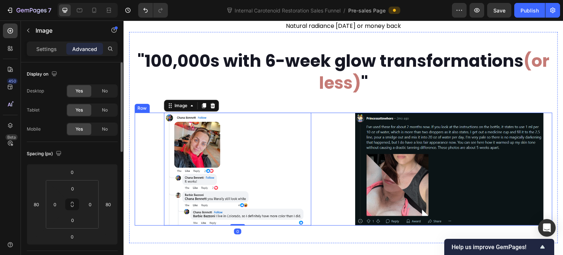
click at [397, 132] on img at bounding box center [449, 169] width 188 height 113
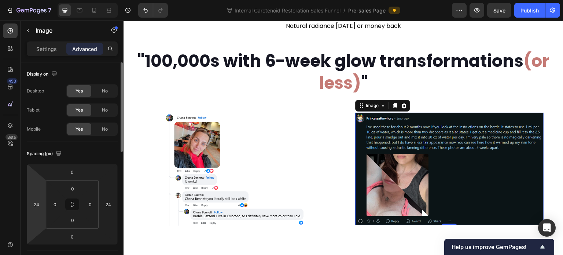
click at [40, 198] on div "24" at bounding box center [36, 204] width 15 height 12
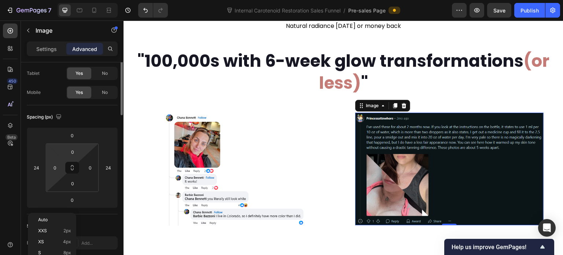
scroll to position [73, 0]
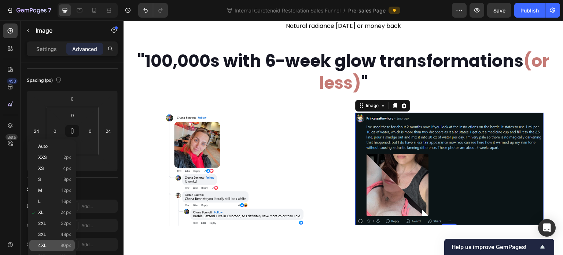
click at [65, 240] on div "4XL 80px" at bounding box center [51, 245] width 45 height 11
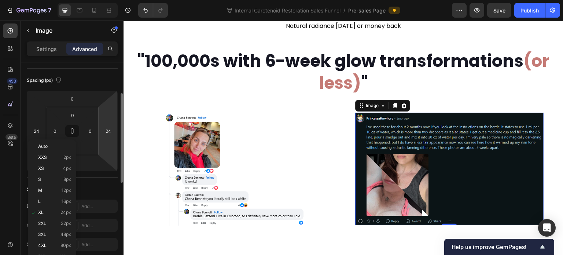
type input "80"
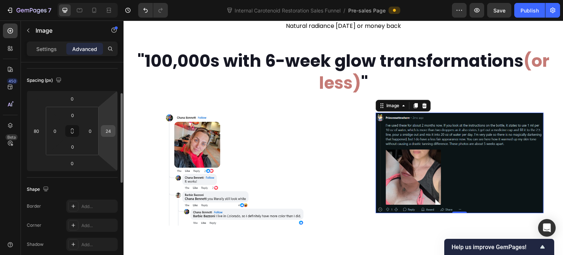
click at [110, 132] on input "24" at bounding box center [108, 130] width 11 height 11
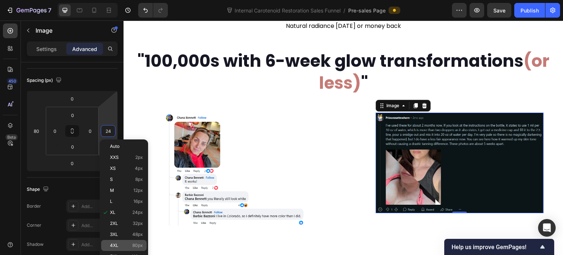
click at [125, 242] on div "4XL 80px" at bounding box center [123, 245] width 45 height 11
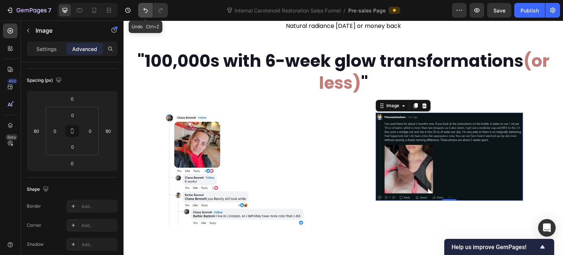
click at [143, 9] on icon "Undo/Redo" at bounding box center [145, 10] width 7 height 7
type input "24"
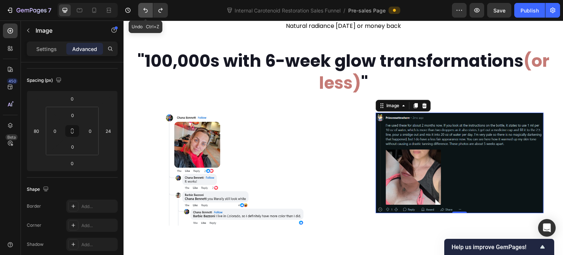
click at [143, 9] on icon "Undo/Redo" at bounding box center [145, 10] width 7 height 7
click at [148, 12] on icon "Undo/Redo" at bounding box center [145, 10] width 7 height 7
type input "24"
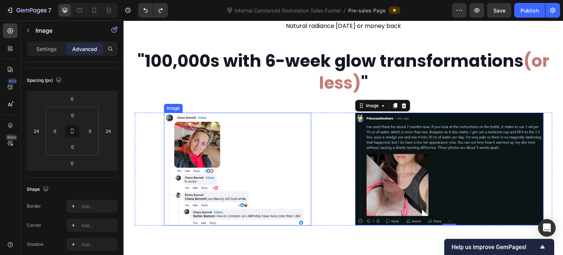
click at [199, 121] on img at bounding box center [237, 169] width 147 height 113
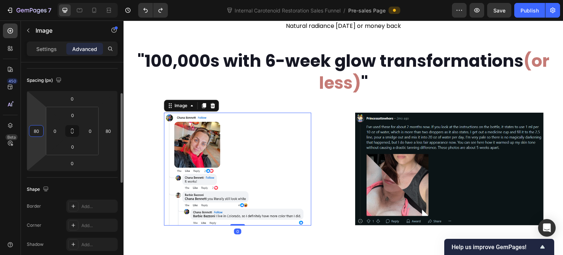
click at [38, 126] on input "80" at bounding box center [36, 130] width 11 height 11
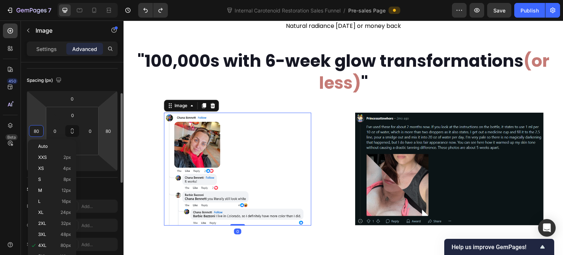
click at [61, 211] on span "24px" at bounding box center [65, 212] width 11 height 5
type input "24"
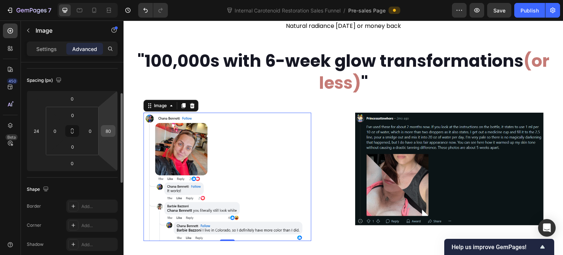
click at [107, 131] on input "80" at bounding box center [108, 130] width 11 height 11
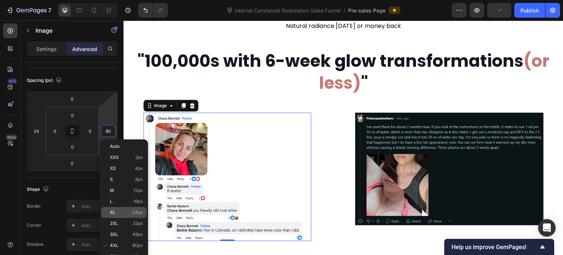
click at [117, 213] on p "XL 24px" at bounding box center [126, 212] width 33 height 5
type input "24"
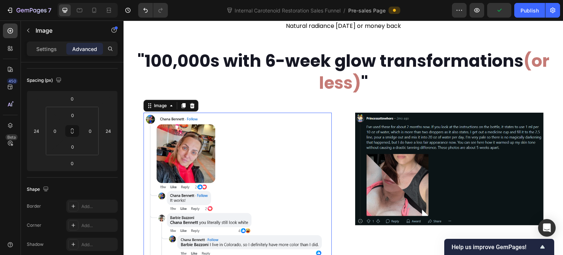
scroll to position [682, 0]
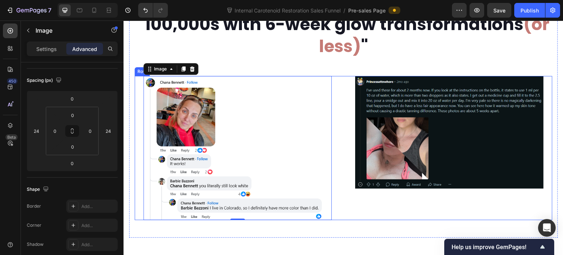
click at [369, 176] on div "Image" at bounding box center [449, 148] width 206 height 144
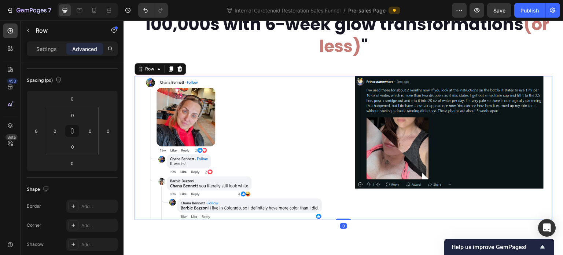
scroll to position [0, 0]
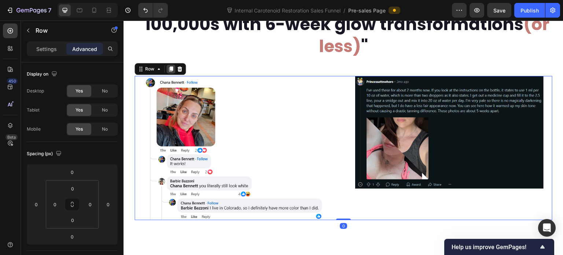
click at [169, 66] on icon at bounding box center [171, 68] width 4 height 5
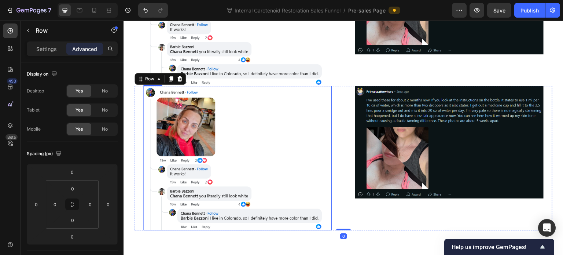
scroll to position [829, 0]
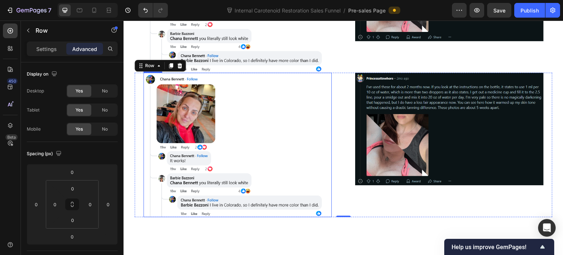
click at [233, 96] on img at bounding box center [237, 145] width 188 height 144
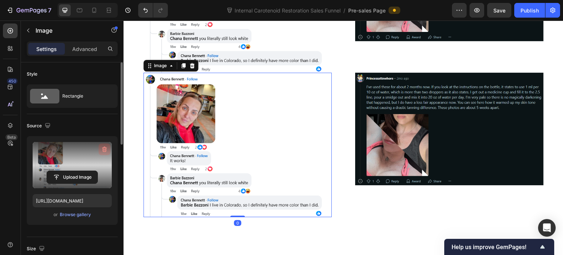
click at [106, 150] on icon "button" at bounding box center [104, 149] width 5 height 5
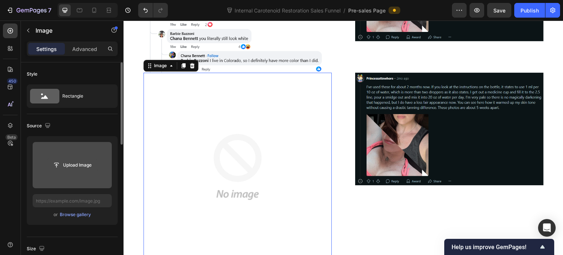
click at [86, 164] on input "file" at bounding box center [72, 165] width 51 height 12
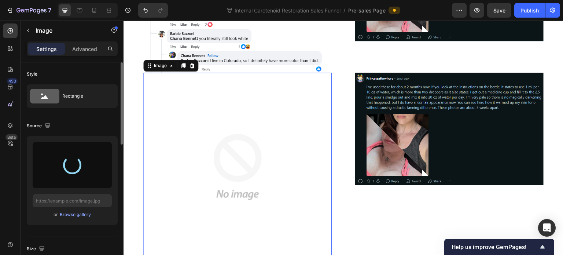
type input "https://cdn.shopify.com/s/files/1/0643/3157/9572/files/gempages_567963846870827…"
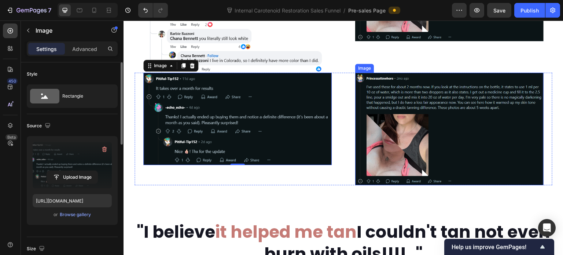
click at [443, 99] on img at bounding box center [449, 129] width 188 height 113
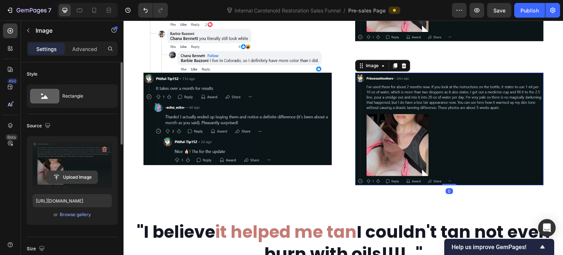
click at [81, 177] on input "file" at bounding box center [72, 177] width 51 height 12
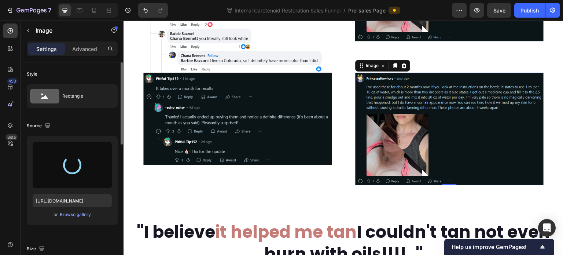
type input "https://cdn.shopify.com/s/files/1/0643/3157/9572/files/gempages_567963846870827…"
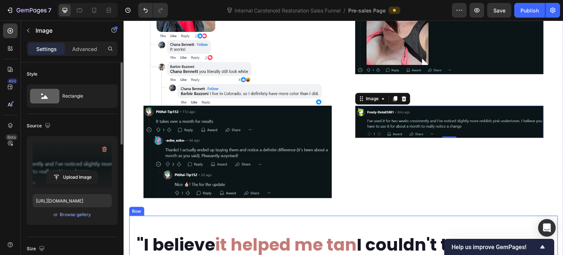
scroll to position [793, 0]
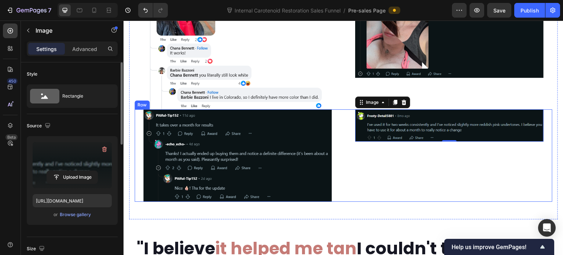
click at [346, 136] on div "Image 0" at bounding box center [449, 155] width 206 height 92
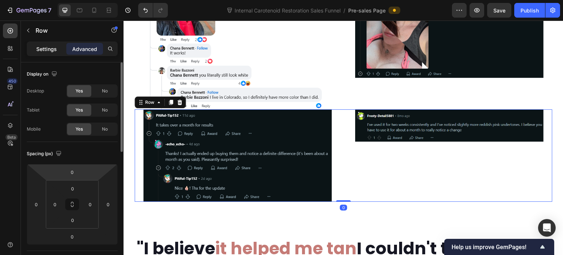
click at [47, 51] on p "Settings" at bounding box center [46, 49] width 21 height 8
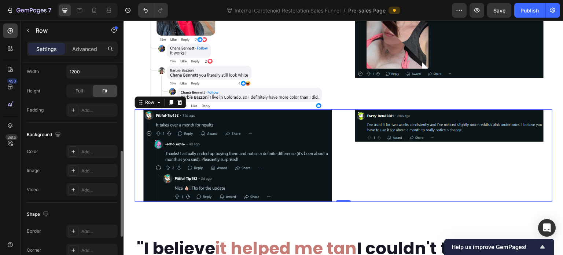
scroll to position [293, 0]
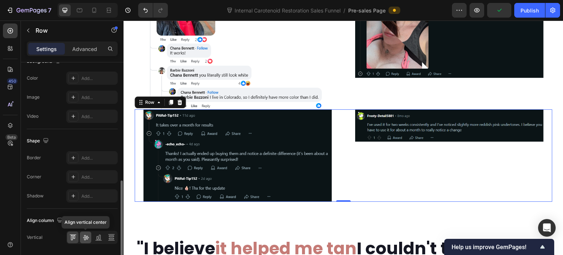
click at [85, 237] on icon at bounding box center [86, 237] width 6 height 5
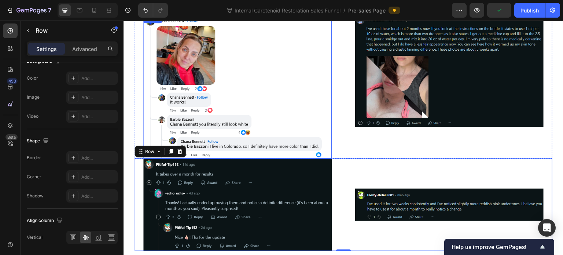
scroll to position [719, 0]
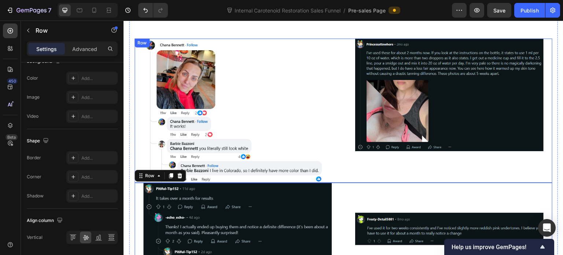
click at [336, 94] on div "Image" at bounding box center [238, 110] width 206 height 144
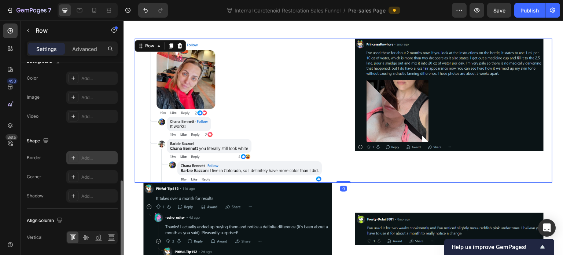
scroll to position [316, 0]
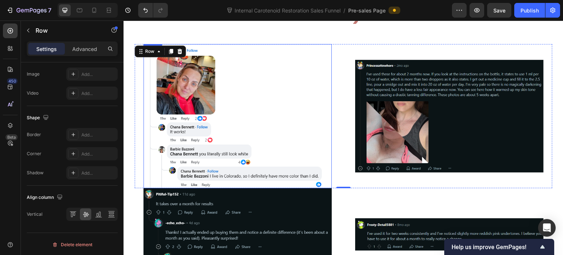
scroll to position [719, 0]
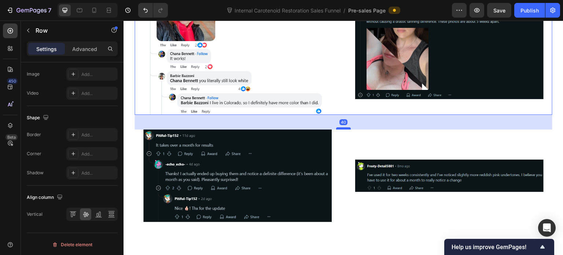
drag, startPoint x: 342, startPoint y: 155, endPoint x: 345, endPoint y: 170, distance: 14.9
click at [345, 129] on div at bounding box center [343, 128] width 15 height 2
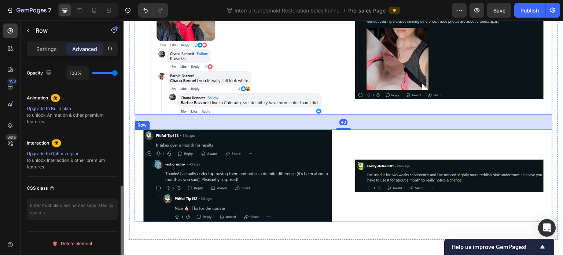
scroll to position [295, 0]
click at [361, 181] on div "Image" at bounding box center [449, 175] width 206 height 92
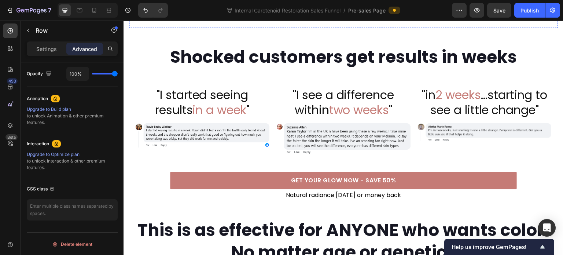
scroll to position [1159, 0]
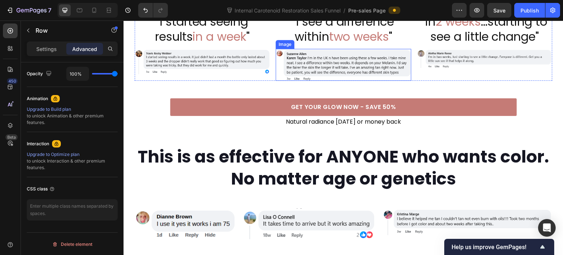
click at [354, 81] on img at bounding box center [343, 65] width 135 height 32
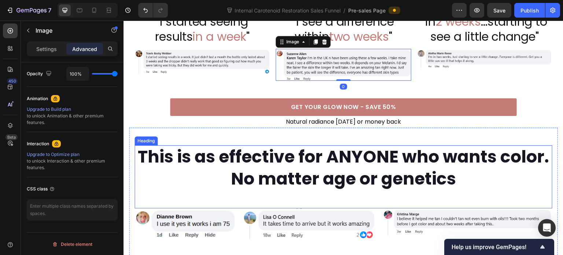
scroll to position [0, 0]
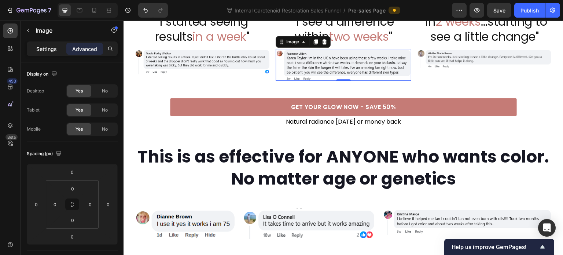
click at [41, 49] on p "Settings" at bounding box center [46, 49] width 21 height 8
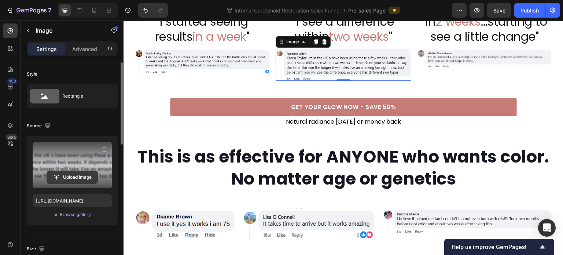
click at [78, 176] on input "file" at bounding box center [72, 177] width 51 height 12
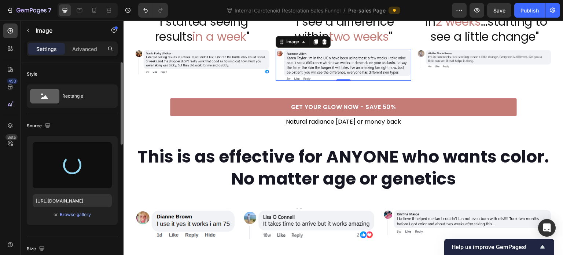
type input "[URL][DOMAIN_NAME]"
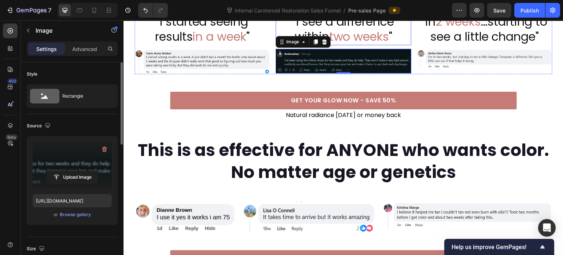
click at [342, 45] on h2 ""I see a difference [DATE] "" at bounding box center [343, 29] width 135 height 32
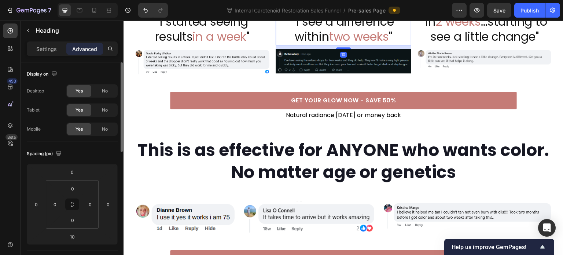
click at [335, 45] on h2 ""I see a difference [DATE] "" at bounding box center [343, 29] width 135 height 32
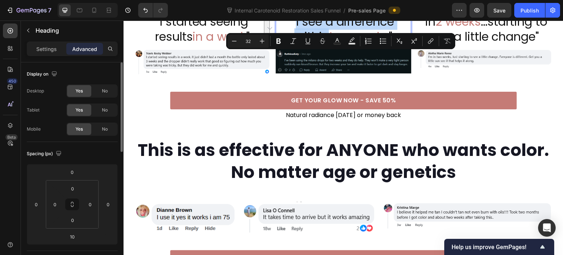
drag, startPoint x: 292, startPoint y: 62, endPoint x: 323, endPoint y: 78, distance: 34.1
click at [323, 44] on p ""I see a difference [DATE] "" at bounding box center [343, 29] width 134 height 30
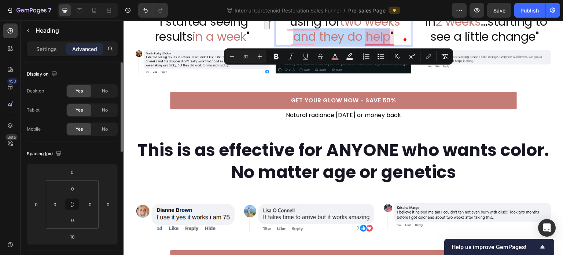
drag, startPoint x: 287, startPoint y: 76, endPoint x: 390, endPoint y: 80, distance: 102.7
click at [390, 44] on p ""using for two weeks and they do help "" at bounding box center [343, 29] width 134 height 30
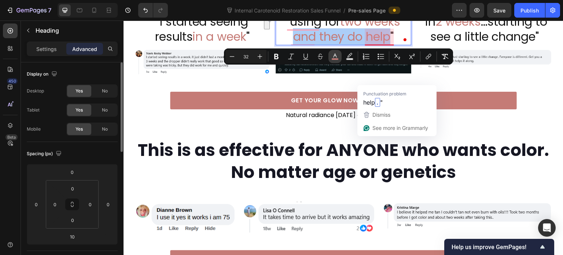
click at [338, 58] on rect "Editor contextual toolbar" at bounding box center [335, 59] width 7 height 2
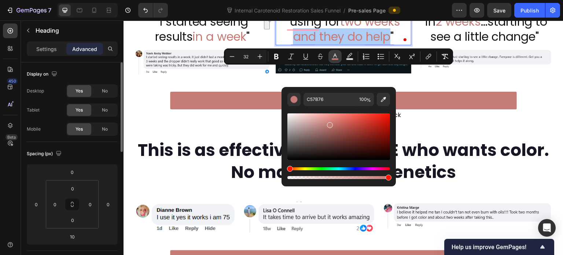
click at [338, 58] on rect "Editor contextual toolbar" at bounding box center [335, 59] width 7 height 2
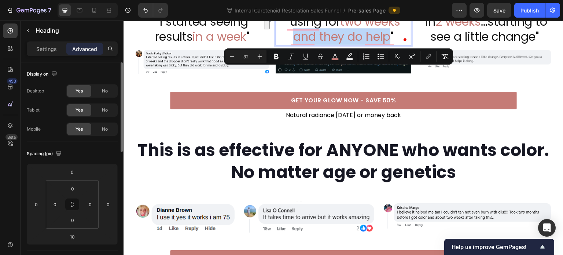
click at [333, 45] on span "two weeks and they do help" at bounding box center [346, 29] width 107 height 32
click at [198, 45] on h2 ""I started seeing results in a week "" at bounding box center [202, 29] width 135 height 32
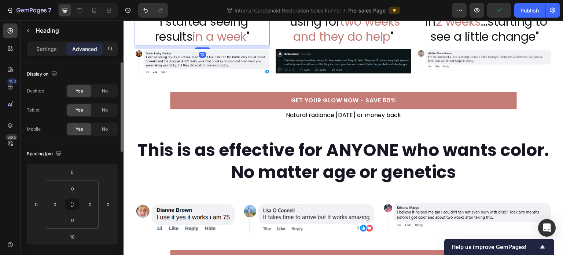
click at [174, 45] on h2 ""I started seeing results in a week "" at bounding box center [202, 29] width 135 height 32
drag, startPoint x: 165, startPoint y: 59, endPoint x: 204, endPoint y: 61, distance: 38.5
click at [204, 44] on p ""I started seeing results in a week "" at bounding box center [202, 29] width 134 height 30
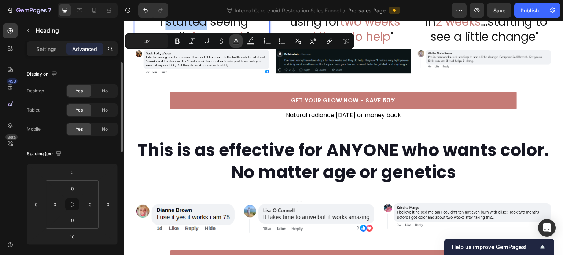
click at [239, 41] on icon "Editor contextual toolbar" at bounding box center [235, 40] width 7 height 7
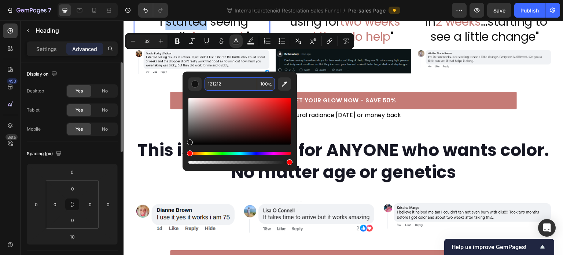
click at [229, 86] on input "121212" at bounding box center [231, 83] width 53 height 13
click at [353, 45] on span "two weeks and they do help" at bounding box center [346, 29] width 107 height 32
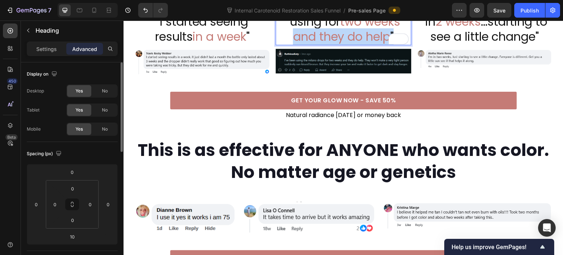
drag, startPoint x: 291, startPoint y: 75, endPoint x: 386, endPoint y: 80, distance: 95.8
click at [386, 45] on div ""using for two weeks and they do help "" at bounding box center [343, 29] width 135 height 32
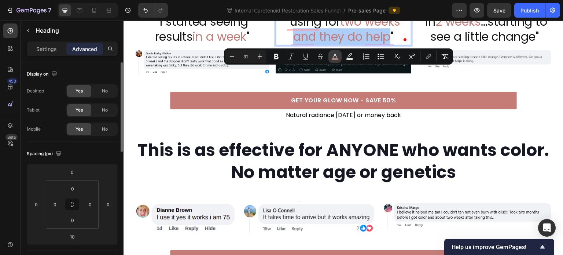
click at [334, 55] on icon "Editor contextual toolbar" at bounding box center [335, 56] width 4 height 4
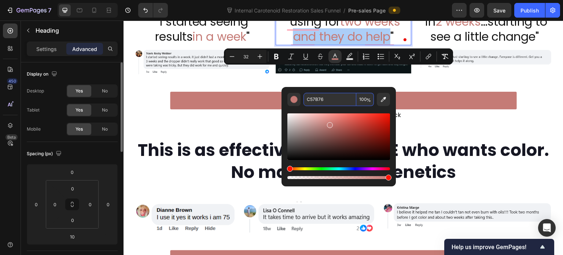
click at [324, 102] on input "C57B76" at bounding box center [329, 99] width 53 height 13
paste input "121212"
type input "121212"
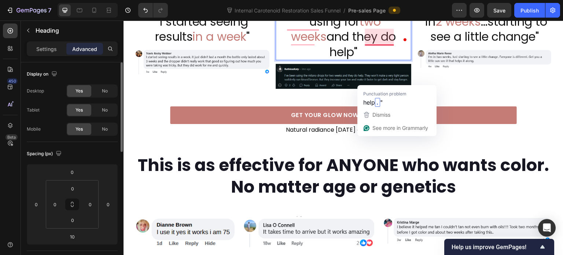
click at [399, 60] on p ""using for two weeks and they do help "" at bounding box center [343, 37] width 134 height 46
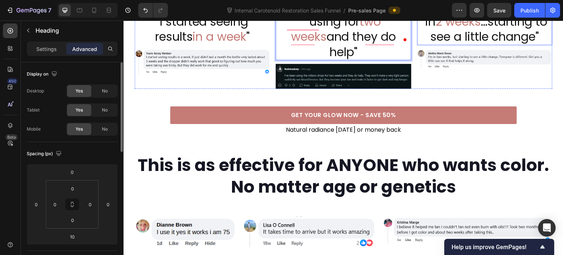
click at [439, 45] on h2 ""[DATE] ...starting to see a little change"" at bounding box center [484, 29] width 135 height 32
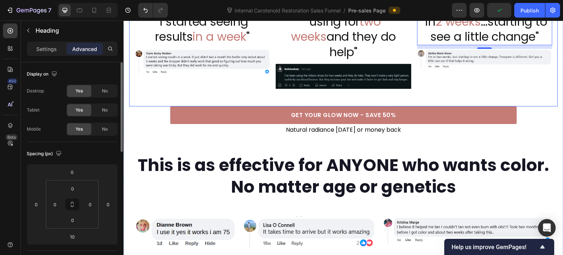
click at [254, 106] on div "Shocked customers get results in weeks Heading "I started seeing results in a w…" at bounding box center [343, 31] width 429 height 152
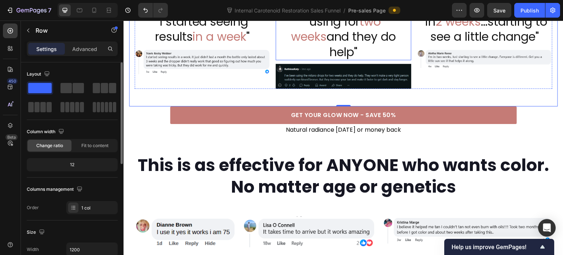
click at [326, 60] on span "and they do help" at bounding box center [361, 44] width 70 height 32
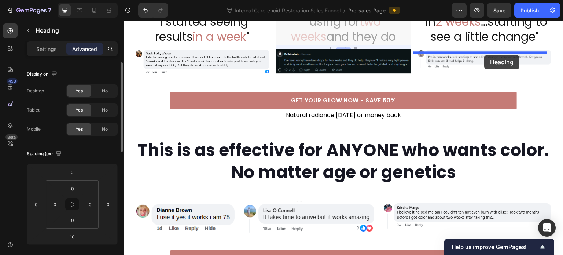
drag, startPoint x: 277, startPoint y: 48, endPoint x: 485, endPoint y: 55, distance: 207.2
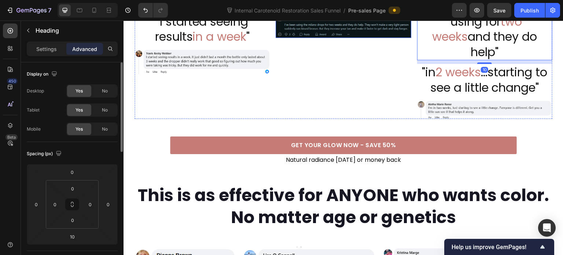
click at [337, 38] on img at bounding box center [343, 25] width 135 height 25
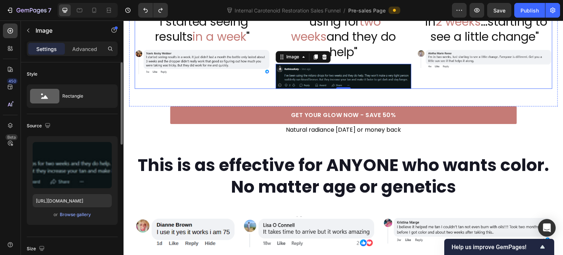
click at [433, 89] on div ""[DATE] ...starting to see a little change" Heading Image" at bounding box center [484, 50] width 135 height 75
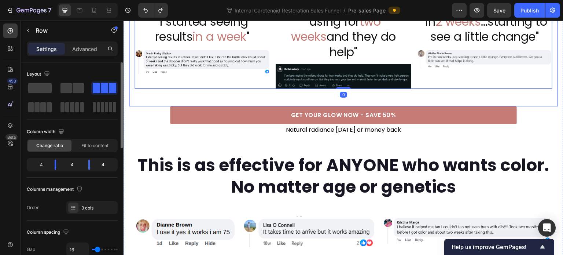
click at [438, 106] on div "Shocked customers get results in weeks Heading "I started seeing results in a w…" at bounding box center [343, 31] width 429 height 152
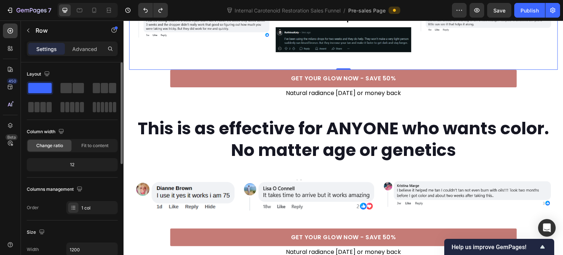
scroll to position [1233, 0]
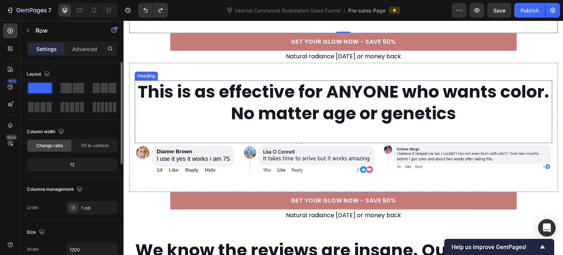
click at [392, 114] on h2 "This is as effective for ANYONE who wants color. No matter age or genetics" at bounding box center [344, 102] width 418 height 45
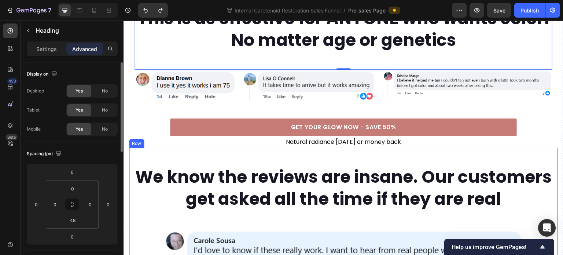
scroll to position [1269, 0]
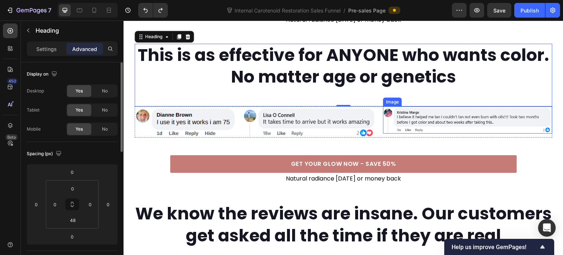
click at [421, 133] on img at bounding box center [467, 119] width 169 height 27
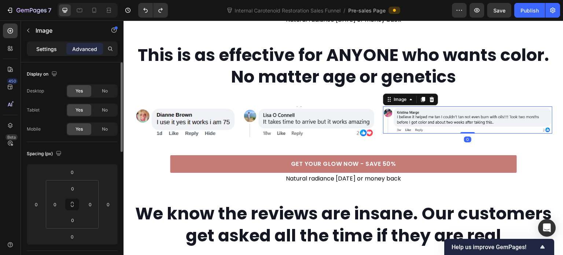
click at [44, 48] on p "Settings" at bounding box center [46, 49] width 21 height 8
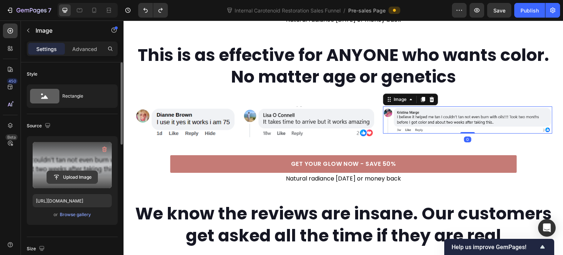
click at [70, 173] on input "file" at bounding box center [72, 177] width 51 height 12
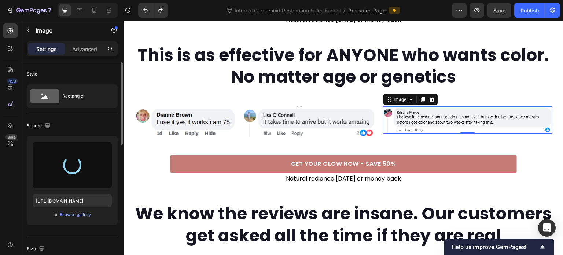
type input "https://cdn.shopify.com/s/files/1/0643/3157/9572/files/gempages_567963846870827…"
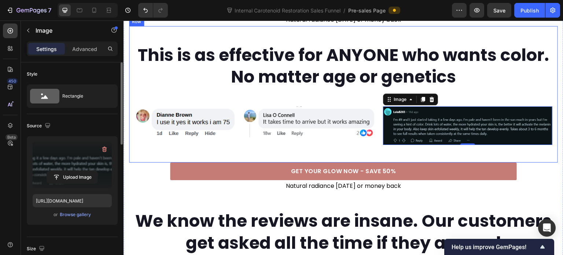
click at [331, 162] on div "This is as effective for ANYONE who wants color. No matter age or genetics Head…" at bounding box center [343, 94] width 429 height 136
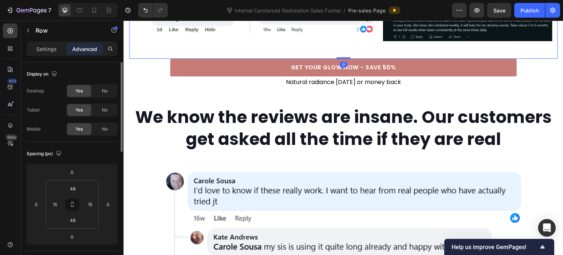
scroll to position [1379, 0]
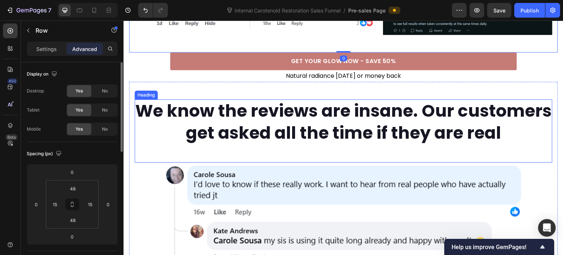
click at [272, 141] on h2 "We know the reviews are insane. Our customers get asked all the time if they ar…" at bounding box center [344, 121] width 418 height 45
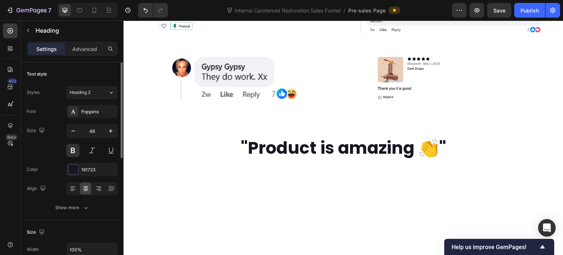
scroll to position [1599, 0]
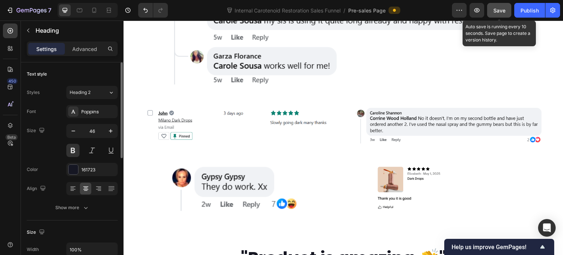
click at [503, 14] on button "Save" at bounding box center [499, 10] width 24 height 15
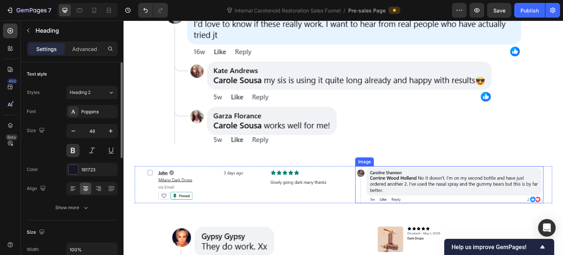
scroll to position [1503, 0]
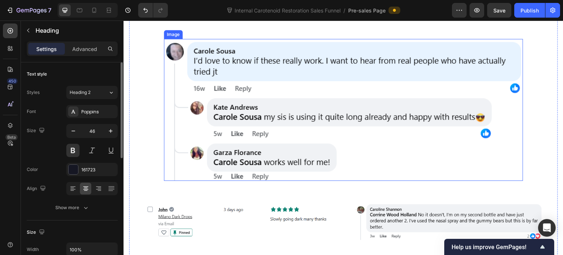
click at [328, 102] on img at bounding box center [343, 110] width 359 height 142
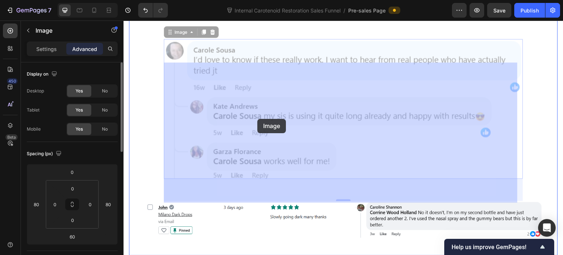
scroll to position [1539, 0]
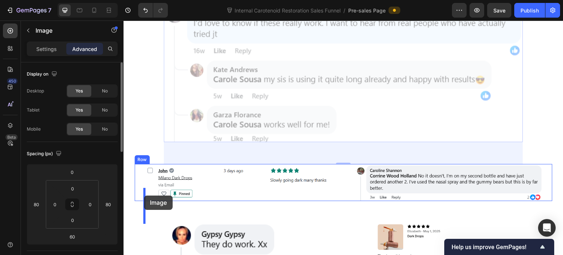
drag, startPoint x: 169, startPoint y: 56, endPoint x: 144, endPoint y: 195, distance: 141.1
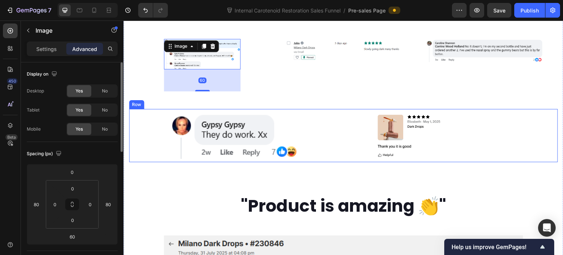
scroll to position [1466, 0]
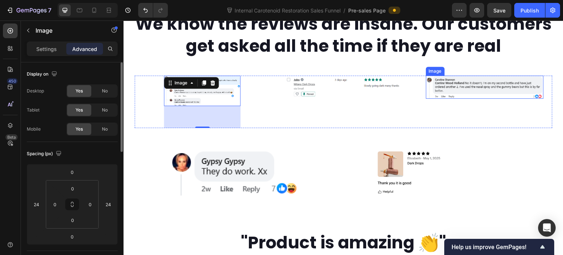
click at [439, 99] on img at bounding box center [485, 86] width 118 height 23
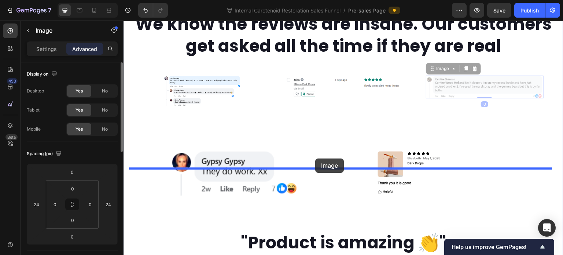
drag, startPoint x: 428, startPoint y: 92, endPoint x: 315, endPoint y: 158, distance: 130.4
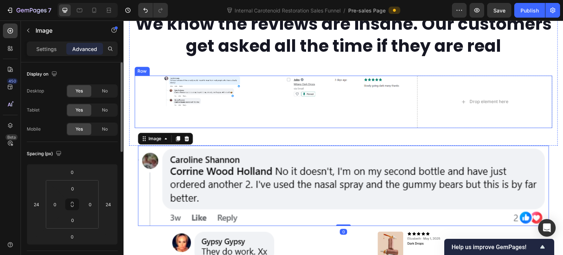
click at [379, 128] on div "Image" at bounding box center [343, 101] width 135 height 52
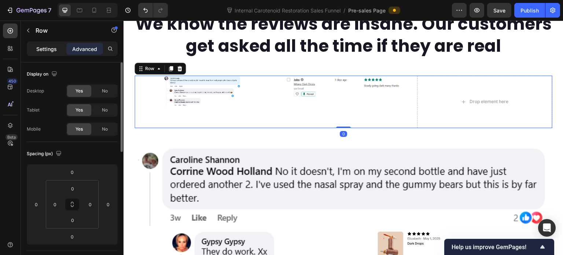
click at [53, 50] on p "Settings" at bounding box center [46, 49] width 21 height 8
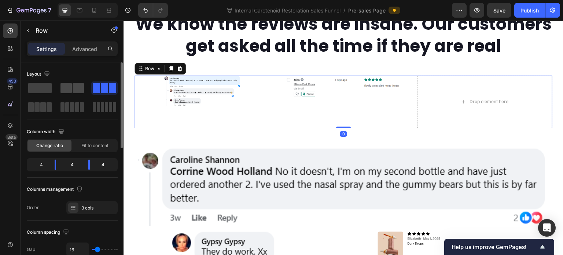
click at [76, 90] on span at bounding box center [78, 88] width 11 height 10
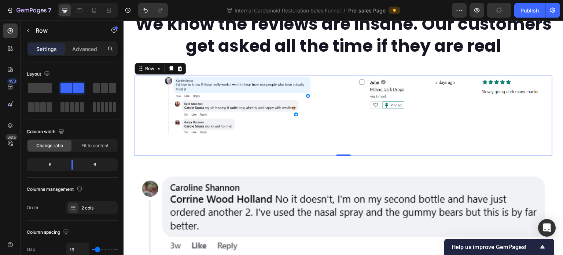
click at [334, 156] on div "Image" at bounding box center [238, 115] width 206 height 80
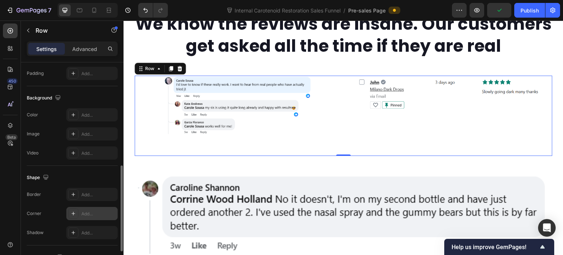
scroll to position [316, 0]
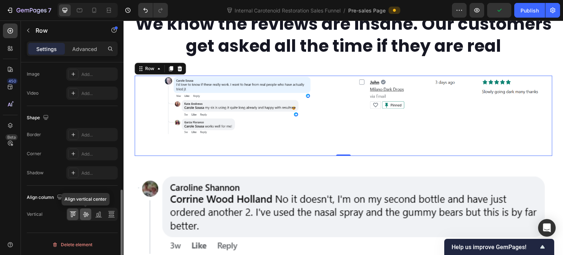
click at [87, 215] on icon at bounding box center [86, 214] width 6 height 5
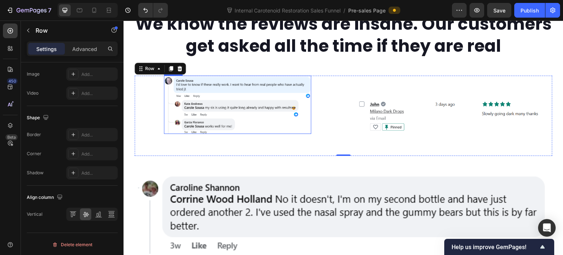
click at [228, 134] on img at bounding box center [237, 104] width 147 height 58
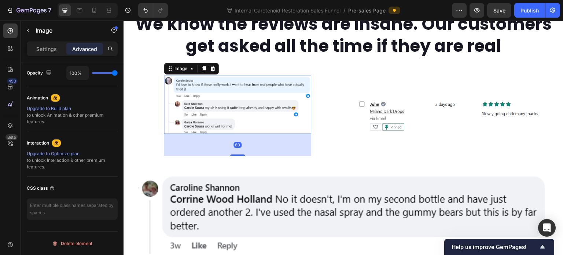
scroll to position [0, 0]
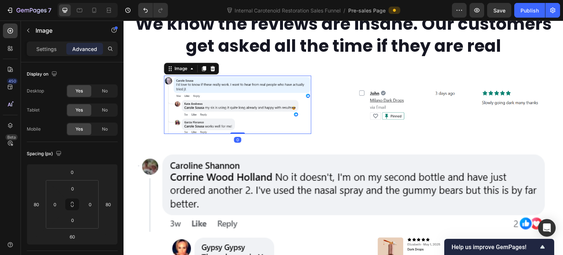
drag, startPoint x: 239, startPoint y: 177, endPoint x: 248, endPoint y: 148, distance: 30.2
click at [248, 134] on div "Image 0" at bounding box center [237, 104] width 147 height 58
type input "0"
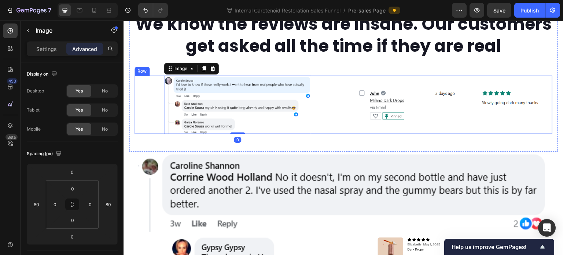
click at [350, 134] on div "Image" at bounding box center [449, 104] width 206 height 58
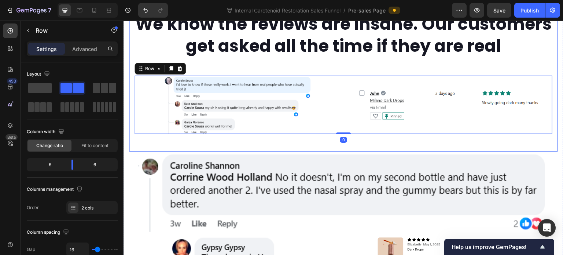
scroll to position [1539, 0]
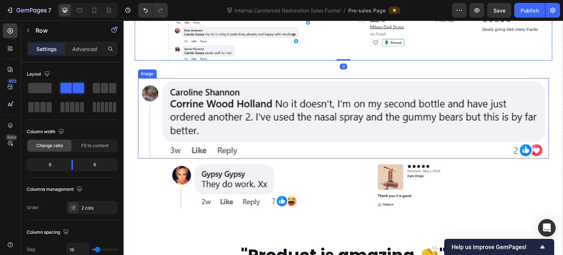
click at [291, 141] on img at bounding box center [343, 118] width 411 height 80
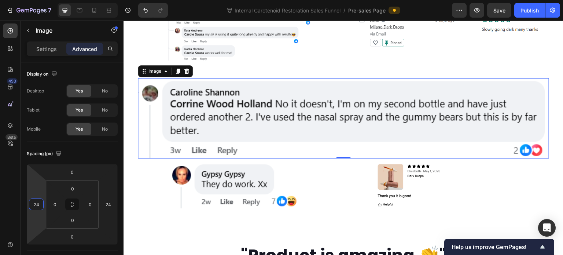
click at [36, 207] on input "24" at bounding box center [36, 204] width 11 height 11
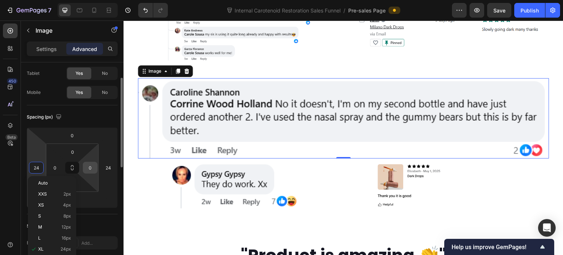
scroll to position [110, 0]
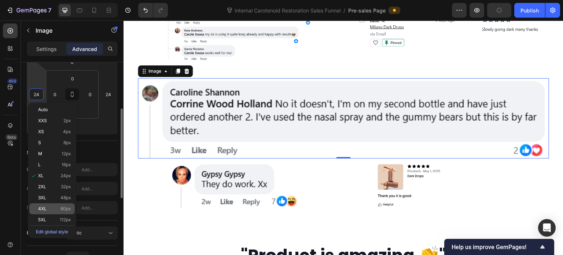
click at [66, 206] on div "4XL 80px" at bounding box center [51, 208] width 45 height 11
type input "80"
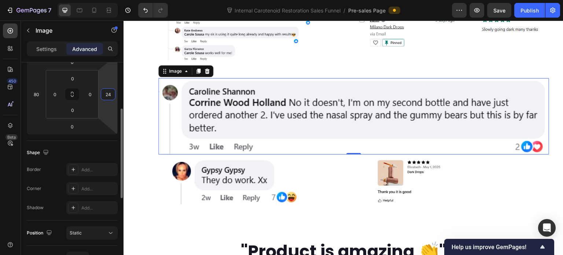
click at [108, 96] on input "24" at bounding box center [108, 94] width 11 height 11
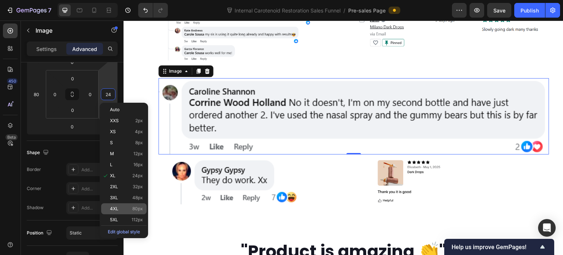
click at [130, 207] on p "4XL 80px" at bounding box center [126, 208] width 33 height 5
type input "80"
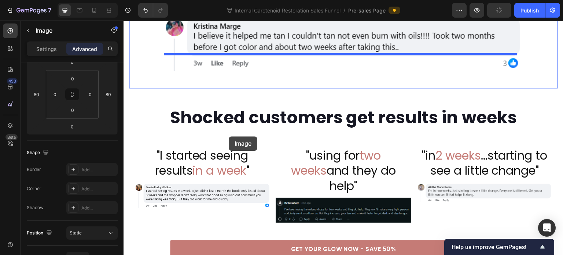
scroll to position [1026, 0]
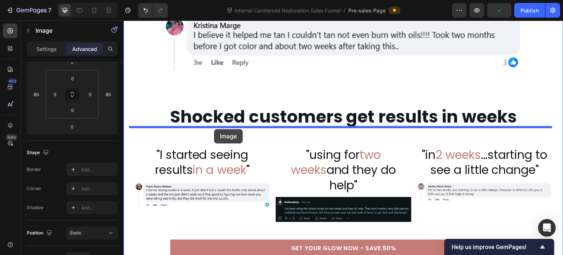
drag, startPoint x: 165, startPoint y: 93, endPoint x: 214, endPoint y: 129, distance: 60.8
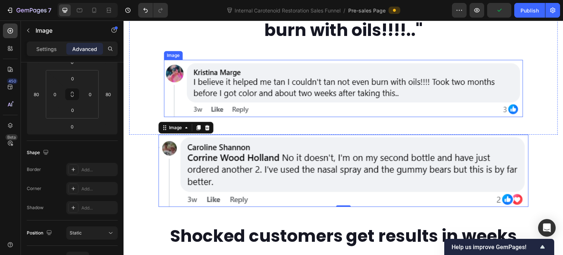
scroll to position [953, 0]
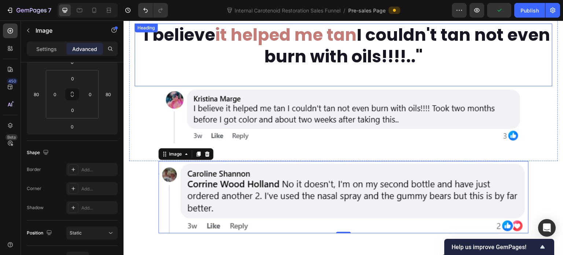
click at [246, 47] on span "it helped me tan" at bounding box center [285, 34] width 141 height 23
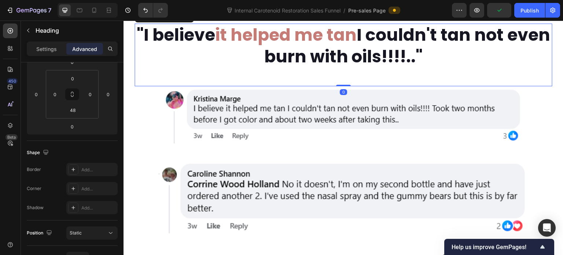
scroll to position [0, 0]
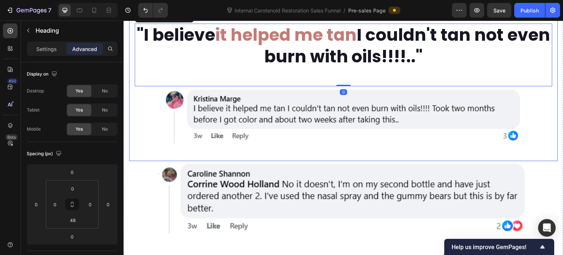
click at [147, 143] on div ""I believe it helped me tan I couldn't tan not even burn with oils!!!!.." Headi…" at bounding box center [344, 83] width 418 height 120
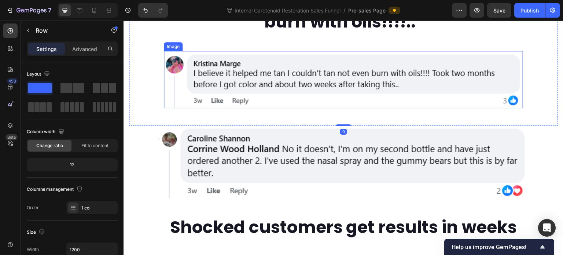
scroll to position [1143, 0]
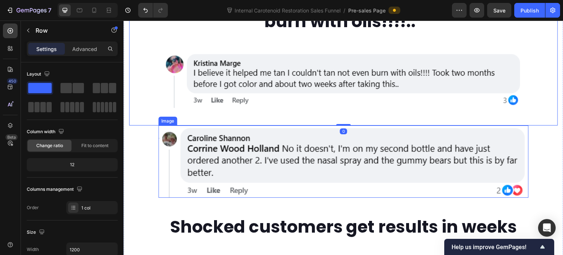
click at [208, 189] on img at bounding box center [343, 161] width 370 height 72
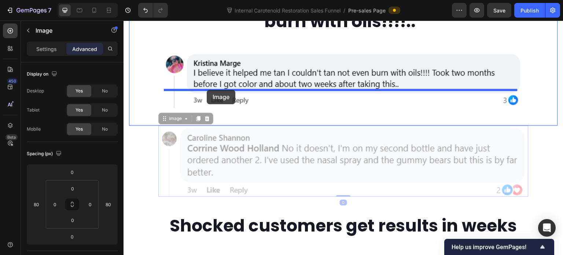
drag, startPoint x: 165, startPoint y: 154, endPoint x: 207, endPoint y: 90, distance: 77.1
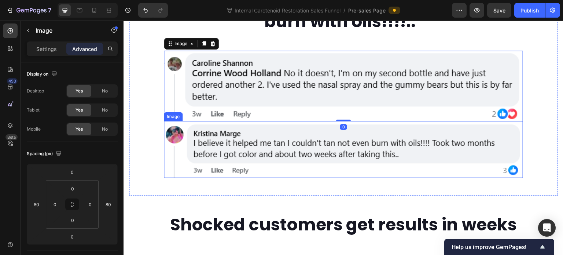
click at [231, 178] on img at bounding box center [343, 149] width 359 height 57
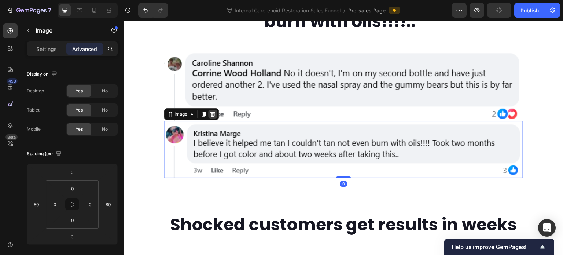
click at [211, 117] on icon at bounding box center [213, 114] width 6 height 6
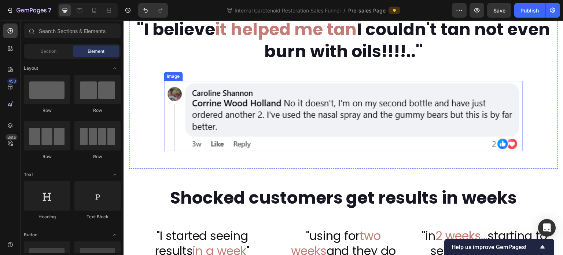
scroll to position [1107, 0]
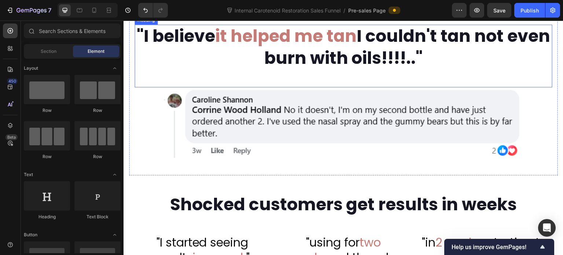
click at [208, 70] on h2 ""I believe it helped me tan I couldn't tan not even burn with oils!!!!.."" at bounding box center [344, 47] width 418 height 45
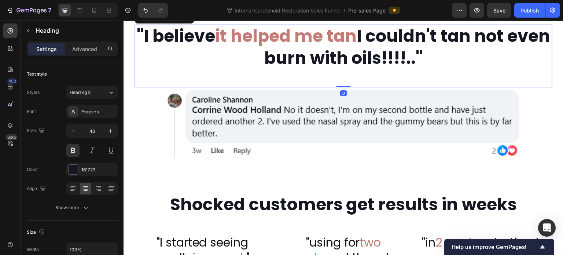
click at [179, 70] on h2 ""I believe it helped me tan I couldn't tan not even burn with oils!!!!.."" at bounding box center [344, 47] width 418 height 45
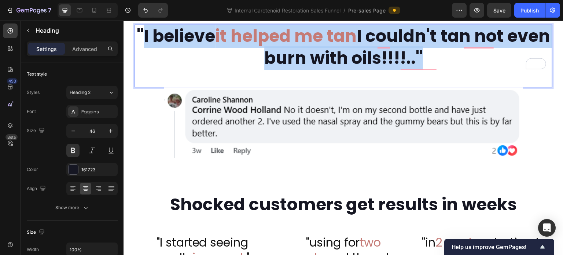
drag, startPoint x: 163, startPoint y: 74, endPoint x: 438, endPoint y: 103, distance: 276.7
click at [438, 69] on p ""I believe it helped me tan I couldn't tan not even burn with oils!!!!.."" at bounding box center [343, 47] width 416 height 44
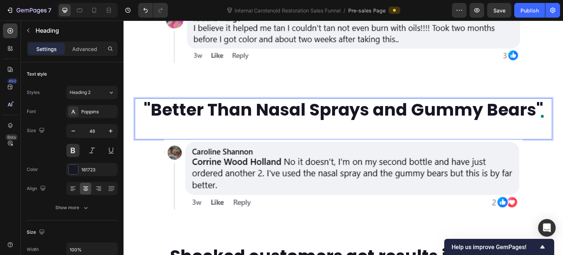
scroll to position [1034, 0]
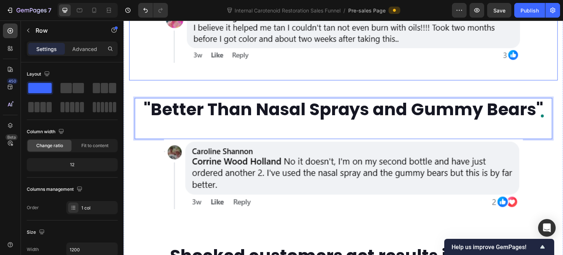
click at [366, 80] on div ""I believe it helped me tan I couldn't tan not even burn with oils!!!!.." Headi…" at bounding box center [343, 2] width 429 height 155
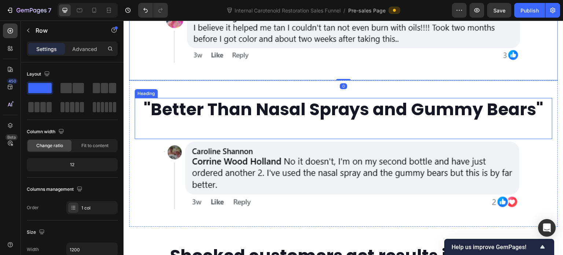
click at [322, 139] on div ""Better Than Nasal Sprays and Gummy Bears" Heading" at bounding box center [344, 118] width 418 height 41
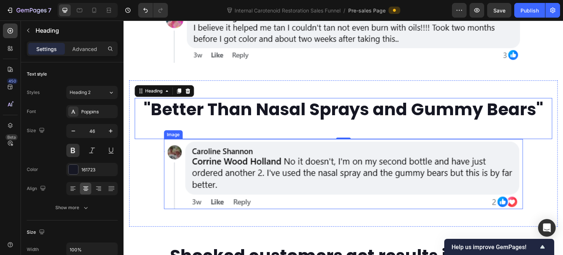
click at [303, 199] on img at bounding box center [343, 174] width 359 height 70
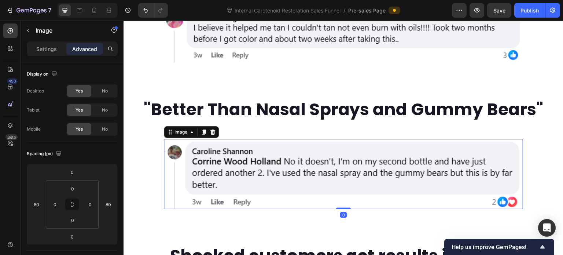
scroll to position [1143, 0]
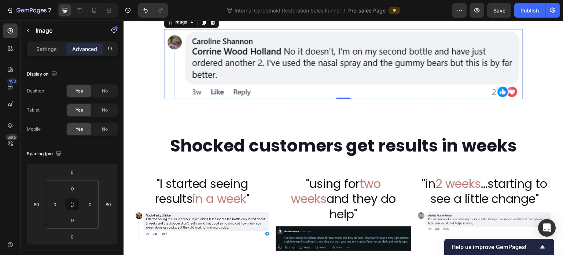
click at [277, 11] on p ""Better Than Nasal Sprays and Gummy Bears"" at bounding box center [343, 0] width 416 height 22
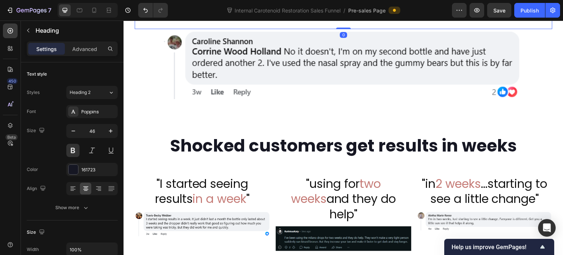
scroll to position [1107, 0]
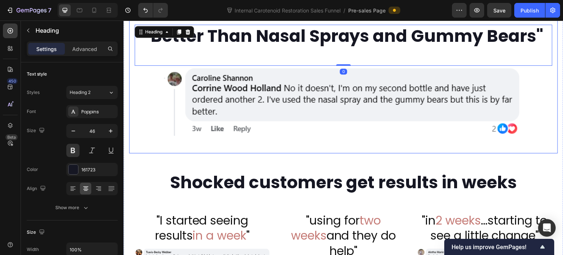
click at [135, 124] on div ""Better Than Nasal Sprays and Gummy Bears" Heading 0 Image" at bounding box center [344, 80] width 418 height 111
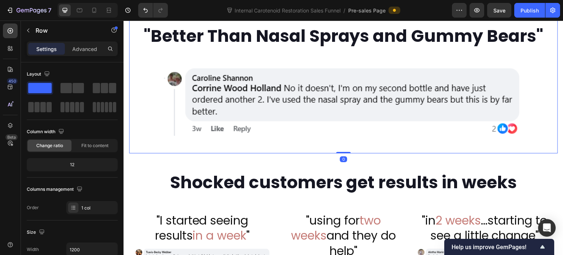
click at [164, 3] on icon at bounding box center [165, -1] width 4 height 5
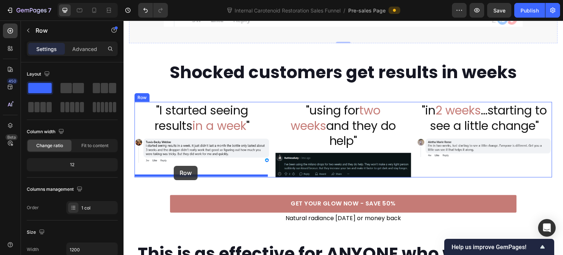
scroll to position [1472, 0]
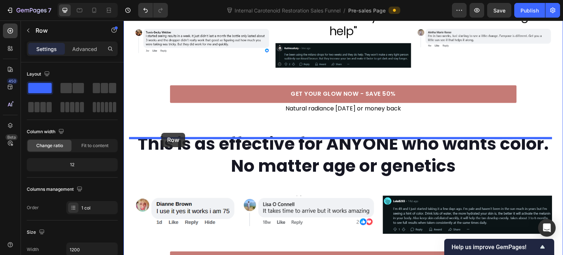
drag, startPoint x: 135, startPoint y: 39, endPoint x: 161, endPoint y: 133, distance: 97.1
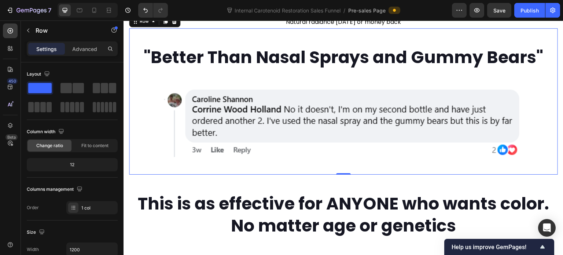
scroll to position [1400, 0]
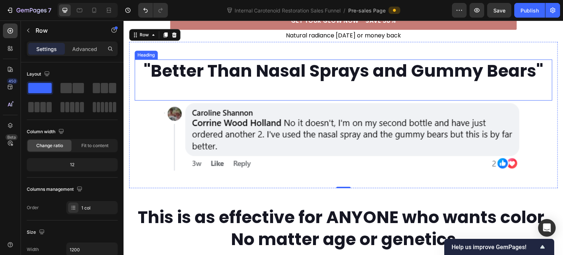
click at [207, 83] on h2 ""Better Than Nasal Sprays and Gummy Bears"" at bounding box center [344, 70] width 418 height 23
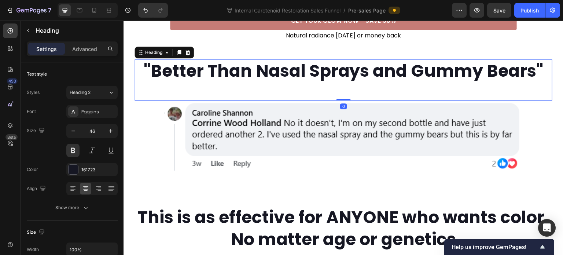
click at [214, 83] on h2 ""Better Than Nasal Sprays and Gummy Bears"" at bounding box center [344, 70] width 418 height 23
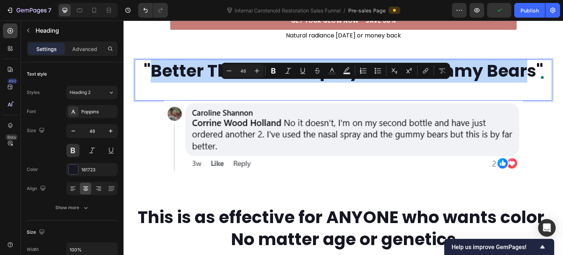
drag, startPoint x: 152, startPoint y: 93, endPoint x: 527, endPoint y: 99, distance: 375.0
click at [527, 82] on p ""Better Than Nasal Sprays and Gummy Bears"" at bounding box center [343, 71] width 416 height 22
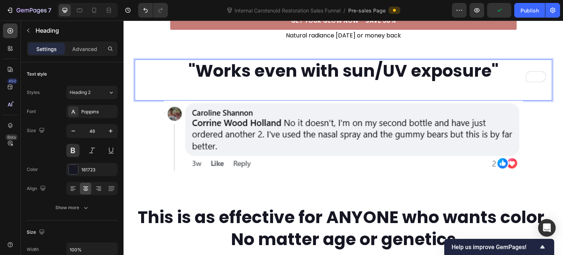
click at [301, 82] on p ""Works even with sun/UV exposure"" at bounding box center [343, 71] width 416 height 22
click at [316, 148] on img at bounding box center [343, 135] width 359 height 70
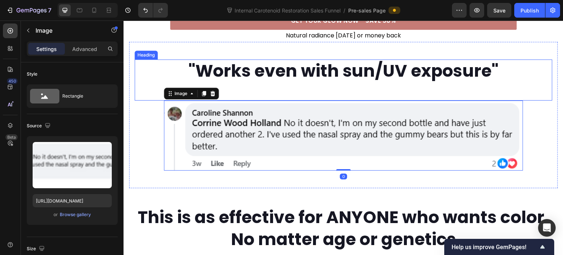
click at [355, 82] on p ""Works even with sun/UV exposure"" at bounding box center [343, 71] width 416 height 22
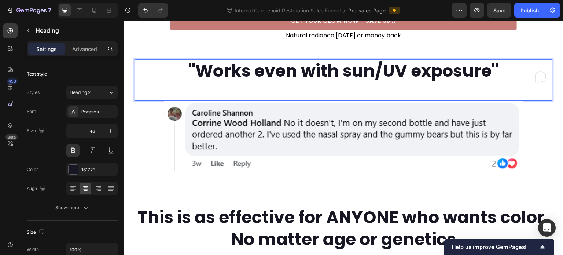
click at [378, 82] on p ""Works even with sun/UV exposure"" at bounding box center [343, 71] width 416 height 22
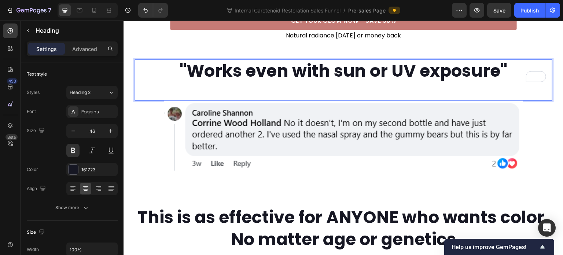
click at [402, 157] on img at bounding box center [343, 135] width 359 height 70
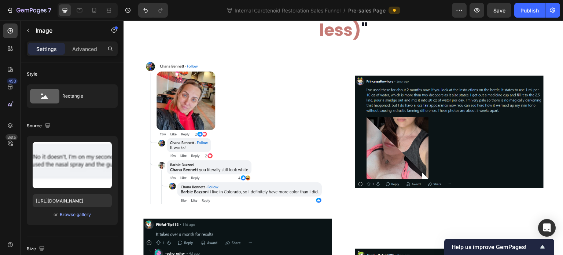
scroll to position [630, 0]
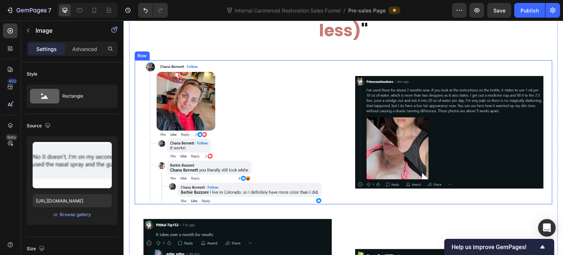
click at [338, 112] on div "Image Image Row" at bounding box center [344, 132] width 418 height 144
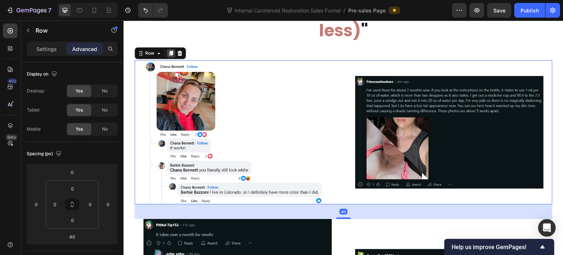
click at [172, 56] on icon at bounding box center [171, 53] width 4 height 5
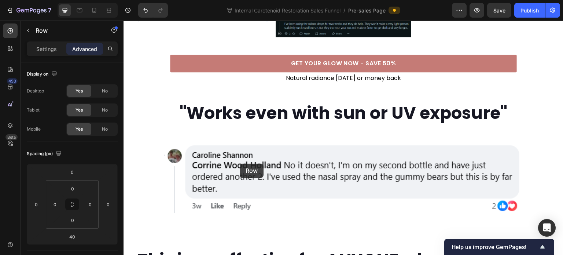
scroll to position [1540, 0]
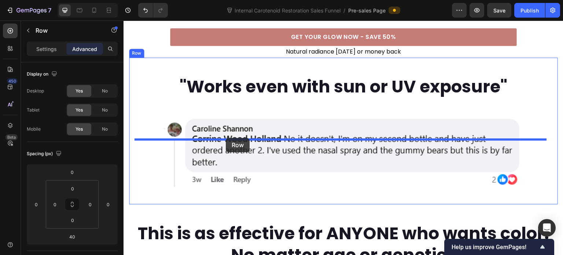
drag, startPoint x: 139, startPoint y: 39, endPoint x: 226, endPoint y: 138, distance: 131.1
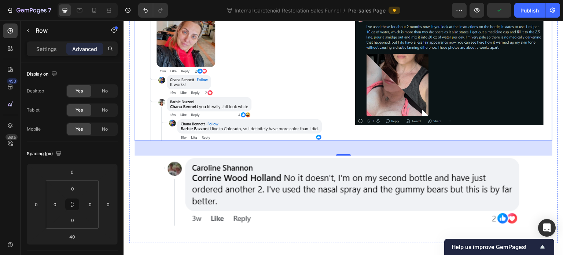
scroll to position [1530, 0]
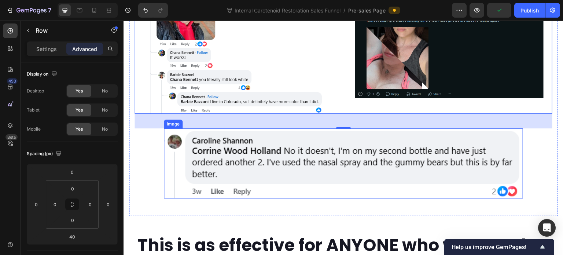
click at [265, 186] on img at bounding box center [343, 163] width 359 height 70
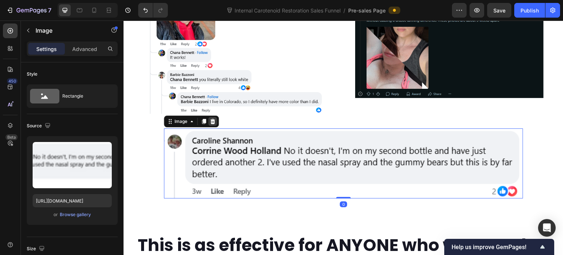
click at [213, 124] on icon at bounding box center [212, 121] width 5 height 5
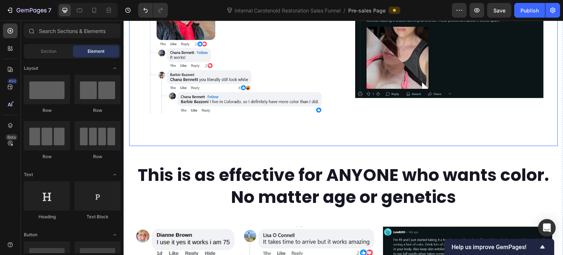
scroll to position [1457, 0]
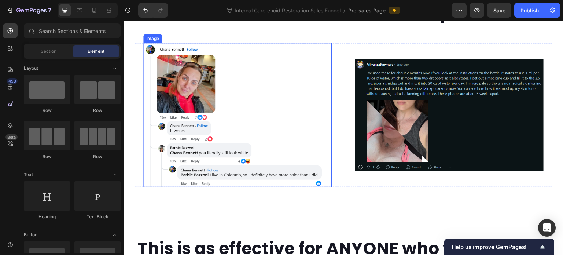
click at [213, 135] on img at bounding box center [237, 115] width 188 height 144
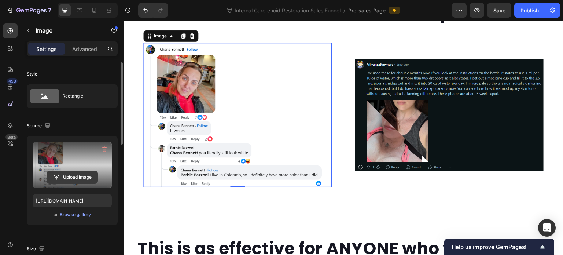
click at [79, 177] on input "file" at bounding box center [72, 177] width 51 height 12
click at [65, 180] on input "file" at bounding box center [72, 177] width 51 height 12
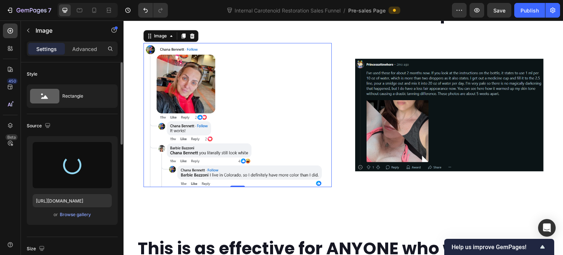
type input "[URL][DOMAIN_NAME]"
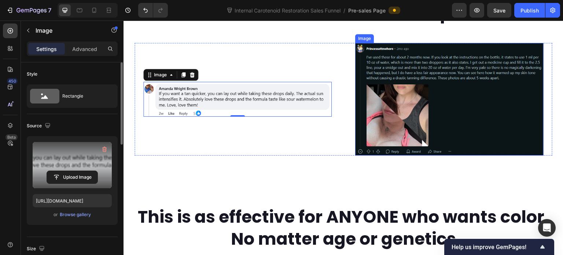
click at [413, 115] on img at bounding box center [449, 99] width 188 height 113
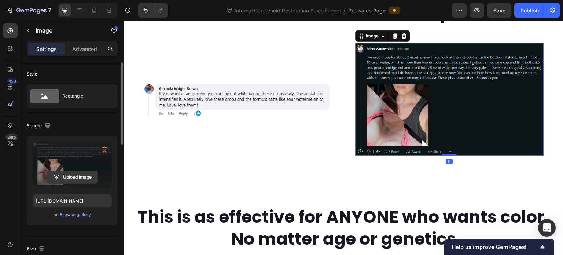
click at [82, 178] on input "file" at bounding box center [72, 177] width 51 height 12
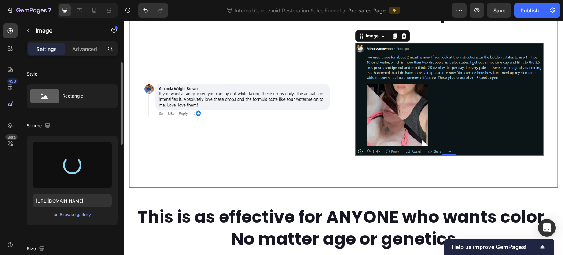
type input "[URL][DOMAIN_NAME]"
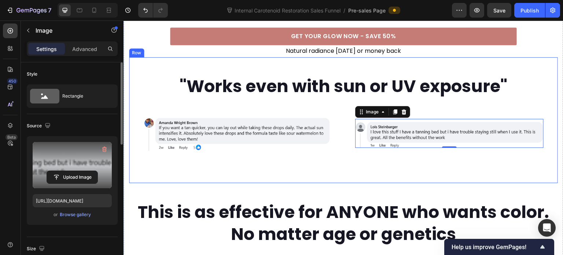
scroll to position [1384, 0]
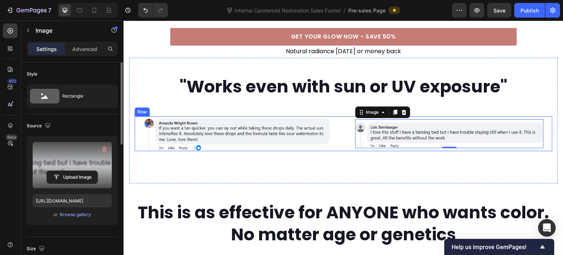
click at [347, 151] on div "Image 0" at bounding box center [449, 133] width 206 height 35
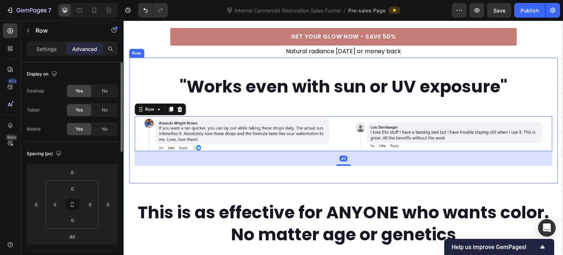
click at [360, 183] on div ""Works even with sun or UV exposure" Heading Image Image Row 40 Row" at bounding box center [343, 121] width 429 height 126
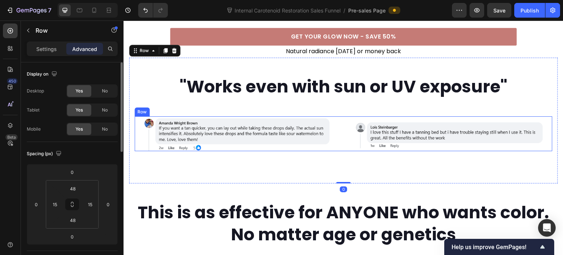
click at [342, 151] on div "Image Image Row" at bounding box center [344, 133] width 418 height 35
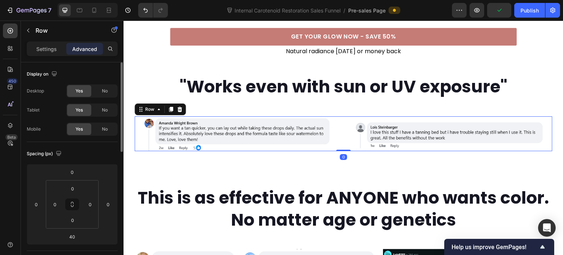
drag, startPoint x: 343, startPoint y: 187, endPoint x: 343, endPoint y: 170, distance: 16.5
click at [343, 151] on div "Image Image Row 0" at bounding box center [344, 133] width 418 height 35
type input "0"
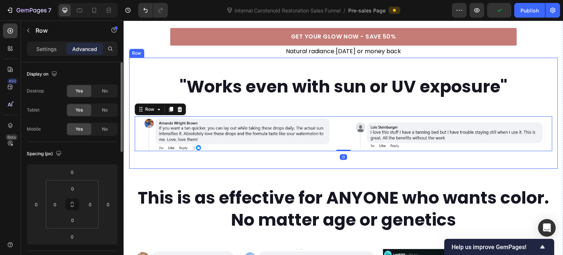
click at [352, 169] on div ""Works even with sun or UV exposure" Heading Image Image Row 0 Row" at bounding box center [343, 113] width 429 height 111
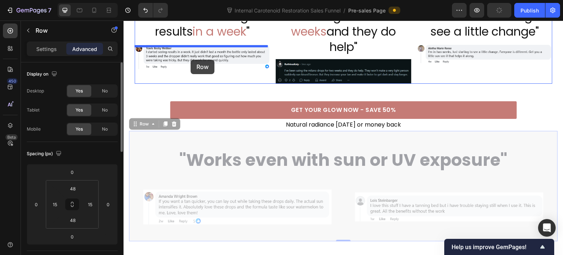
scroll to position [1237, 0]
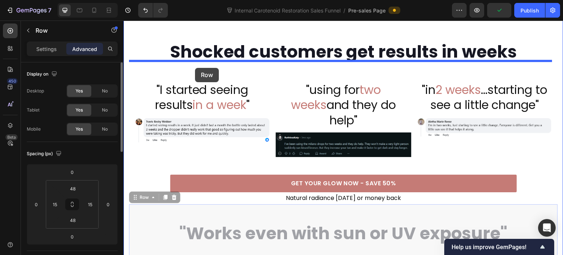
drag, startPoint x: 133, startPoint y: 148, endPoint x: 195, endPoint y: 68, distance: 101.6
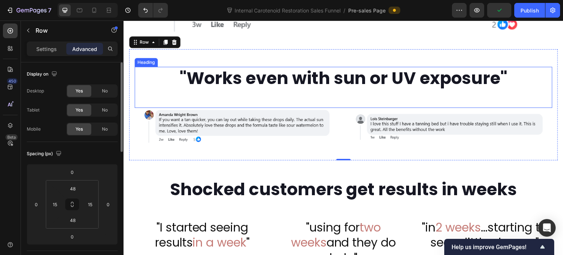
scroll to position [1164, 0]
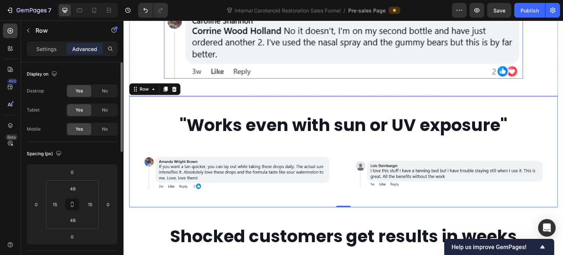
click at [254, 78] on img at bounding box center [343, 43] width 359 height 70
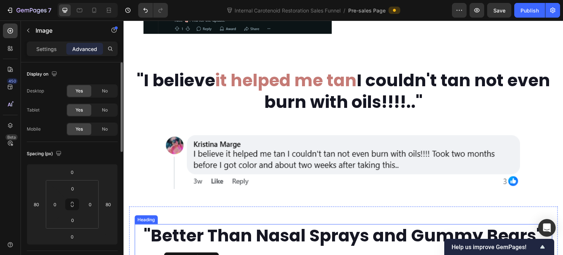
scroll to position [1017, 0]
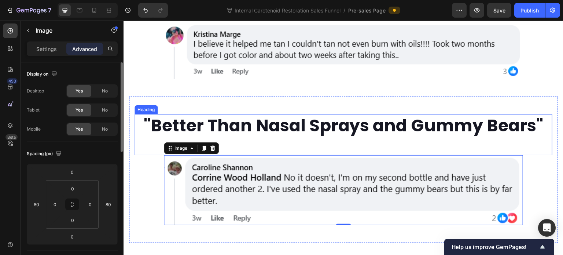
click at [208, 137] on p ""Better Than Nasal Sprays and Gummy Bears"" at bounding box center [343, 126] width 416 height 22
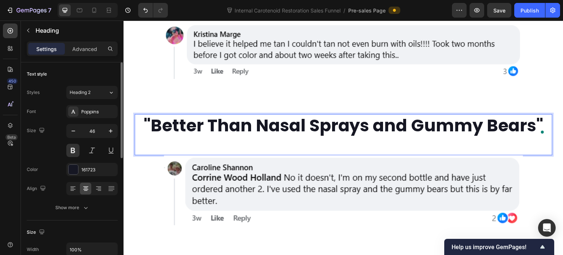
click at [215, 137] on p ""Better Than Nasal Sprays and Gummy Bears"" at bounding box center [343, 126] width 416 height 22
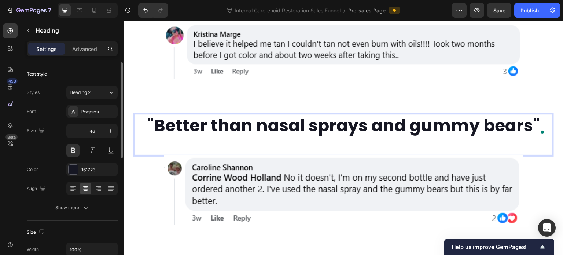
click at [254, 206] on img at bounding box center [343, 190] width 359 height 70
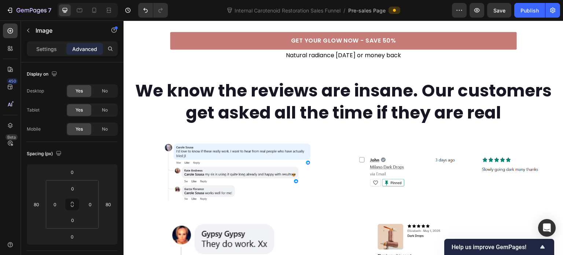
scroll to position [1127, 0]
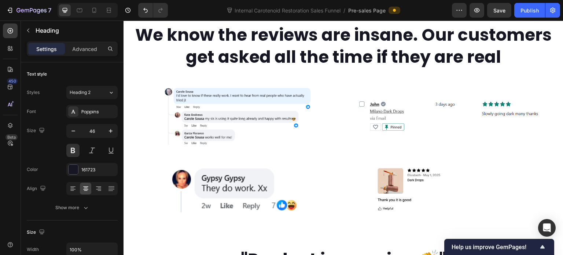
scroll to position [1237, 0]
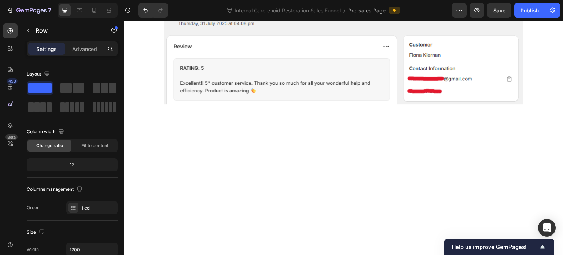
scroll to position [1457, 0]
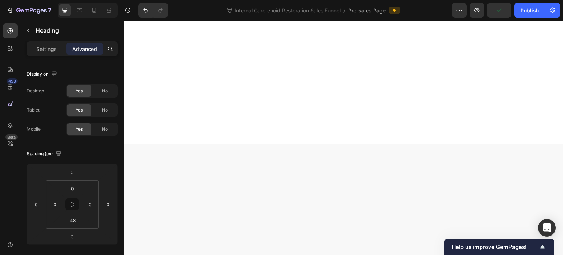
scroll to position [1750, 0]
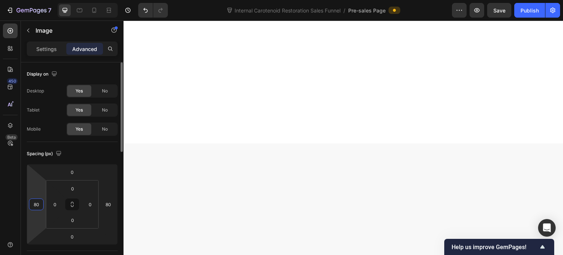
click at [33, 206] on input "80" at bounding box center [36, 204] width 11 height 11
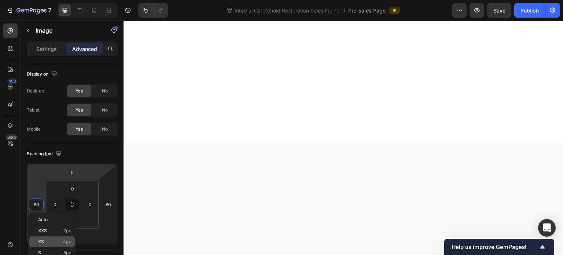
scroll to position [73, 0]
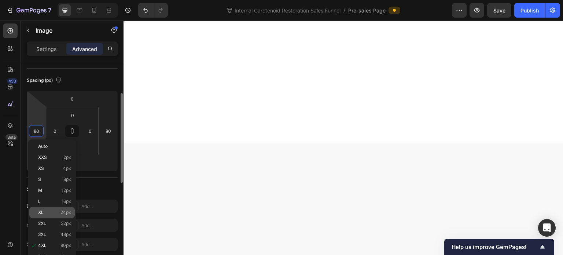
click at [63, 209] on div "XL 24px" at bounding box center [51, 212] width 45 height 11
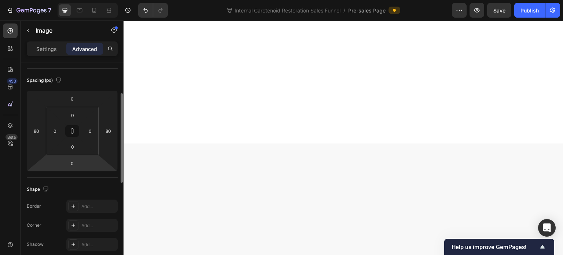
type input "24"
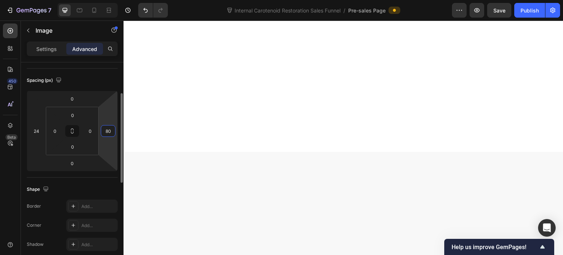
click at [107, 133] on input "80" at bounding box center [108, 130] width 11 height 11
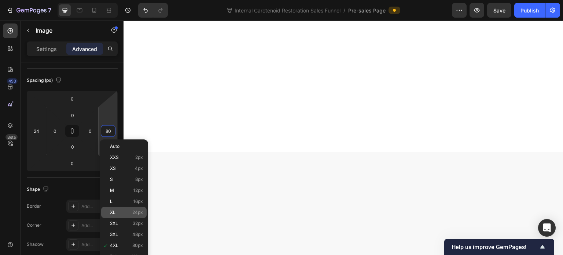
click at [126, 213] on p "XL 24px" at bounding box center [126, 212] width 33 height 5
type input "24"
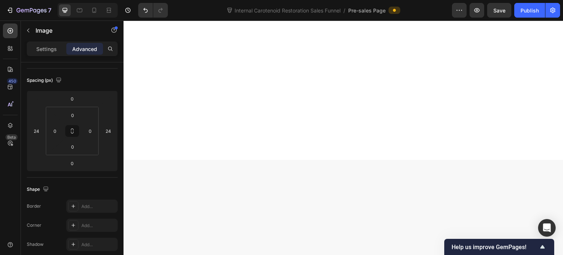
click at [34, 132] on input "80" at bounding box center [36, 130] width 11 height 11
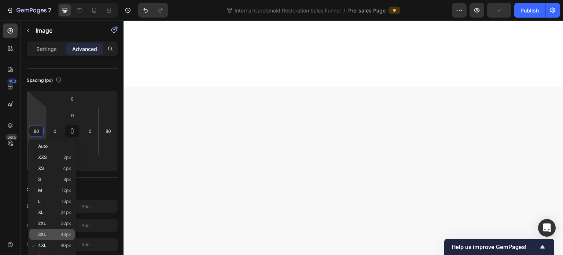
click at [59, 233] on p "3XL 48px" at bounding box center [54, 234] width 33 height 5
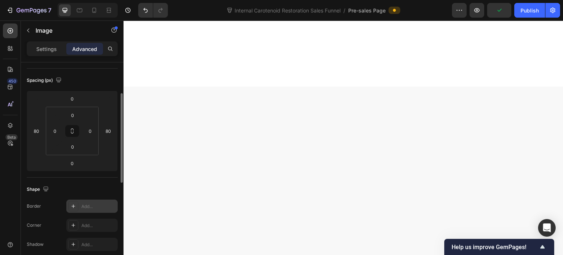
type input "48"
click at [111, 135] on input "80" at bounding box center [108, 130] width 11 height 11
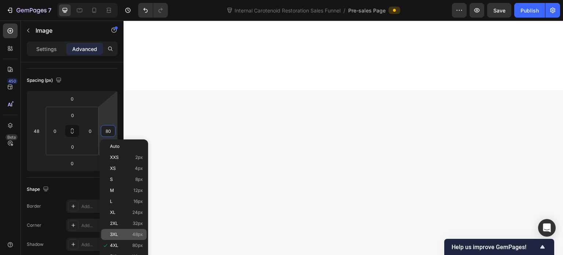
click at [126, 231] on div "3XL 48px" at bounding box center [123, 234] width 45 height 11
type input "48"
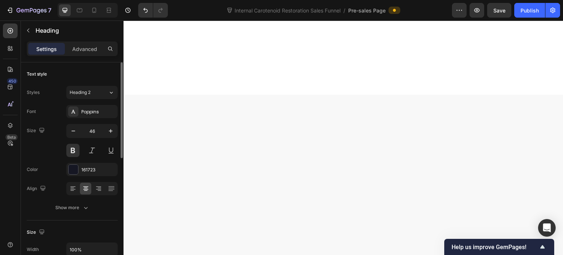
scroll to position [1934, 0]
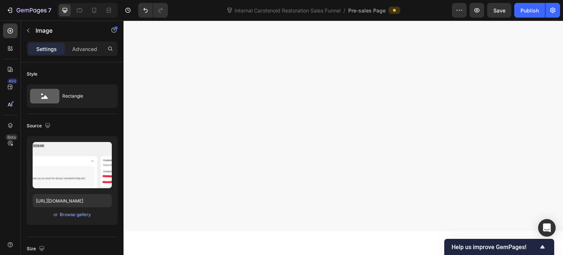
scroll to position [1970, 0]
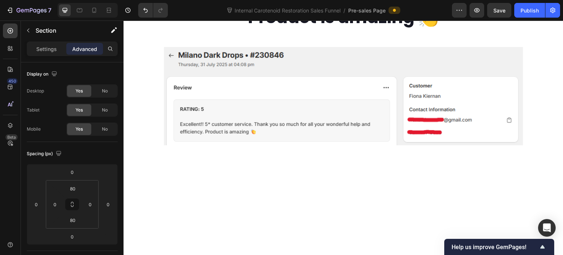
scroll to position [1457, 0]
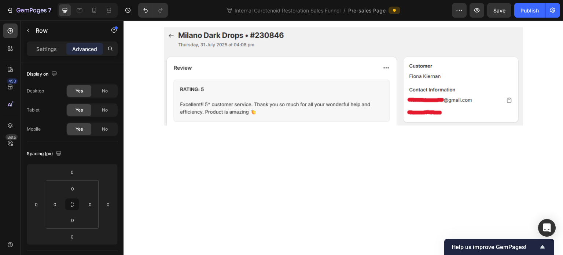
drag, startPoint x: 340, startPoint y: 117, endPoint x: 345, endPoint y: 125, distance: 9.2
type input "20"
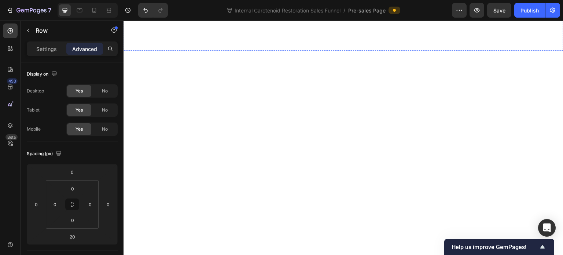
scroll to position [1640, 0]
drag, startPoint x: 341, startPoint y: 105, endPoint x: 353, endPoint y: 113, distance: 13.5
type input "20"
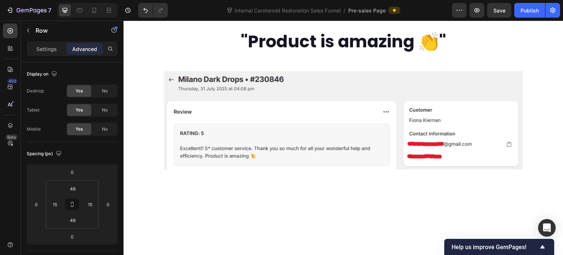
scroll to position [1347, 0]
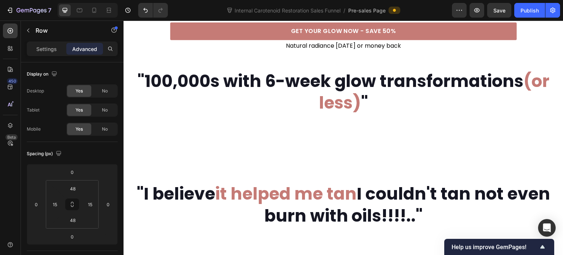
scroll to position [468, 0]
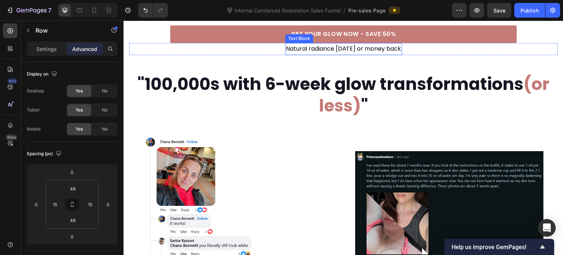
click at [312, 54] on p "Natural radiance [DATE] or money back" at bounding box center [343, 49] width 115 height 11
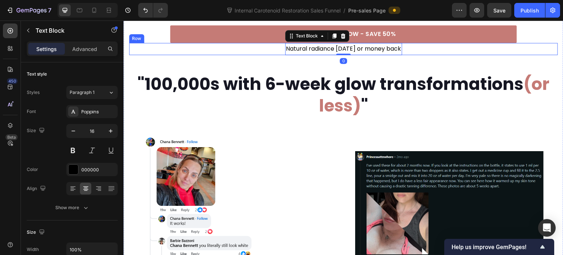
click at [251, 55] on div "Natural radiance [DATE] or money back Text Block 0 Row" at bounding box center [343, 49] width 429 height 12
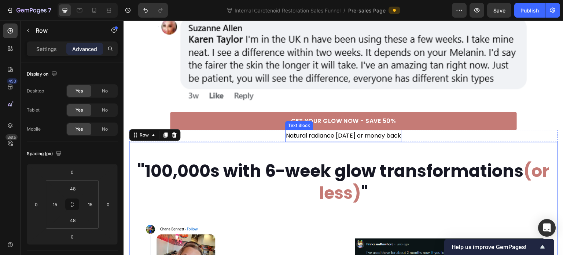
click at [309, 141] on p "Natural radiance [DATE] or money back" at bounding box center [343, 135] width 115 height 11
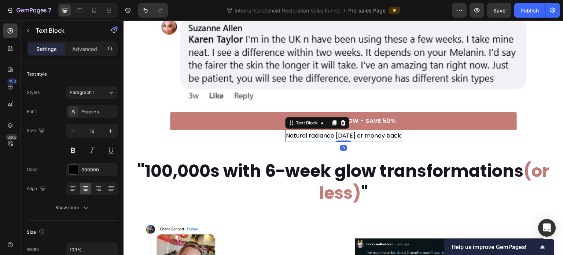
click at [264, 142] on div "Natural radiance [DATE] or money back Text Block 0 Row" at bounding box center [343, 136] width 429 height 12
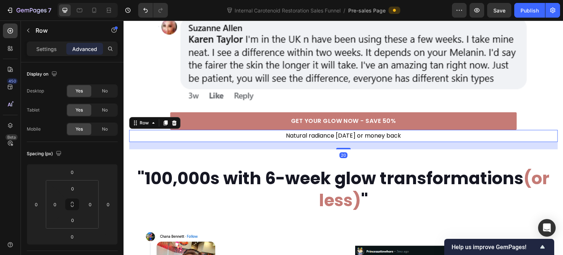
drag, startPoint x: 338, startPoint y: 185, endPoint x: 353, endPoint y: 192, distance: 16.1
click at [353, 142] on div "20" at bounding box center [343, 142] width 429 height 0
type input "20"
click at [429, 102] on img at bounding box center [343, 57] width 370 height 87
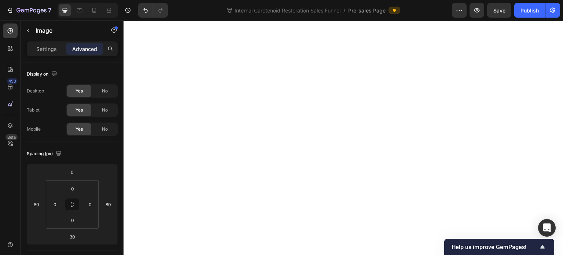
scroll to position [1934, 0]
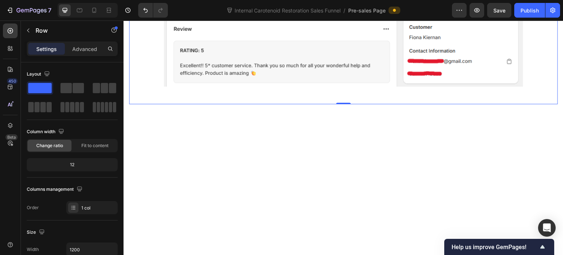
scroll to position [2099, 0]
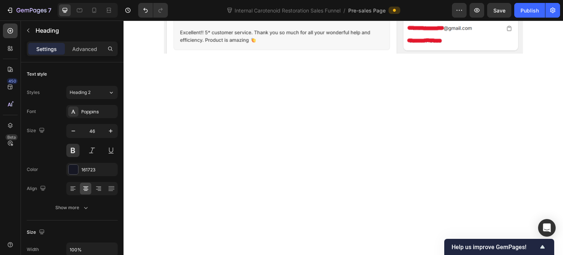
drag, startPoint x: 243, startPoint y: 114, endPoint x: 412, endPoint y: 121, distance: 169.1
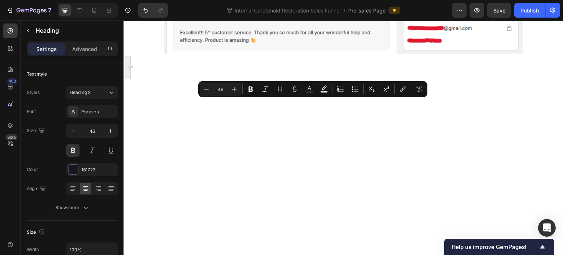
drag, startPoint x: 277, startPoint y: 113, endPoint x: 348, endPoint y: 115, distance: 70.8
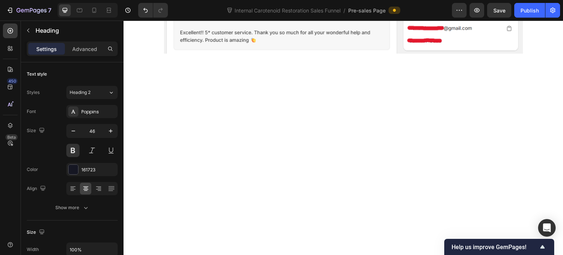
click at [367, 54] on img at bounding box center [343, 4] width 359 height 98
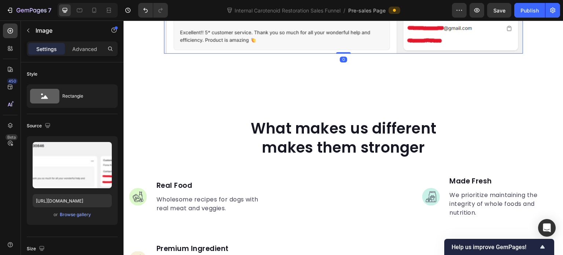
scroll to position [2135, 0]
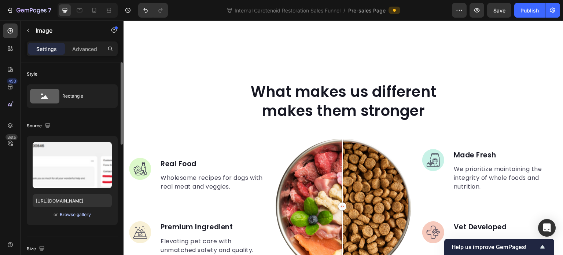
click at [78, 217] on div "Browse gallery" at bounding box center [75, 214] width 31 height 7
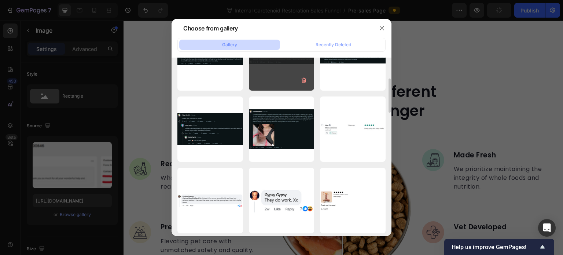
scroll to position [183, 0]
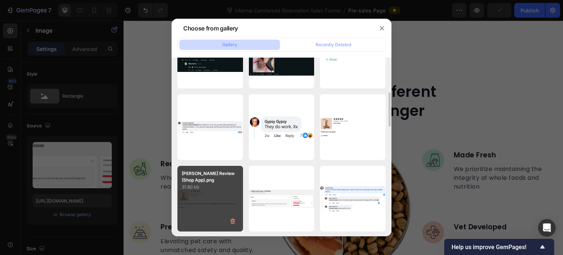
click at [218, 177] on p "[PERSON_NAME] Review (Shop App).png" at bounding box center [210, 176] width 57 height 13
type input "[URL][DOMAIN_NAME]"
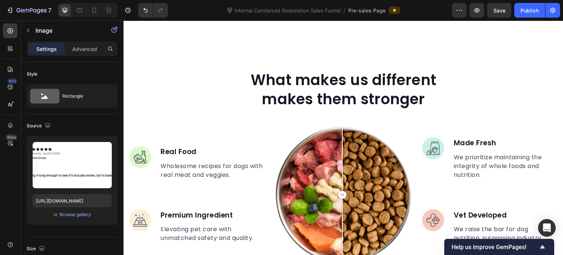
scroll to position [2099, 0]
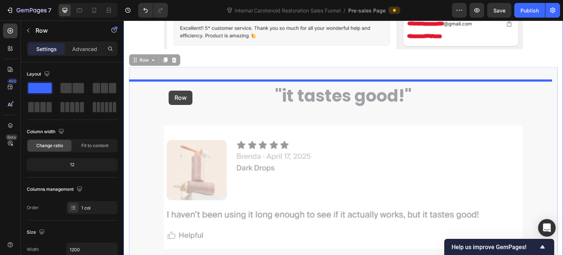
scroll to position [1915, 0]
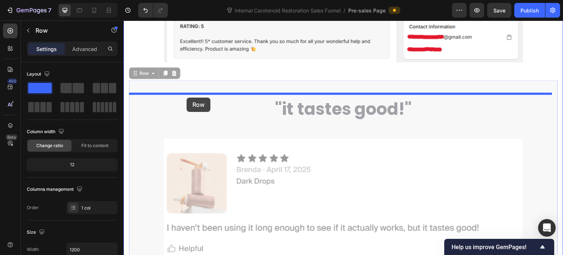
drag, startPoint x: 135, startPoint y: 189, endPoint x: 187, endPoint y: 97, distance: 105.4
click at [187, 97] on div "Header WE ONLY POST RAW, UNEDITED REVIEWS Heading "I am [DEMOGRAPHIC_DATA] and …" at bounding box center [344, 188] width 440 height 4166
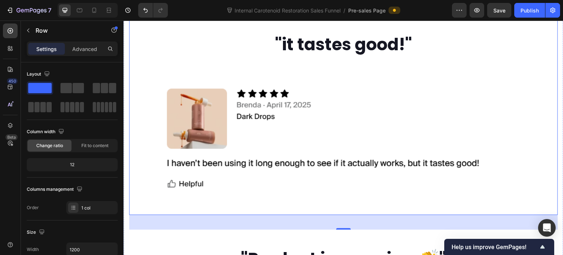
scroll to position [1879, 0]
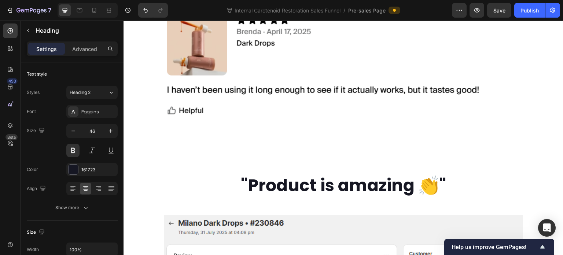
click at [246, 139] on div ""It tastes good!" Heading 0 Image Row" at bounding box center [343, 41] width 429 height 199
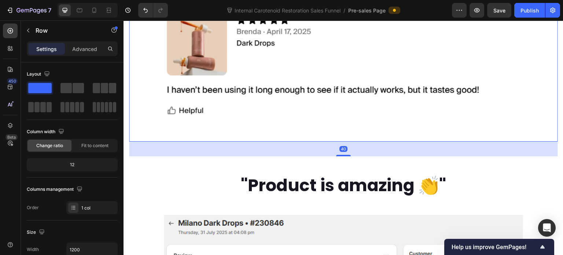
scroll to position [1989, 0]
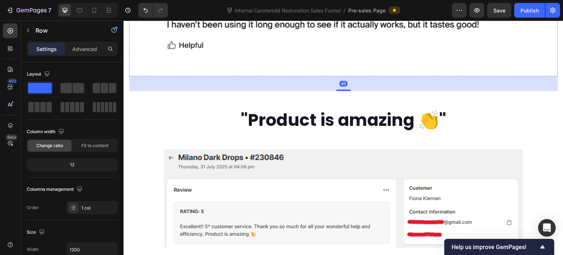
scroll to position [2174, 0]
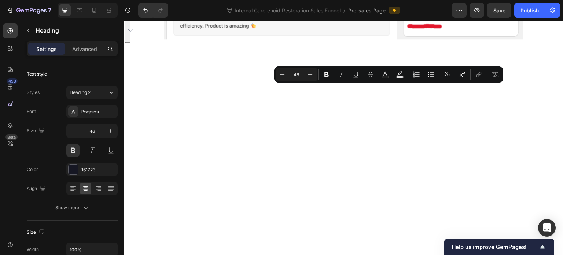
drag, startPoint x: 296, startPoint y: 98, endPoint x: 478, endPoint y: 107, distance: 181.6
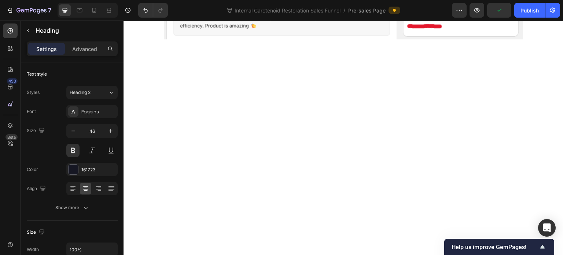
scroll to position [2211, 0]
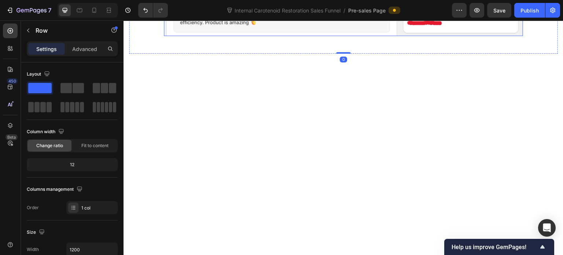
scroll to position [2174, 0]
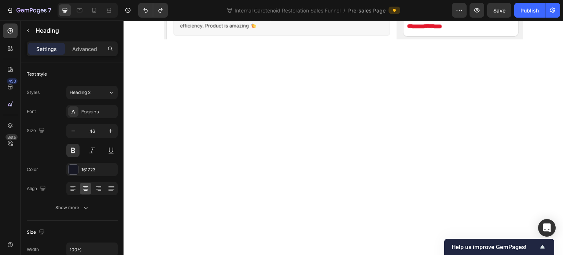
drag, startPoint x: 360, startPoint y: 77, endPoint x: 273, endPoint y: 104, distance: 90.9
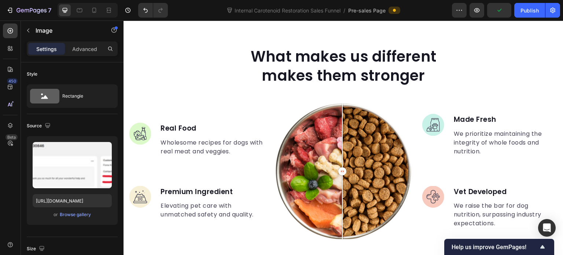
scroll to position [2211, 0]
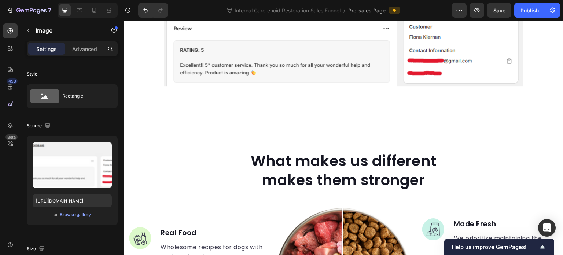
drag, startPoint x: 339, startPoint y: 164, endPoint x: 341, endPoint y: 171, distance: 7.2
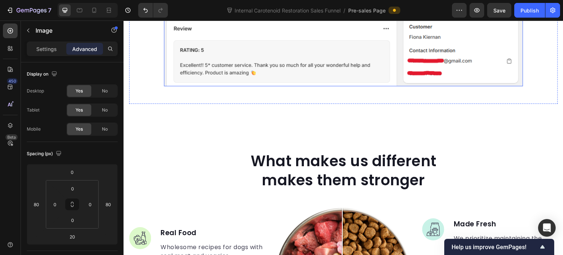
click at [311, 86] on img at bounding box center [343, 37] width 359 height 98
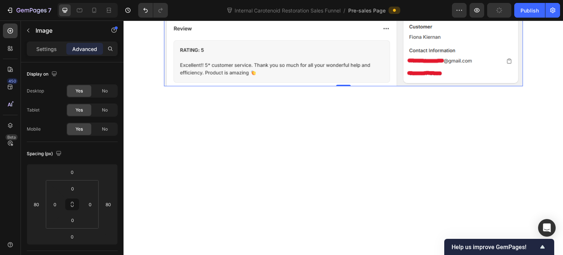
scroll to position [2248, 0]
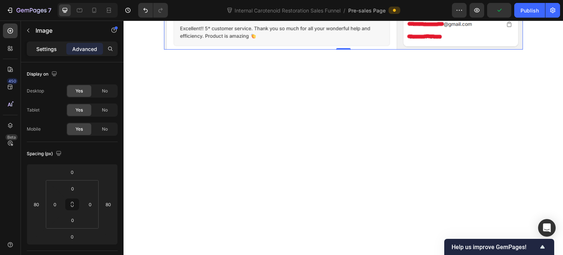
click at [50, 50] on p "Settings" at bounding box center [46, 49] width 21 height 8
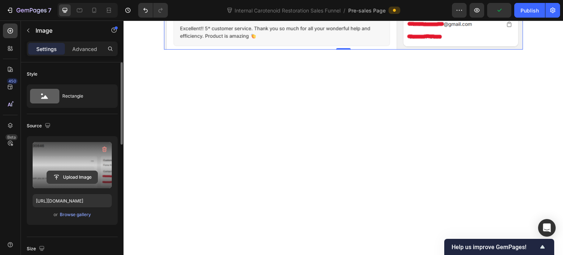
click at [66, 171] on input "file" at bounding box center [72, 177] width 51 height 12
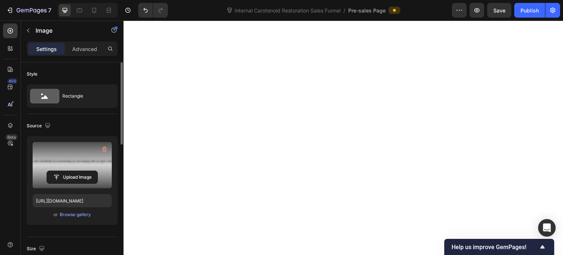
type input "[URL][DOMAIN_NAME]"
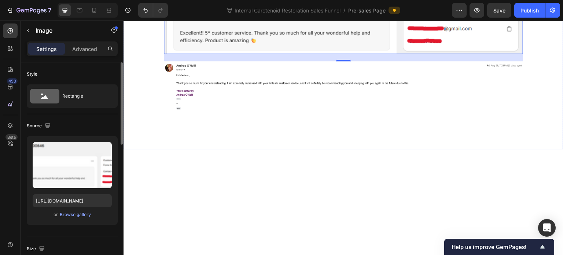
scroll to position [2211, 0]
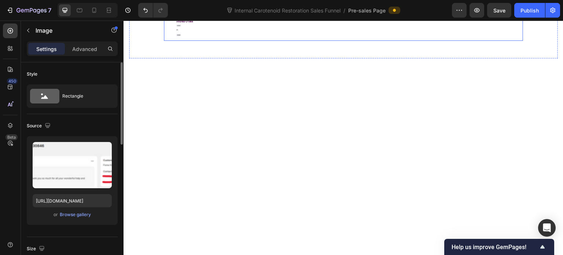
click at [348, 41] on img at bounding box center [343, 14] width 359 height 53
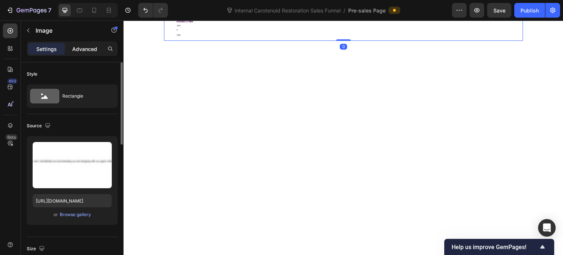
click at [78, 52] on p "Advanced" at bounding box center [84, 49] width 25 height 8
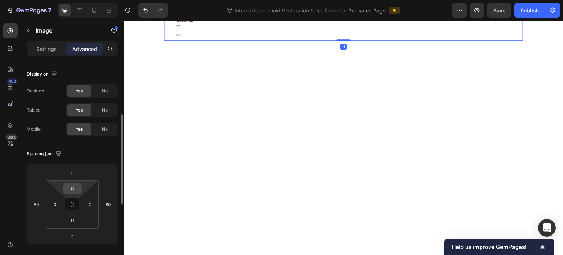
scroll to position [37, 0]
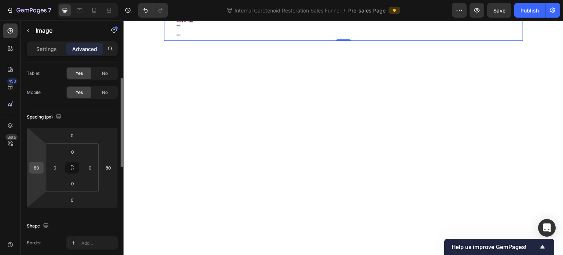
click at [39, 164] on input "80" at bounding box center [36, 167] width 11 height 11
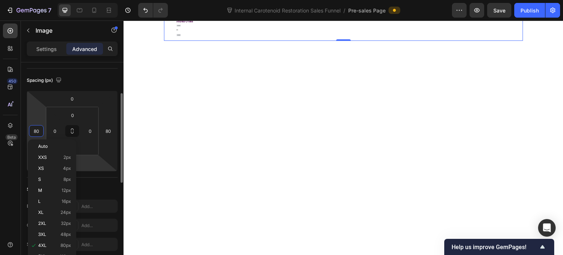
scroll to position [110, 0]
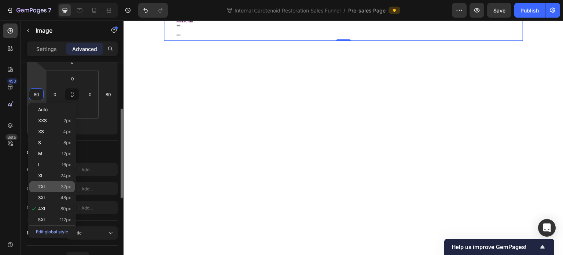
click at [65, 190] on div "2XL 32px" at bounding box center [51, 186] width 45 height 11
type input "32"
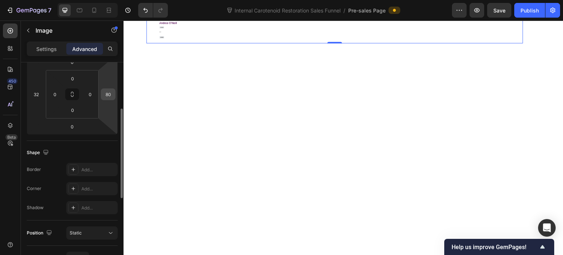
click at [108, 97] on input "80" at bounding box center [108, 94] width 11 height 11
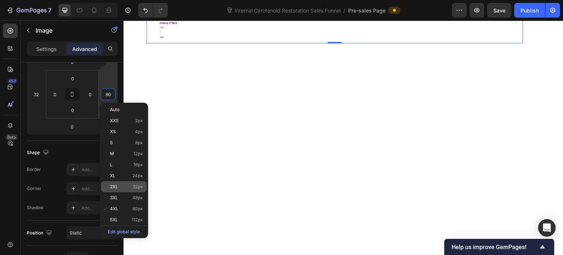
click at [134, 186] on span "32px" at bounding box center [138, 186] width 10 height 5
type input "32"
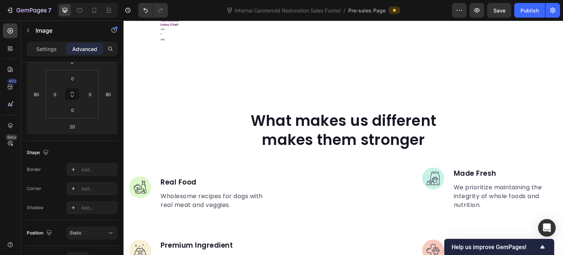
scroll to position [2248, 0]
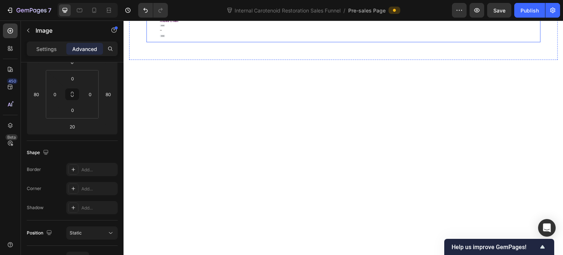
scroll to position [2211, 0]
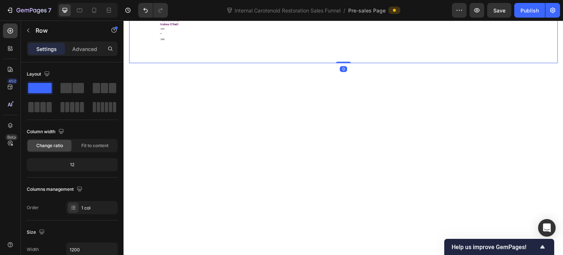
scroll to position [2248, 0]
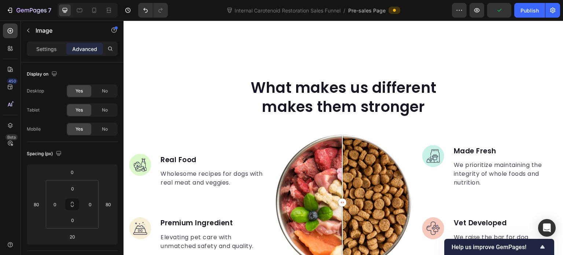
drag, startPoint x: 336, startPoint y: 135, endPoint x: 345, endPoint y: 139, distance: 9.2
type input "30"
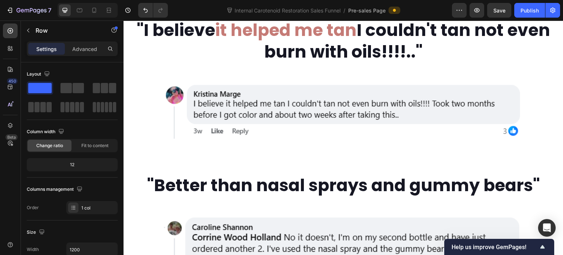
scroll to position [1075, 0]
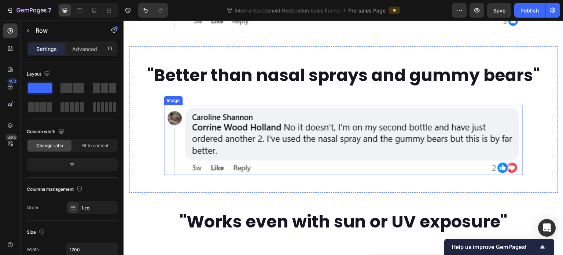
click at [231, 175] on img at bounding box center [343, 140] width 359 height 70
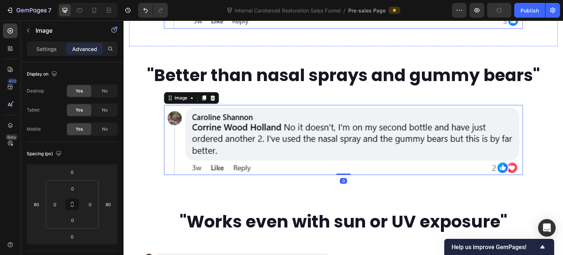
click at [225, 29] on img at bounding box center [343, -1] width 359 height 57
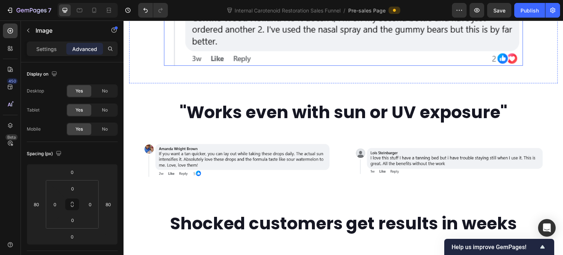
scroll to position [1185, 0]
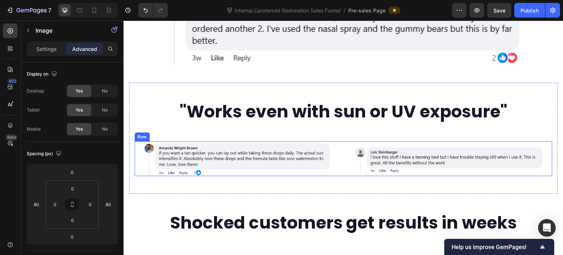
click at [139, 176] on div "Image" at bounding box center [238, 158] width 206 height 35
click at [171, 137] on icon at bounding box center [171, 134] width 4 height 5
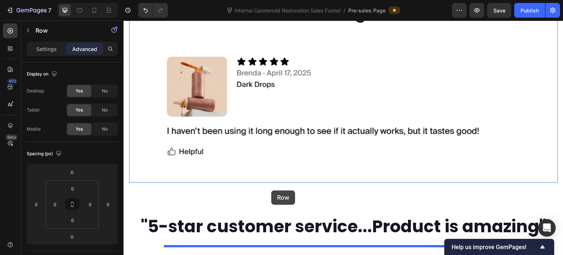
scroll to position [1991, 0]
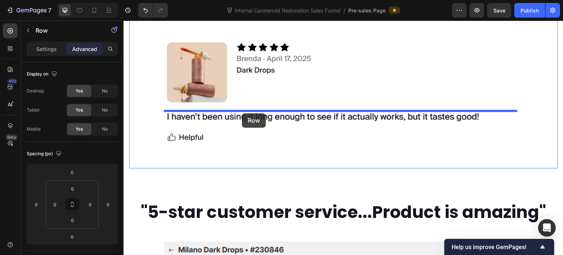
drag, startPoint x: 142, startPoint y: 207, endPoint x: 242, endPoint y: 113, distance: 136.6
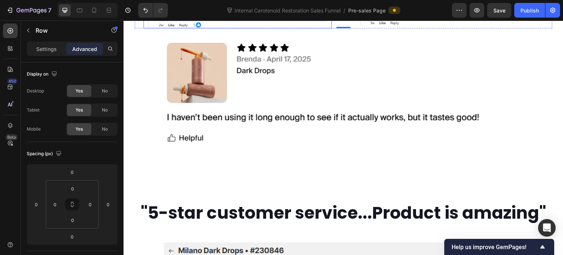
scroll to position [1957, 0]
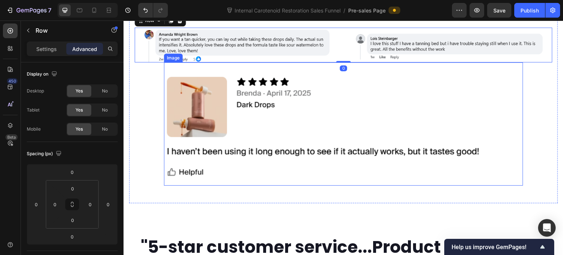
click at [236, 183] on img at bounding box center [343, 123] width 359 height 123
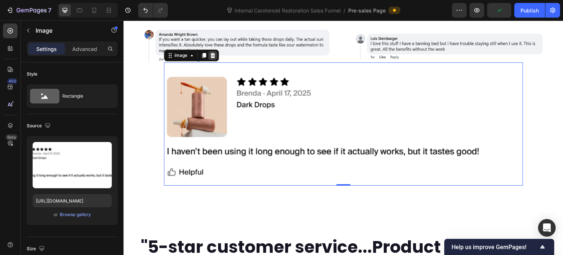
click at [214, 58] on icon at bounding box center [212, 55] width 5 height 5
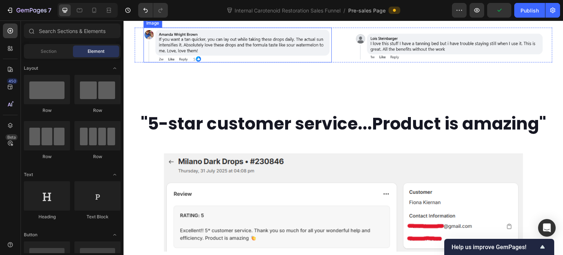
click at [272, 62] on img at bounding box center [237, 44] width 188 height 35
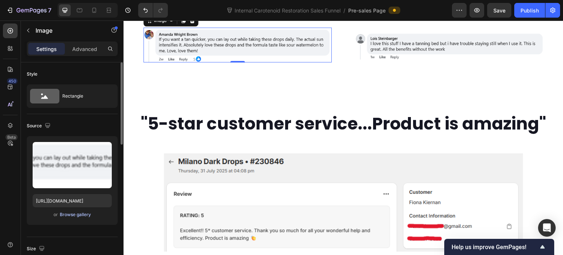
click at [82, 212] on div "Browse gallery" at bounding box center [75, 214] width 31 height 7
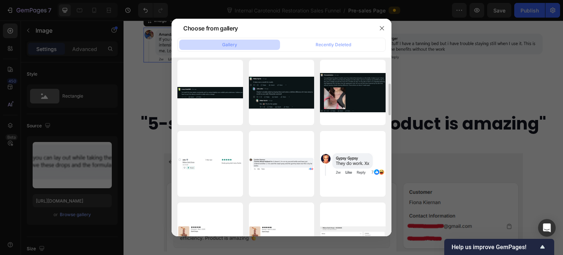
scroll to position [183, 0]
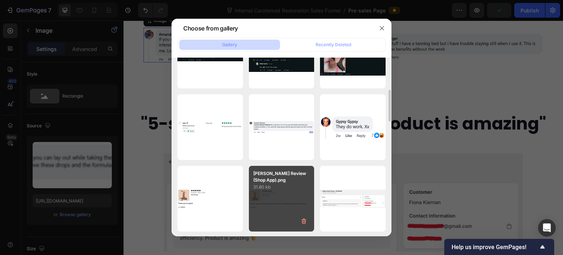
click at [281, 188] on p "31.80 kb" at bounding box center [281, 186] width 57 height 7
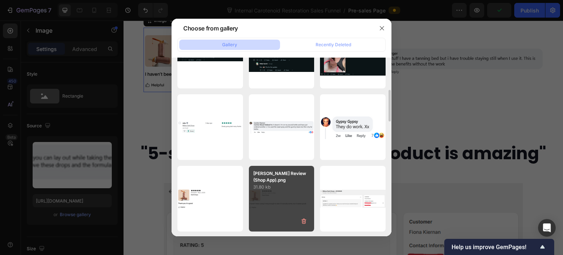
type input "https://cdn.shopify.com/s/files/1/0643/3157/9572/files/gempages_567963846870827…"
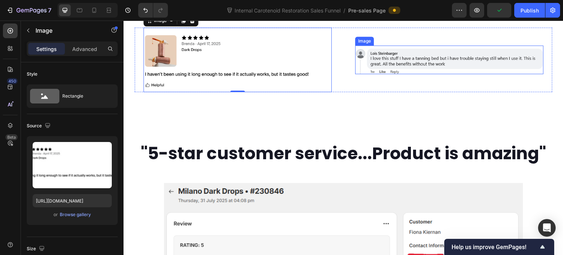
click at [394, 74] on img at bounding box center [449, 59] width 188 height 29
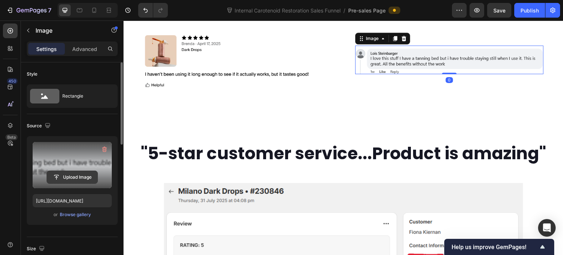
click at [58, 178] on input "file" at bounding box center [72, 177] width 51 height 12
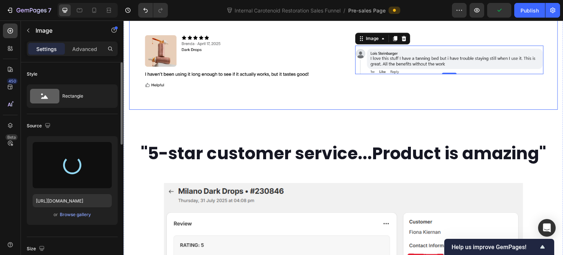
type input "https://cdn.shopify.com/s/files/1/0643/3157/9572/files/gempages_567963846870827…"
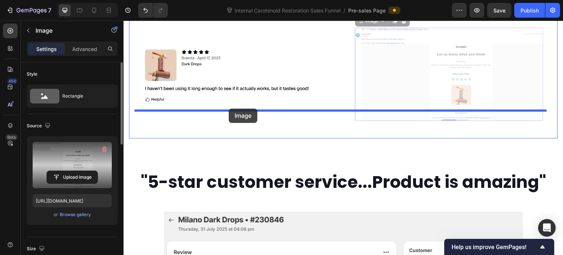
drag, startPoint x: 357, startPoint y: 105, endPoint x: 229, endPoint y: 108, distance: 128.3
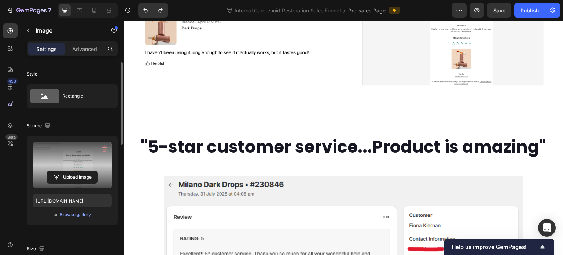
scroll to position [1957, 0]
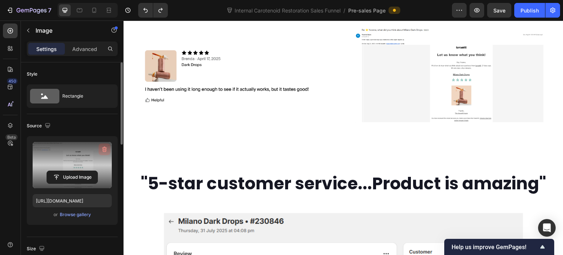
click at [103, 150] on icon "button" at bounding box center [104, 148] width 7 height 7
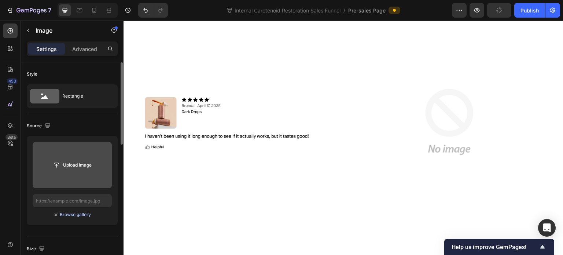
click at [82, 212] on div "Browse gallery" at bounding box center [75, 214] width 31 height 7
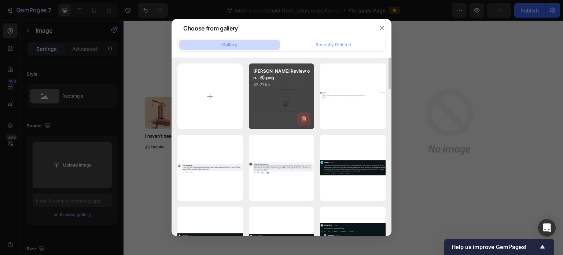
click at [305, 117] on icon "button" at bounding box center [303, 118] width 7 height 7
click at [305, 120] on div "Delete" at bounding box center [300, 120] width 14 height 7
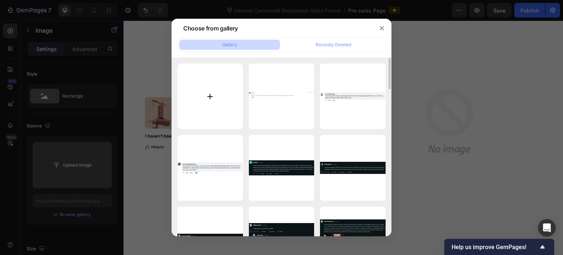
click at [224, 95] on input "file" at bounding box center [210, 96] width 66 height 66
type input "C:\fakepath\(Cropped) Yvonne Gunn Review on Email (Order #232026).png"
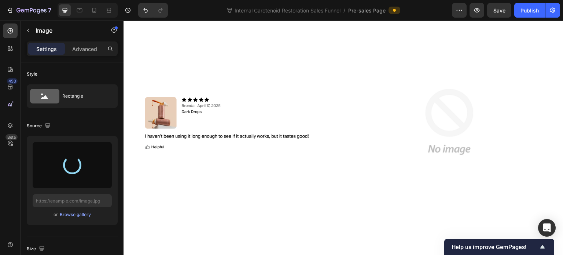
type input "https://cdn.shopify.com/s/files/1/0643/3157/9572/files/gempages_567963846870827…"
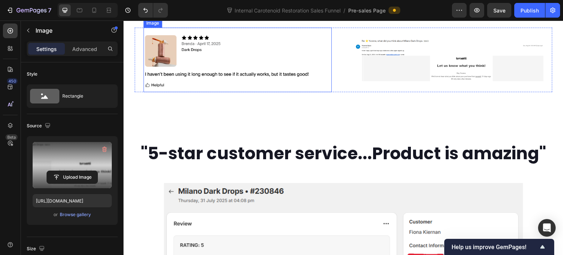
click at [256, 92] on img at bounding box center [237, 59] width 188 height 65
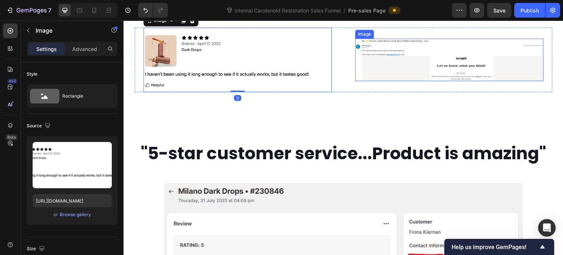
click at [386, 81] on img at bounding box center [449, 59] width 188 height 43
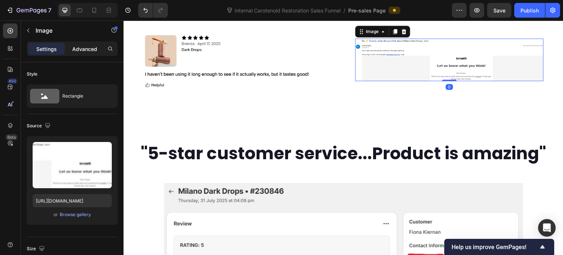
click at [83, 54] on div "Advanced" at bounding box center [84, 49] width 37 height 12
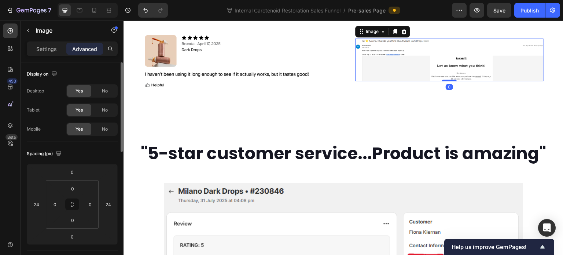
scroll to position [37, 0]
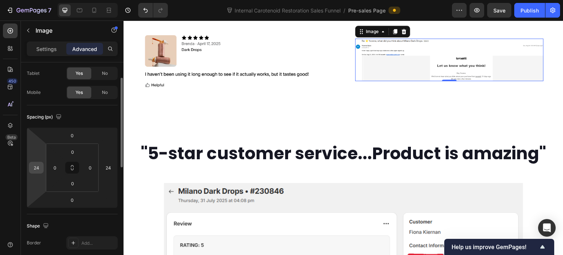
click at [37, 167] on input "24" at bounding box center [36, 167] width 11 height 11
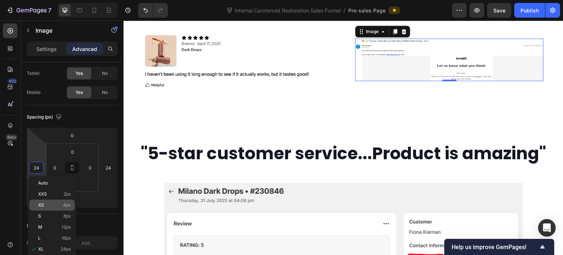
click at [55, 203] on p "XS 4px" at bounding box center [54, 204] width 33 height 5
type input "4"
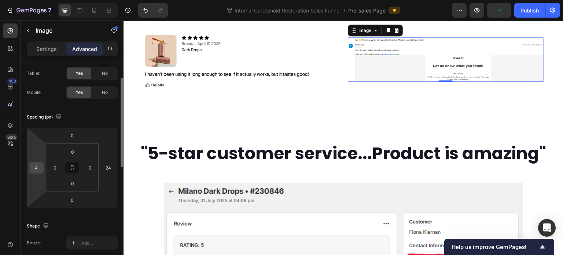
click at [36, 168] on input "4" at bounding box center [36, 167] width 11 height 11
type input "0"
click at [103, 166] on input "24" at bounding box center [108, 167] width 11 height 11
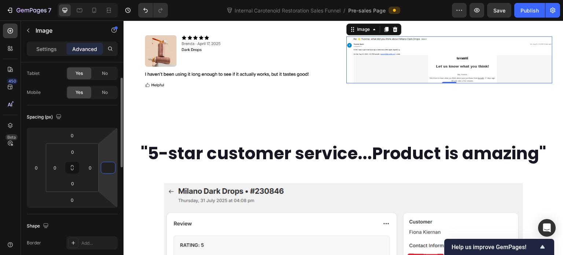
type input "0"
click at [104, 0] on html "7 Internal Carotenoid Restoration Sales Funnel / Pre-sales Page Preview Save Pu…" at bounding box center [281, 0] width 563 height 0
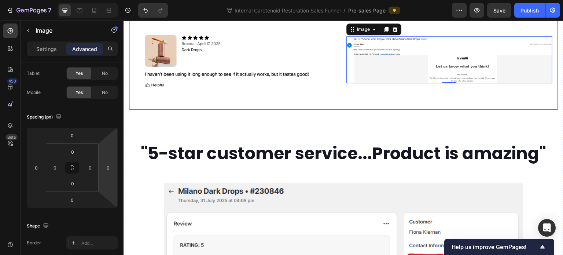
click at [233, 92] on img at bounding box center [237, 59] width 188 height 65
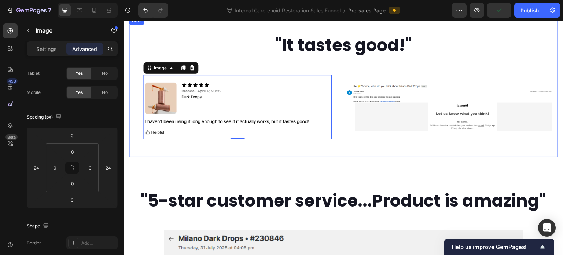
scroll to position [1920, 0]
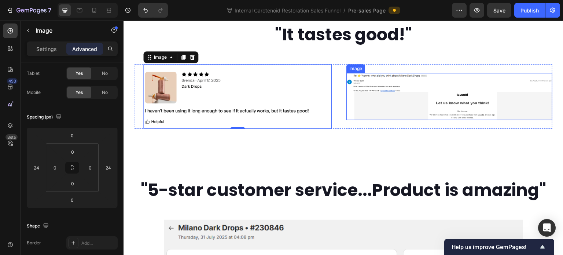
click at [475, 120] on img at bounding box center [449, 96] width 206 height 47
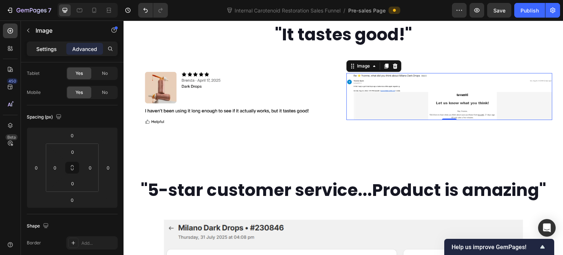
click at [42, 45] on p "Settings" at bounding box center [46, 49] width 21 height 8
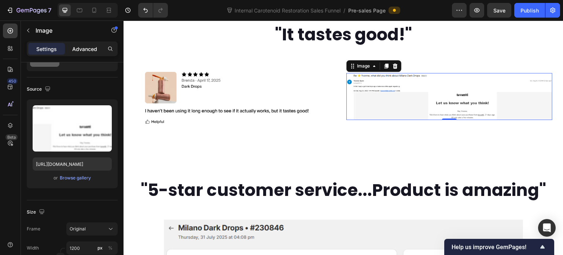
click at [84, 52] on p "Advanced" at bounding box center [84, 49] width 25 height 8
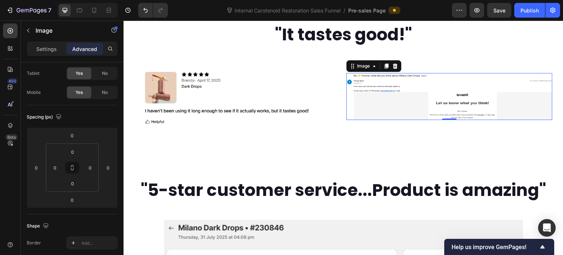
click at [209, 129] on img at bounding box center [237, 96] width 188 height 65
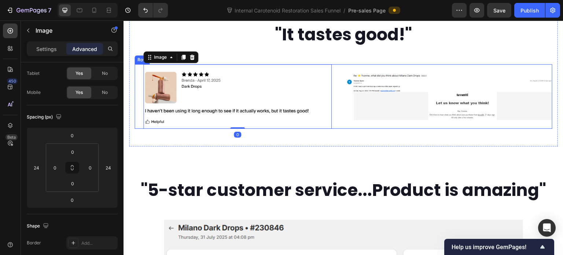
click at [367, 120] on img at bounding box center [449, 96] width 206 height 47
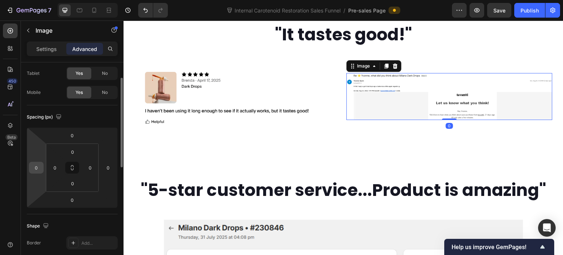
click at [37, 165] on input "0" at bounding box center [36, 167] width 11 height 11
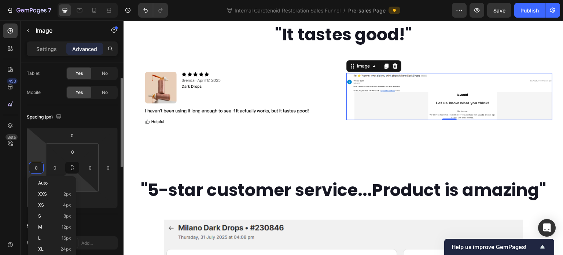
click at [57, 246] on p "XL 24px" at bounding box center [54, 248] width 33 height 5
type input "24"
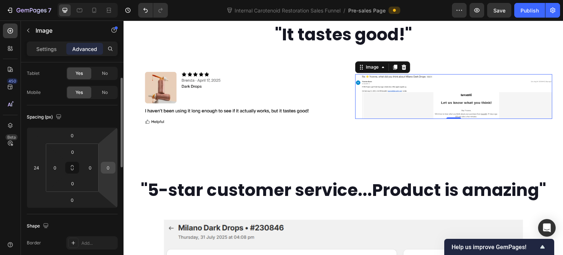
click at [106, 169] on input "0" at bounding box center [108, 167] width 11 height 11
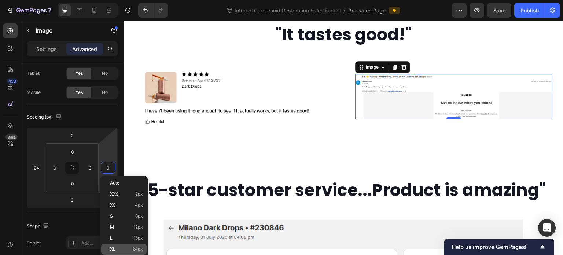
click at [122, 244] on div "XL 24px" at bounding box center [123, 248] width 45 height 11
type input "24"
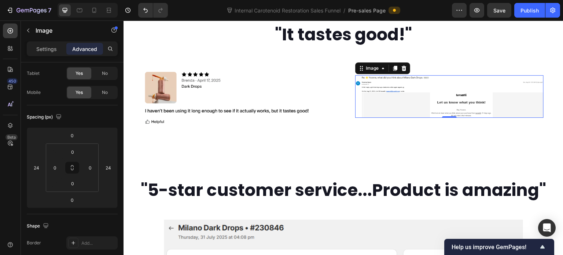
click at [270, 129] on img at bounding box center [237, 96] width 188 height 65
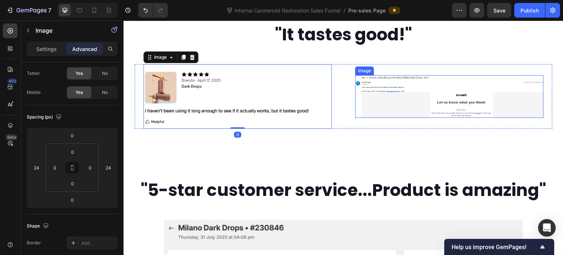
click at [393, 118] on img at bounding box center [449, 96] width 188 height 43
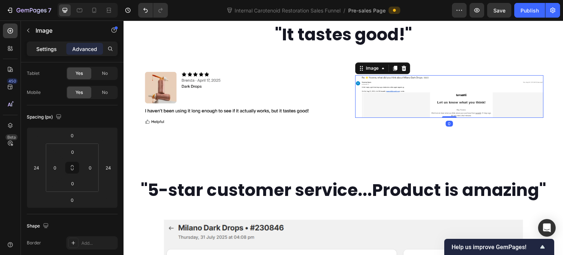
click at [47, 49] on p "Settings" at bounding box center [46, 49] width 21 height 8
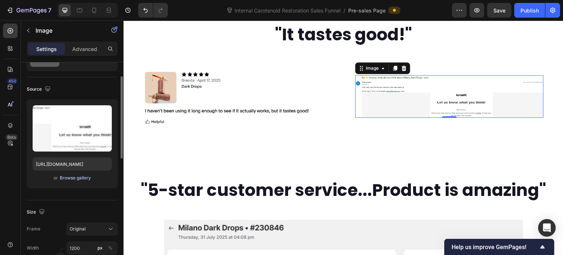
click at [84, 180] on div "Browse gallery" at bounding box center [75, 177] width 31 height 7
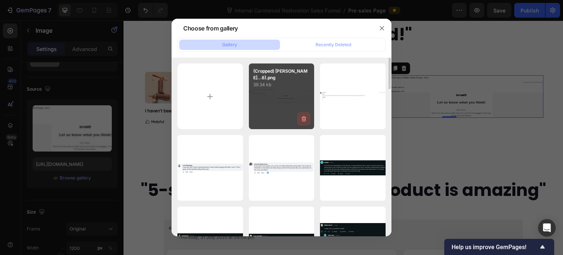
click at [302, 118] on icon "button" at bounding box center [304, 118] width 5 height 5
click at [303, 123] on div "Delete" at bounding box center [300, 120] width 14 height 7
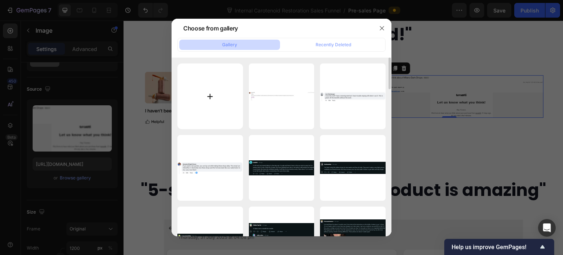
click at [226, 102] on input "file" at bounding box center [210, 96] width 66 height 66
type input "C:\fakepath\(Cropped) Yvonne Gunn Review on Email (Order #232026).png"
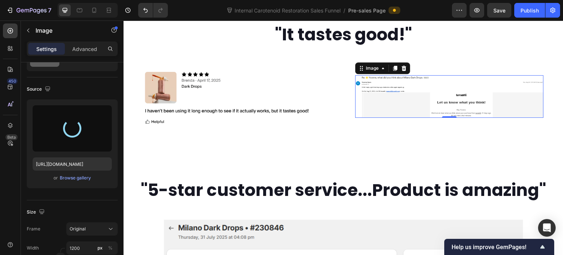
type input "https://cdn.shopify.com/s/files/1/0643/3157/9572/files/gempages_567963846870827…"
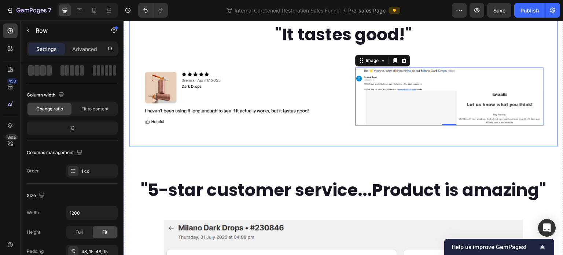
click at [299, 146] on div ""It tastes good!" Heading Image Image 0 Row Row" at bounding box center [343, 75] width 429 height 141
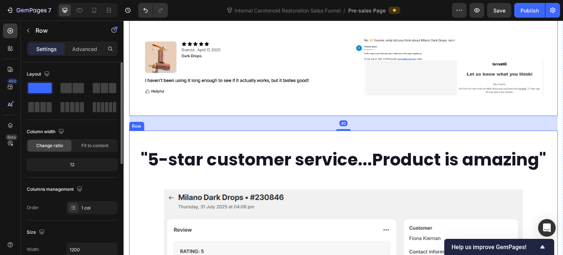
scroll to position [1957, 0]
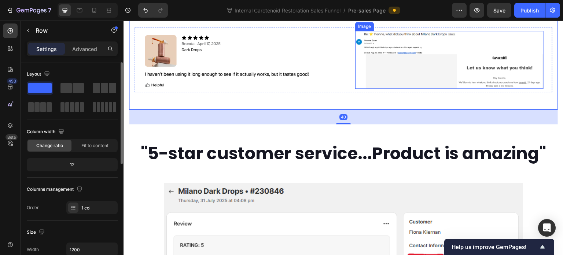
click at [365, 89] on img at bounding box center [449, 60] width 188 height 58
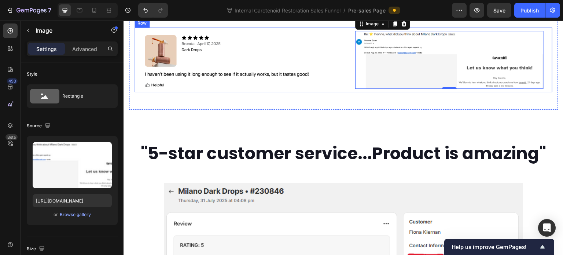
click at [335, 92] on div "Image" at bounding box center [238, 59] width 206 height 65
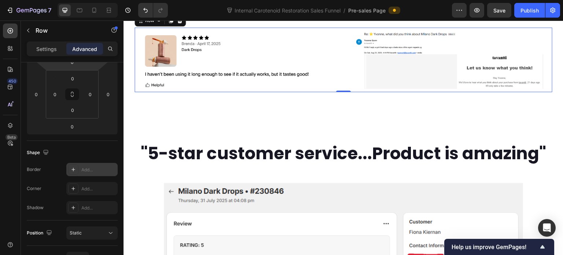
scroll to position [0, 0]
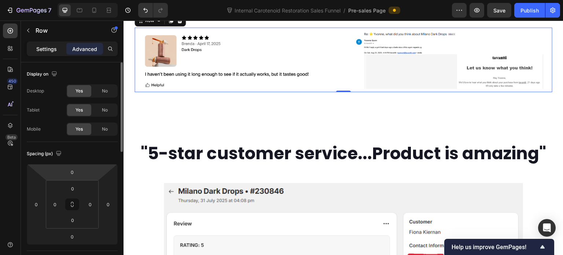
click at [45, 47] on p "Settings" at bounding box center [46, 49] width 21 height 8
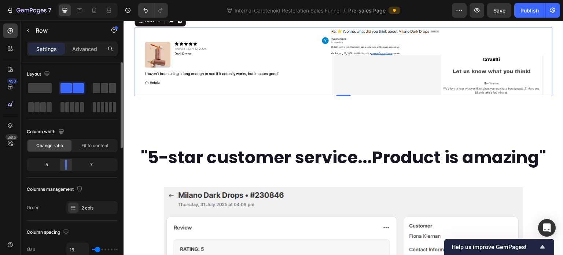
drag, startPoint x: 75, startPoint y: 167, endPoint x: 147, endPoint y: 168, distance: 72.6
click at [64, 169] on div at bounding box center [65, 164] width 13 height 10
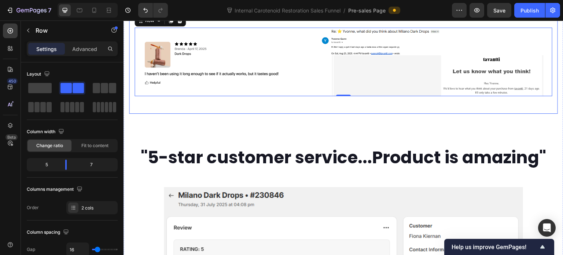
click at [277, 114] on div ""It tastes good!" Heading Image Image Row 0 Row" at bounding box center [343, 41] width 429 height 145
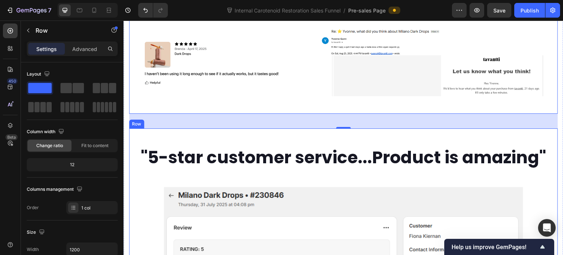
click at [301, 217] on div ""5-star customer service...Product is amazing" Heading Image Image Row" at bounding box center [343, 249] width 429 height 243
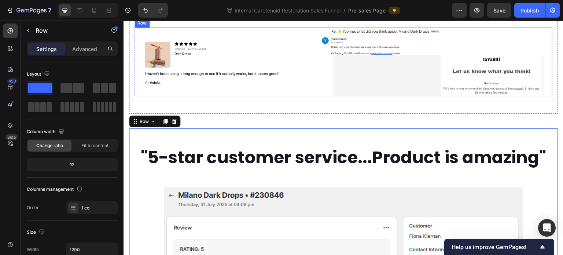
click at [299, 96] on div "Image" at bounding box center [221, 61] width 172 height 69
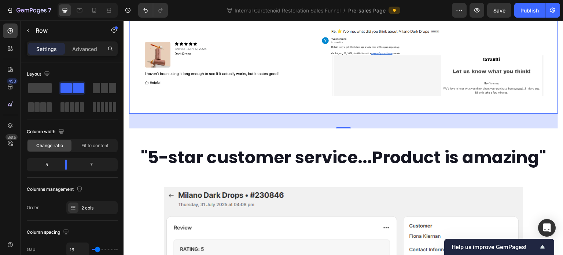
click at [304, 114] on div ""It tastes good!" Heading Image Image Row Row 0" at bounding box center [343, 41] width 429 height 145
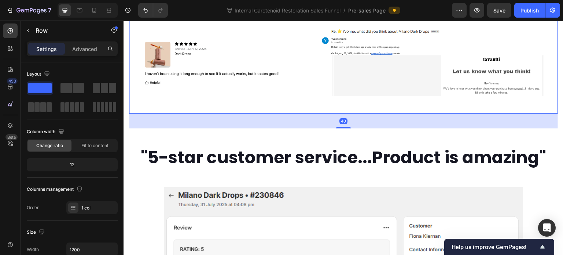
scroll to position [2030, 0]
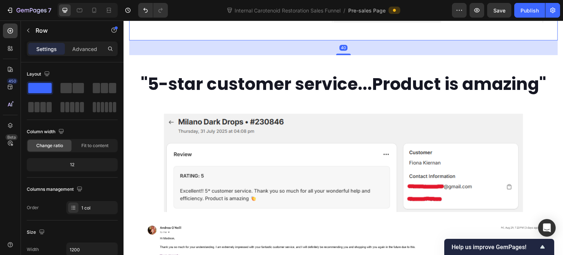
click at [304, 114] on div ""5-star customer service...Product is amazing" Heading" at bounding box center [344, 93] width 418 height 41
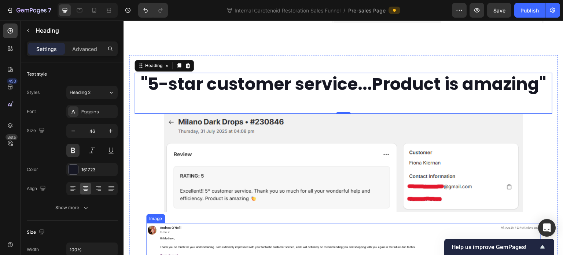
scroll to position [2140, 0]
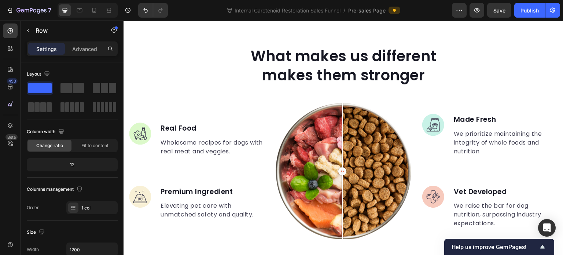
scroll to position [2388, 0]
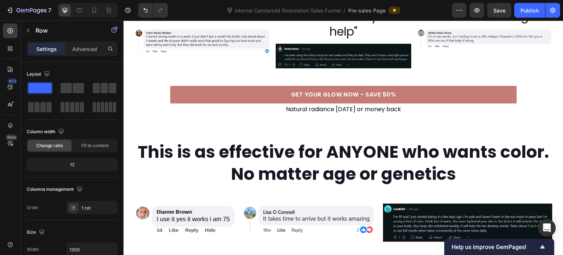
scroll to position [1032, 0]
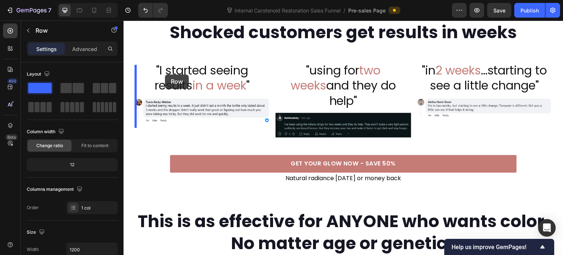
scroll to position [922, 0]
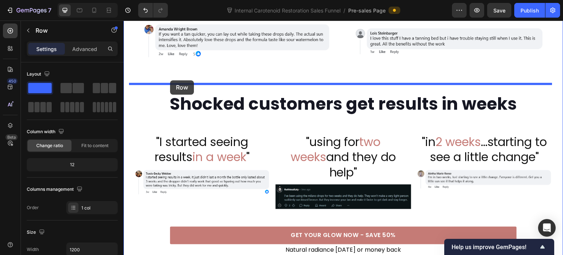
drag, startPoint x: 136, startPoint y: 123, endPoint x: 170, endPoint y: 80, distance: 54.5
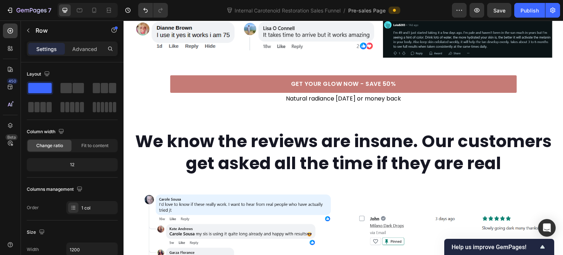
scroll to position [1179, 0]
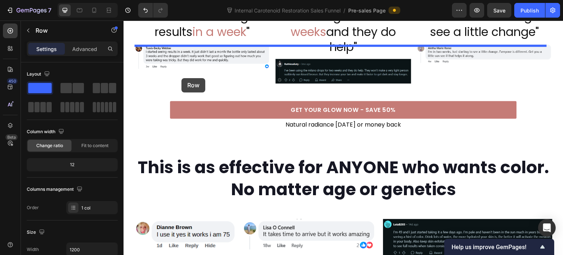
scroll to position [959, 0]
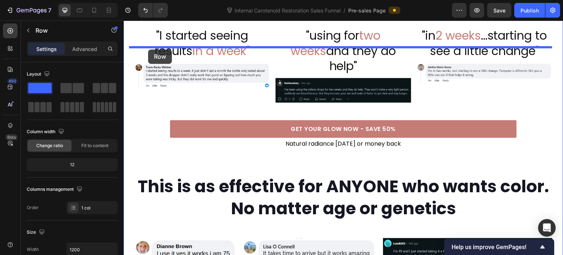
drag, startPoint x: 137, startPoint y: 117, endPoint x: 148, endPoint y: 49, distance: 68.7
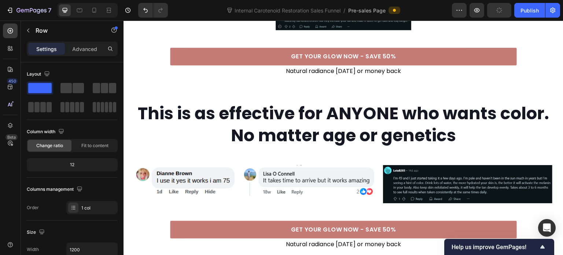
scroll to position [1069, 0]
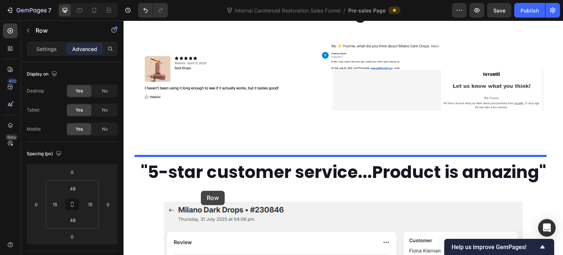
scroll to position [1637, 0]
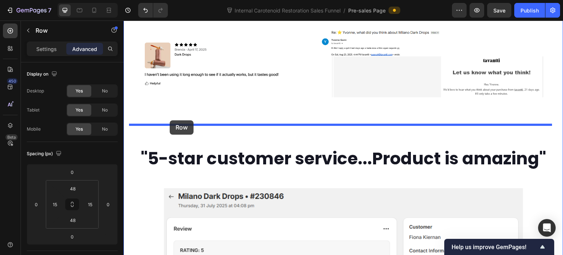
drag, startPoint x: 136, startPoint y: 40, endPoint x: 170, endPoint y: 120, distance: 86.9
type input "20"
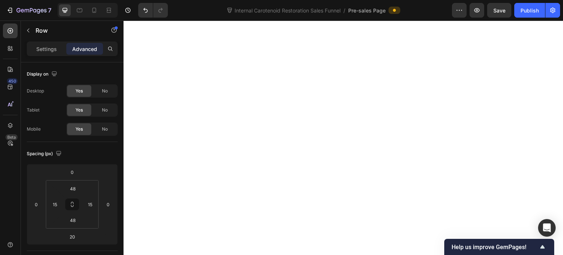
scroll to position [2042, 0]
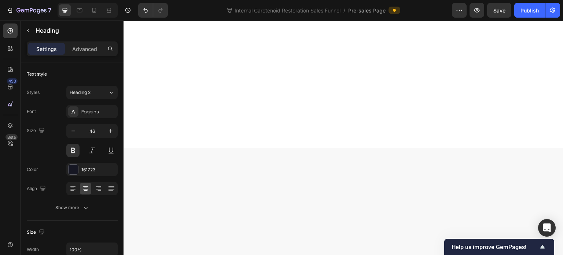
drag, startPoint x: 370, startPoint y: 77, endPoint x: 149, endPoint y: 75, distance: 221.0
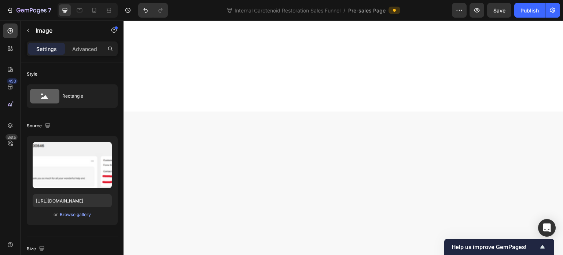
scroll to position [2406, 0]
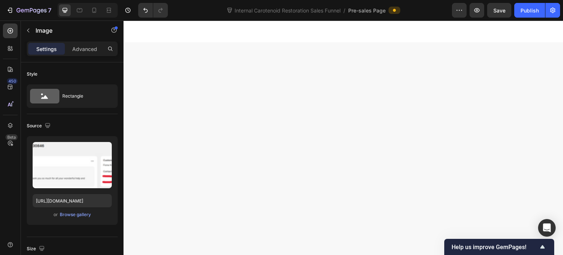
drag, startPoint x: 340, startPoint y: 173, endPoint x: 339, endPoint y: 150, distance: 23.1
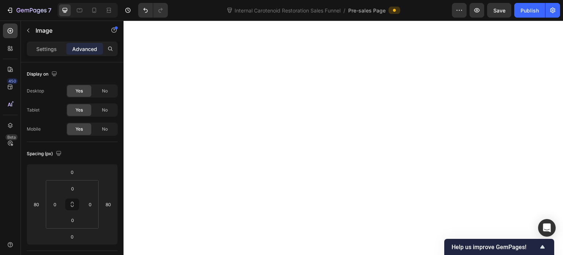
scroll to position [2186, 0]
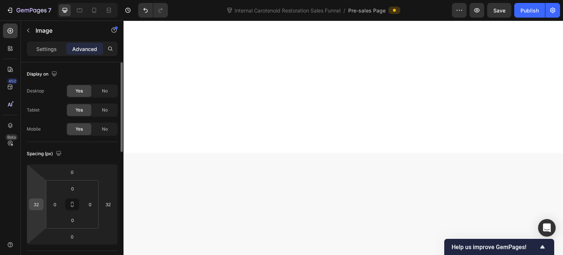
click at [39, 199] on input "32" at bounding box center [36, 204] width 11 height 11
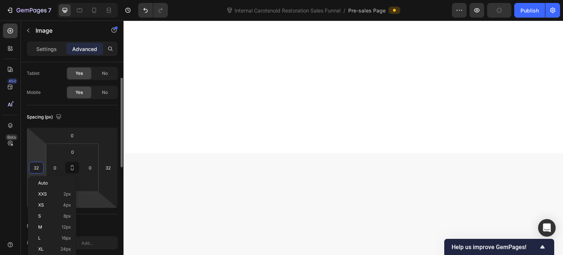
scroll to position [110, 0]
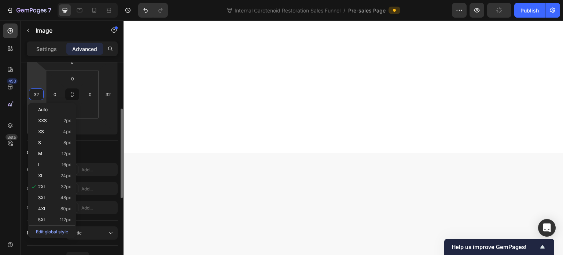
click at [69, 203] on div "4XL 80px" at bounding box center [51, 208] width 45 height 11
type input "80"
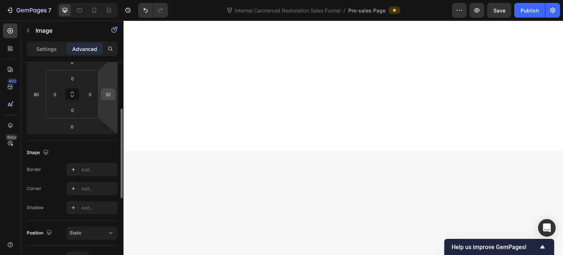
click at [103, 96] on input "32" at bounding box center [108, 94] width 11 height 11
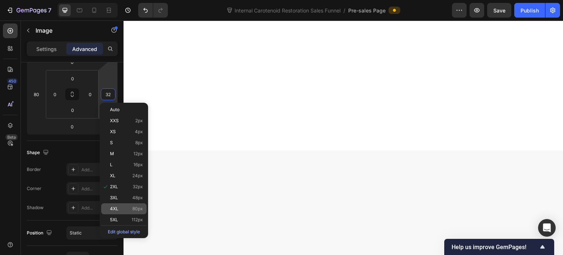
drag, startPoint x: 120, startPoint y: 207, endPoint x: 144, endPoint y: 198, distance: 26.5
click at [120, 207] on p "4XL 80px" at bounding box center [126, 208] width 33 height 5
type input "80"
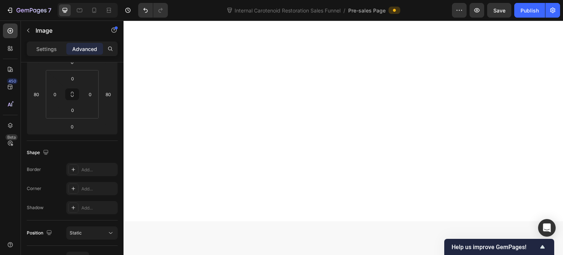
scroll to position [2076, 0]
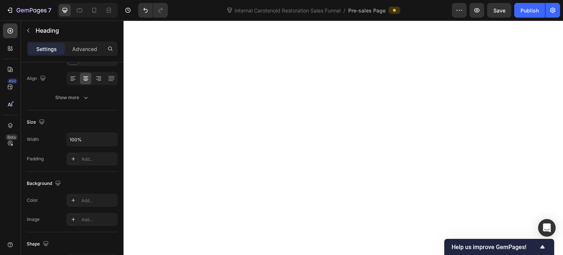
scroll to position [0, 0]
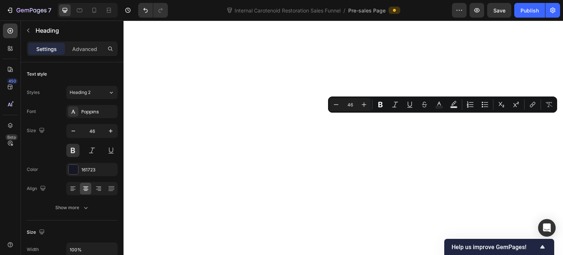
drag, startPoint x: 355, startPoint y: 128, endPoint x: 531, endPoint y: 136, distance: 176.1
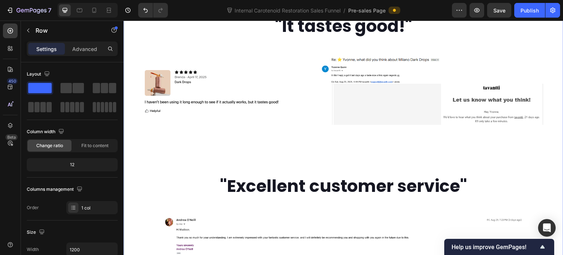
scroll to position [1490, 0]
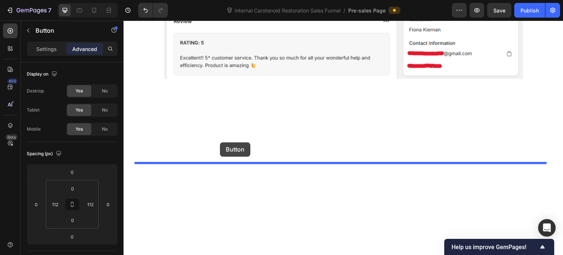
scroll to position [2040, 0]
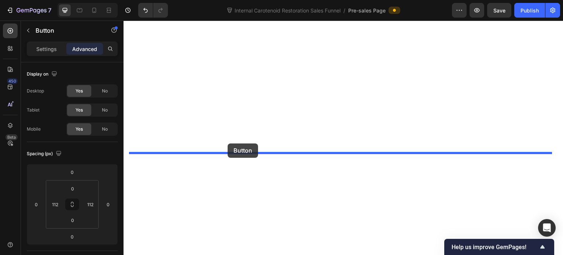
drag, startPoint x: 139, startPoint y: 110, endPoint x: 228, endPoint y: 143, distance: 94.4
type input "40"
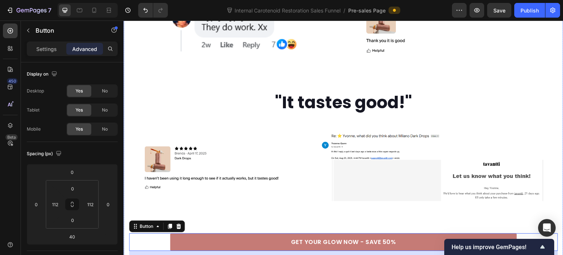
scroll to position [1399, 0]
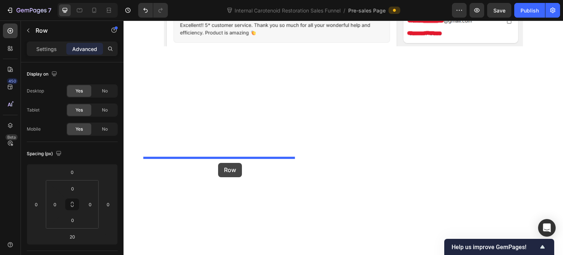
scroll to position [2070, 0]
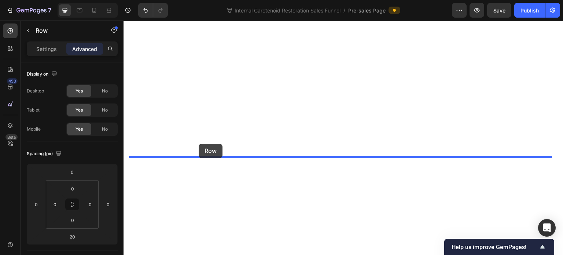
drag, startPoint x: 138, startPoint y: 210, endPoint x: 198, endPoint y: 143, distance: 89.5
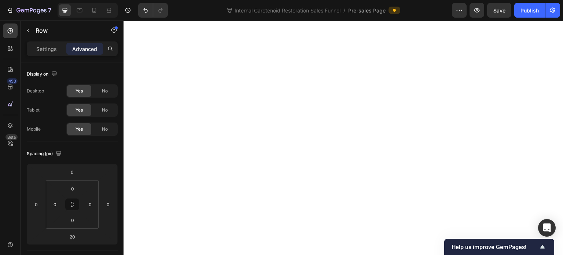
scroll to position [2050, 0]
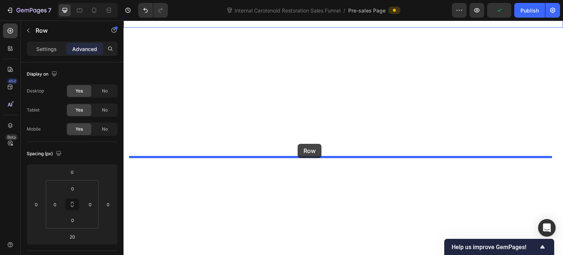
drag, startPoint x: 136, startPoint y: 150, endPoint x: 298, endPoint y: 144, distance: 161.4
click at [298, 144] on div "Header WE ONLY POST RAW, UNEDITED REVIEWS Heading "I am [DEMOGRAPHIC_DATA] and …" at bounding box center [344, 9] width 440 height 4078
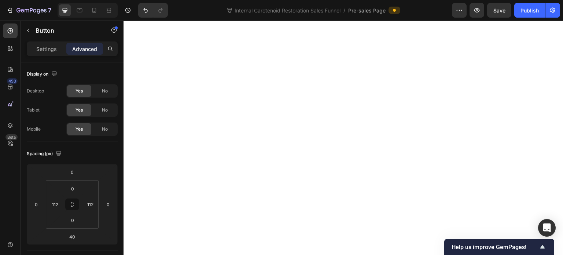
drag, startPoint x: 339, startPoint y: 156, endPoint x: 350, endPoint y: 130, distance: 27.6
type input "0"
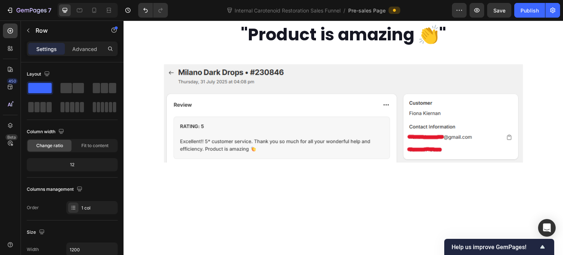
scroll to position [1867, 0]
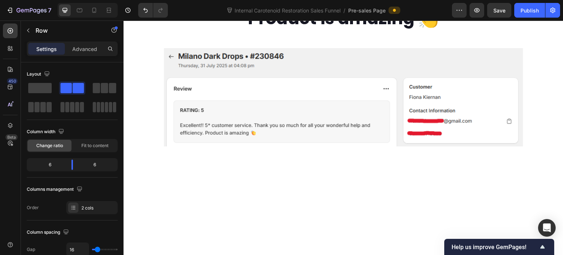
drag, startPoint x: 339, startPoint y: 148, endPoint x: 337, endPoint y: 132, distance: 16.6
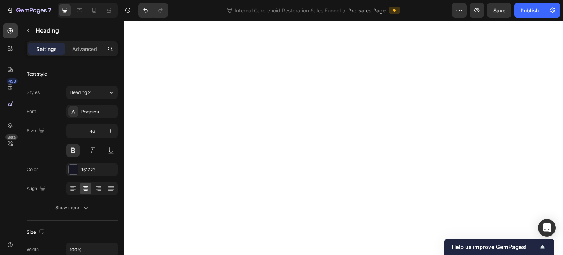
scroll to position [2050, 0]
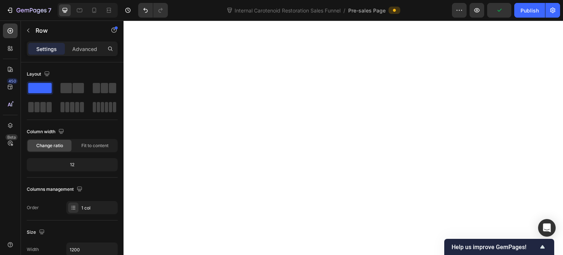
drag, startPoint x: 337, startPoint y: 108, endPoint x: 341, endPoint y: 86, distance: 21.9
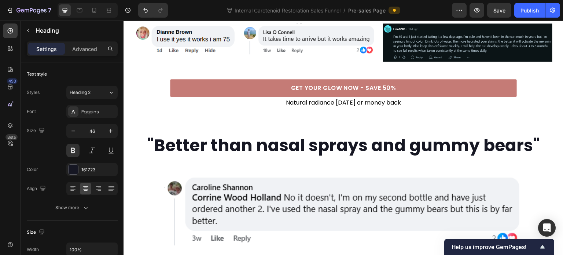
scroll to position [987, 0]
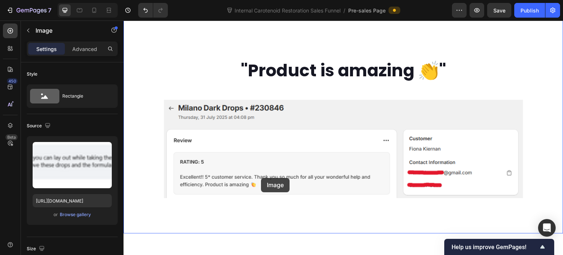
scroll to position [2014, 0]
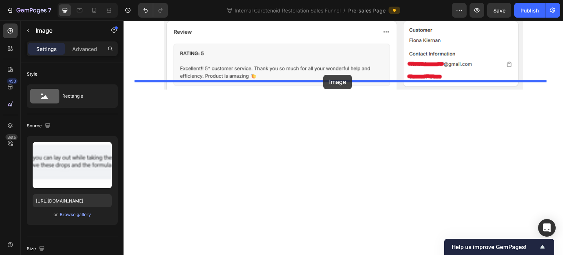
drag, startPoint x: 150, startPoint y: 103, endPoint x: 323, endPoint y: 75, distance: 176.1
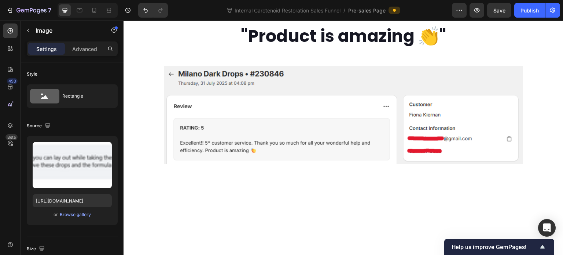
scroll to position [2016, 0]
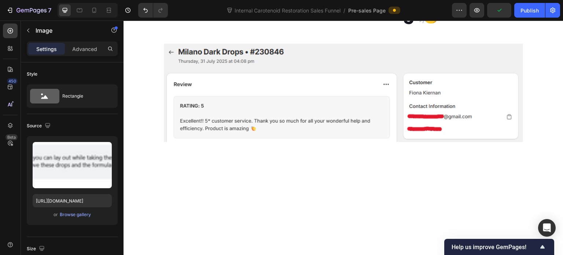
drag, startPoint x: 343, startPoint y: 116, endPoint x: 353, endPoint y: 130, distance: 17.4
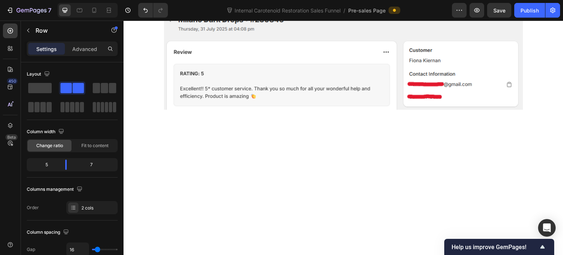
scroll to position [2052, 0]
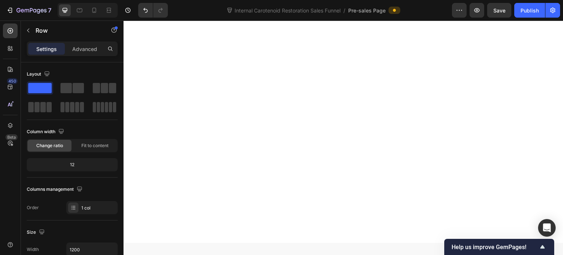
scroll to position [2272, 0]
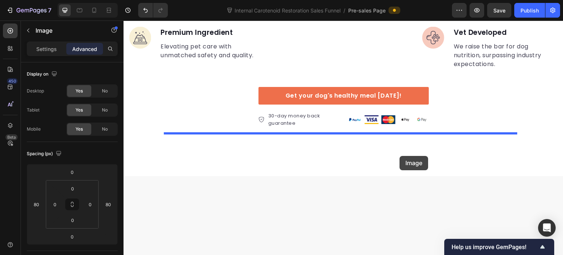
scroll to position [2346, 0]
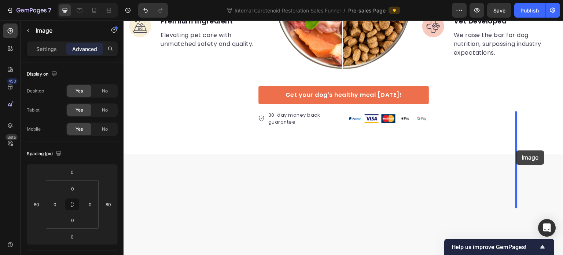
drag, startPoint x: 170, startPoint y: 50, endPoint x: 516, endPoint y: 150, distance: 360.6
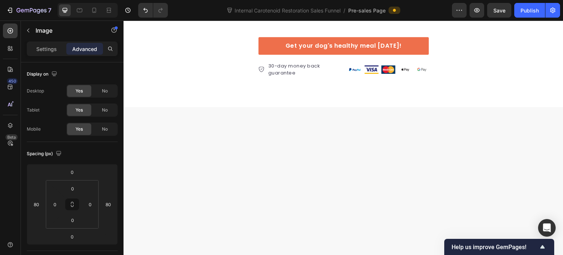
scroll to position [2272, 0]
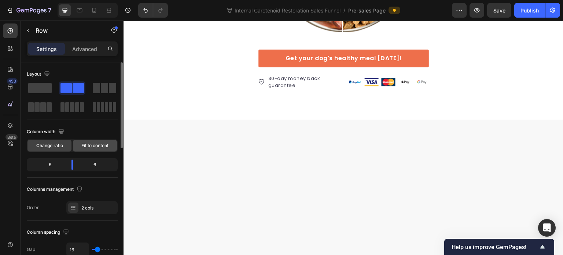
click at [87, 148] on span "Fit to content" at bounding box center [94, 145] width 27 height 7
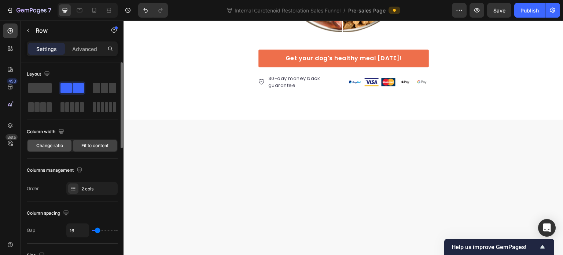
click at [60, 149] on div "Change ratio" at bounding box center [49, 146] width 44 height 12
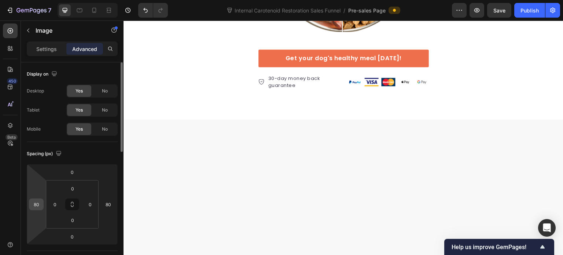
click at [39, 205] on input "80" at bounding box center [36, 204] width 11 height 11
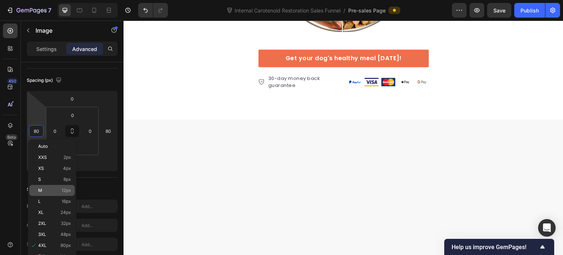
click at [56, 192] on p "M 12px" at bounding box center [54, 190] width 33 height 5
type input "12"
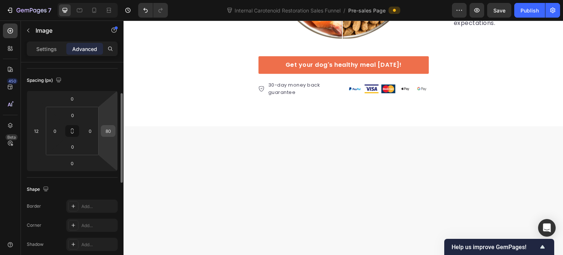
click at [110, 131] on input "80" at bounding box center [108, 130] width 11 height 11
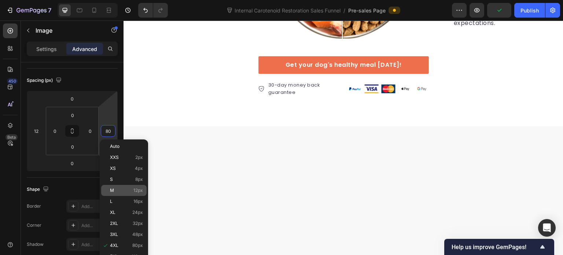
click at [130, 192] on p "M 12px" at bounding box center [126, 190] width 33 height 5
type input "12"
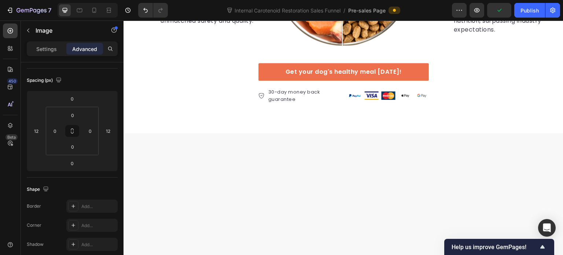
click at [38, 130] on input "80" at bounding box center [36, 130] width 11 height 11
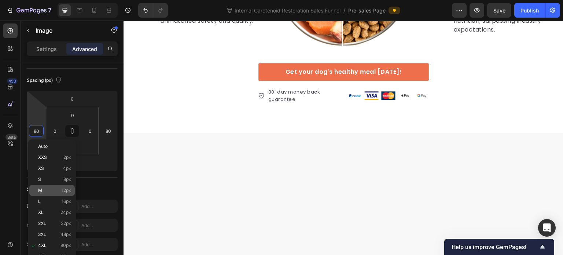
click at [59, 186] on div "M 12px" at bounding box center [51, 190] width 45 height 11
type input "12"
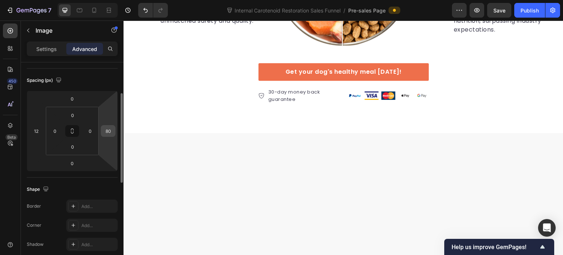
click at [108, 131] on input "80" at bounding box center [108, 130] width 11 height 11
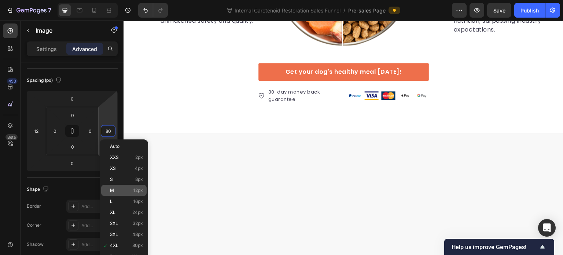
click at [126, 189] on p "M 12px" at bounding box center [126, 190] width 33 height 5
type input "12"
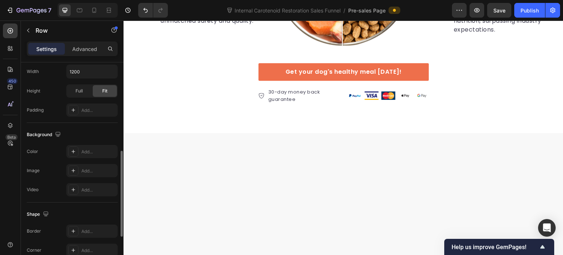
scroll to position [293, 0]
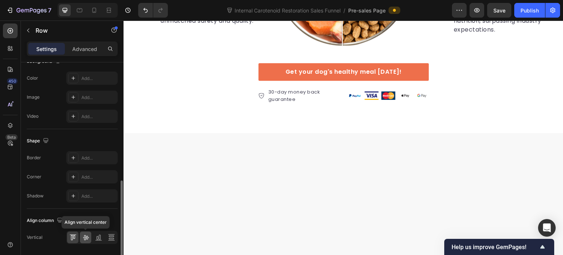
click at [85, 236] on icon at bounding box center [86, 237] width 6 height 5
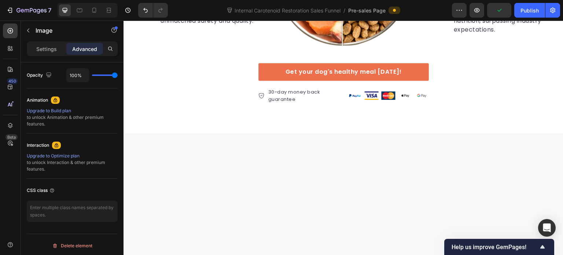
scroll to position [0, 0]
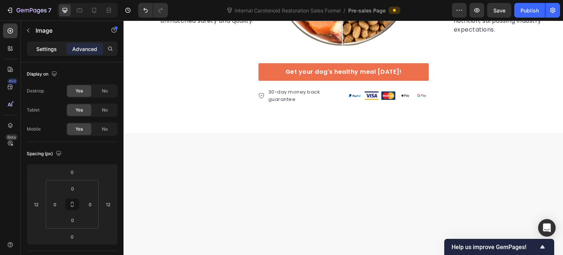
click at [49, 47] on p "Settings" at bounding box center [46, 49] width 21 height 8
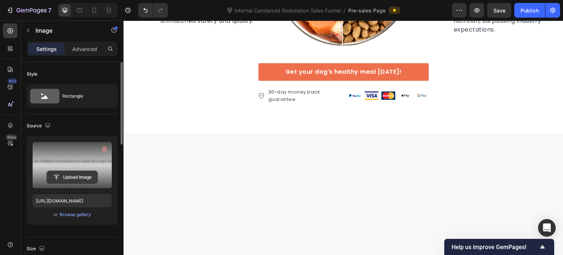
click at [78, 179] on input "file" at bounding box center [72, 177] width 51 height 12
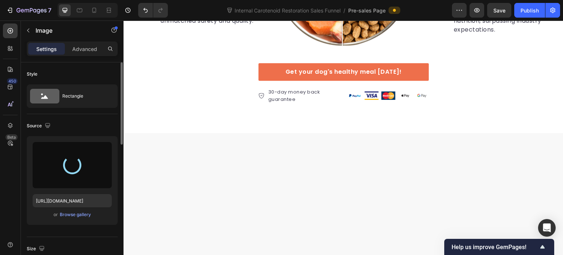
type input "[URL][DOMAIN_NAME]"
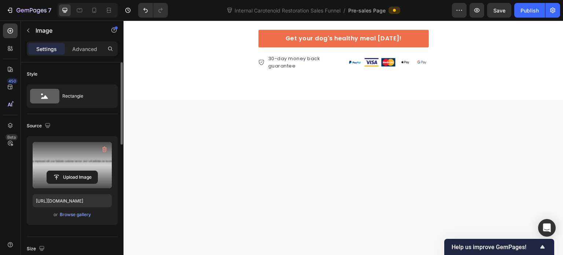
scroll to position [2309, 0]
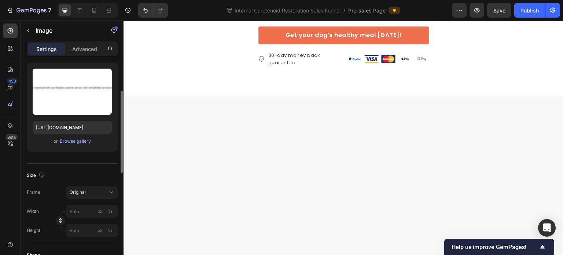
scroll to position [110, 0]
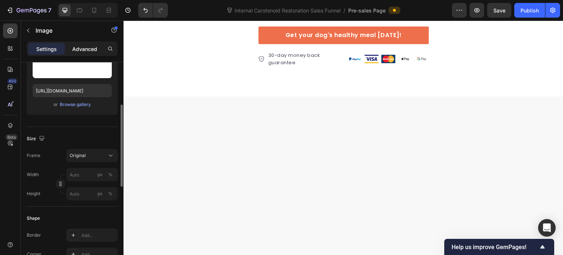
click at [78, 49] on p "Advanced" at bounding box center [84, 49] width 25 height 8
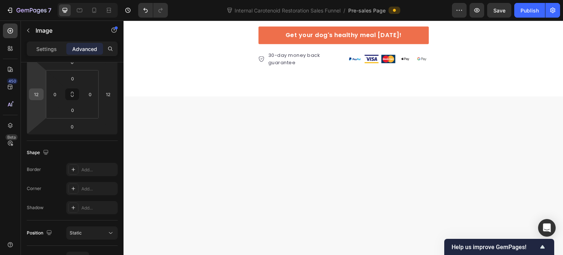
click at [38, 98] on input "12" at bounding box center [36, 94] width 11 height 11
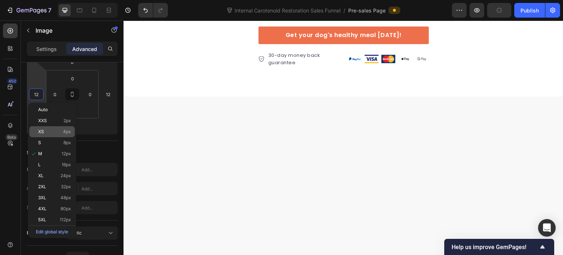
click at [60, 133] on p "XS 4px" at bounding box center [54, 131] width 33 height 5
type input "4"
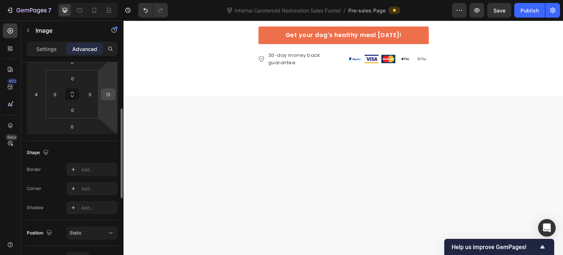
click at [112, 90] on input "12" at bounding box center [108, 94] width 11 height 11
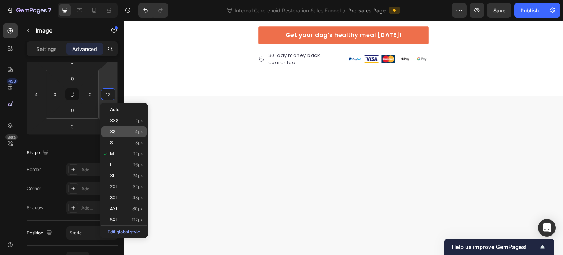
click at [122, 128] on div "XS 4px" at bounding box center [123, 131] width 45 height 11
type input "4"
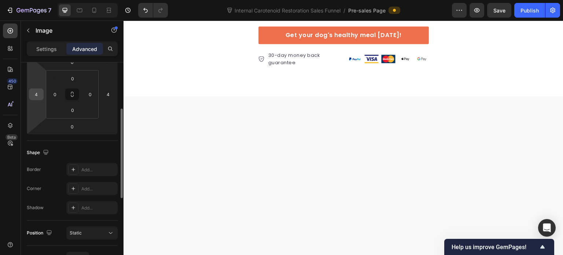
click at [37, 96] on input "4" at bounding box center [36, 94] width 11 height 11
type input "0"
click at [107, 99] on div "4" at bounding box center [108, 94] width 15 height 12
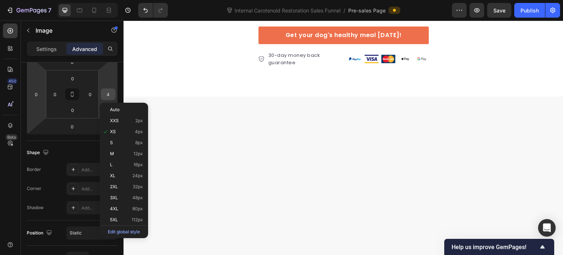
click at [107, 96] on input "4" at bounding box center [108, 94] width 11 height 11
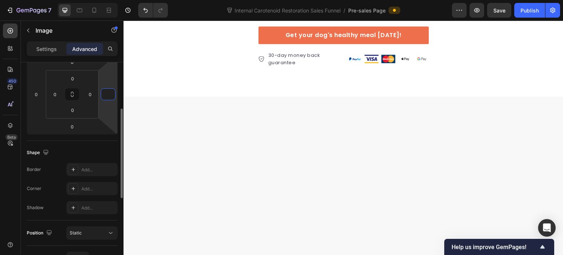
type input "0"
click at [89, 151] on div "Shape" at bounding box center [72, 153] width 91 height 12
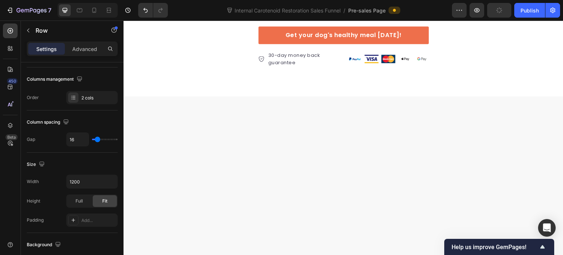
scroll to position [0, 0]
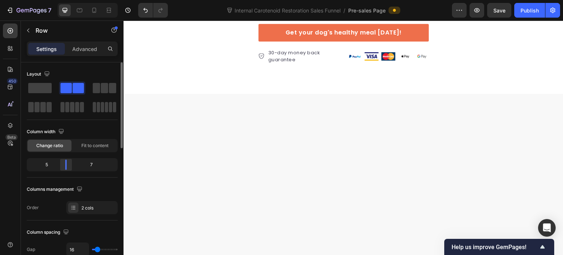
click at [69, 165] on div at bounding box center [65, 164] width 13 height 10
click at [73, 181] on div "Layout Column width Change ratio Fit to content 5 7 Columns management Order 2 …" at bounding box center [72, 141] width 91 height 146
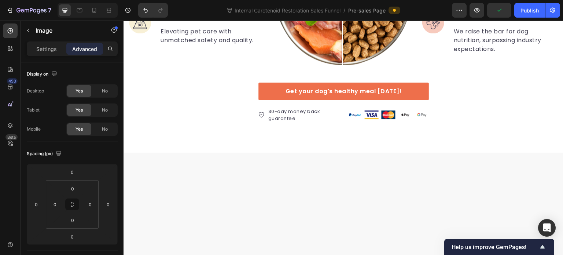
scroll to position [2199, 0]
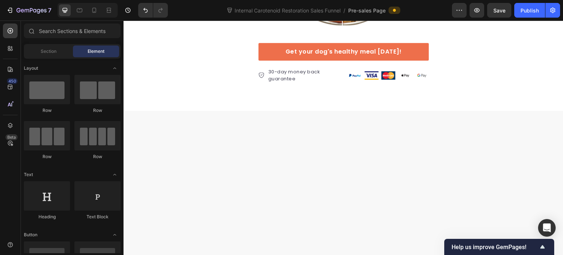
scroll to position [2272, 0]
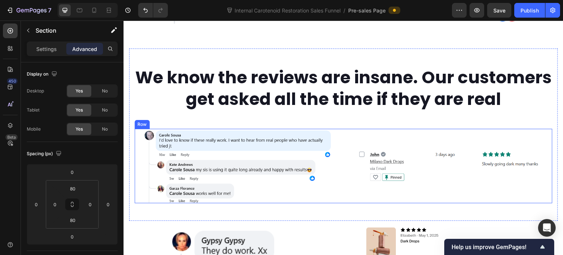
scroll to position [1209, 0]
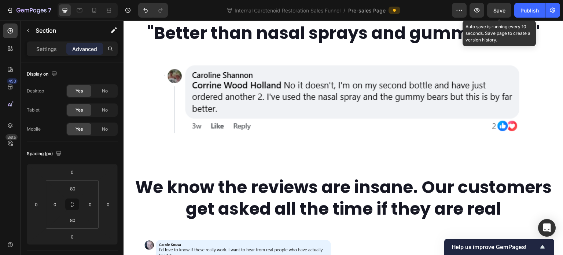
click at [493, 11] on button "Save" at bounding box center [499, 10] width 24 height 15
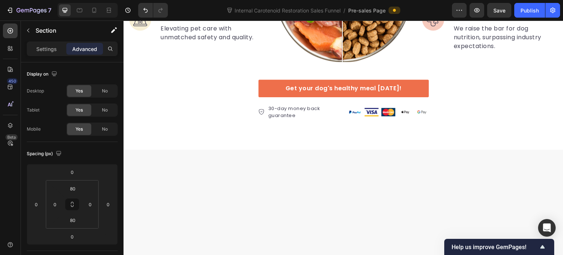
scroll to position [2236, 0]
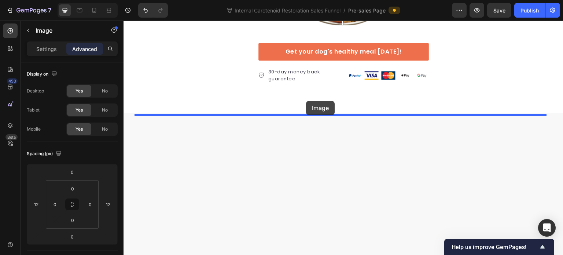
drag, startPoint x: 144, startPoint y: 112, endPoint x: 306, endPoint y: 101, distance: 162.7
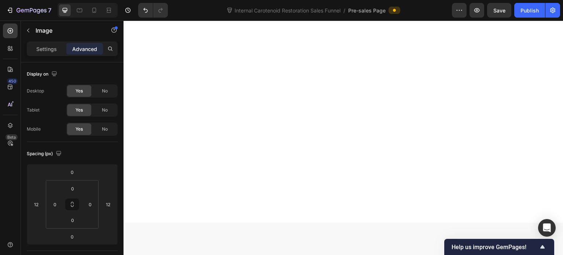
scroll to position [2309, 0]
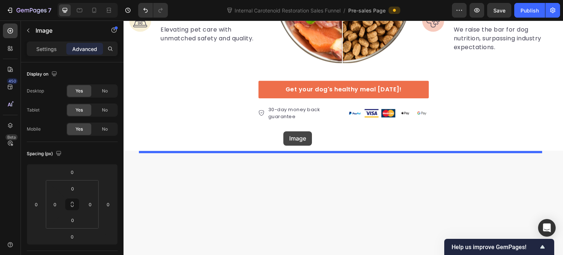
drag, startPoint x: 314, startPoint y: 145, endPoint x: 283, endPoint y: 131, distance: 34.1
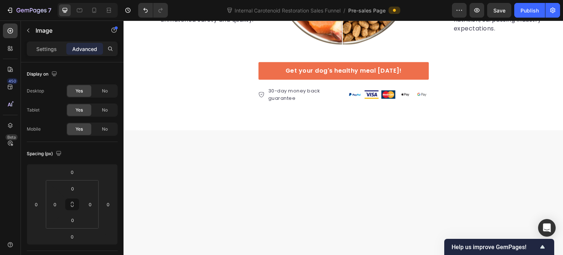
scroll to position [2382, 0]
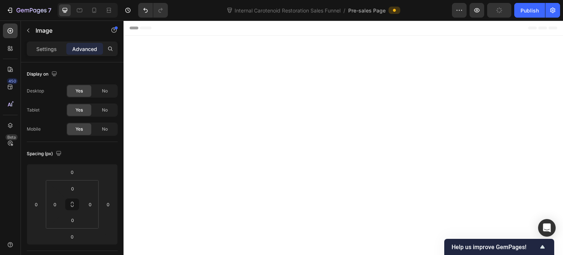
scroll to position [2346, 0]
drag, startPoint x: 342, startPoint y: 114, endPoint x: 347, endPoint y: 122, distance: 8.9
type input "20"
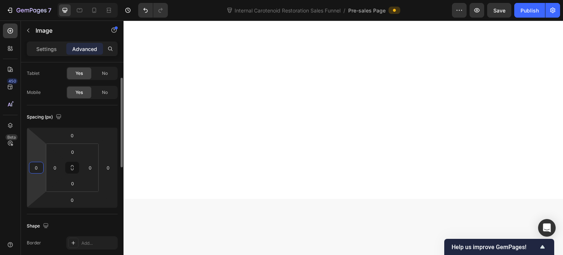
click at [40, 168] on input "0" at bounding box center [36, 167] width 11 height 11
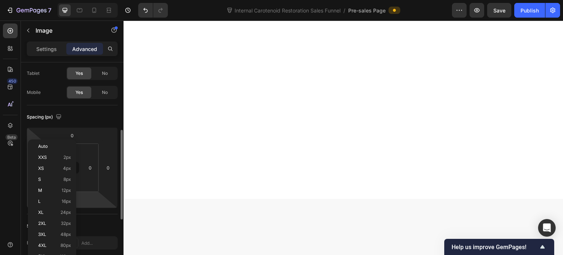
scroll to position [73, 0]
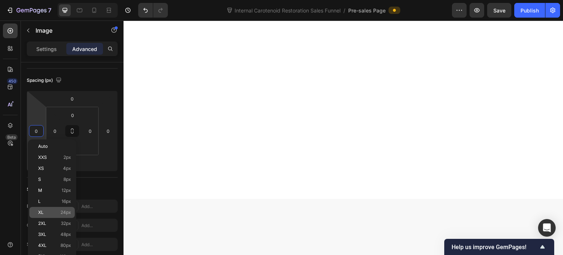
click at [64, 212] on span "24px" at bounding box center [65, 212] width 11 height 5
type input "24"
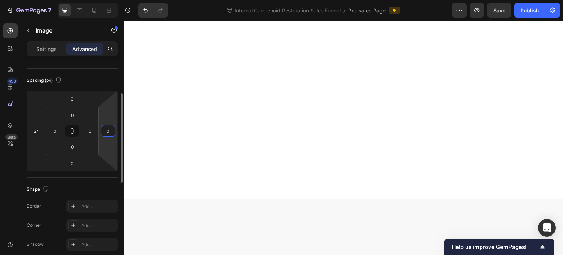
click at [104, 128] on input "0" at bounding box center [108, 130] width 11 height 11
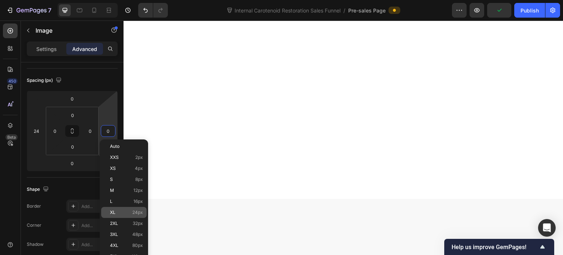
click at [119, 211] on p "XL 24px" at bounding box center [126, 212] width 33 height 5
type input "24"
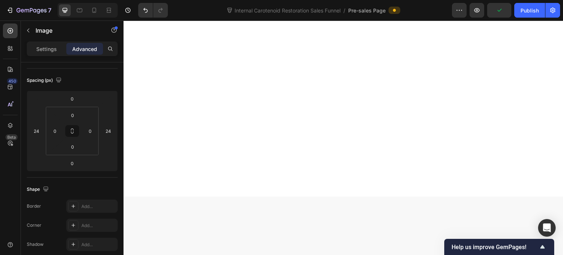
scroll to position [2309, 0]
click at [40, 132] on input "12" at bounding box center [36, 130] width 11 height 11
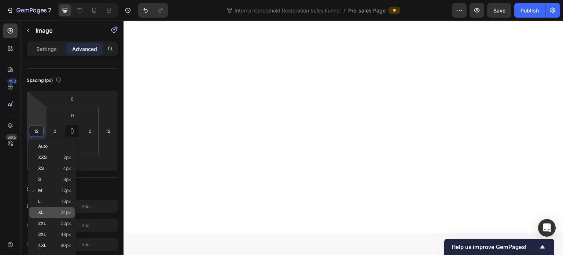
click at [63, 211] on span "24px" at bounding box center [65, 212] width 11 height 5
type input "24"
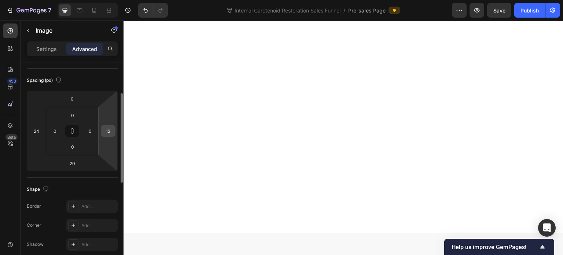
click at [111, 132] on input "12" at bounding box center [108, 130] width 11 height 11
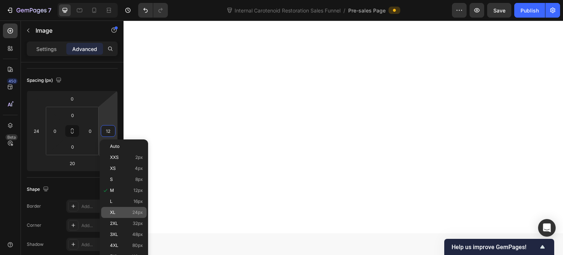
click at [131, 211] on p "XL 24px" at bounding box center [126, 212] width 33 height 5
type input "24"
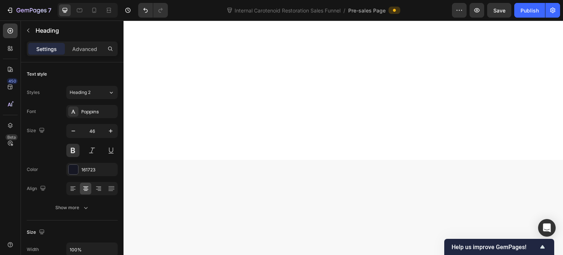
scroll to position [2455, 0]
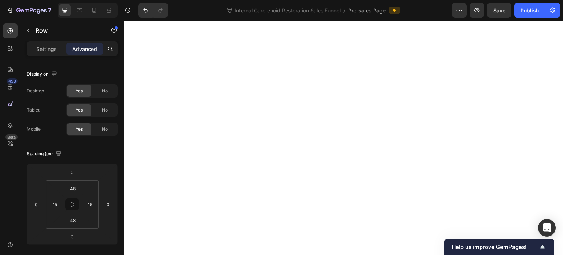
scroll to position [2199, 0]
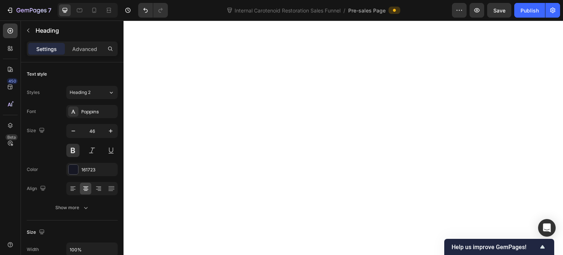
scroll to position [2236, 0]
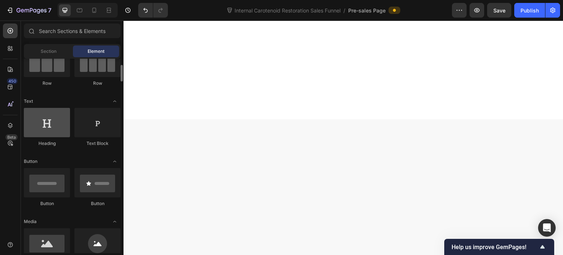
scroll to position [0, 0]
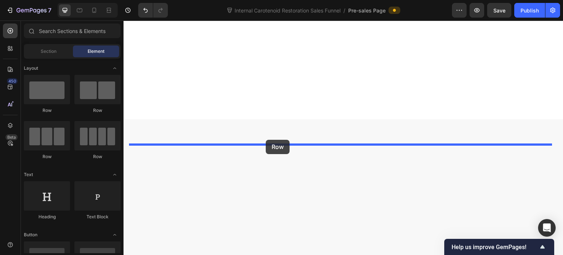
drag, startPoint x: 245, startPoint y: 155, endPoint x: 266, endPoint y: 140, distance: 25.9
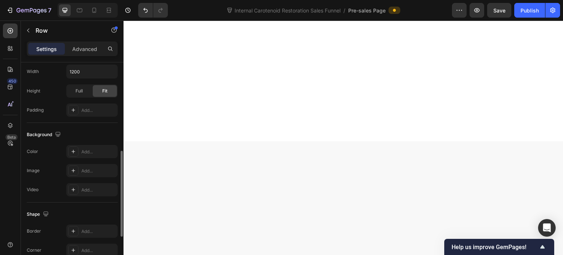
scroll to position [293, 0]
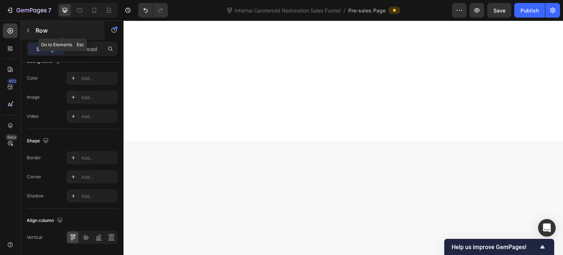
click at [29, 32] on icon "button" at bounding box center [28, 30] width 6 height 6
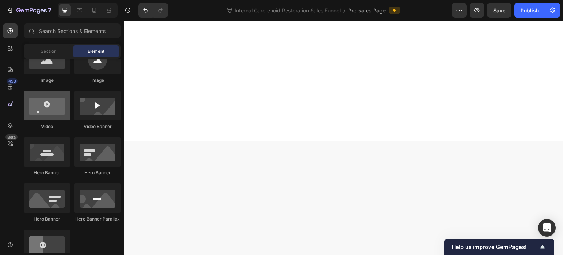
scroll to position [220, 0]
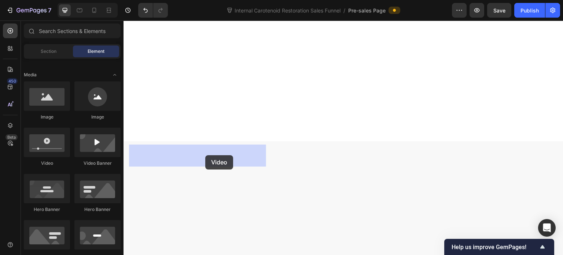
drag, startPoint x: 177, startPoint y: 166, endPoint x: 205, endPoint y: 155, distance: 30.1
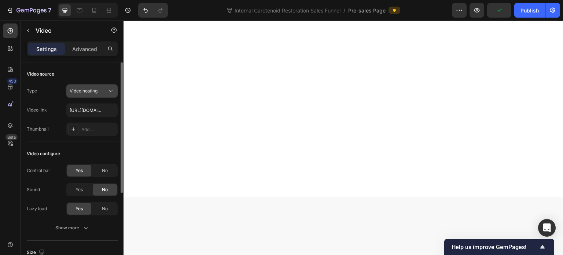
click at [102, 91] on div "Video hosting" at bounding box center [88, 91] width 37 height 7
click at [94, 111] on input "[URL][DOMAIN_NAME]" at bounding box center [91, 109] width 51 height 13
click at [42, 98] on div "Type Video hosting Video link [URL][DOMAIN_NAME] Thumbnail Add..." at bounding box center [72, 109] width 91 height 51
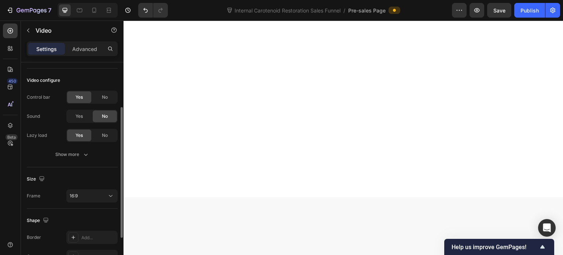
scroll to position [37, 0]
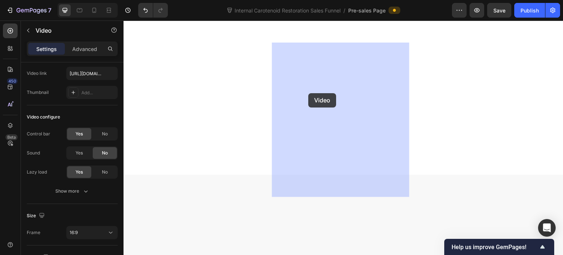
drag, startPoint x: 138, startPoint y: 127, endPoint x: 308, endPoint y: 93, distance: 173.4
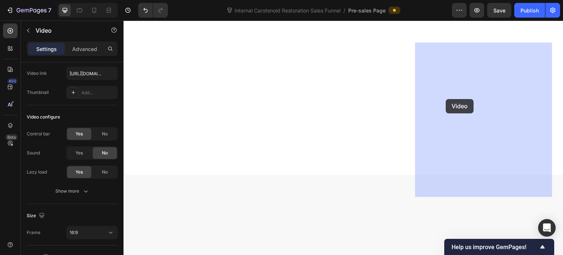
drag, startPoint x: 279, startPoint y: 129, endPoint x: 446, endPoint y: 99, distance: 170.1
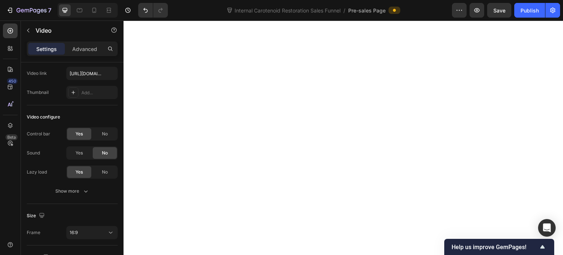
scroll to position [2513, 0]
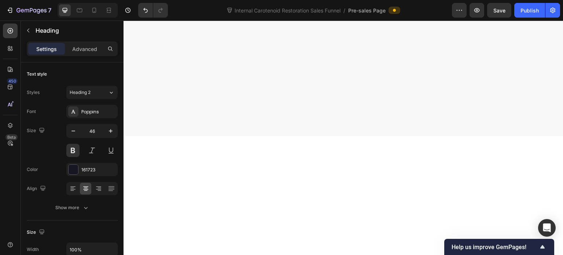
scroll to position [2183, 0]
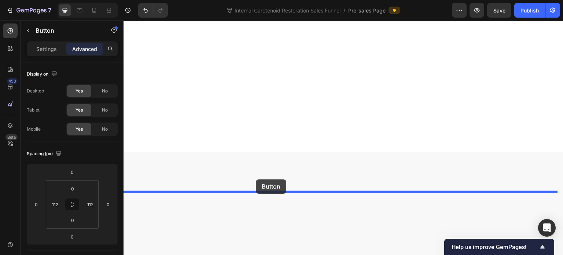
drag, startPoint x: 137, startPoint y: 59, endPoint x: 256, endPoint y: 179, distance: 169.0
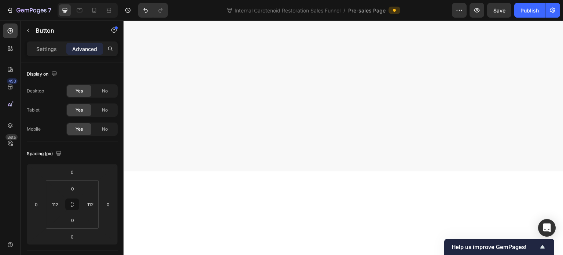
scroll to position [2129, 0]
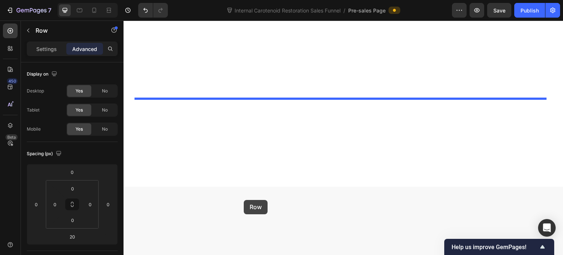
scroll to position [2605, 0]
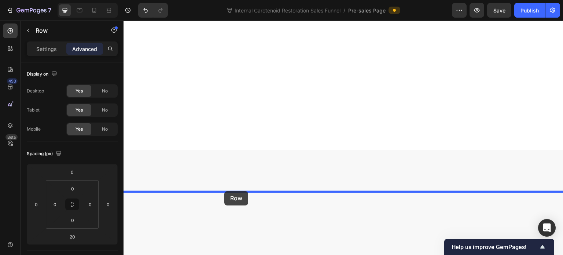
drag, startPoint x: 133, startPoint y: 136, endPoint x: 225, endPoint y: 191, distance: 106.9
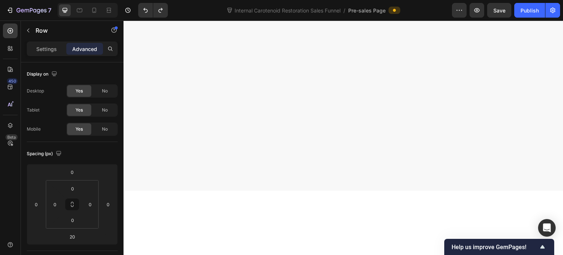
scroll to position [2129, 0]
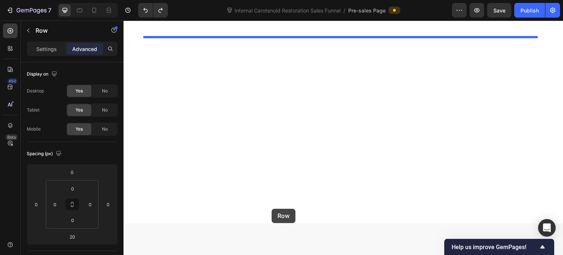
scroll to position [2605, 0]
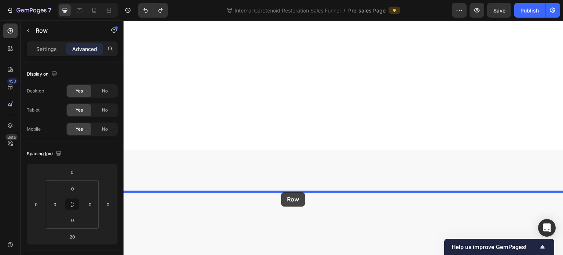
drag, startPoint x: 135, startPoint y: 134, endPoint x: 281, endPoint y: 192, distance: 157.3
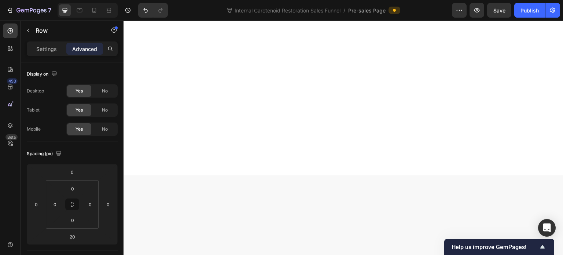
scroll to position [2586, 0]
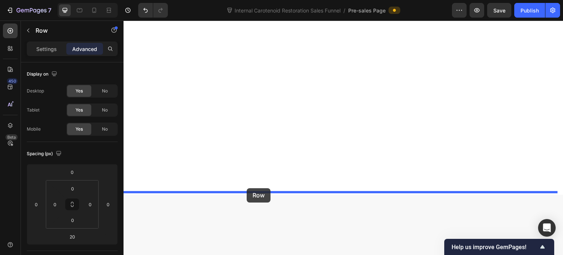
drag, startPoint x: 132, startPoint y: 196, endPoint x: 247, endPoint y: 188, distance: 114.7
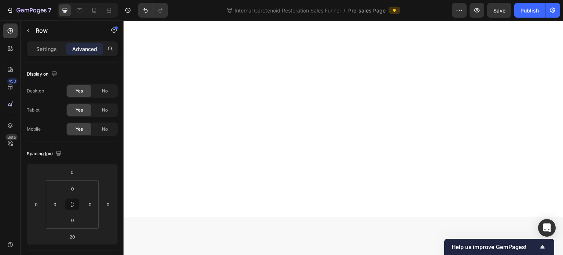
scroll to position [2623, 0]
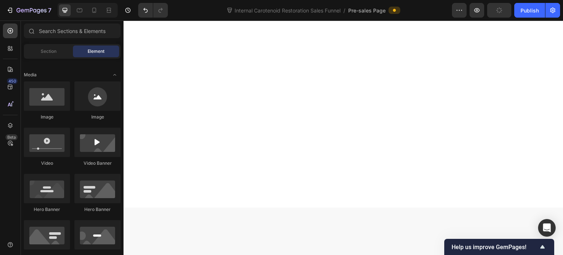
scroll to position [2549, 0]
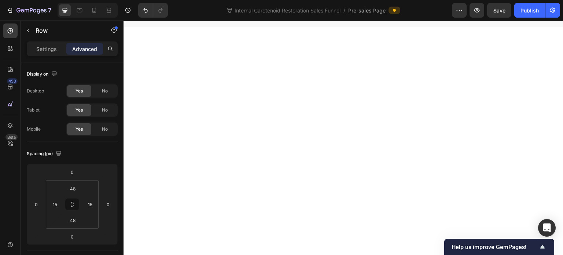
scroll to position [2403, 0]
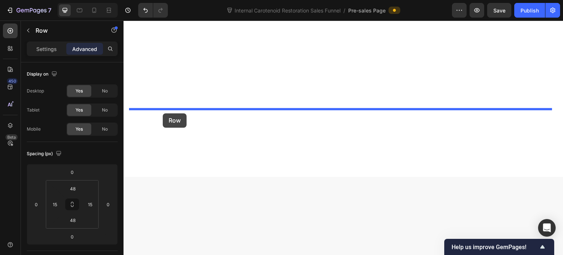
scroll to position [1890, 0]
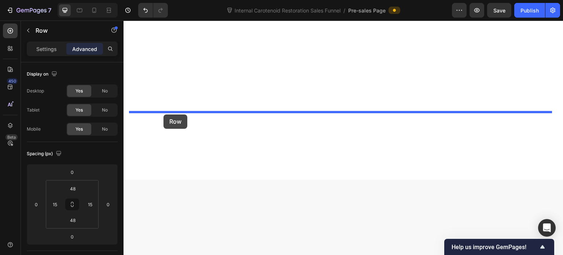
drag, startPoint x: 133, startPoint y: 158, endPoint x: 163, endPoint y: 114, distance: 53.3
click at [163, 114] on div "Header WE ONLY POST RAW, UNEDITED REVIEWS Heading "I am [DEMOGRAPHIC_DATA] and …" at bounding box center [344, 12] width 440 height 3762
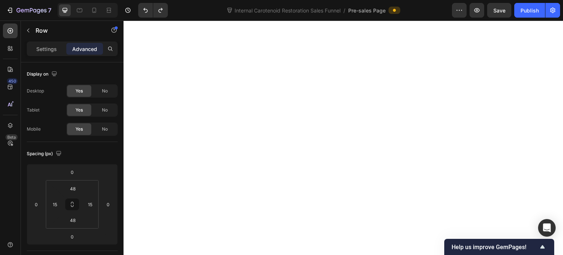
scroll to position [2439, 0]
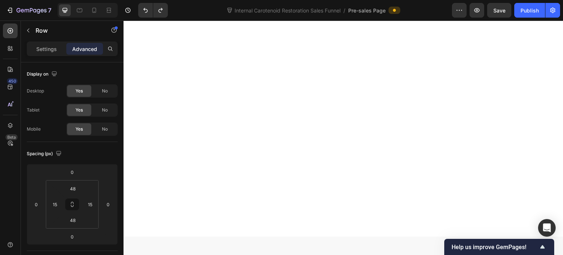
scroll to position [2549, 0]
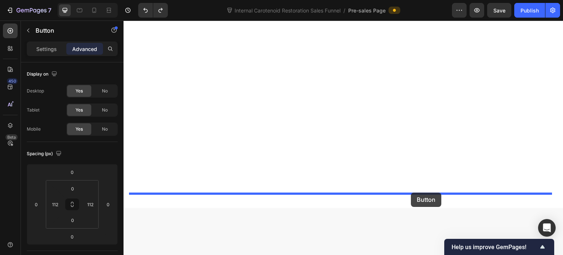
drag, startPoint x: 129, startPoint y: 205, endPoint x: 411, endPoint y: 192, distance: 282.5
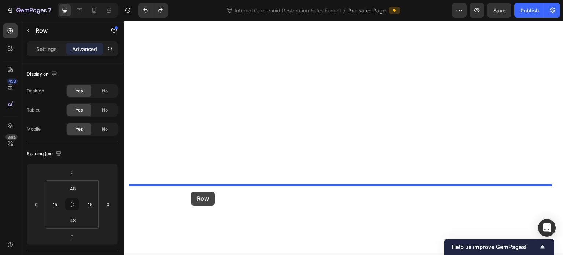
drag, startPoint x: 133, startPoint y: 157, endPoint x: 191, endPoint y: 191, distance: 67.4
click at [191, 191] on div "Header WE ONLY POST RAW, UNEDITED REVIEWS Heading "I am [DEMOGRAPHIC_DATA] and …" at bounding box center [344, 85] width 440 height 3762
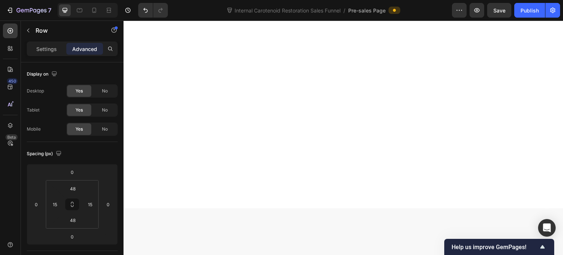
scroll to position [2549, 0]
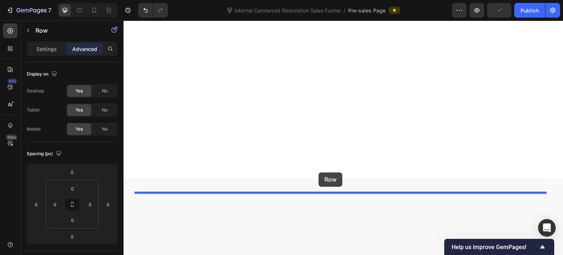
drag, startPoint x: 136, startPoint y: 109, endPoint x: 318, endPoint y: 172, distance: 193.1
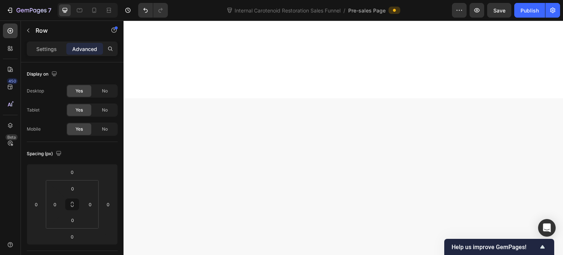
scroll to position [2659, 0]
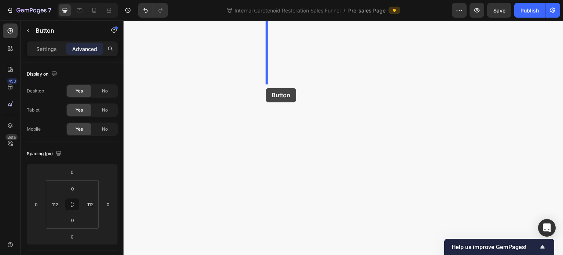
scroll to position [1963, 0]
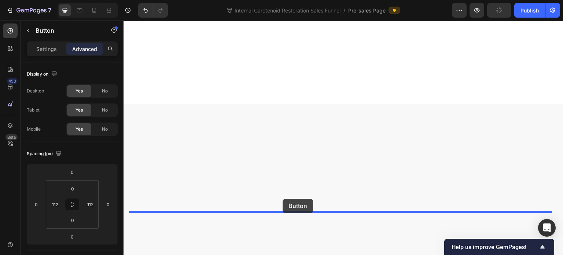
drag, startPoint x: 131, startPoint y: 95, endPoint x: 283, endPoint y: 199, distance: 183.6
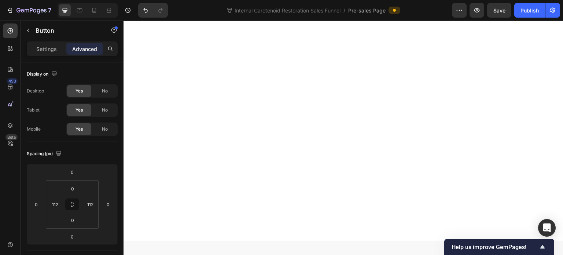
scroll to position [2623, 0]
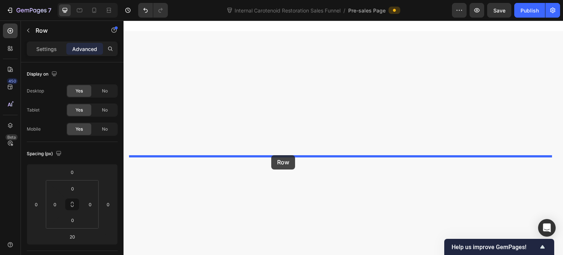
drag, startPoint x: 131, startPoint y: 147, endPoint x: 271, endPoint y: 155, distance: 140.2
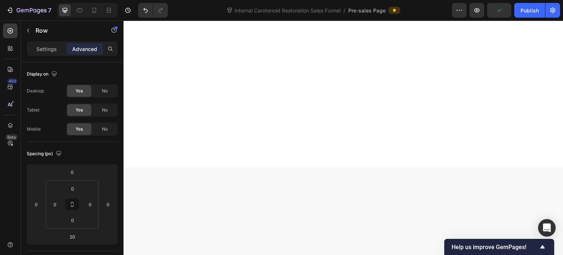
scroll to position [2659, 0]
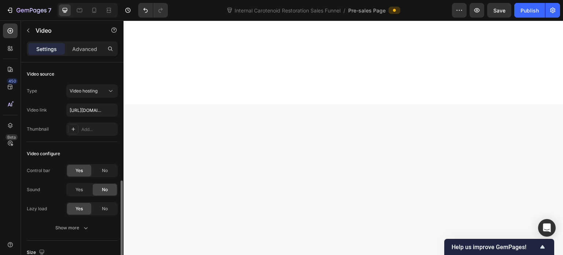
scroll to position [110, 0]
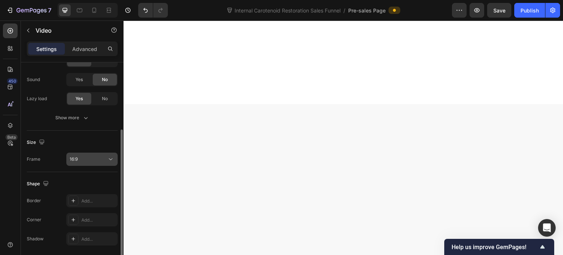
click at [84, 163] on button "16:9" at bounding box center [91, 158] width 51 height 13
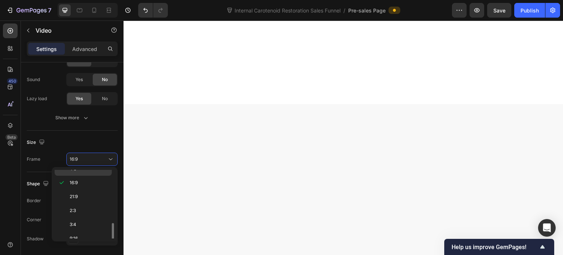
scroll to position [69, 0]
click at [83, 212] on div "9:16" at bounding box center [83, 219] width 57 height 14
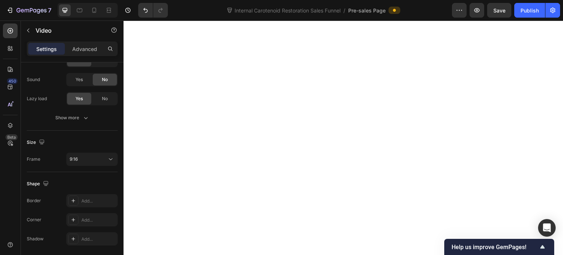
click at [95, 154] on button "16:9" at bounding box center [91, 158] width 51 height 13
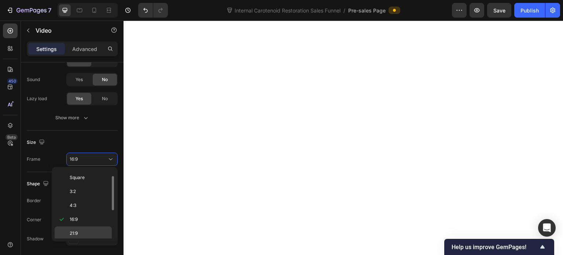
scroll to position [50, 0]
click at [91, 235] on p "9:16" at bounding box center [89, 238] width 39 height 7
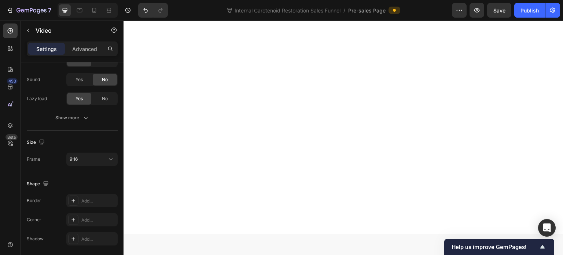
scroll to position [2000, 0]
click at [96, 156] on div "16:9" at bounding box center [88, 159] width 37 height 7
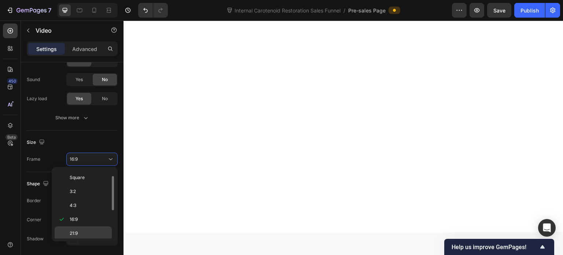
scroll to position [50, 0]
click at [90, 232] on div "9:16" at bounding box center [83, 238] width 57 height 14
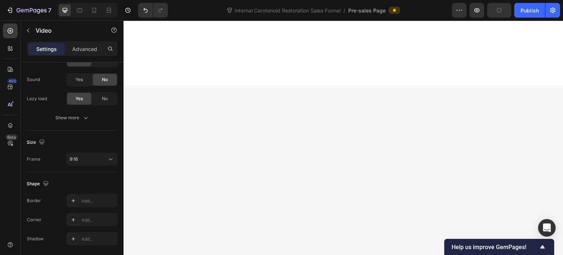
scroll to position [2183, 0]
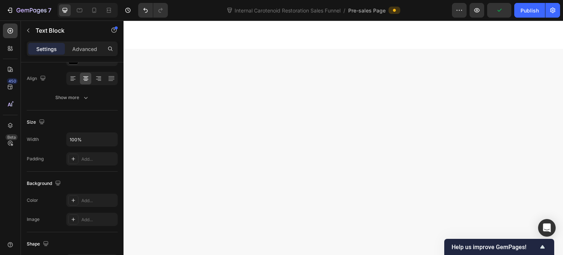
scroll to position [0, 0]
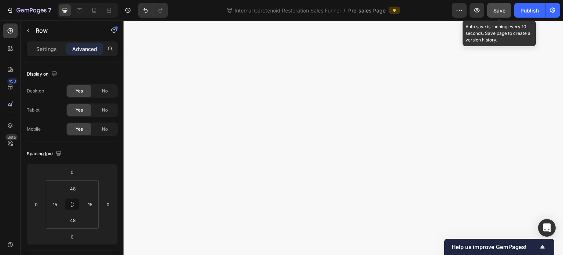
click at [497, 9] on span "Save" at bounding box center [499, 10] width 12 height 6
click at [501, 16] on button "Save" at bounding box center [499, 10] width 24 height 15
click at [500, 14] on button "Save" at bounding box center [499, 10] width 24 height 15
